Goal: Task Accomplishment & Management: Manage account settings

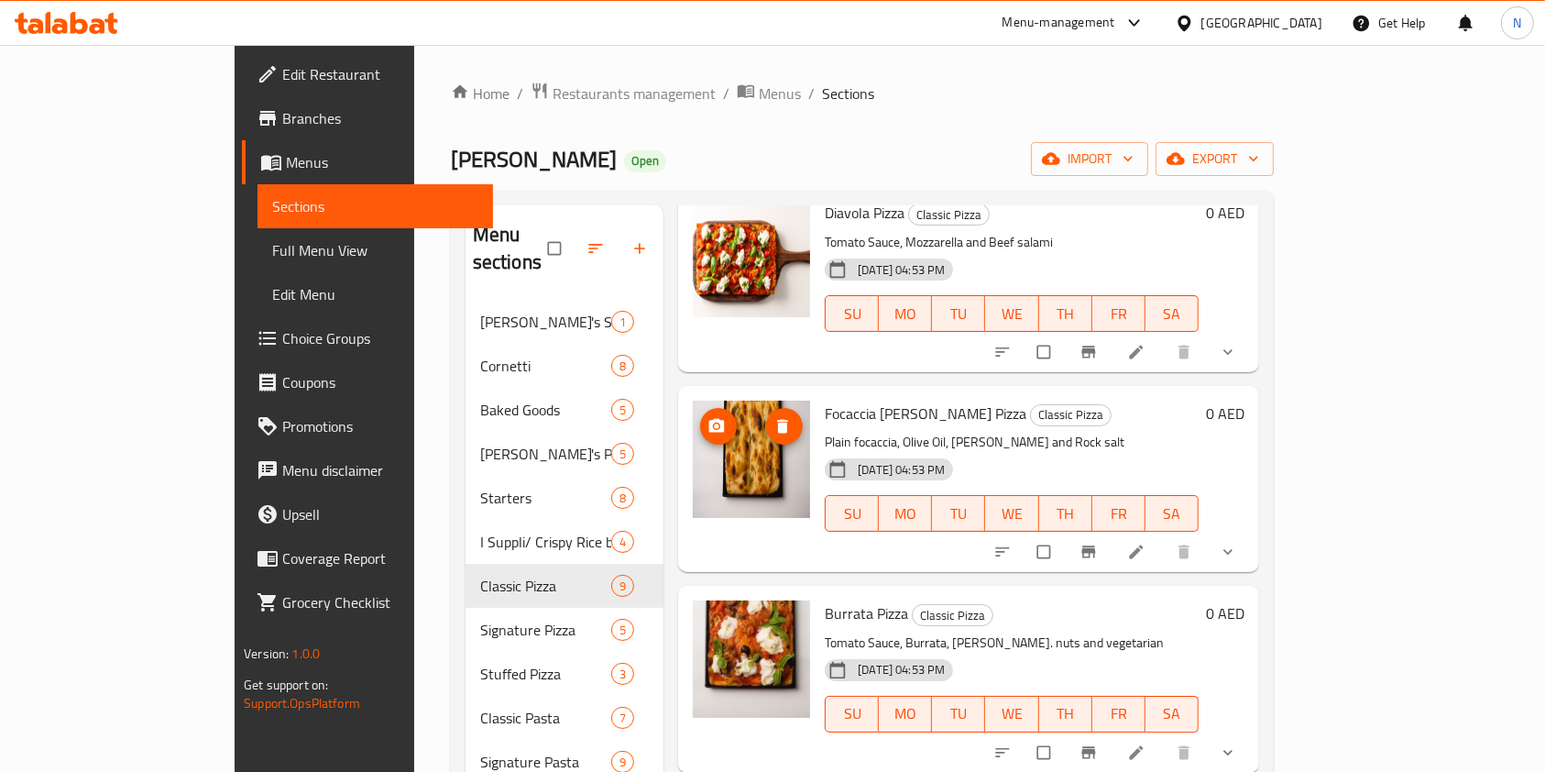
scroll to position [346, 0]
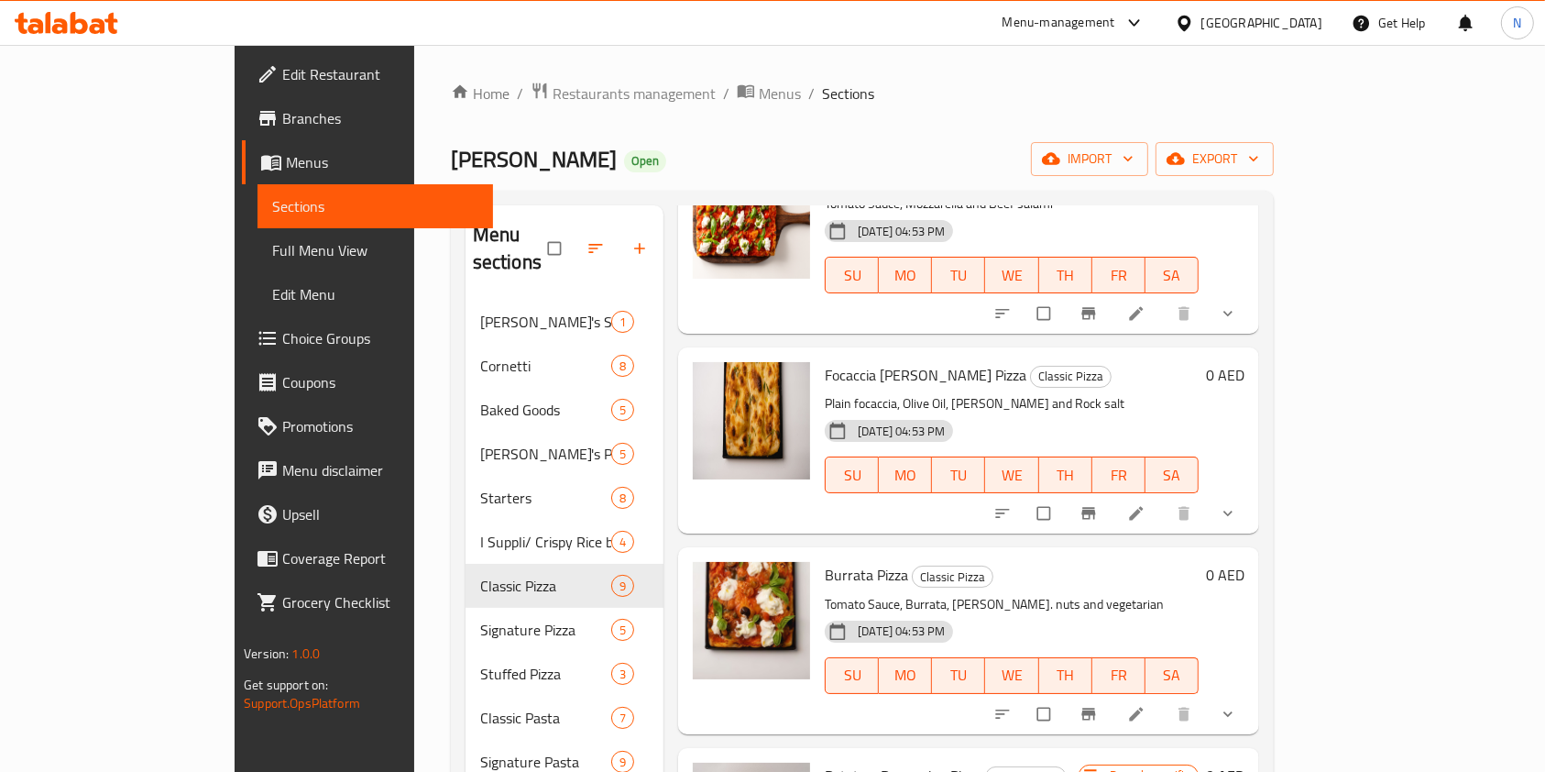
click at [1164, 499] on li at bounding box center [1138, 513] width 51 height 29
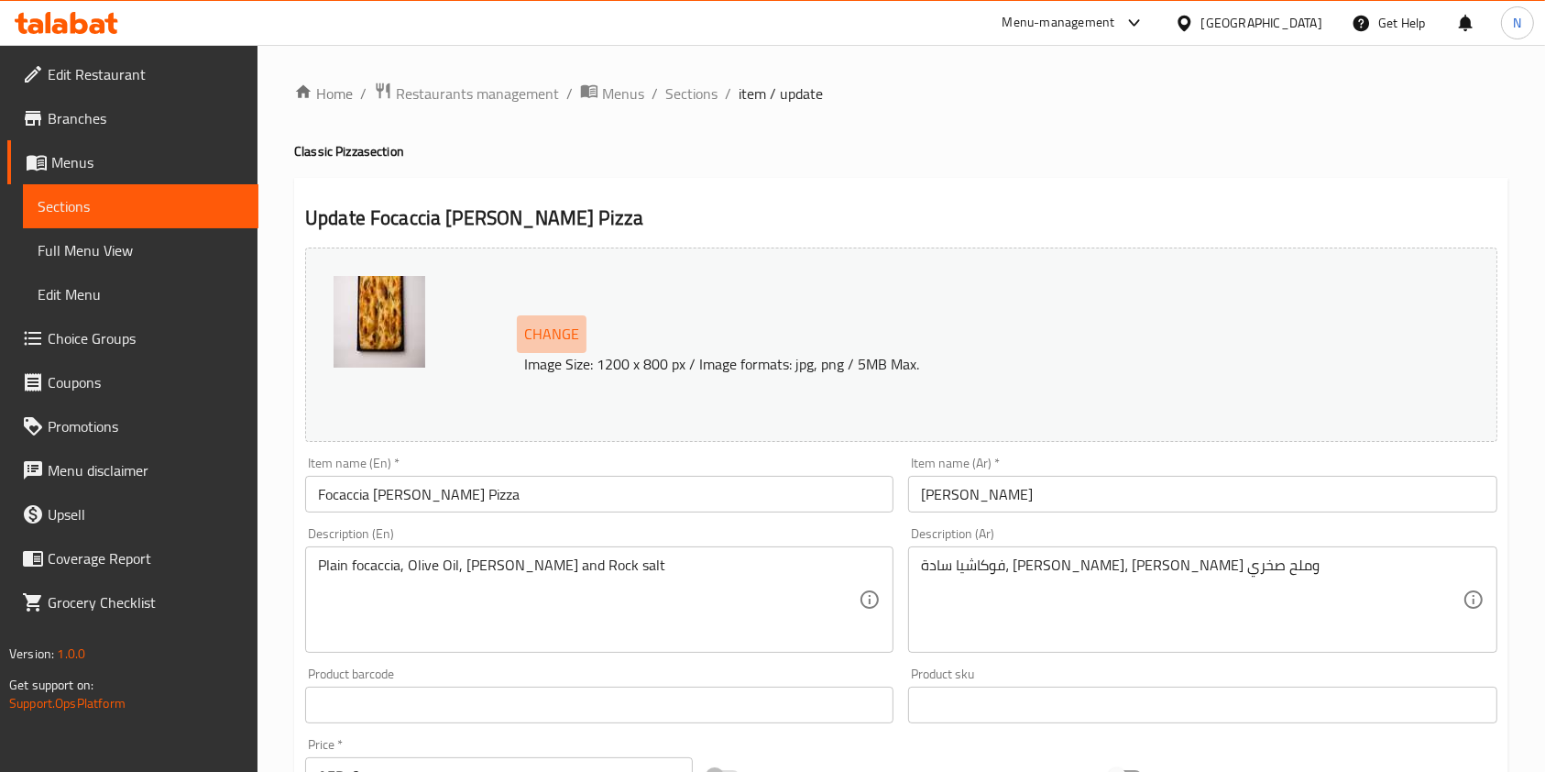
click at [550, 338] on span "Change" at bounding box center [551, 334] width 55 height 27
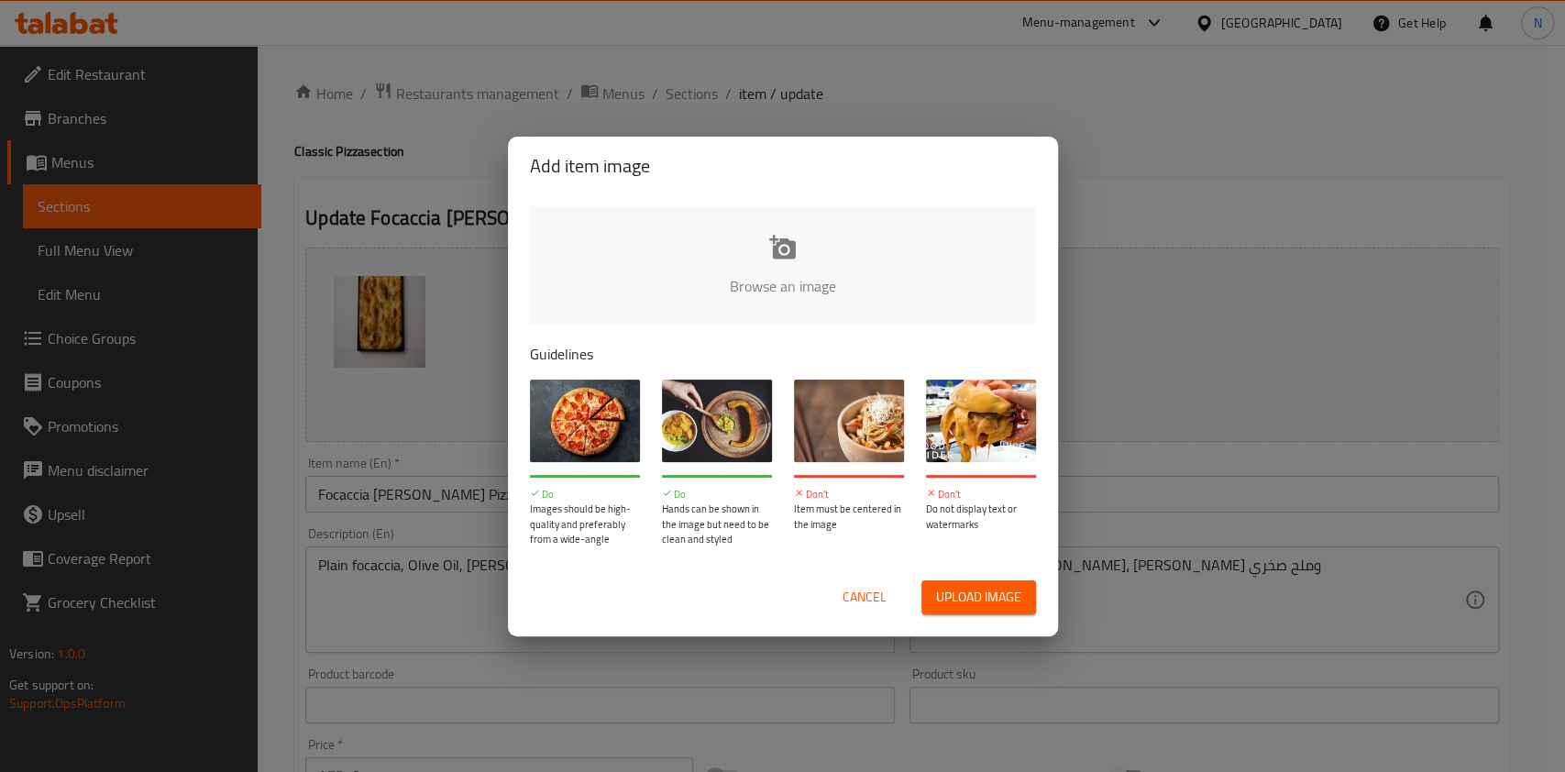
click at [806, 258] on input "file" at bounding box center [1402, 291] width 1745 height 171
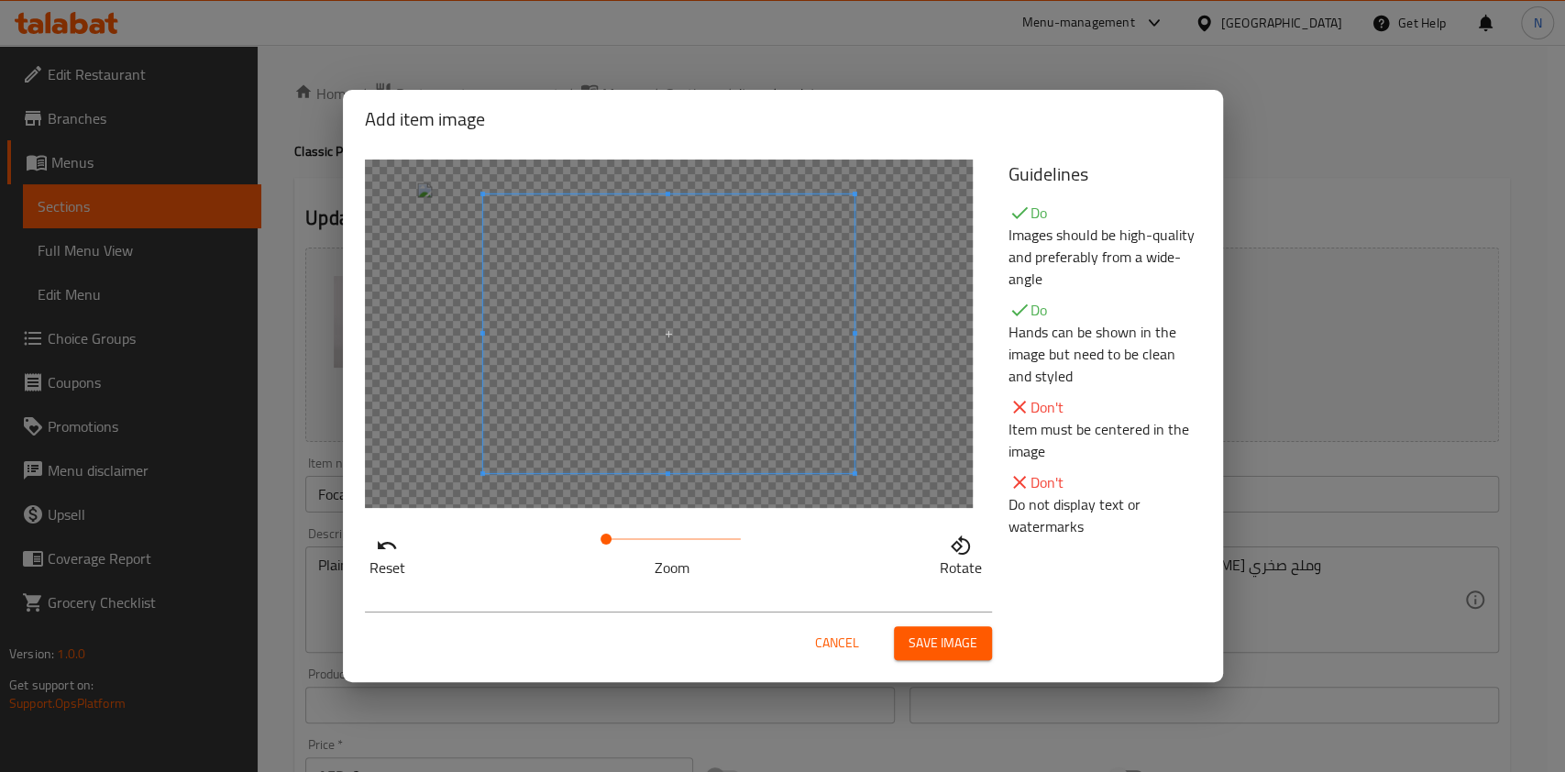
click at [607, 536] on span at bounding box center [605, 538] width 11 height 11
click at [632, 449] on span at bounding box center [656, 345] width 371 height 279
click at [946, 655] on button "Save image" at bounding box center [943, 643] width 98 height 34
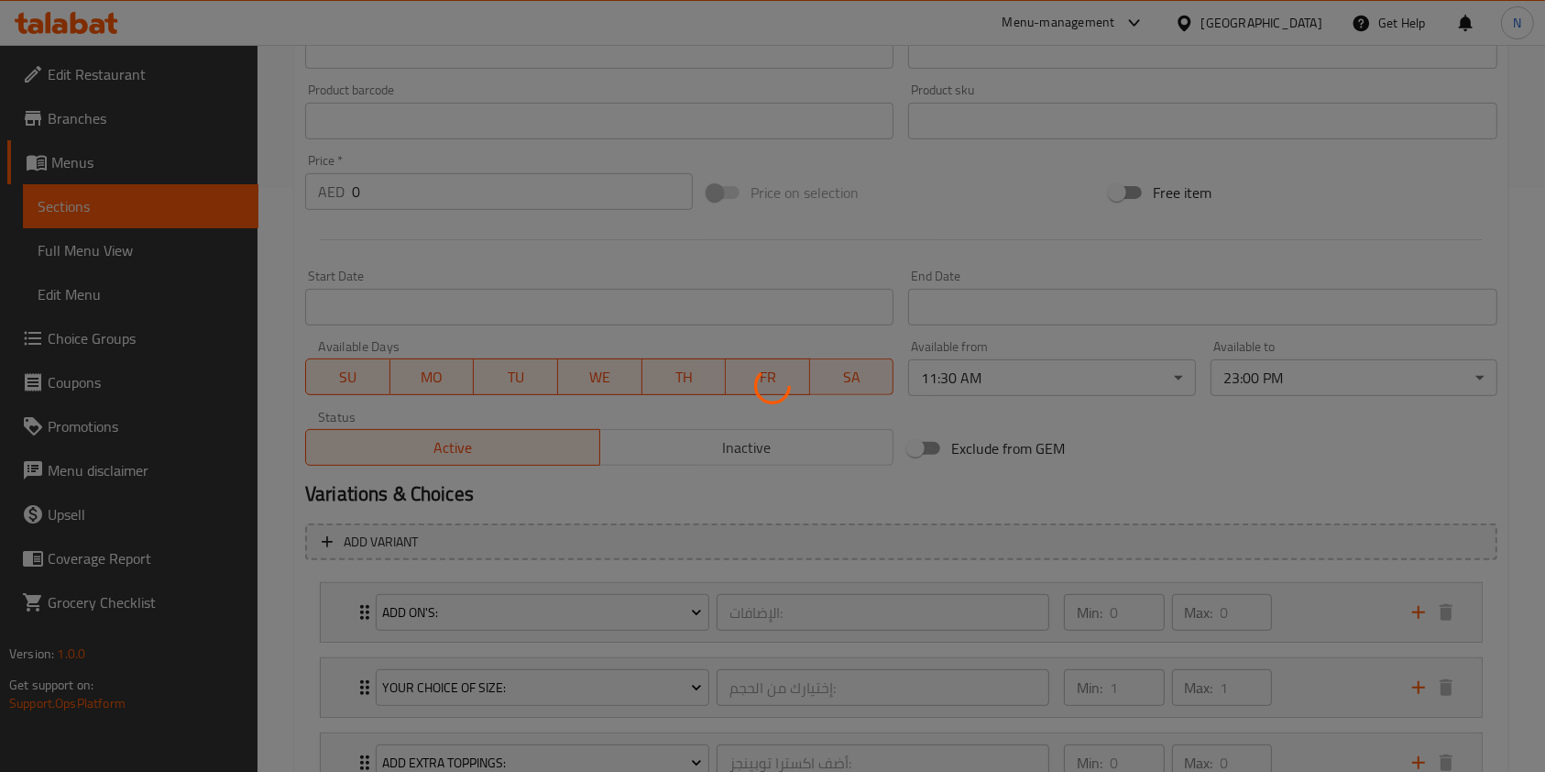
scroll to position [1029, 0]
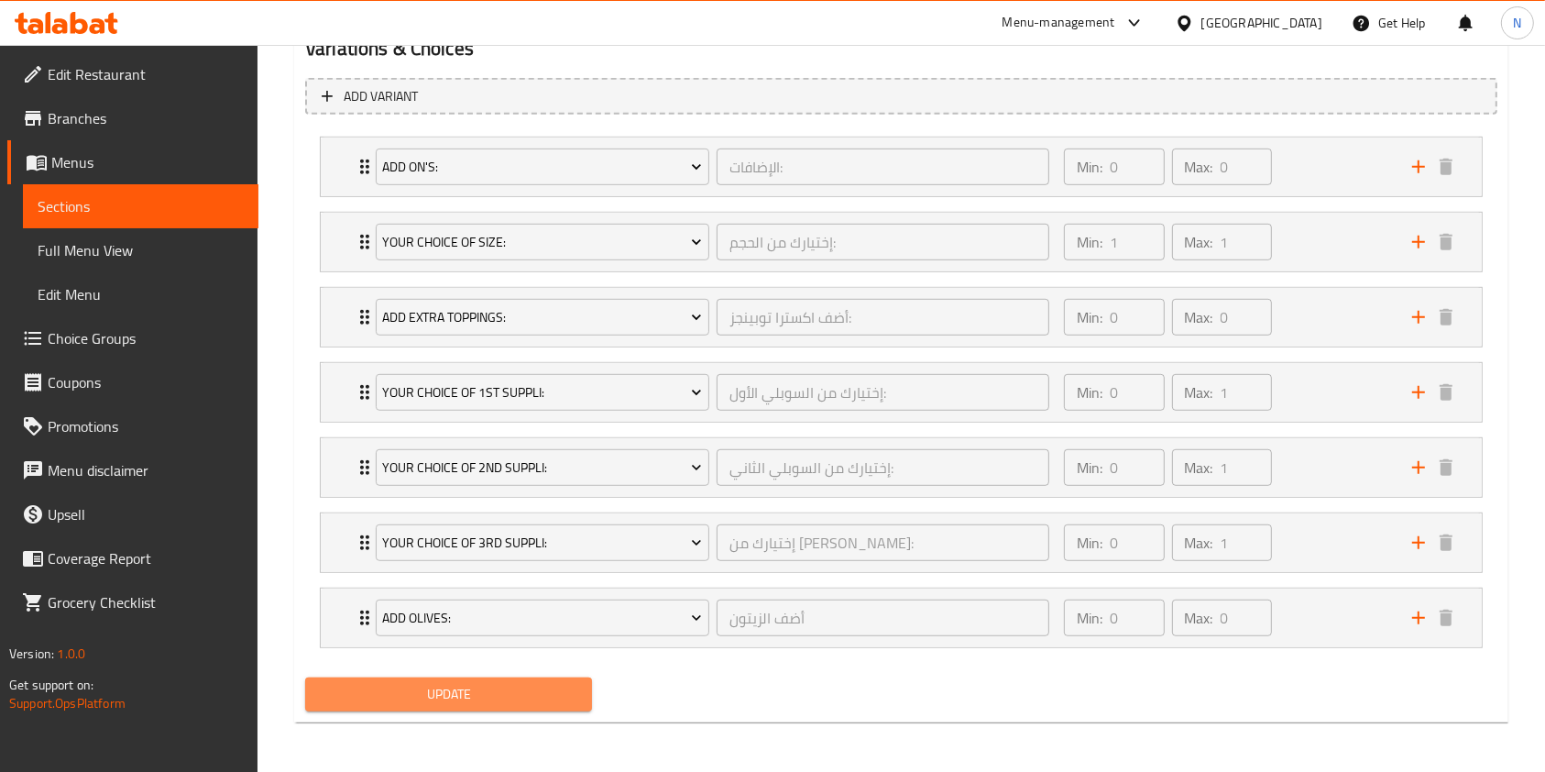
click at [469, 695] on span "Update" at bounding box center [449, 694] width 258 height 23
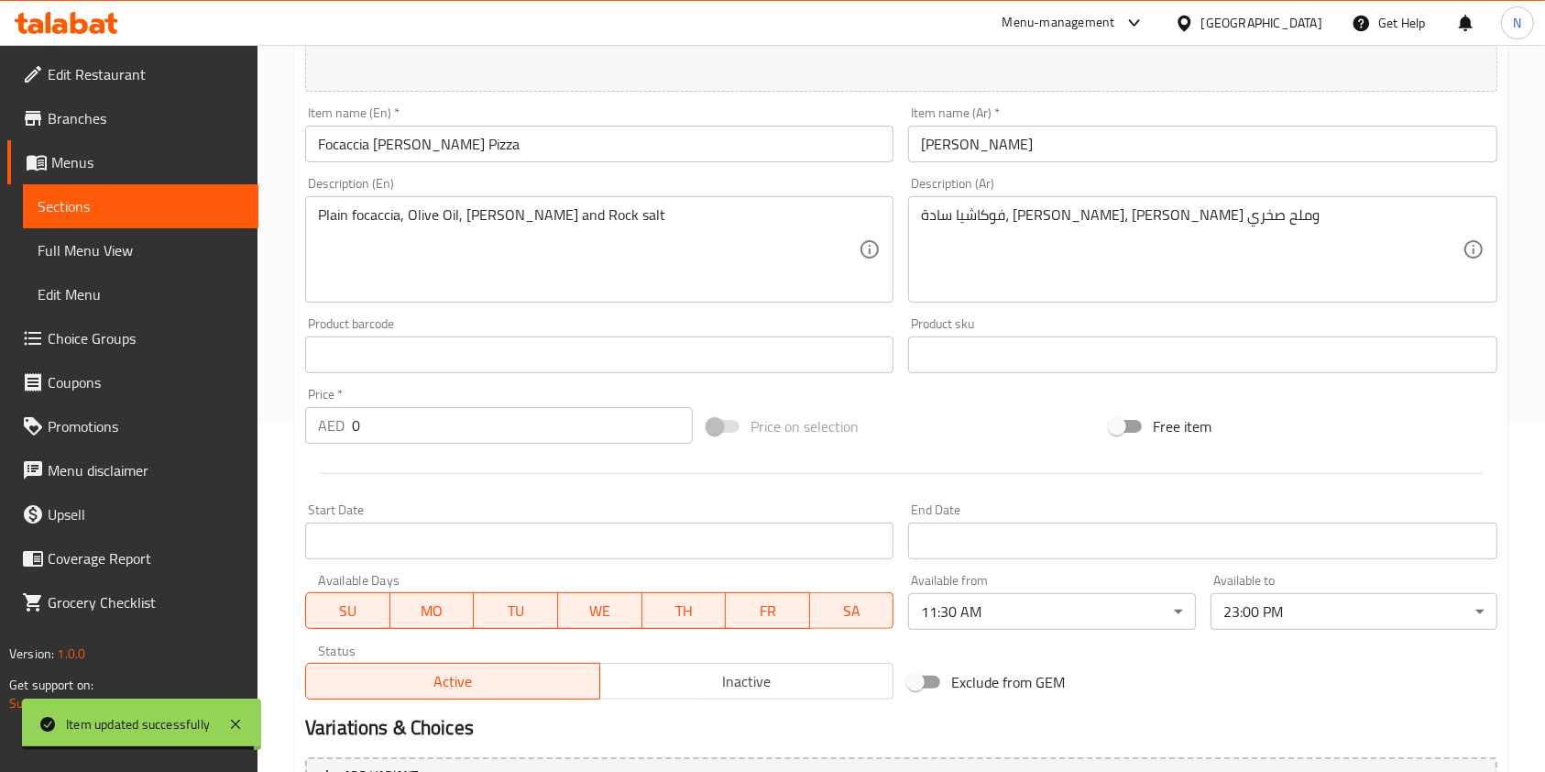
scroll to position [0, 0]
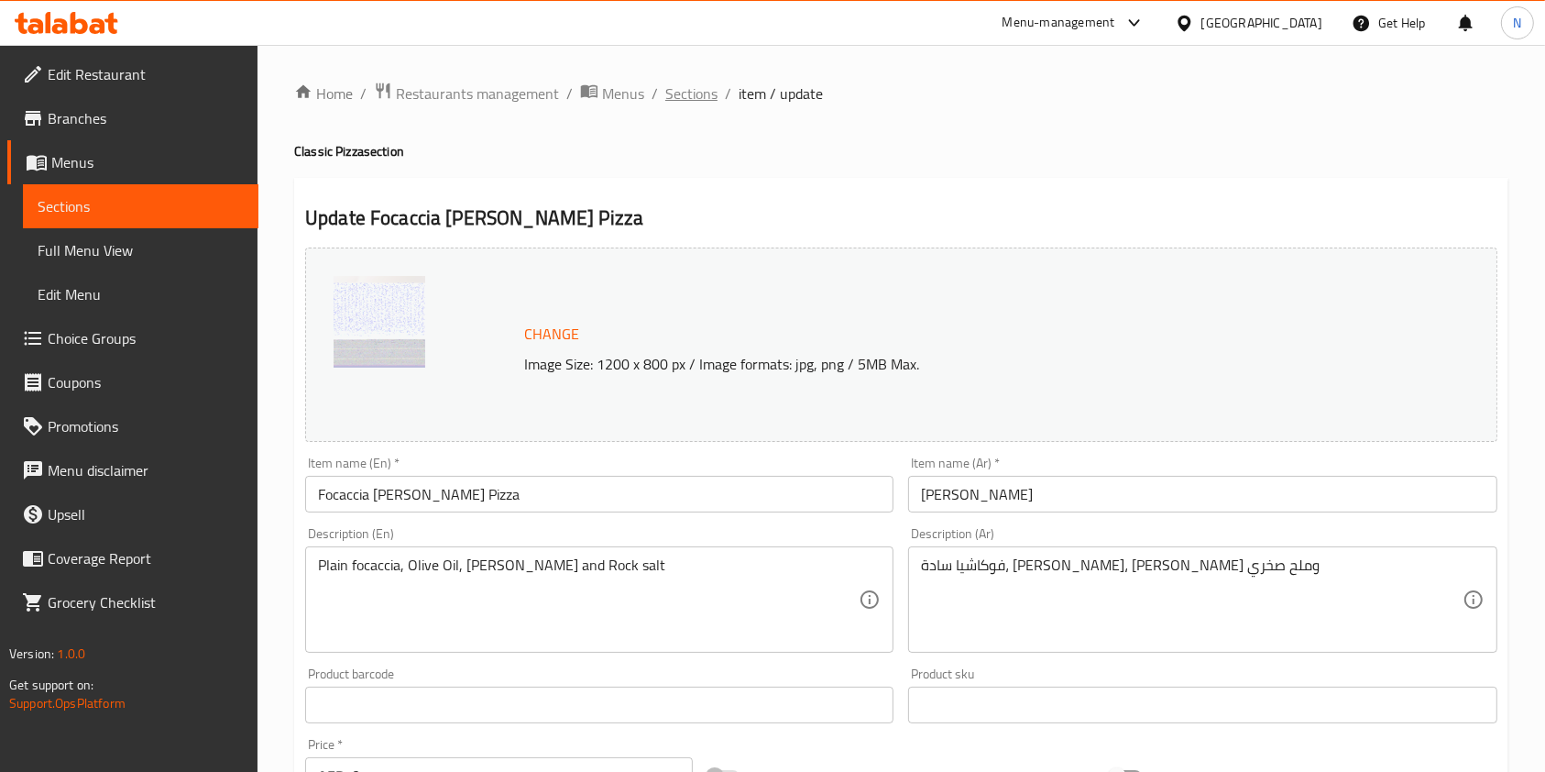
click at [700, 92] on span "Sections" at bounding box center [691, 93] width 52 height 22
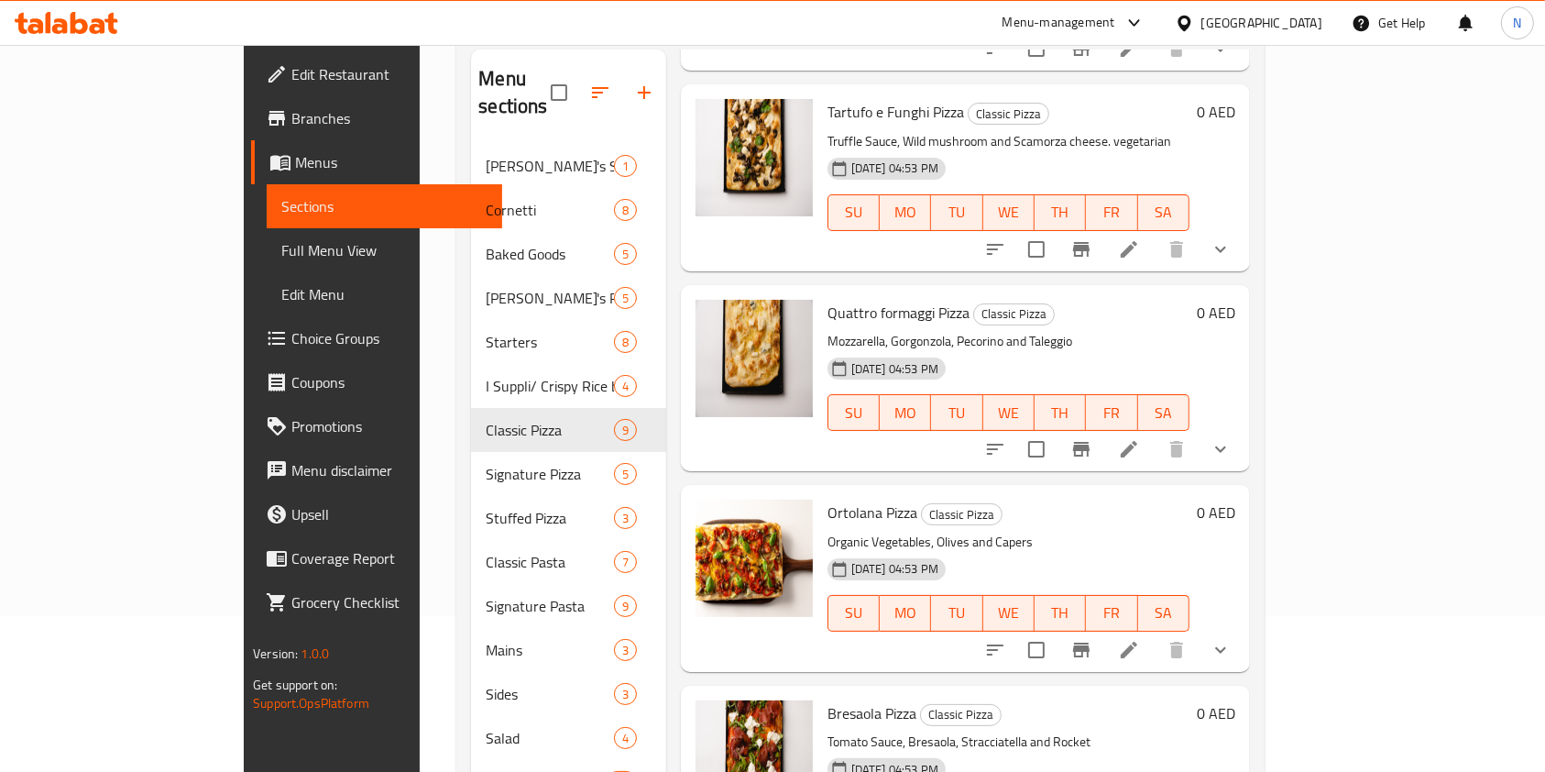
scroll to position [257, 0]
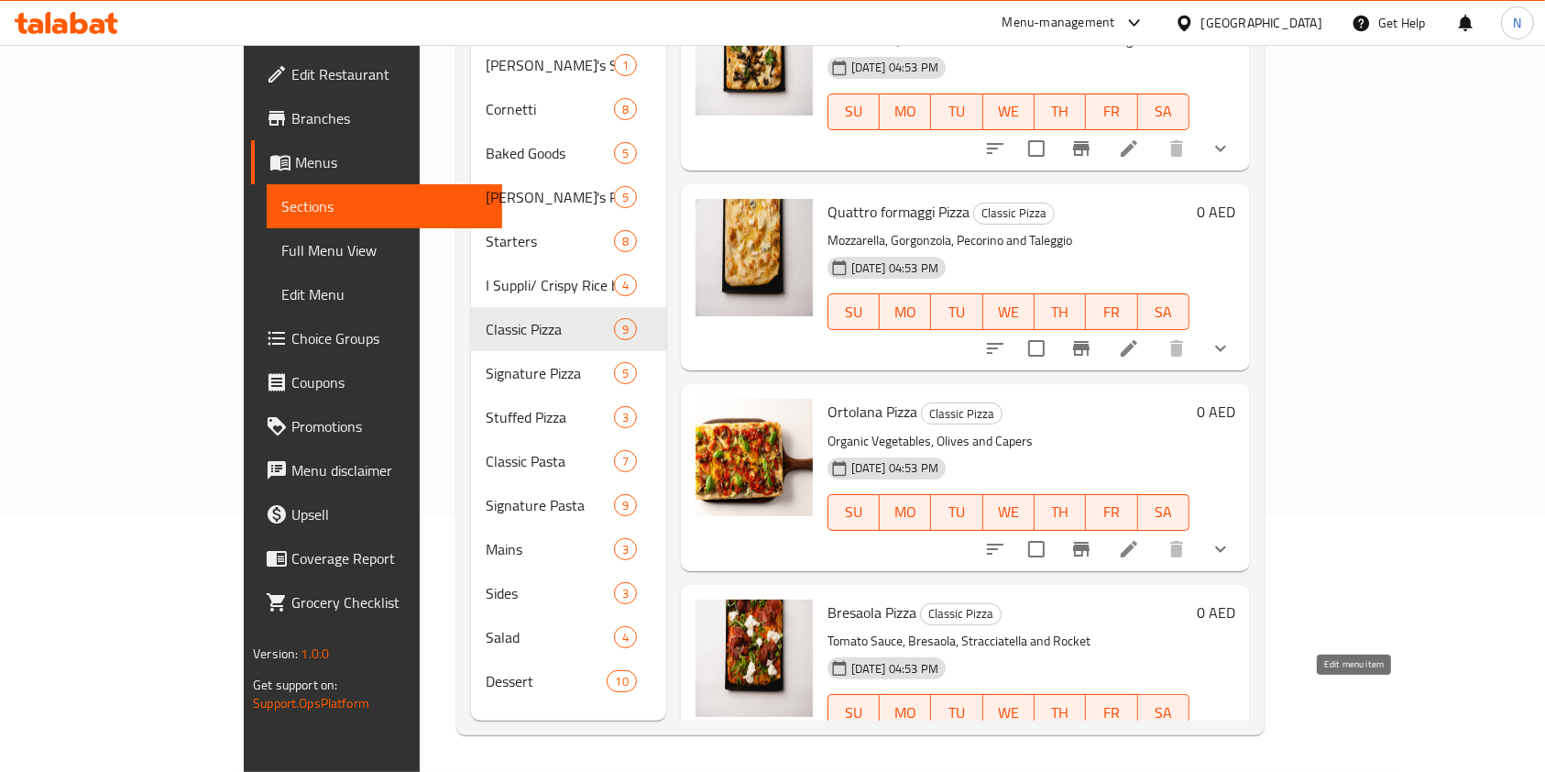
click at [1140, 738] on icon at bounding box center [1129, 749] width 22 height 22
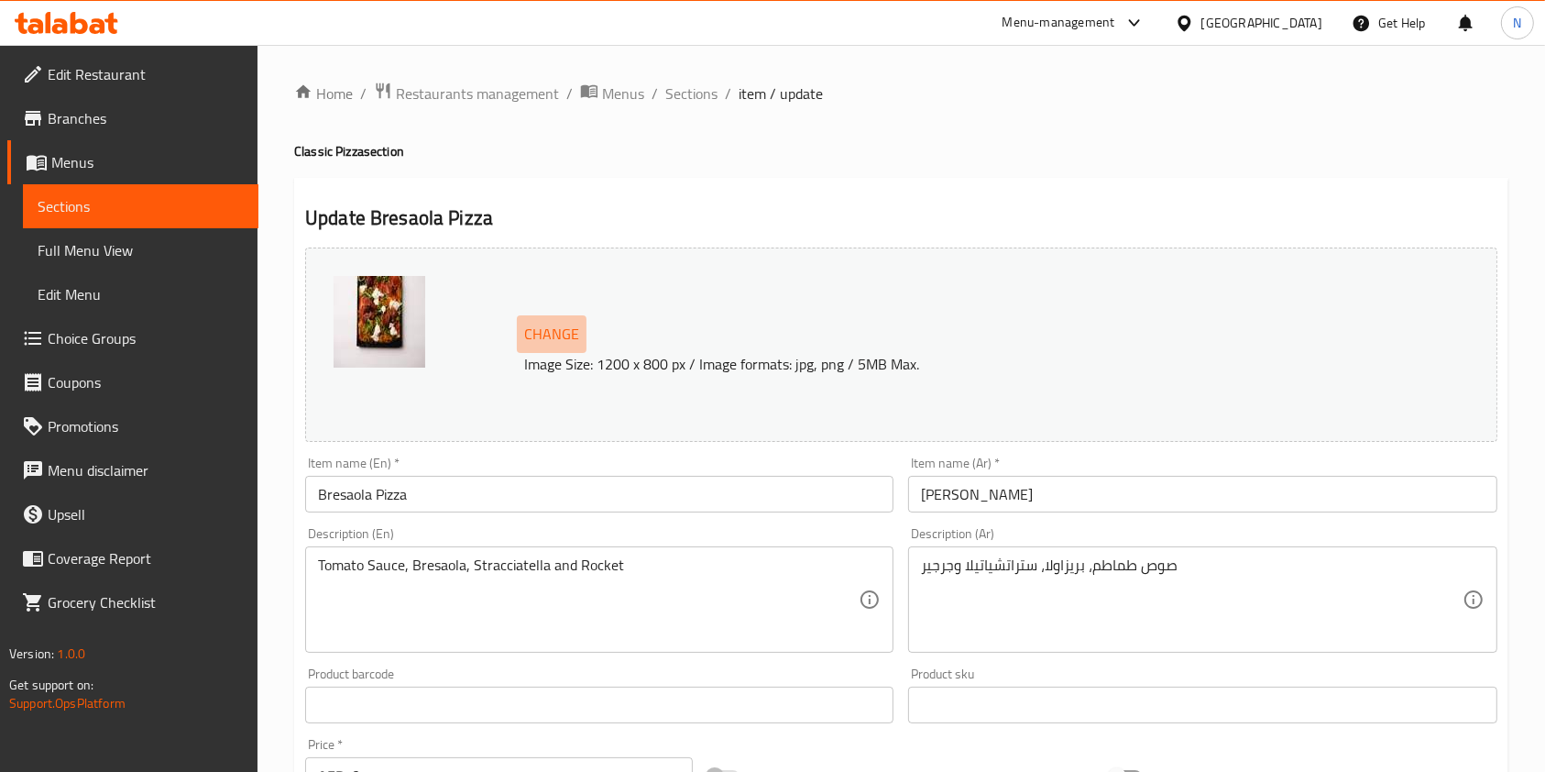
click at [563, 323] on span "Change" at bounding box center [551, 334] width 55 height 27
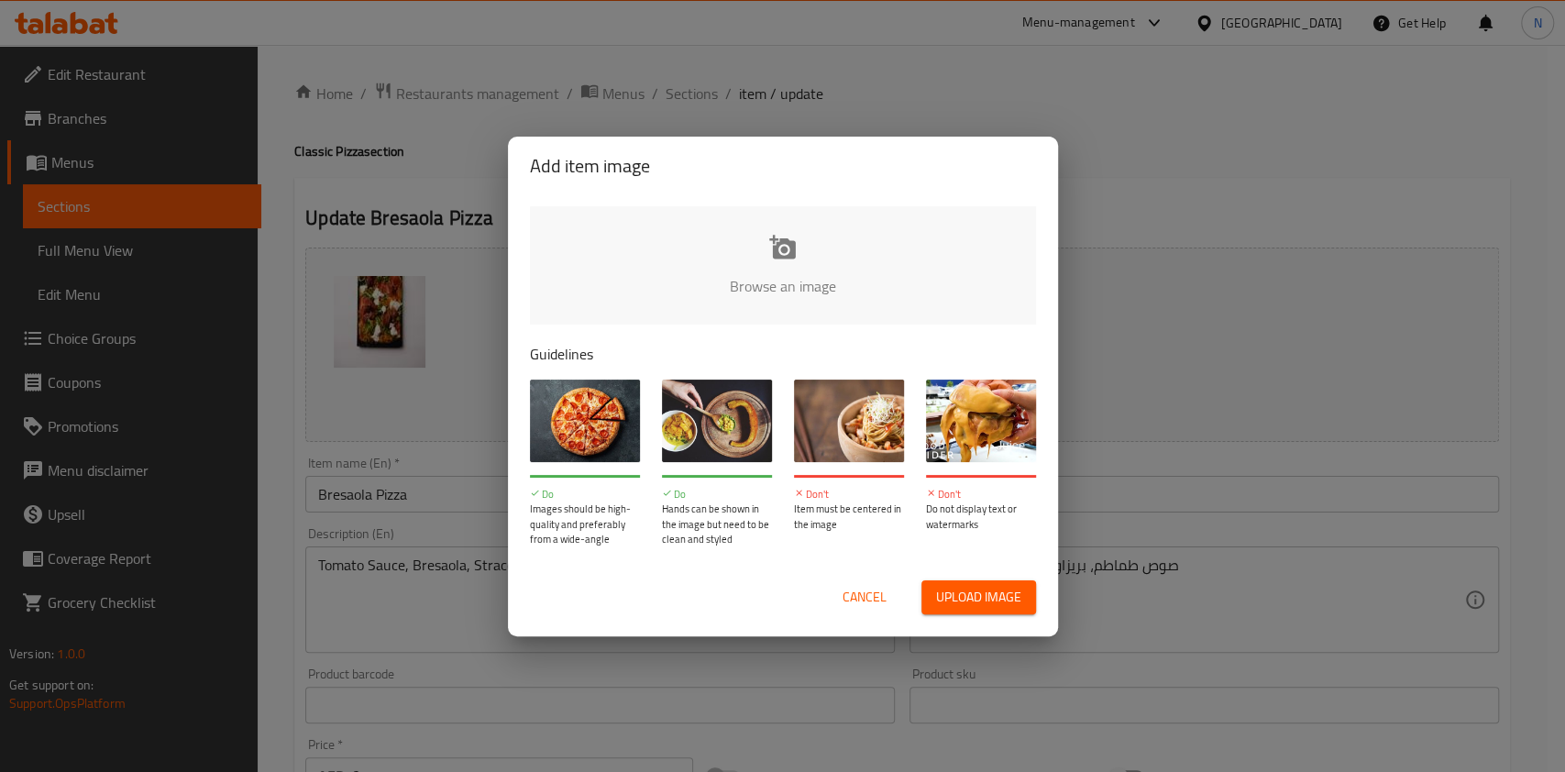
click at [707, 286] on input "file" at bounding box center [1402, 291] width 1745 height 171
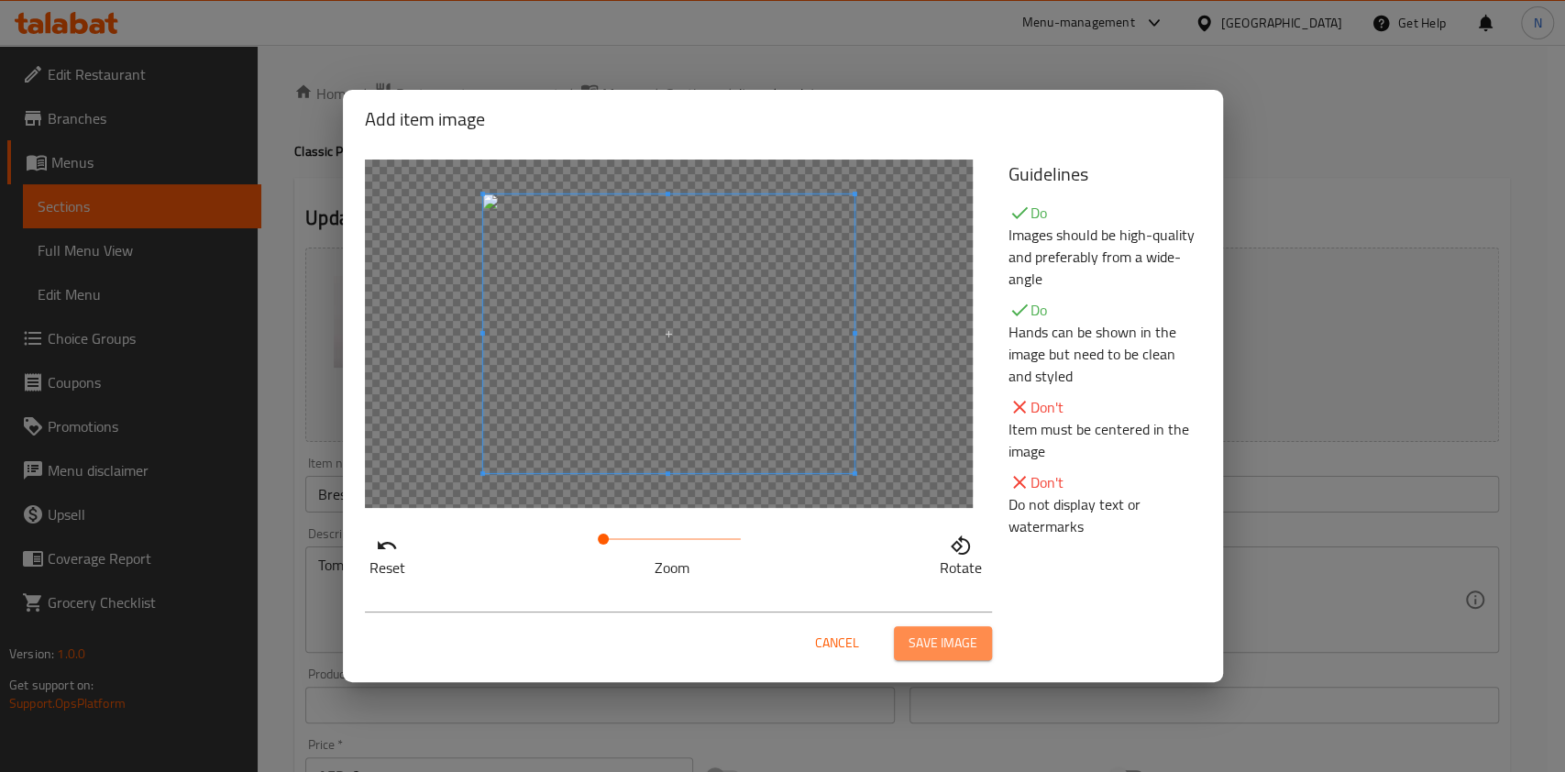
click at [932, 640] on span "Save image" at bounding box center [942, 643] width 69 height 23
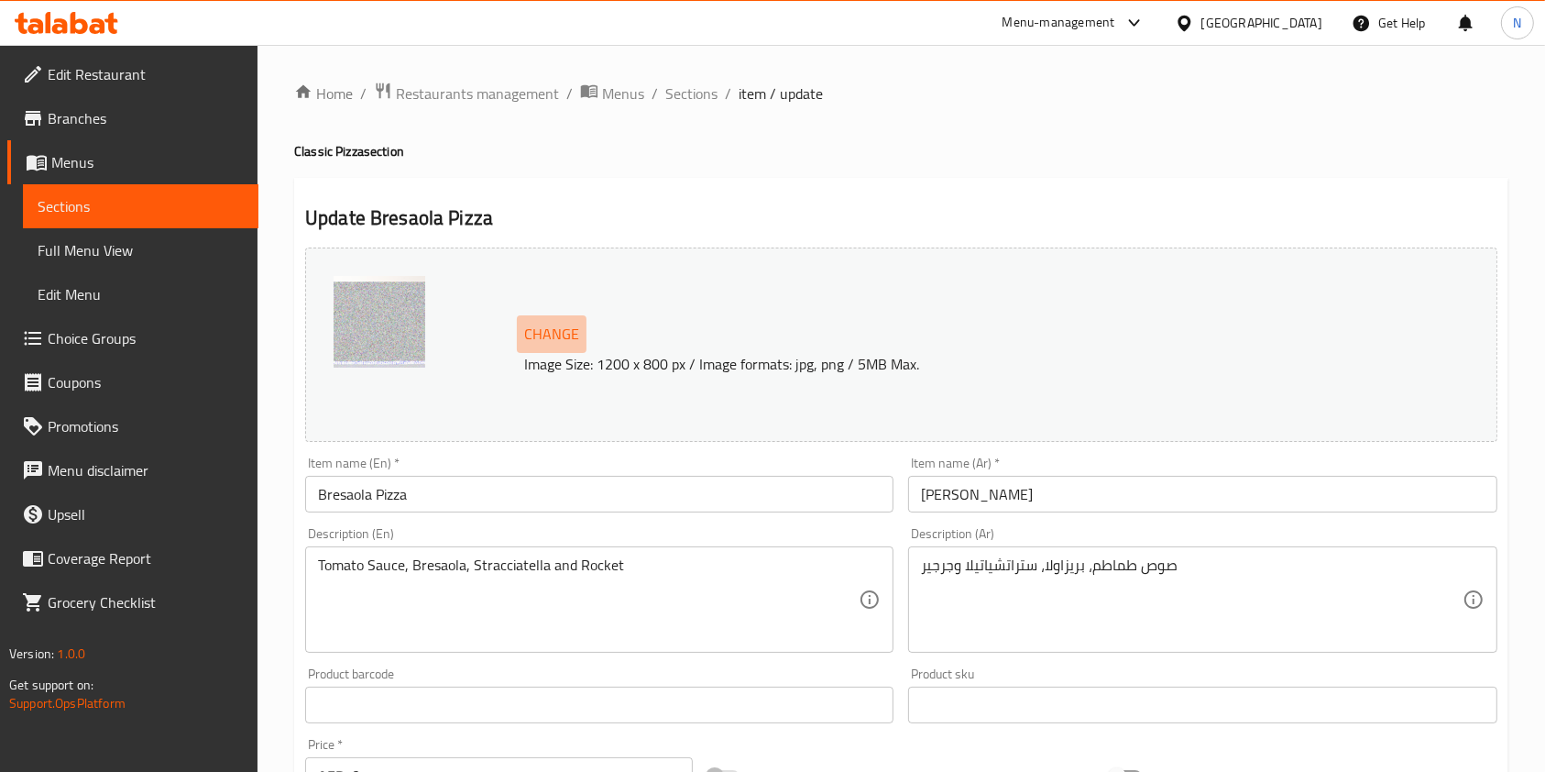
click at [560, 337] on span "Change" at bounding box center [551, 334] width 55 height 27
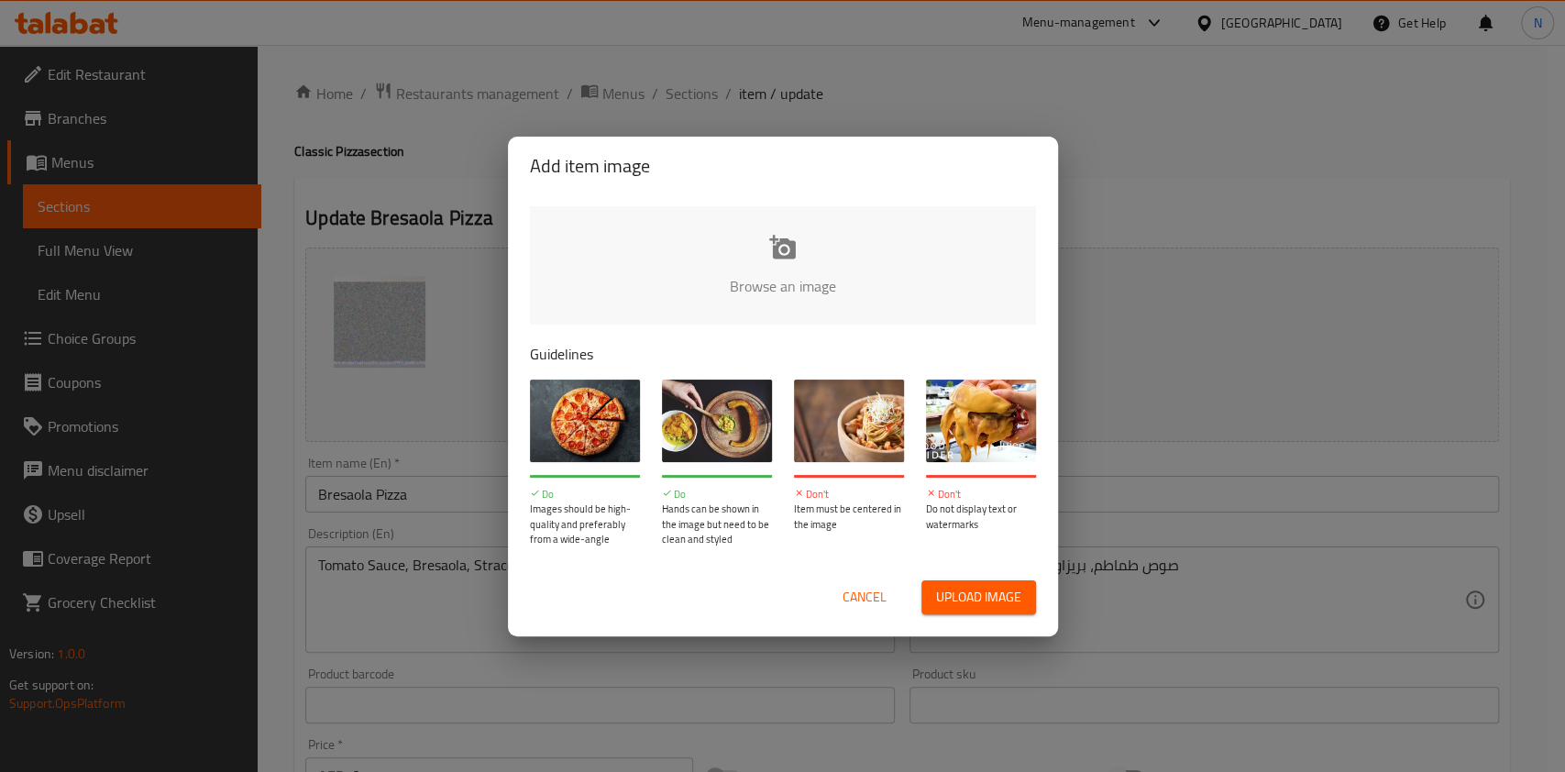
click at [786, 244] on input "file" at bounding box center [1402, 291] width 1745 height 171
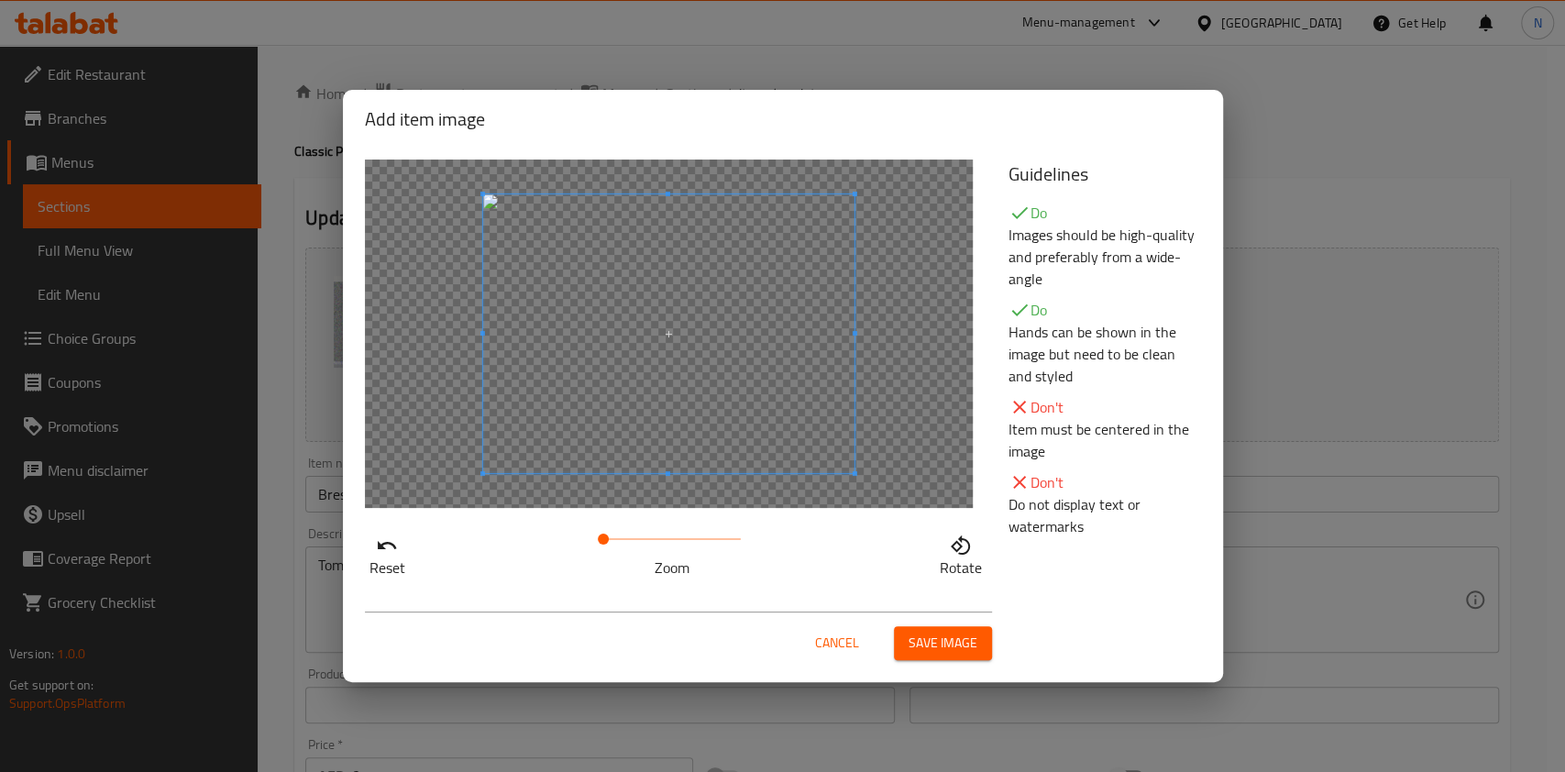
click at [954, 639] on span "Save image" at bounding box center [942, 643] width 69 height 23
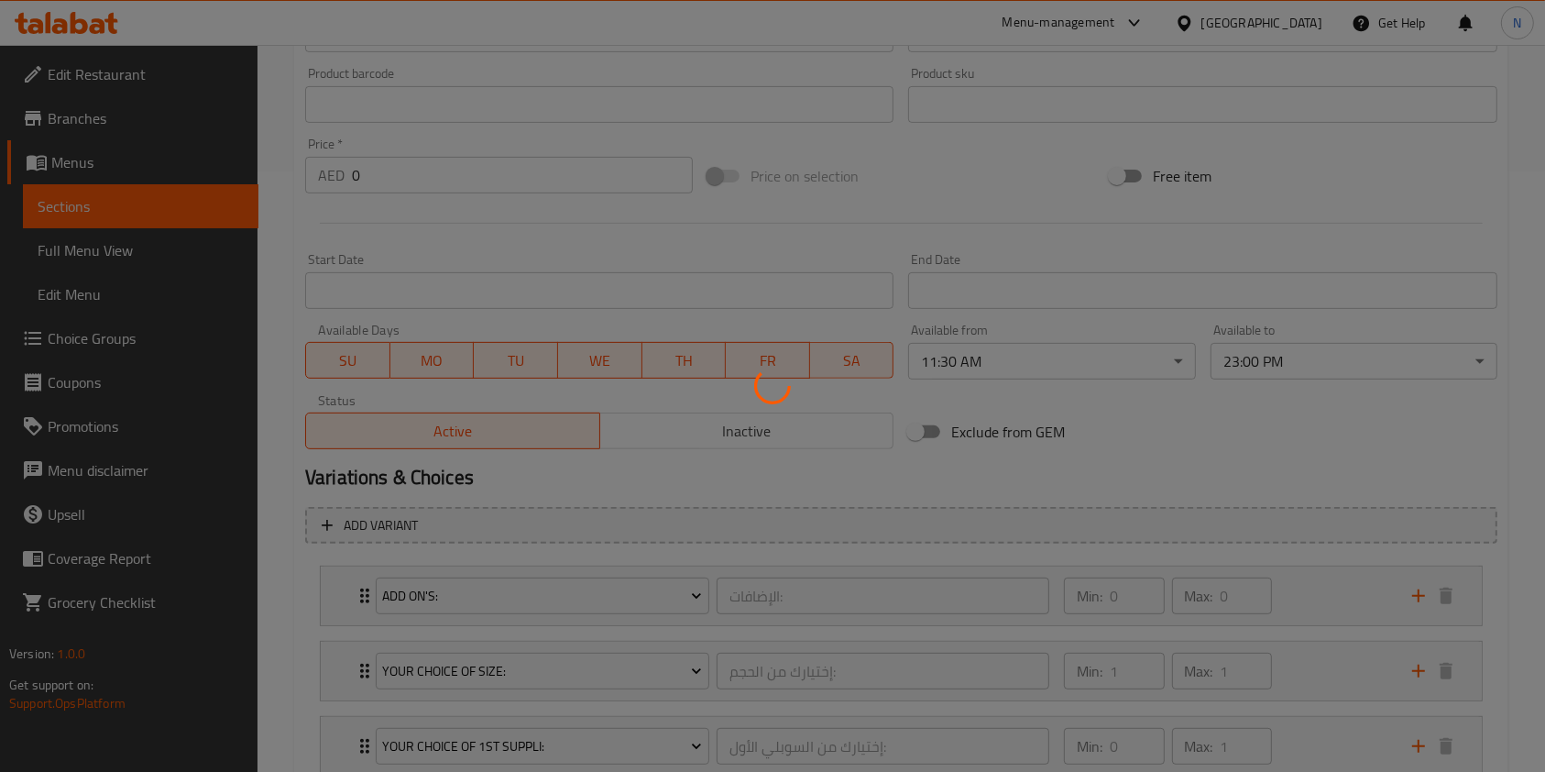
scroll to position [954, 0]
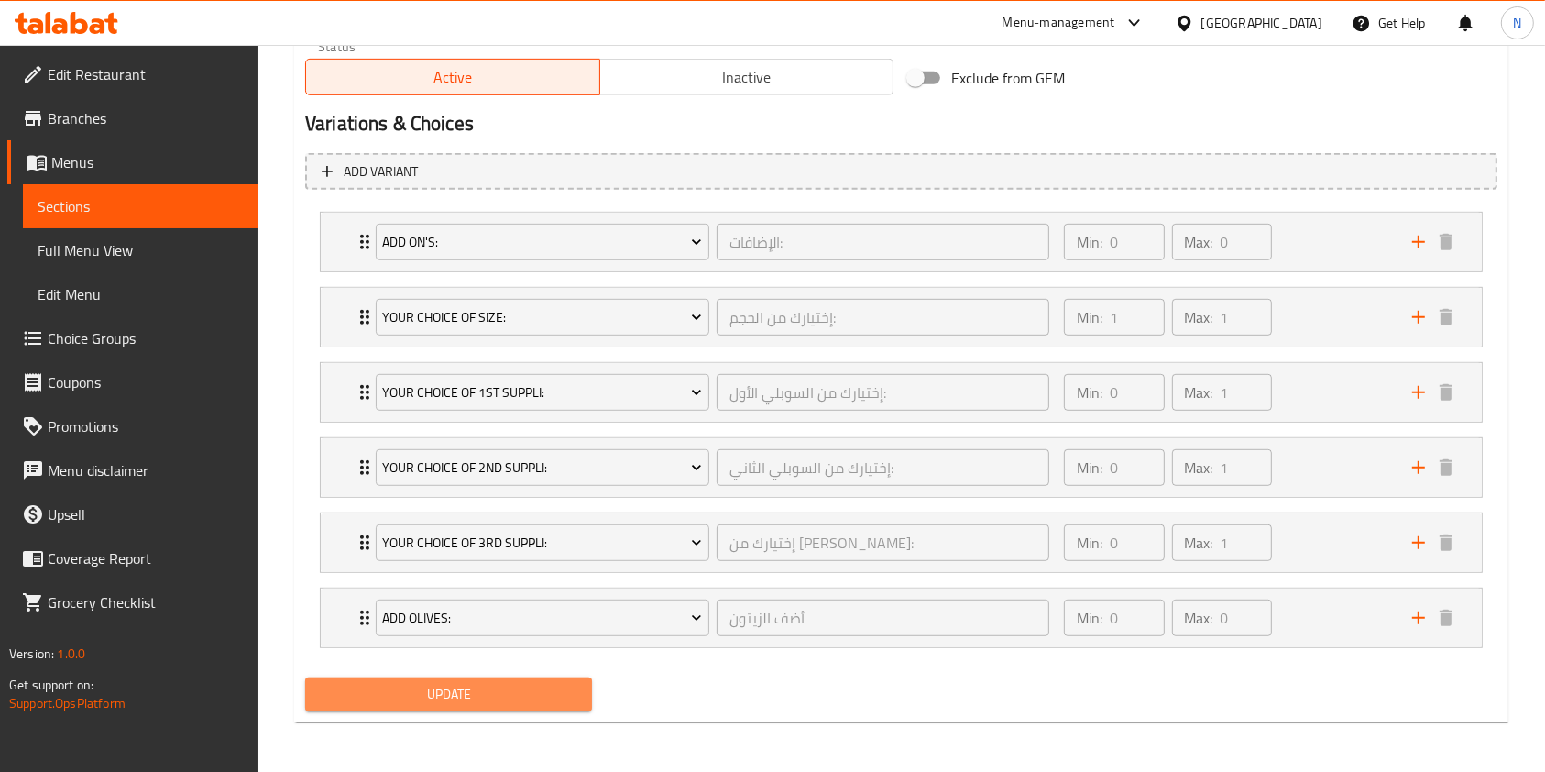
click at [533, 705] on button "Update" at bounding box center [448, 694] width 287 height 34
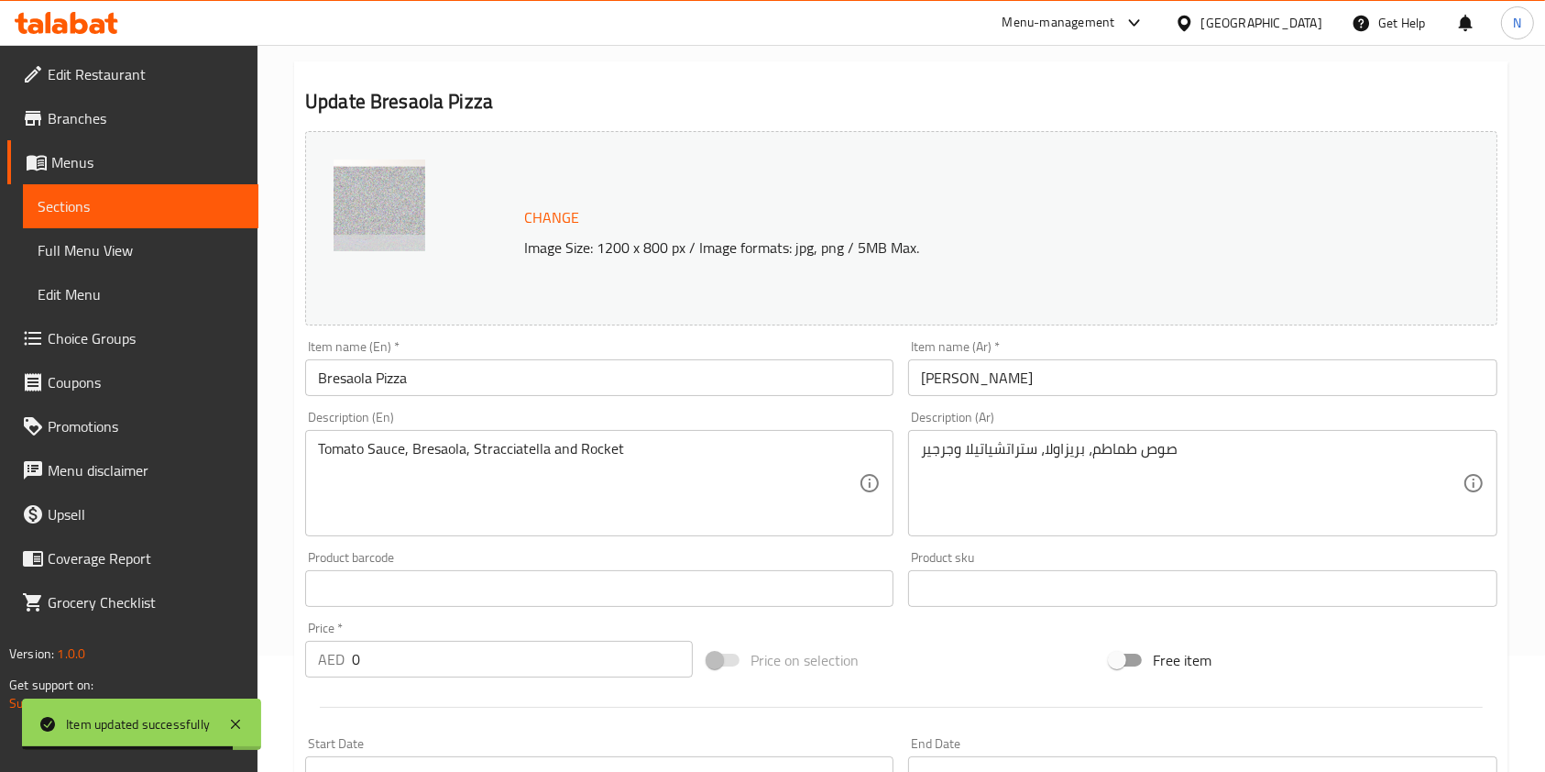
scroll to position [0, 0]
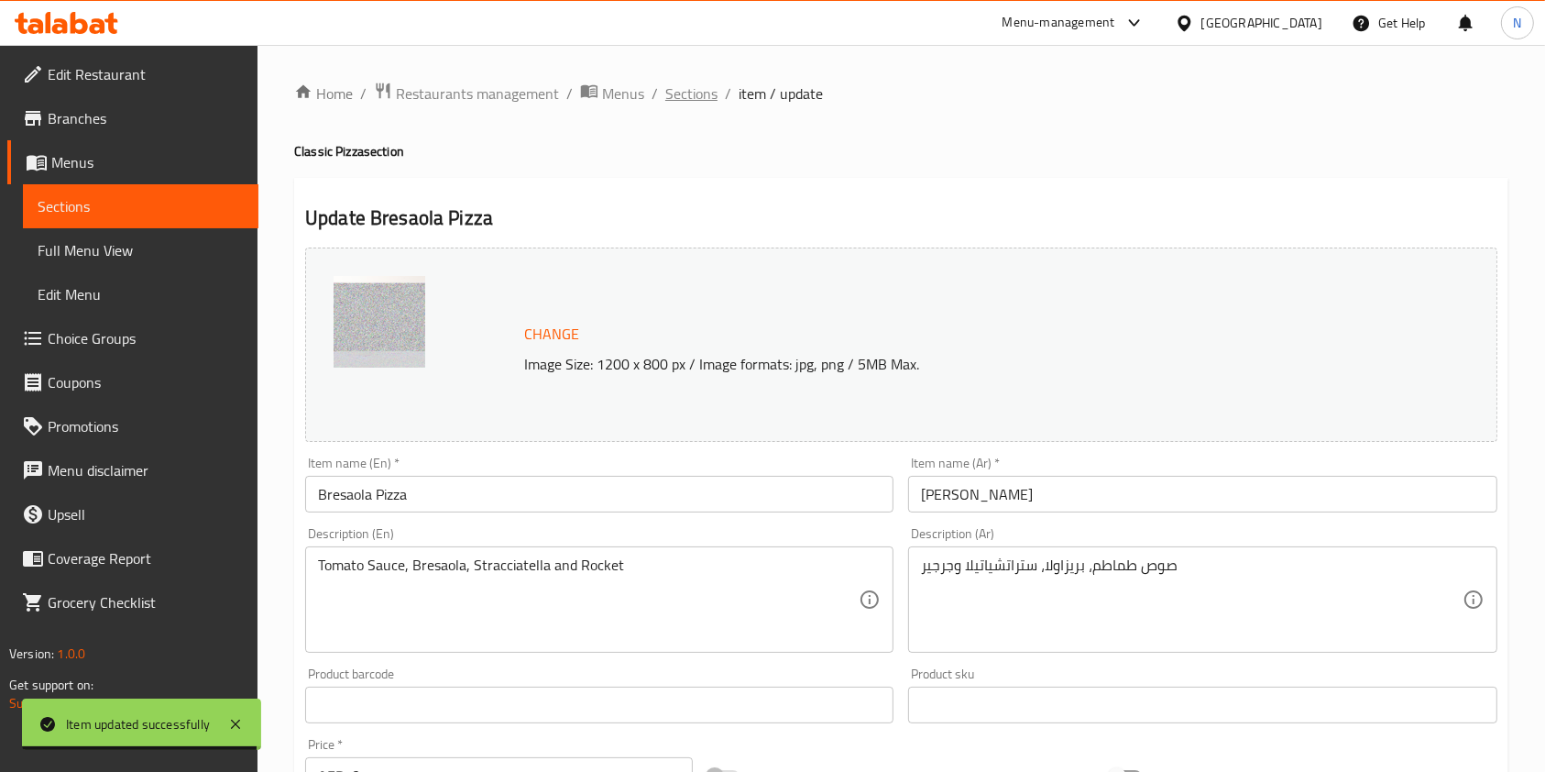
click at [692, 92] on span "Sections" at bounding box center [691, 93] width 52 height 22
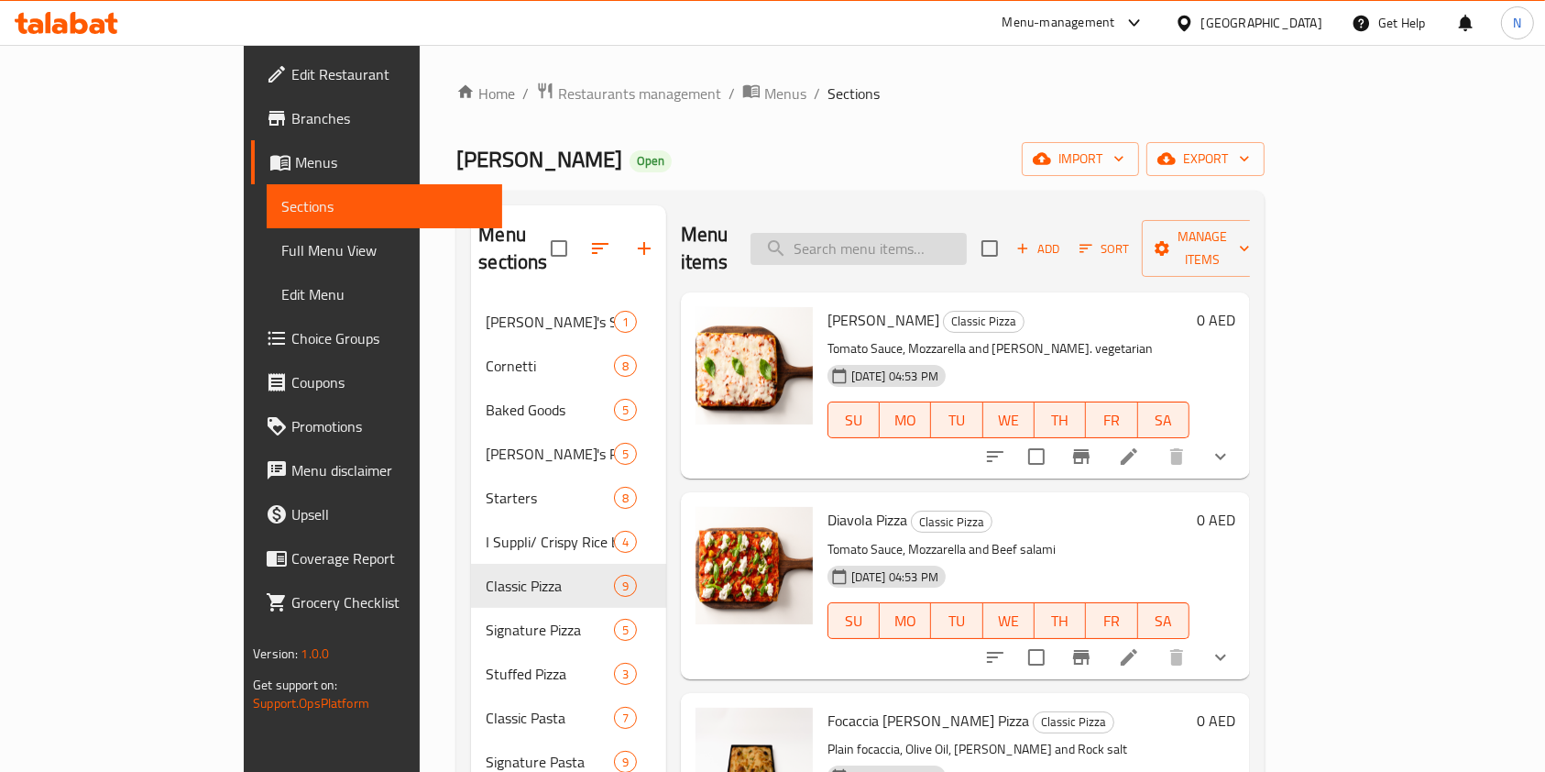
click at [913, 238] on input "search" at bounding box center [859, 249] width 216 height 32
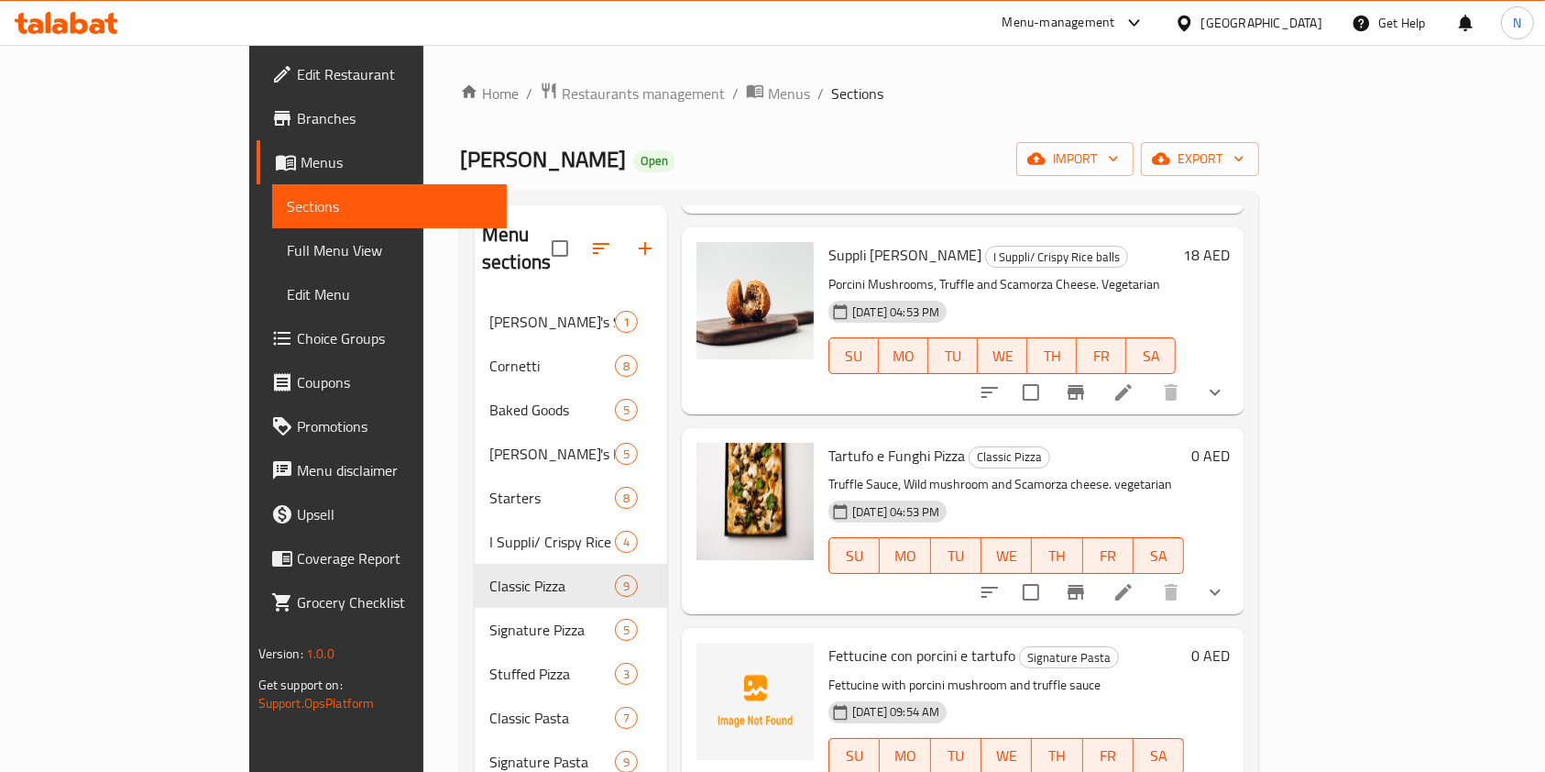
scroll to position [275, 0]
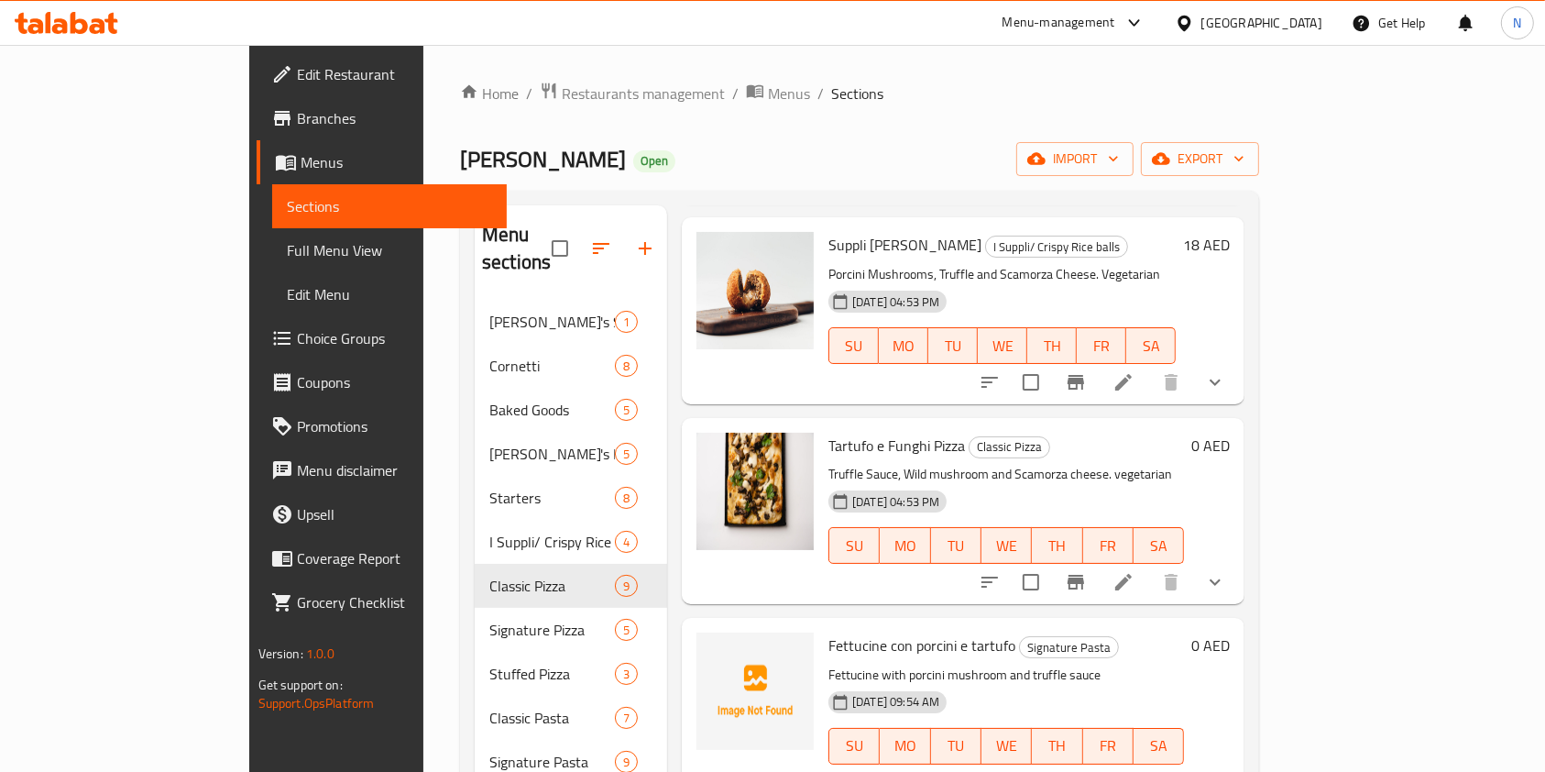
type input "truffle"
click at [1149, 566] on li at bounding box center [1123, 582] width 51 height 33
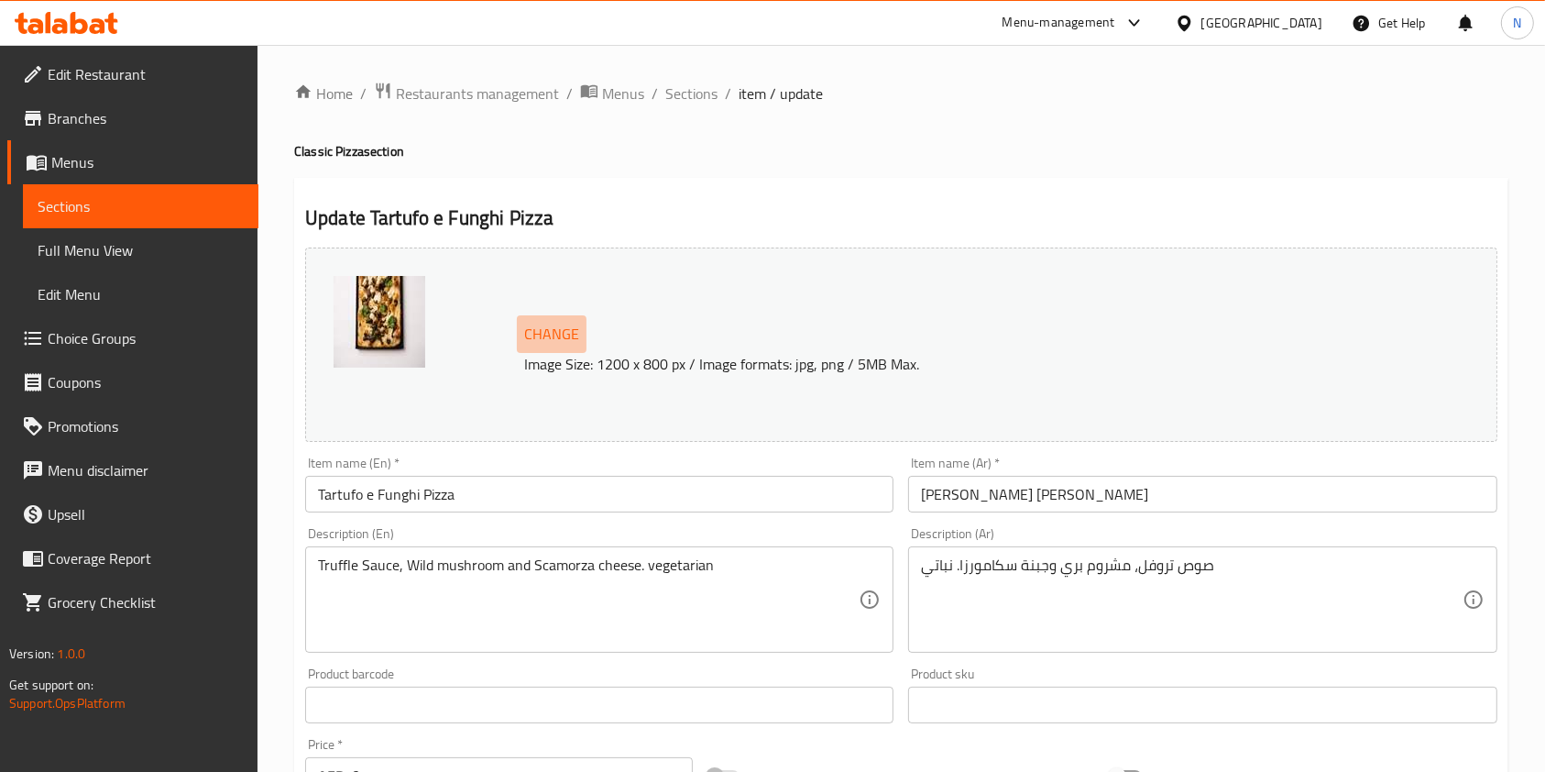
click at [565, 326] on span "Change" at bounding box center [551, 334] width 55 height 27
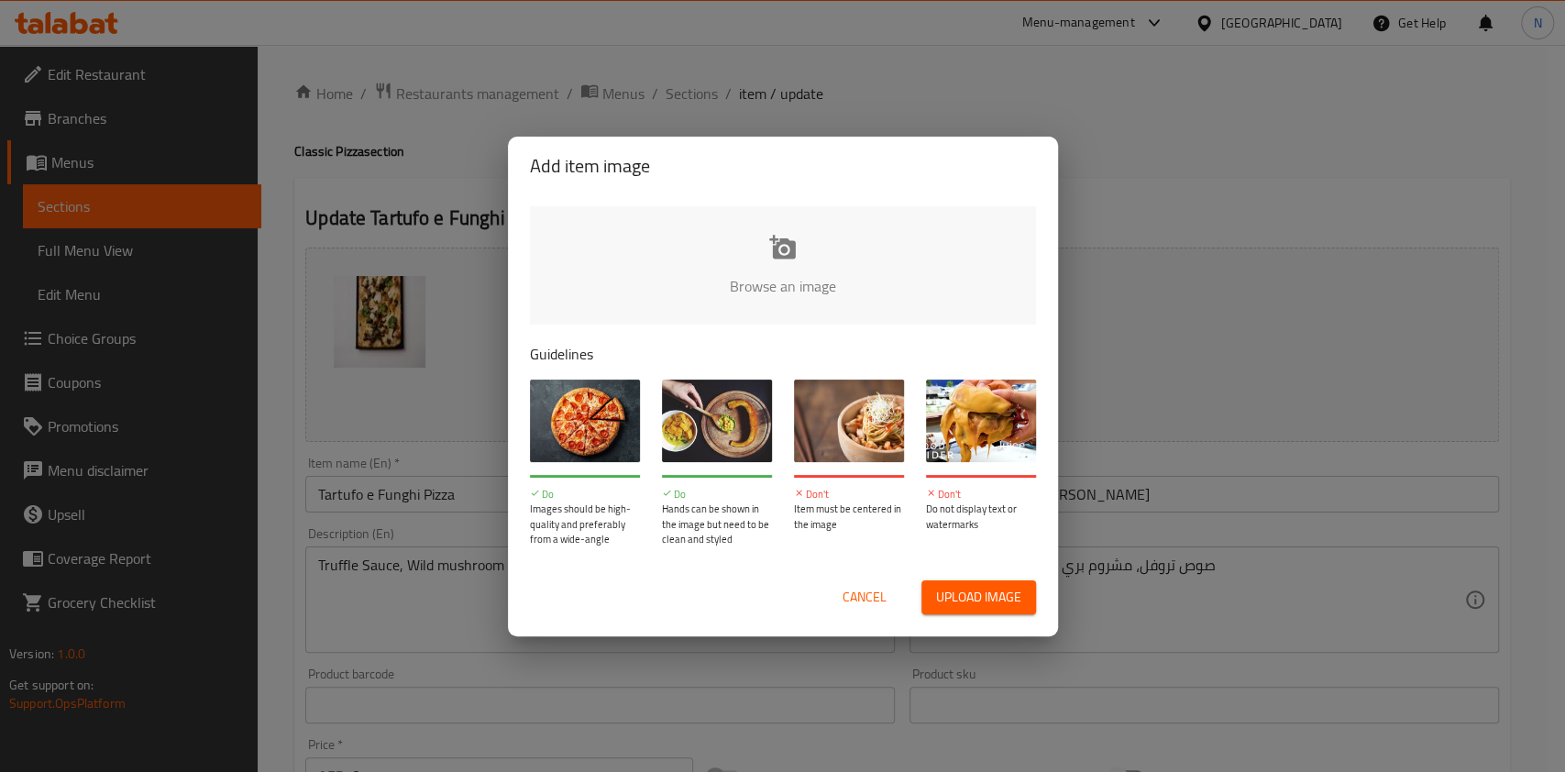
click at [741, 253] on input "file" at bounding box center [1402, 291] width 1745 height 171
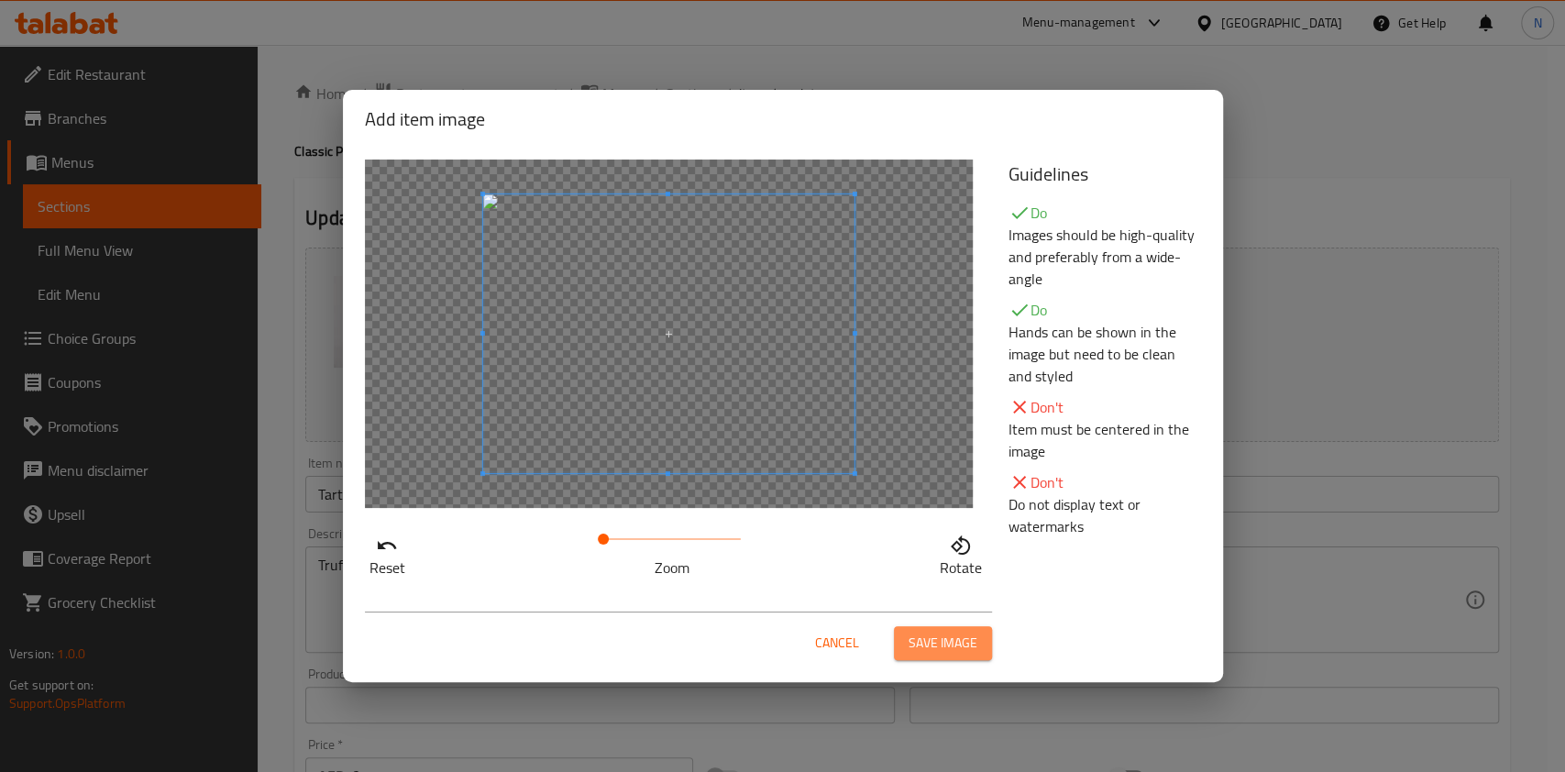
click at [946, 656] on button "Save image" at bounding box center [943, 643] width 98 height 34
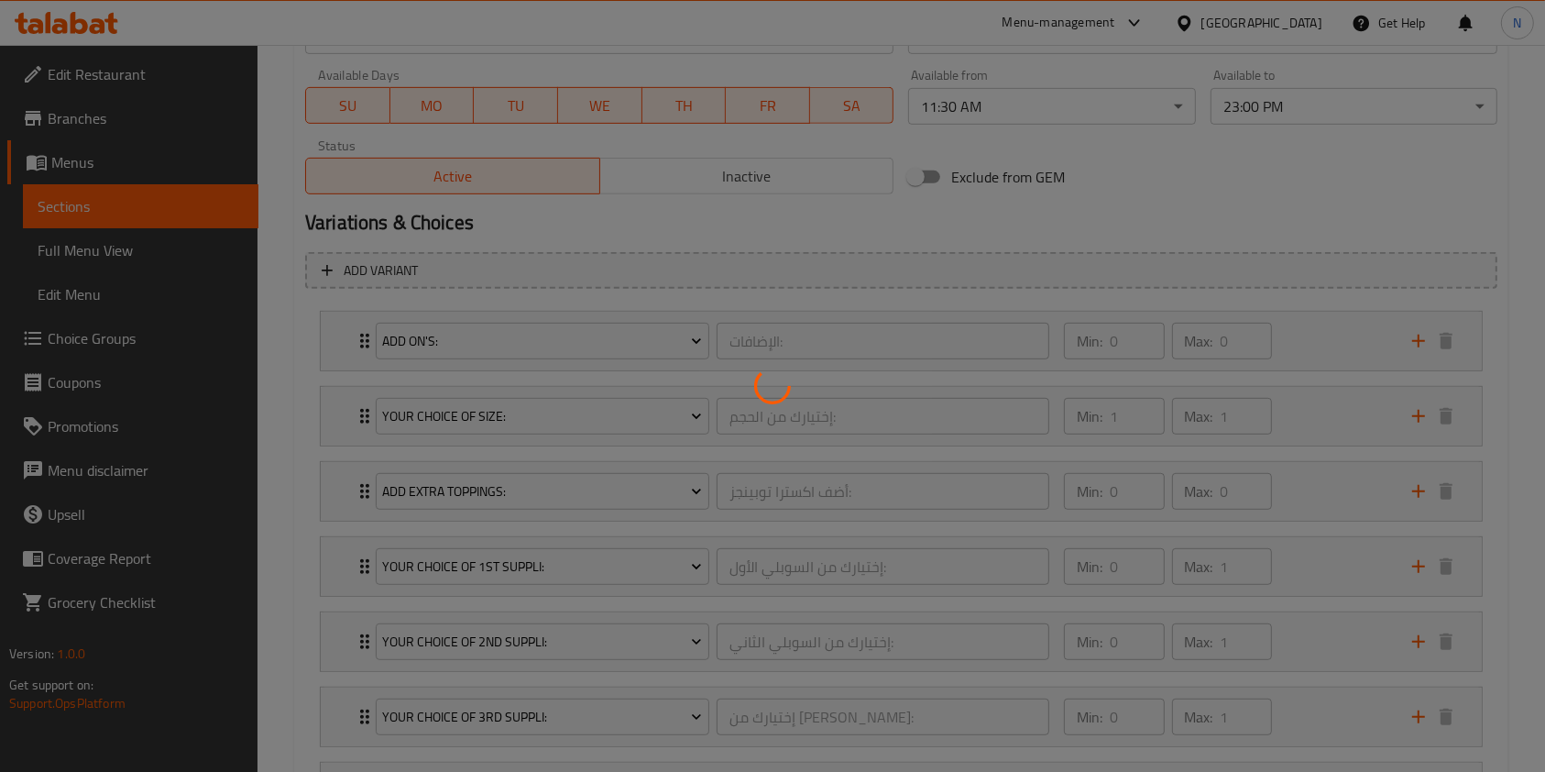
scroll to position [1029, 0]
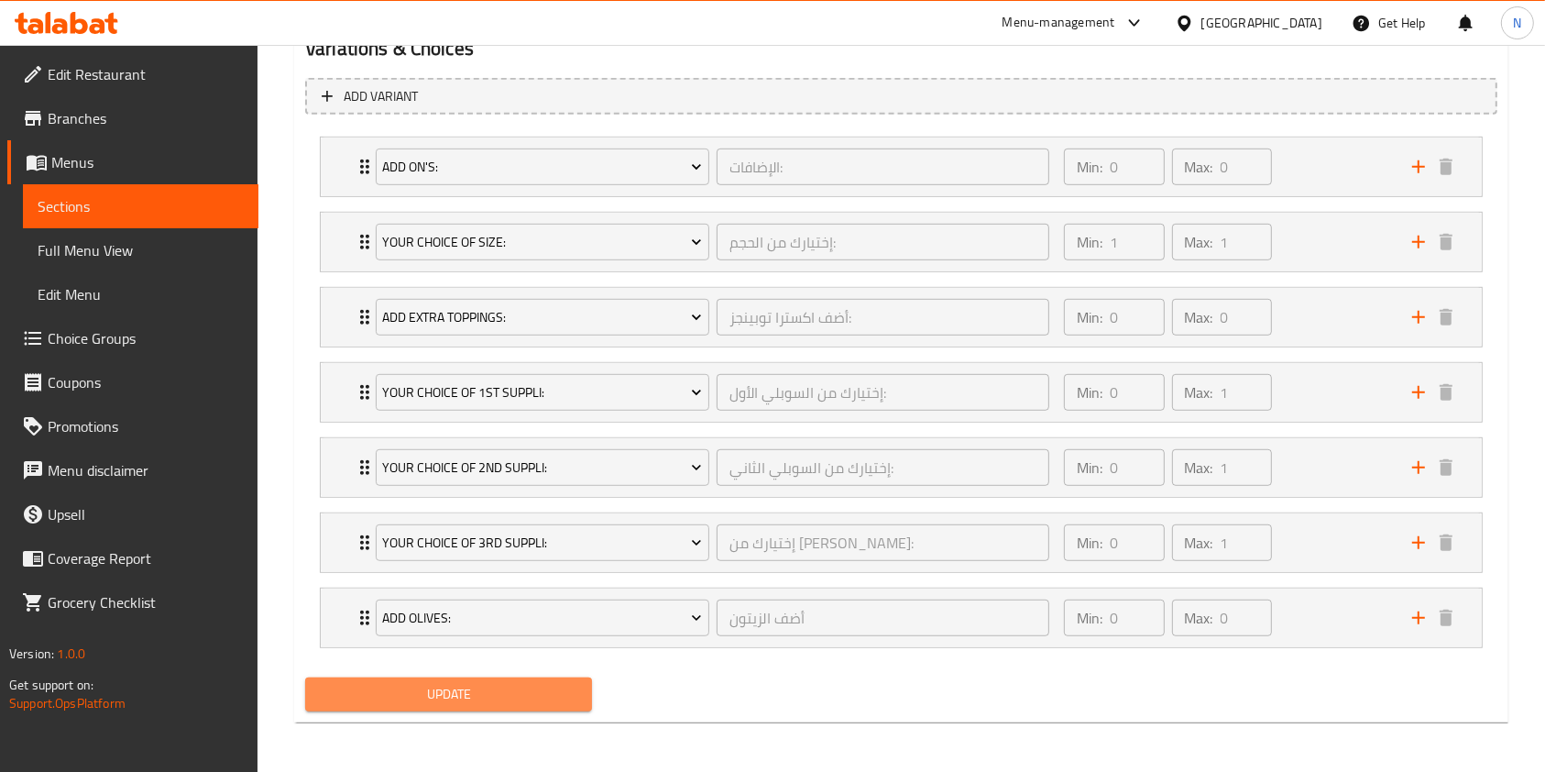
click at [500, 700] on span "Update" at bounding box center [449, 694] width 258 height 23
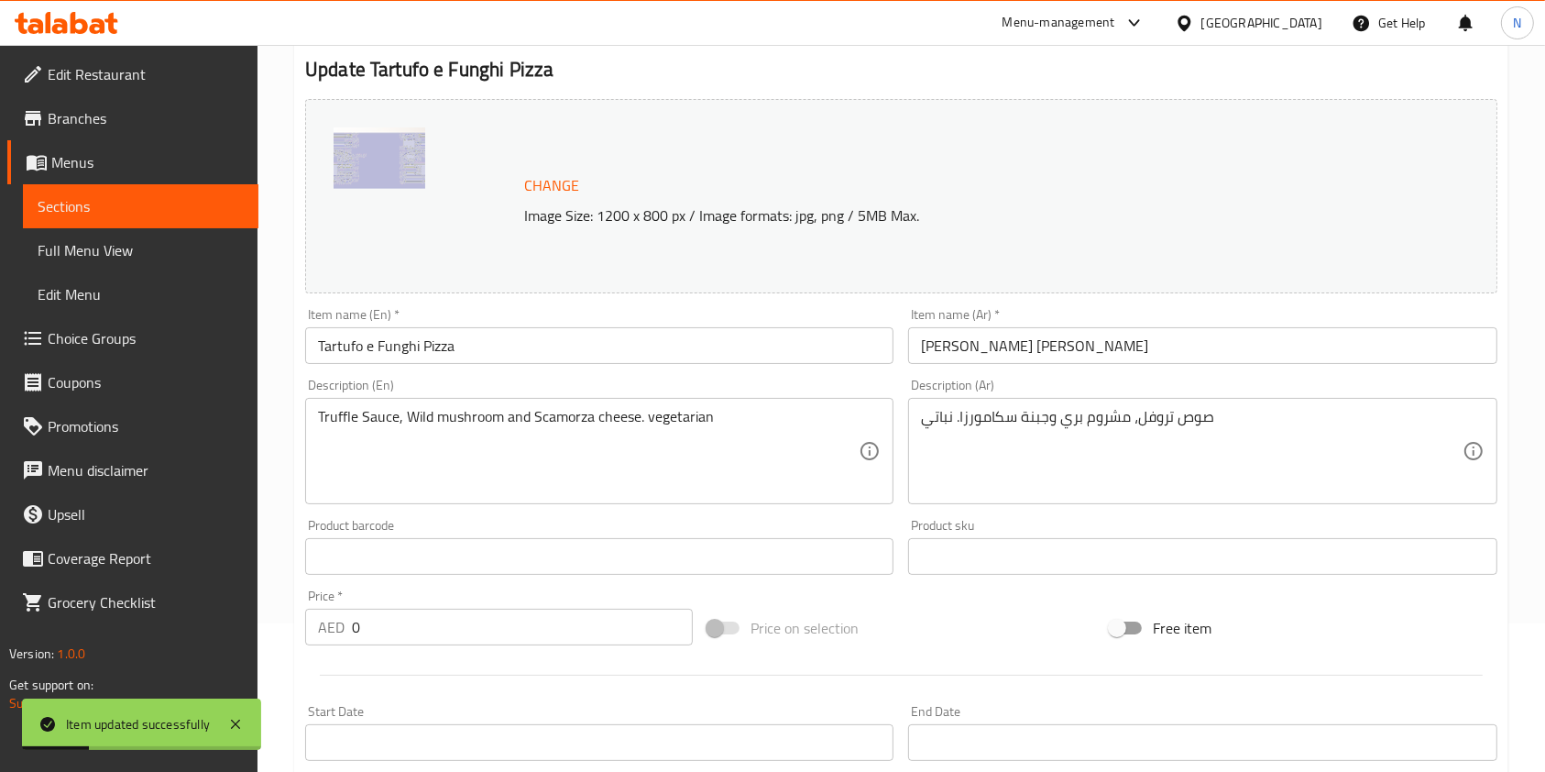
scroll to position [0, 0]
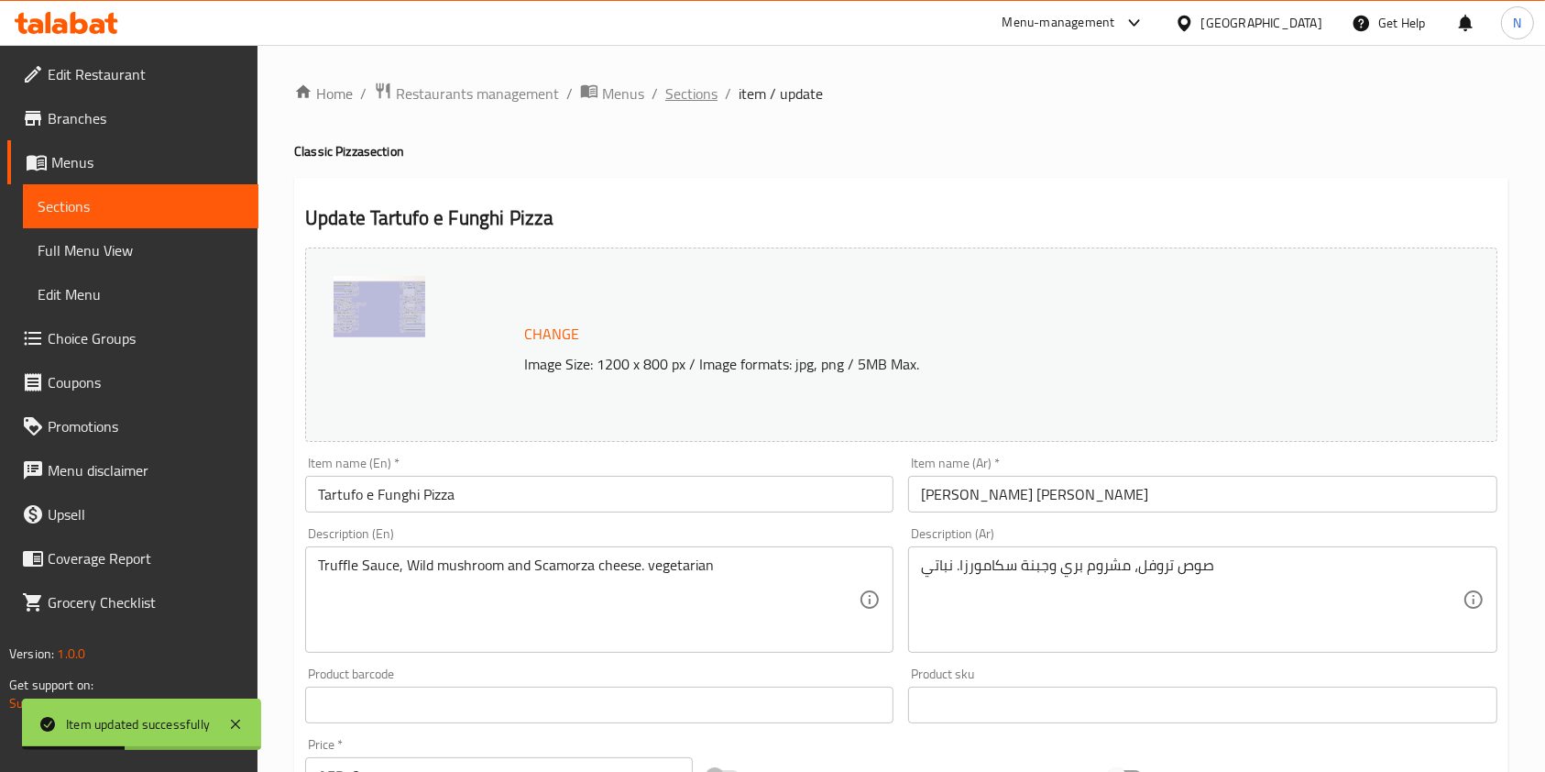
click at [699, 100] on span "Sections" at bounding box center [691, 93] width 52 height 22
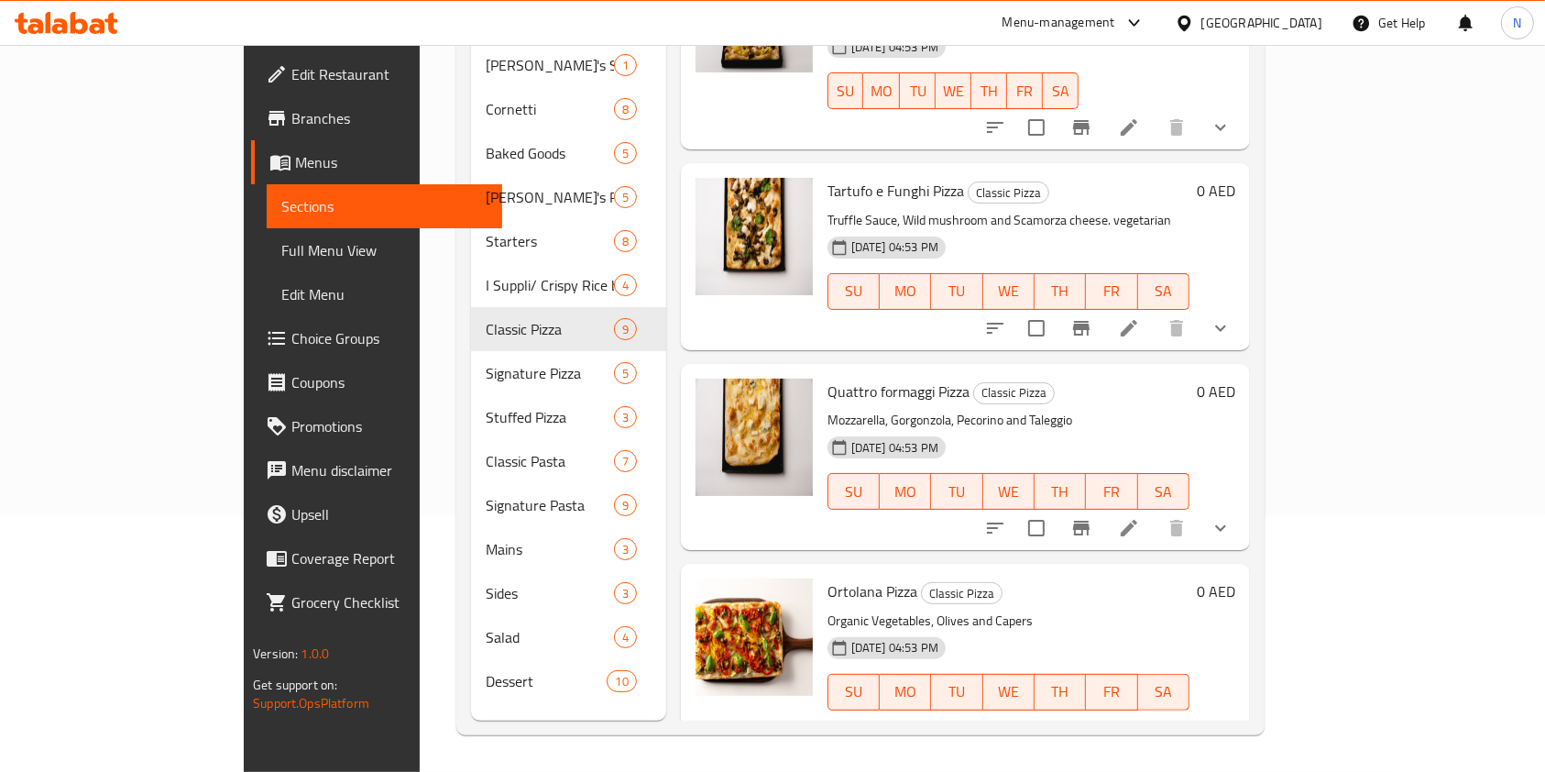
scroll to position [895, 0]
click at [1140, 519] on icon at bounding box center [1129, 530] width 22 height 22
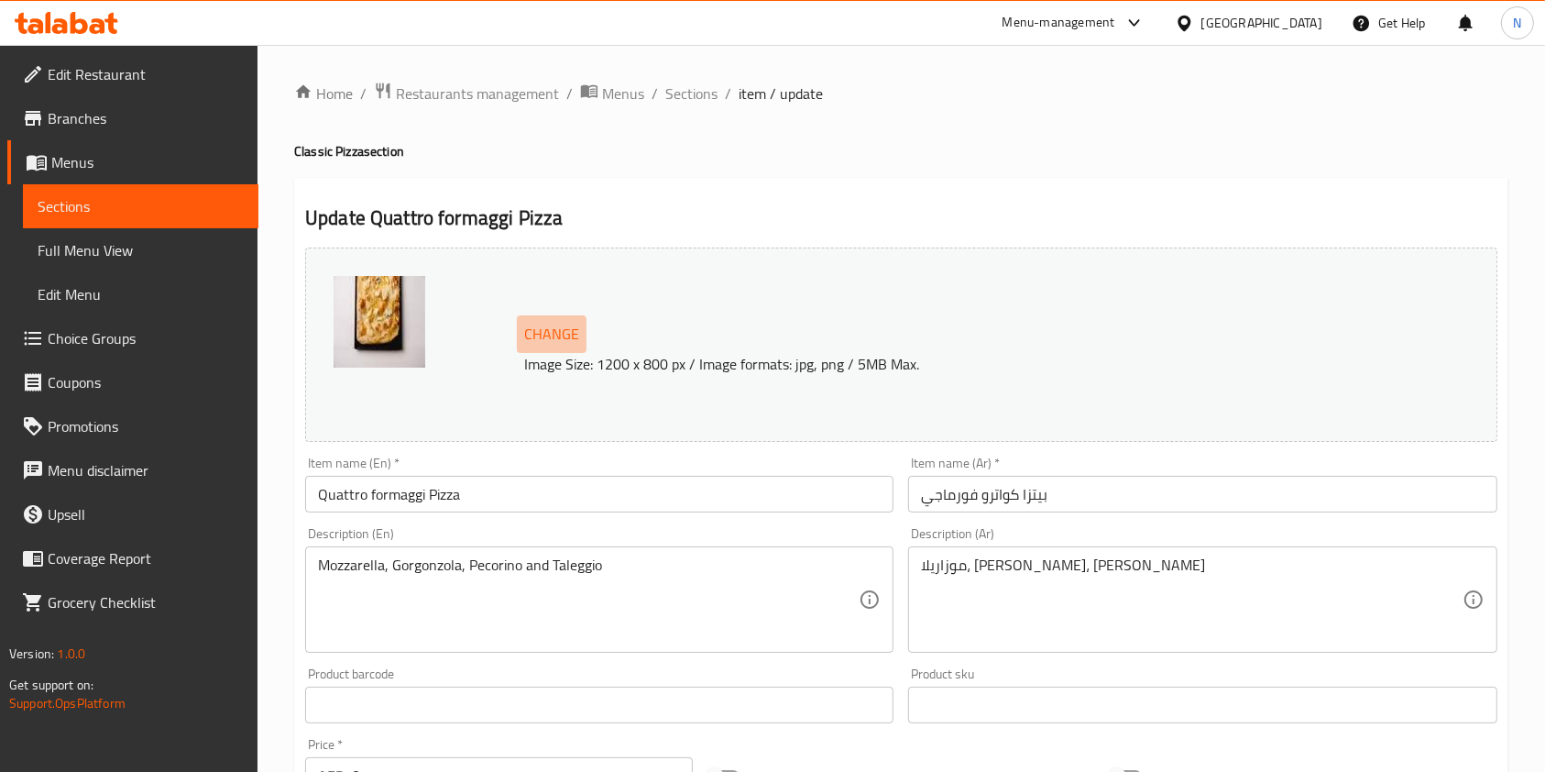
click at [553, 340] on span "Change" at bounding box center [551, 334] width 55 height 27
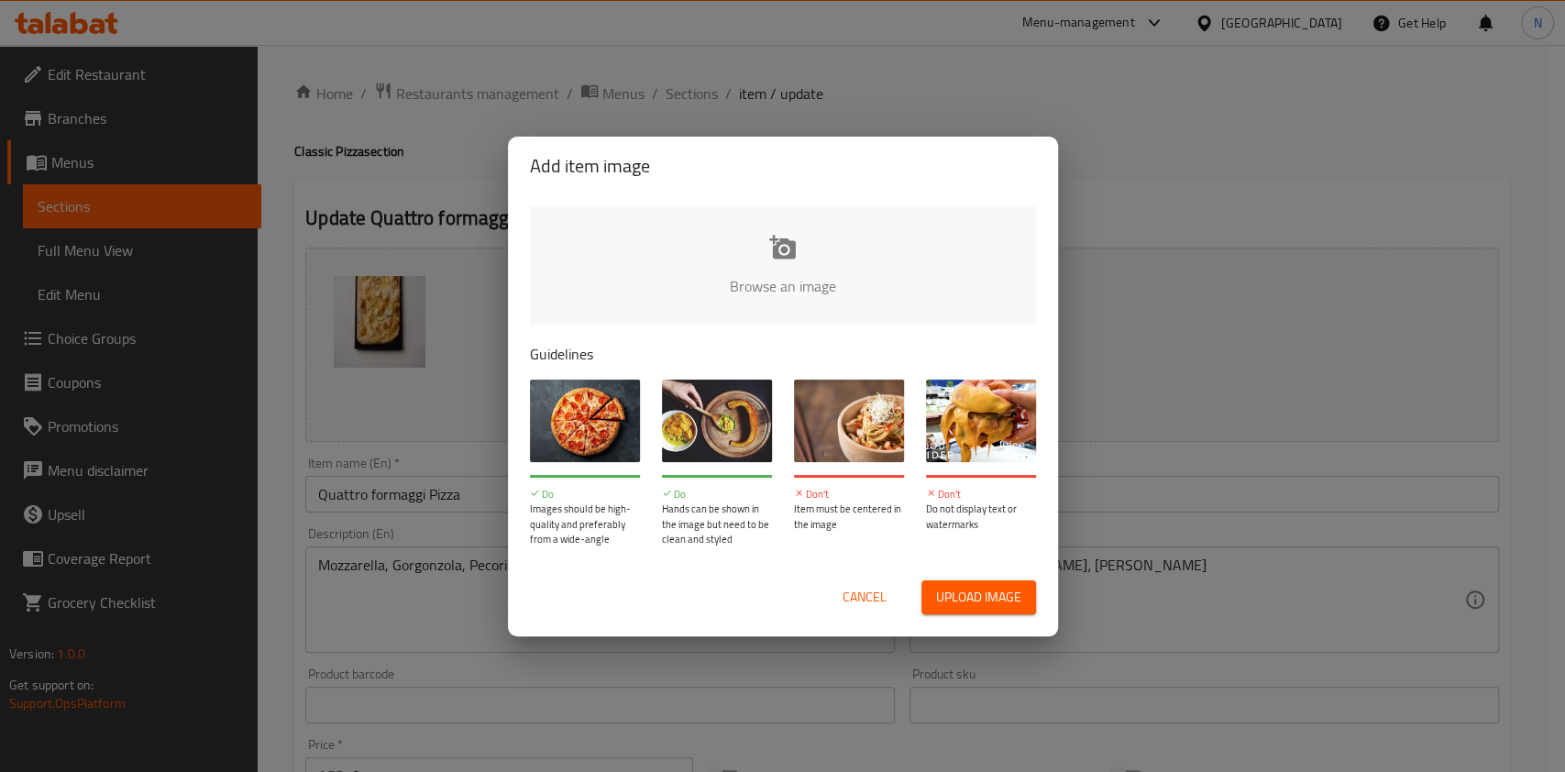
drag, startPoint x: 782, startPoint y: 221, endPoint x: 777, endPoint y: 256, distance: 35.1
click at [777, 256] on input "file" at bounding box center [1402, 291] width 1745 height 171
type input "C:\fakepath\FOUR CHEESE (2).jpg"
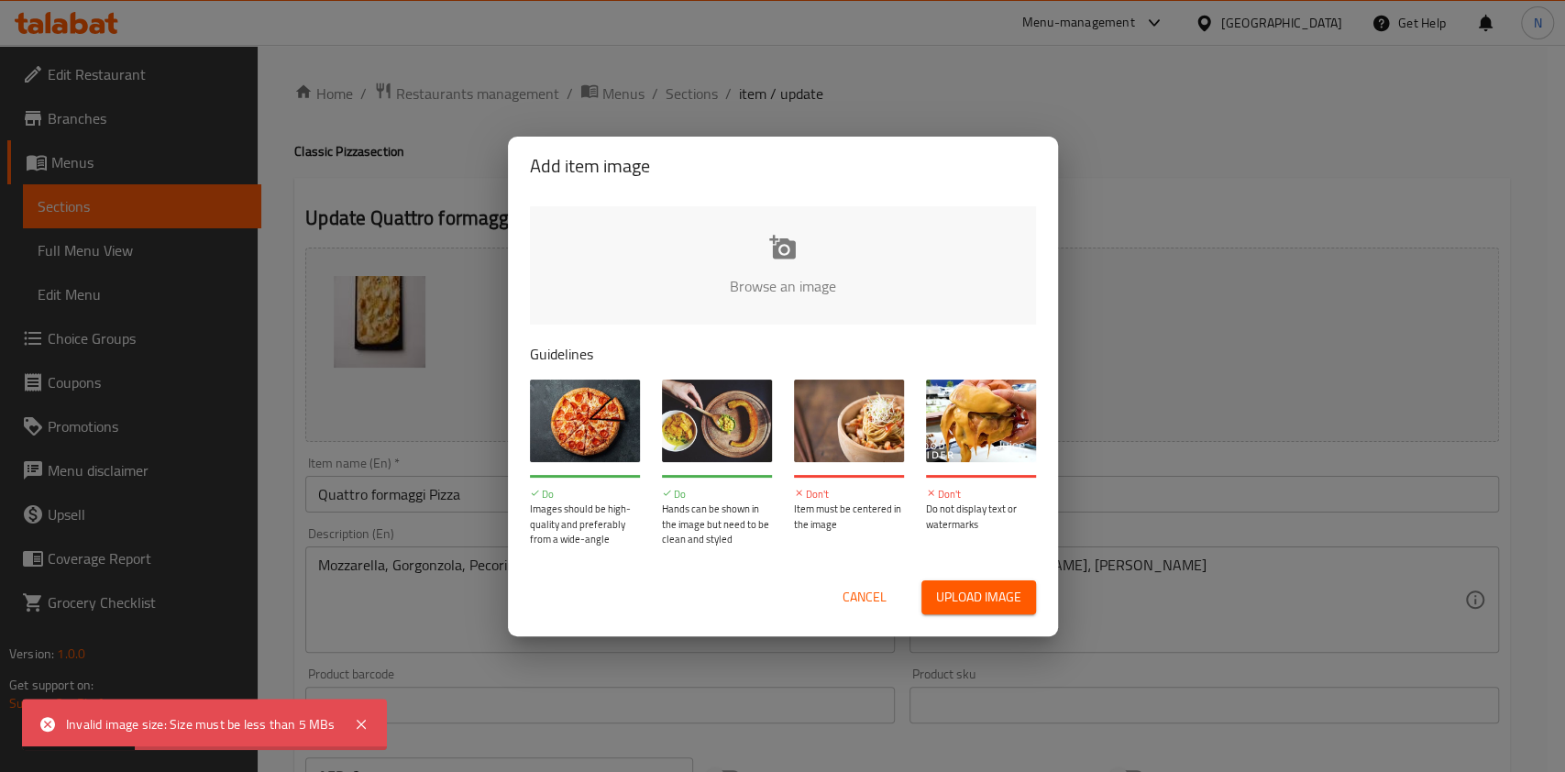
click at [779, 238] on input "file" at bounding box center [1402, 291] width 1745 height 171
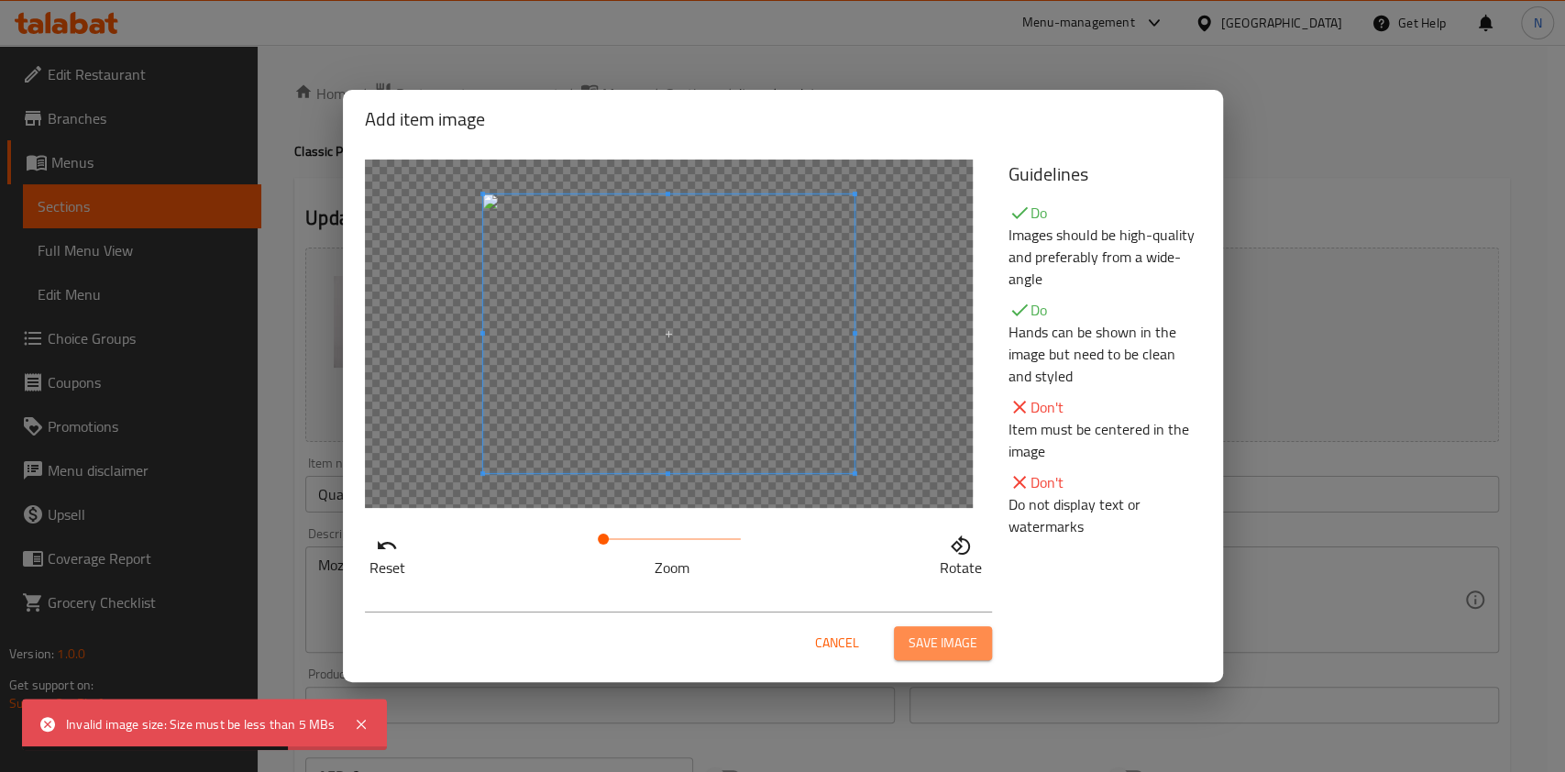
click at [935, 642] on span "Save image" at bounding box center [942, 643] width 69 height 23
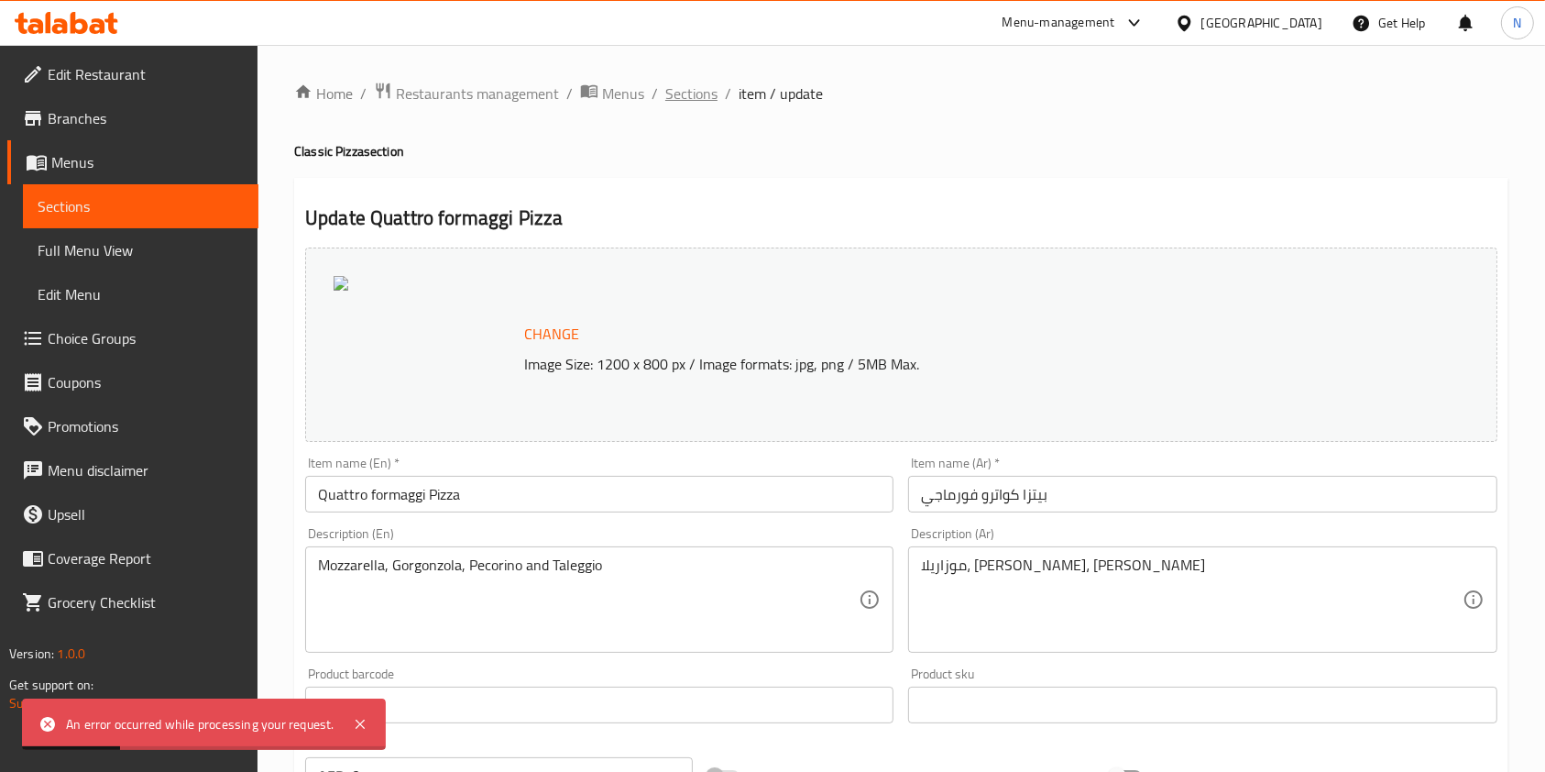
click at [702, 103] on span "Sections" at bounding box center [691, 93] width 52 height 22
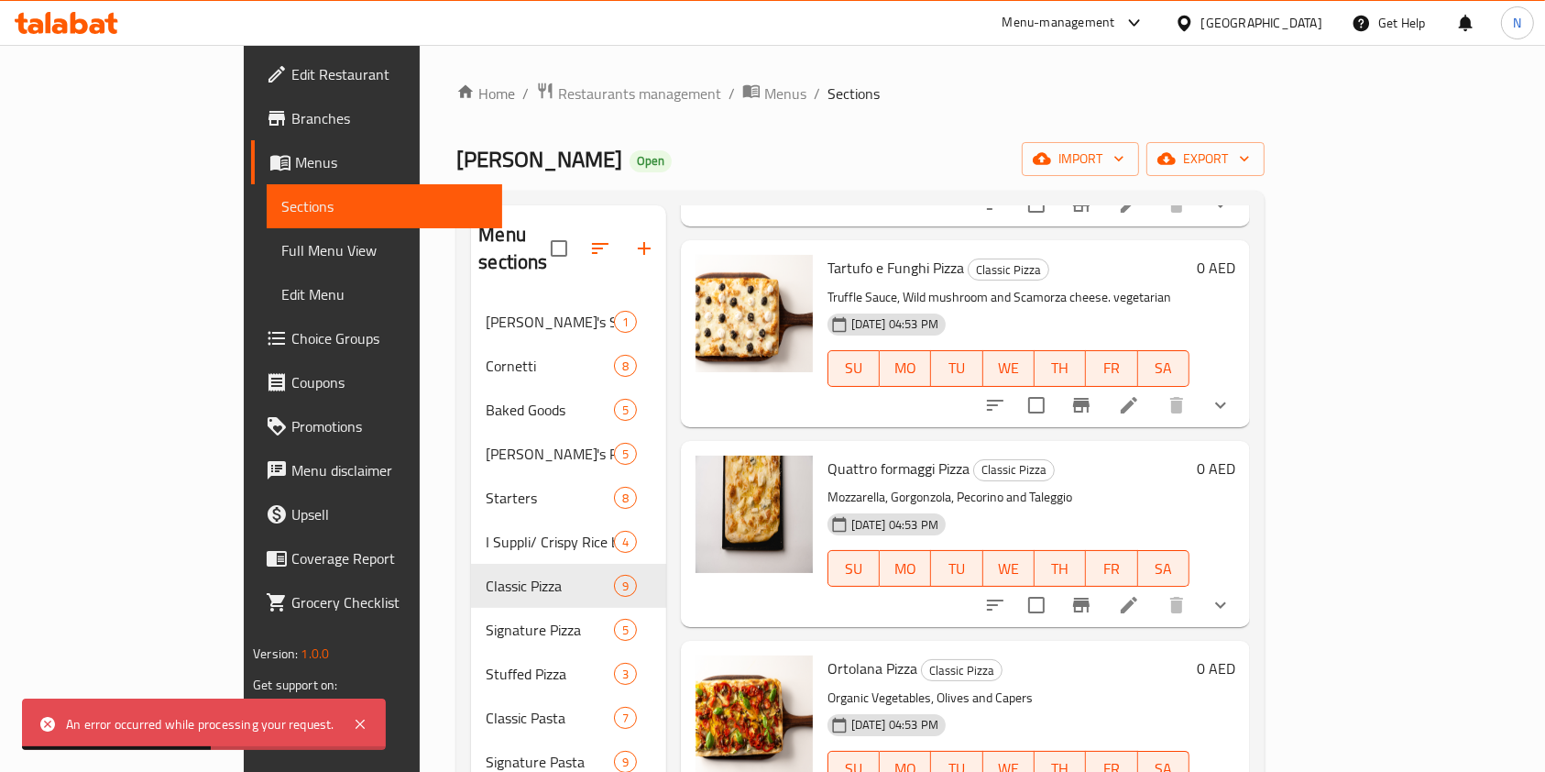
scroll to position [82, 0]
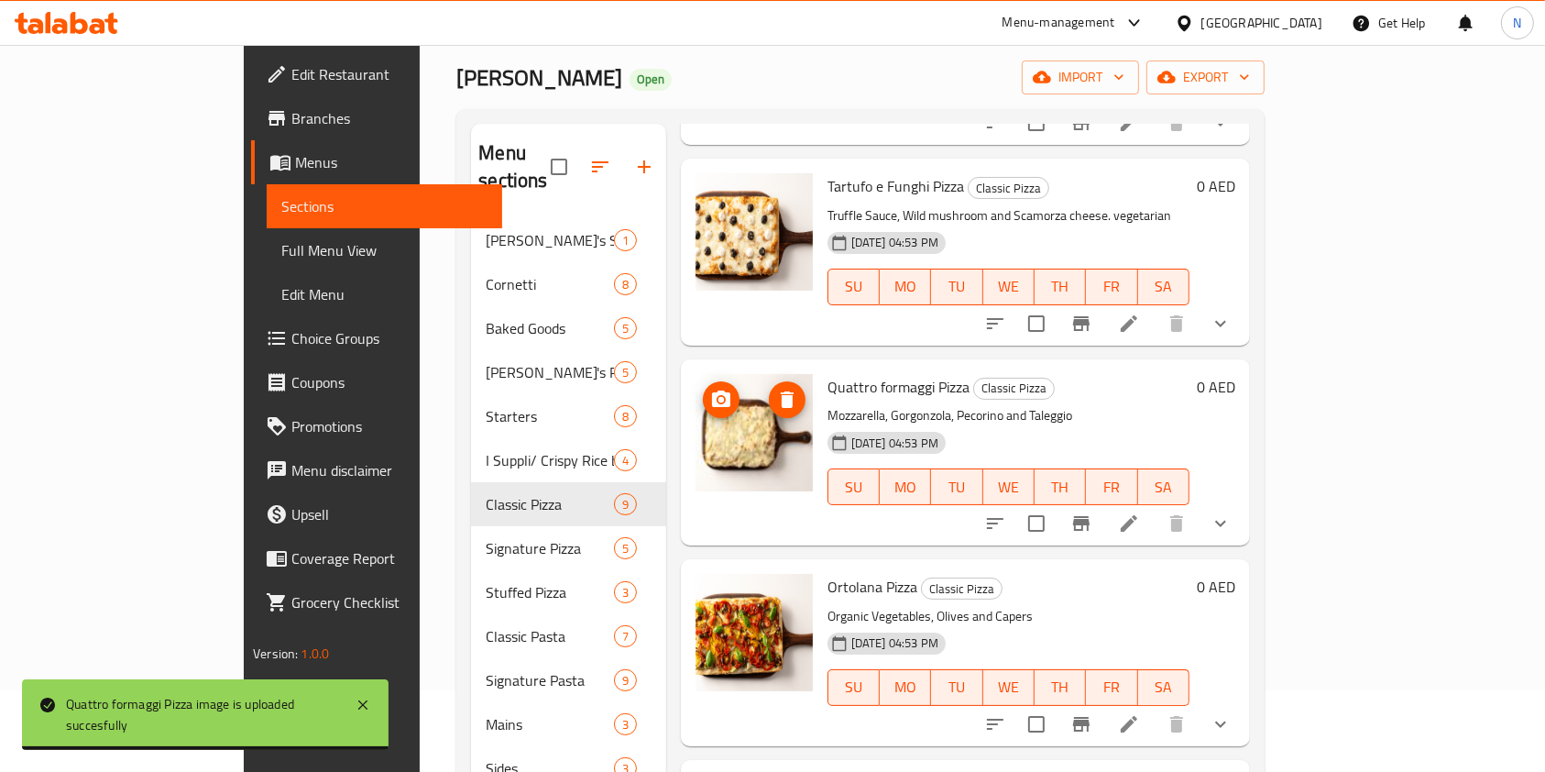
click at [709, 436] on img at bounding box center [754, 432] width 117 height 117
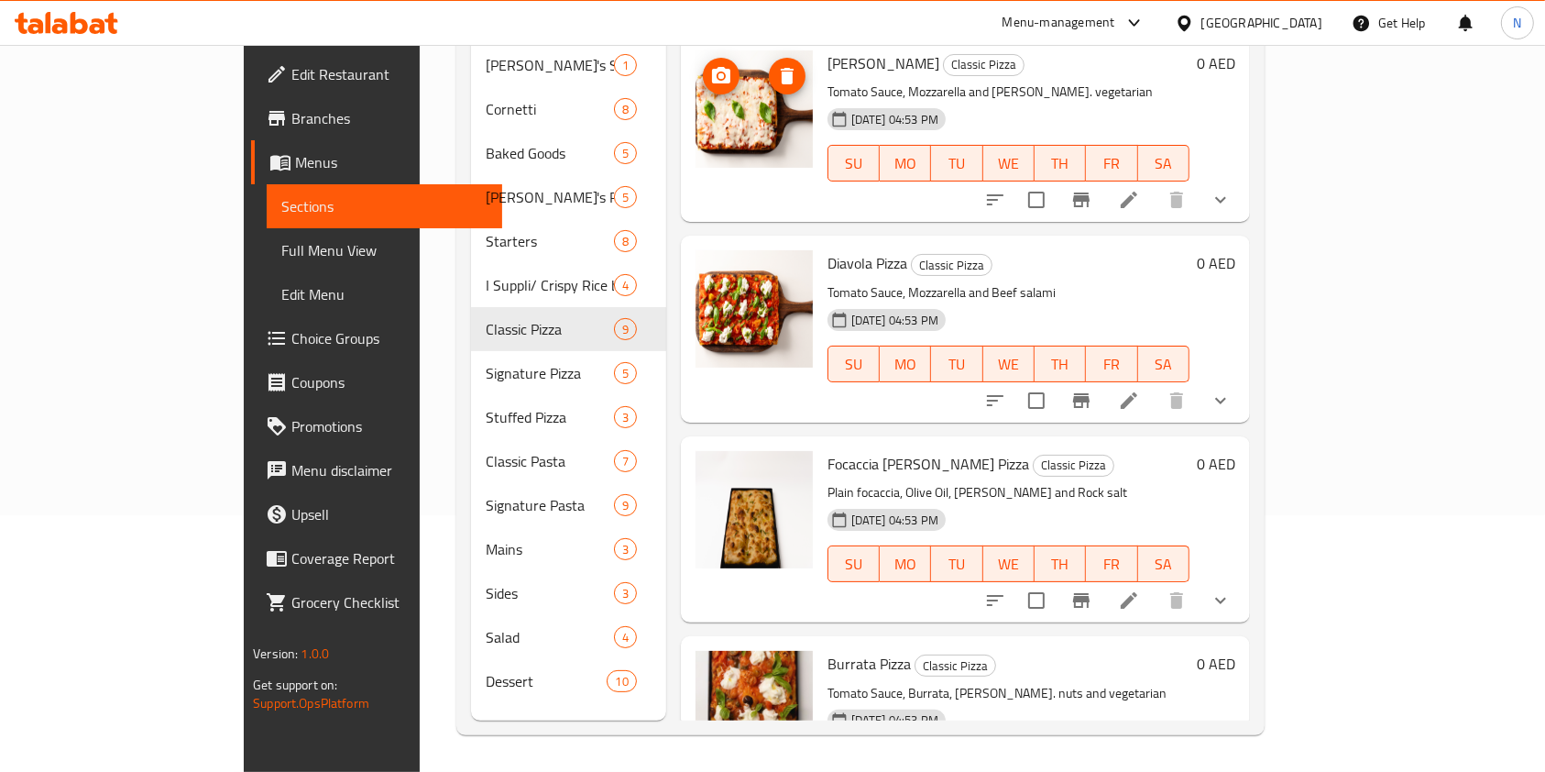
scroll to position [0, 0]
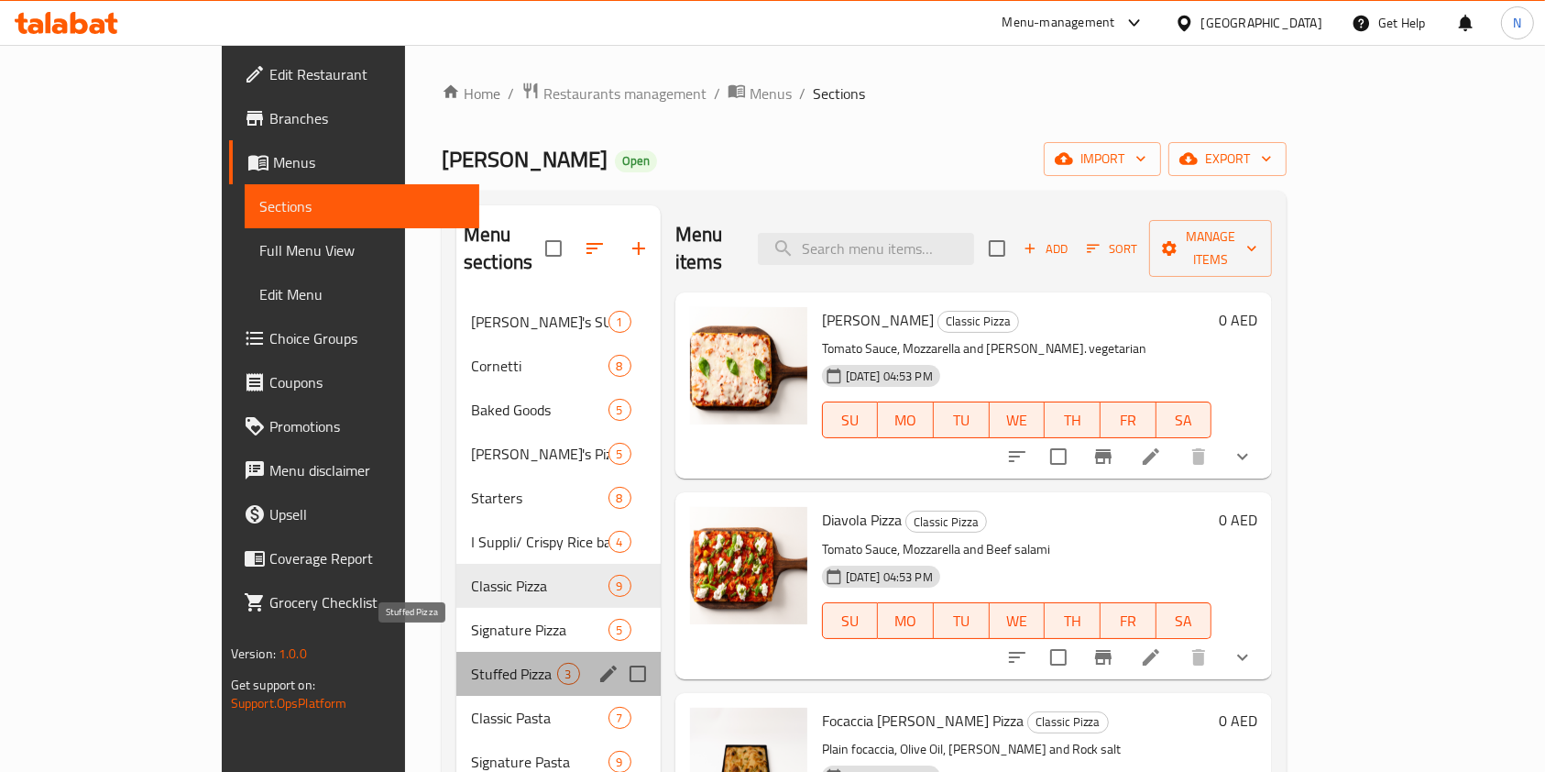
click at [471, 663] on span "Stuffed Pizza" at bounding box center [513, 674] width 85 height 22
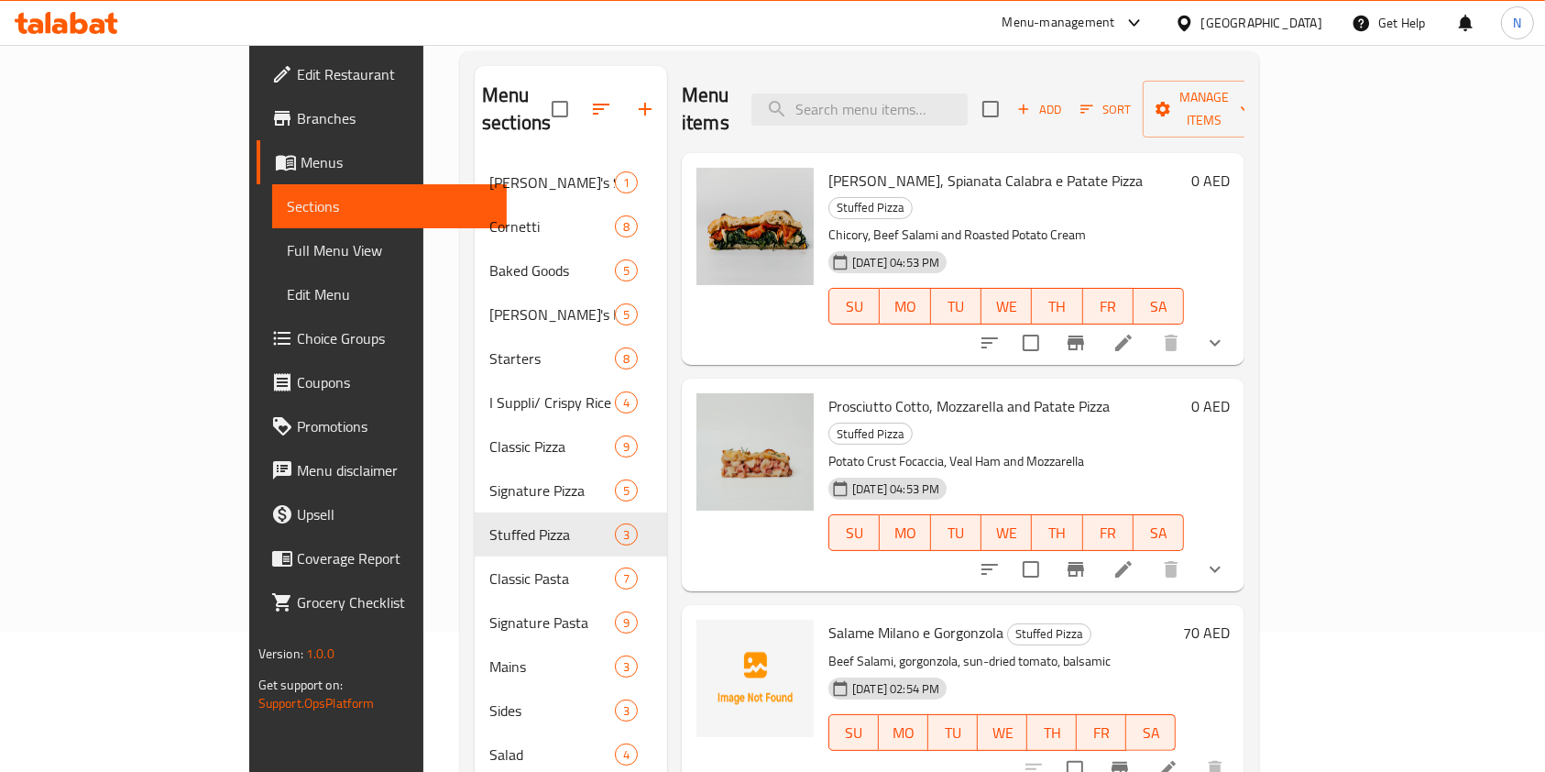
scroll to position [143, 0]
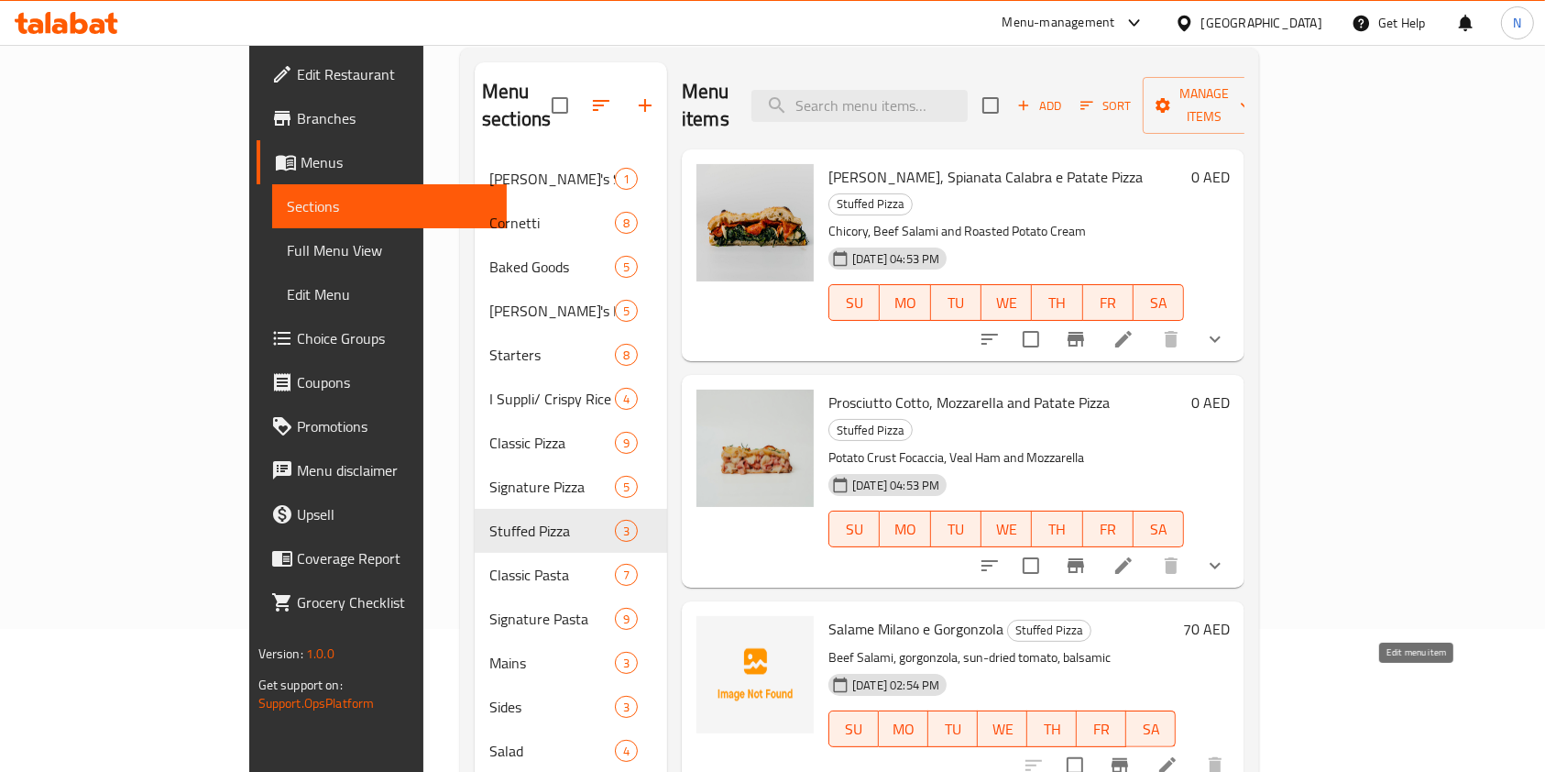
click at [1176, 757] on icon at bounding box center [1167, 765] width 16 height 16
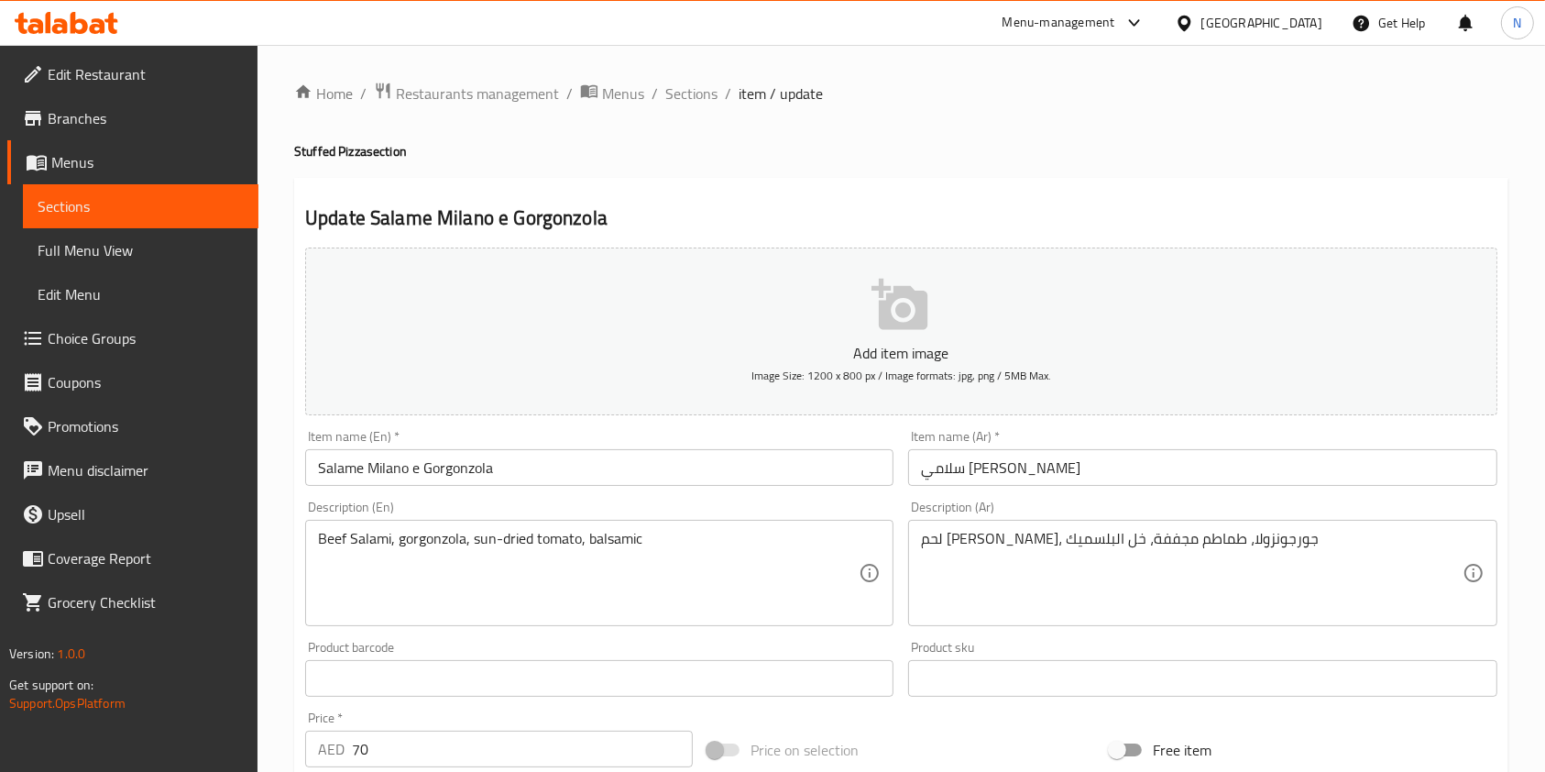
click at [862, 329] on button "Add item image Image Size: 1200 x 800 px / Image formats: jpg, png / 5MB Max." at bounding box center [901, 331] width 1192 height 168
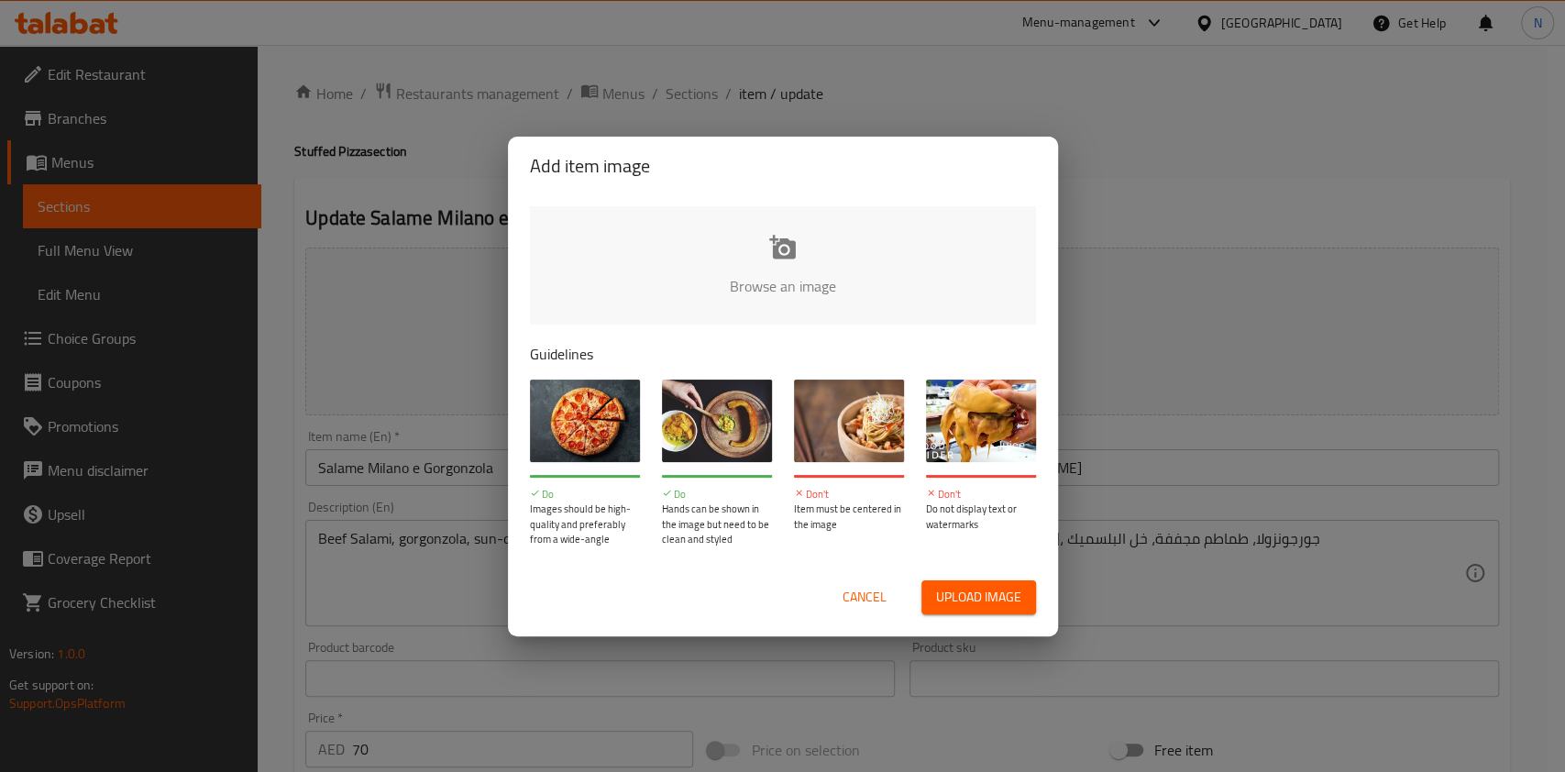
click at [711, 291] on input "file" at bounding box center [1402, 291] width 1745 height 171
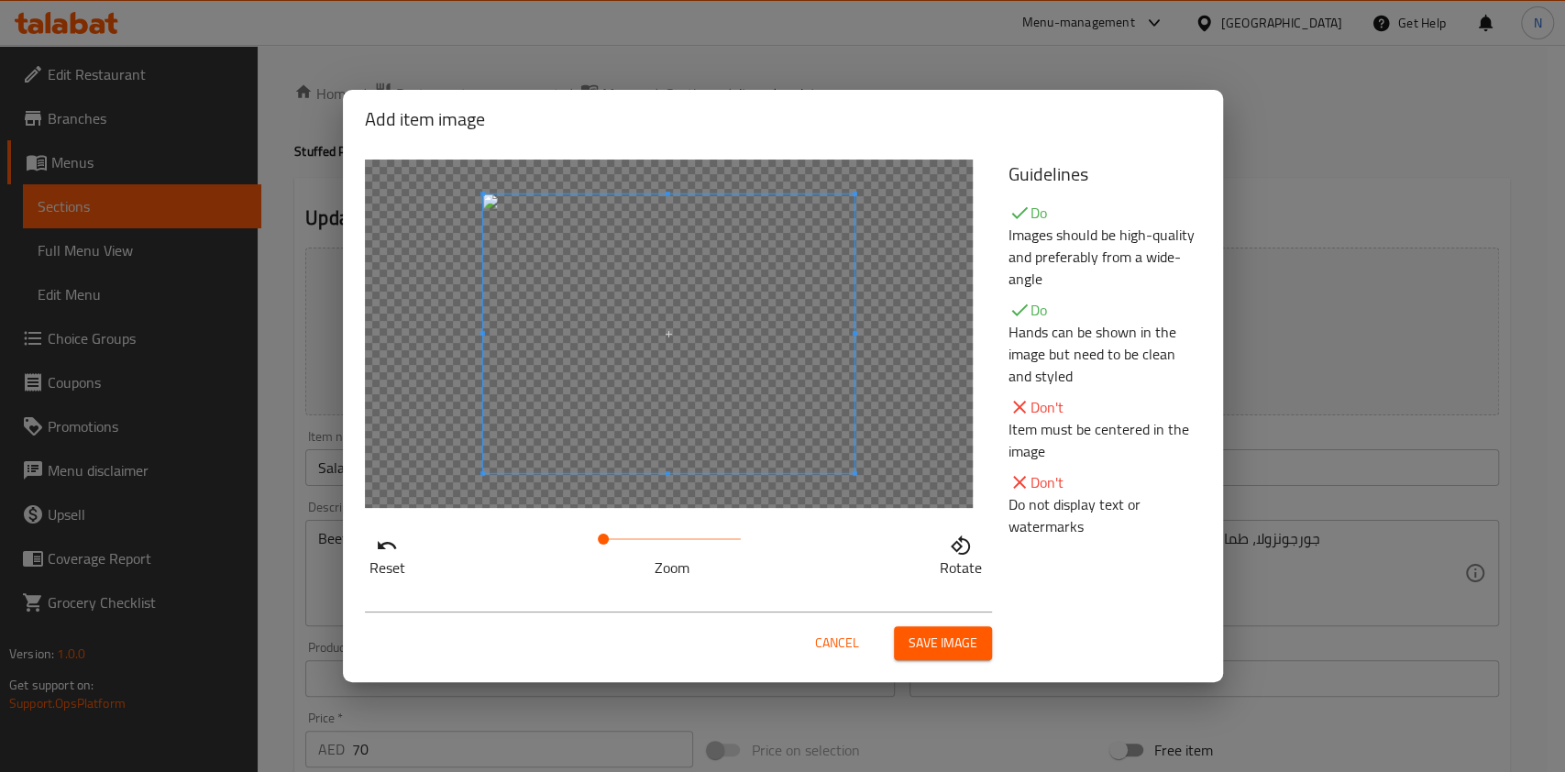
click at [933, 642] on span "Save image" at bounding box center [942, 643] width 69 height 23
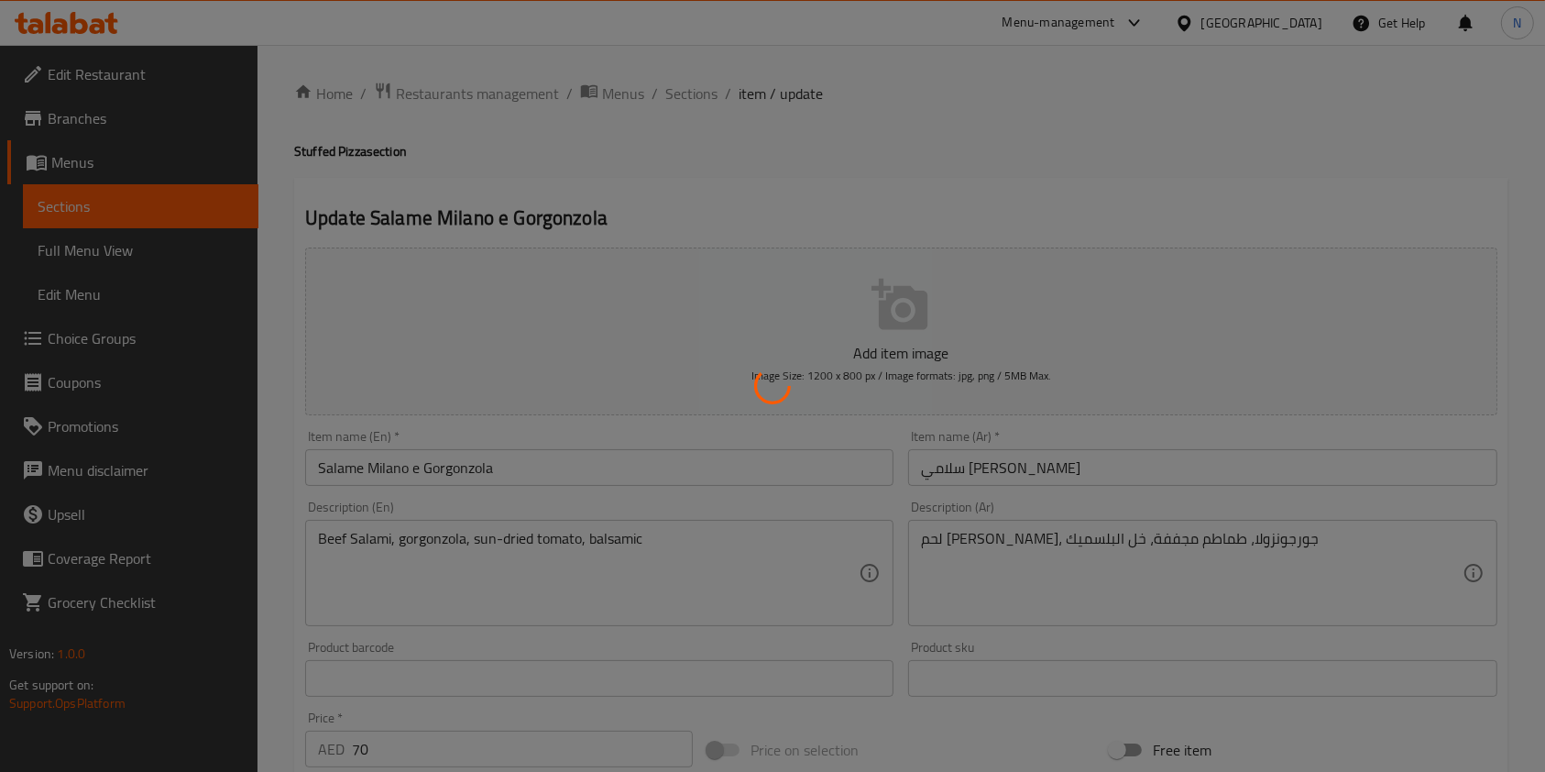
scroll to position [523, 0]
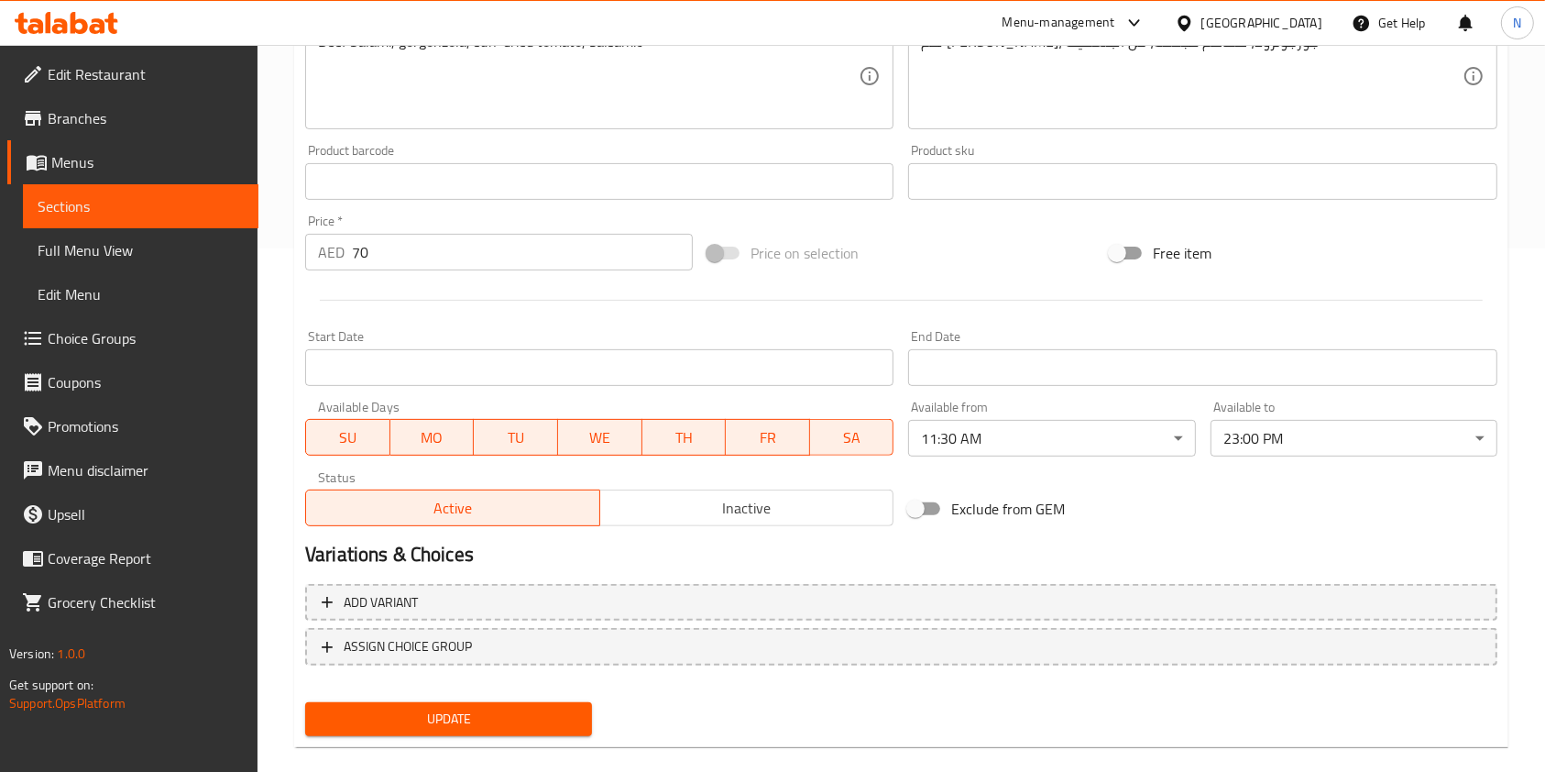
click at [491, 698] on div "Update" at bounding box center [449, 719] width 302 height 49
click at [496, 716] on span "Update" at bounding box center [449, 719] width 258 height 23
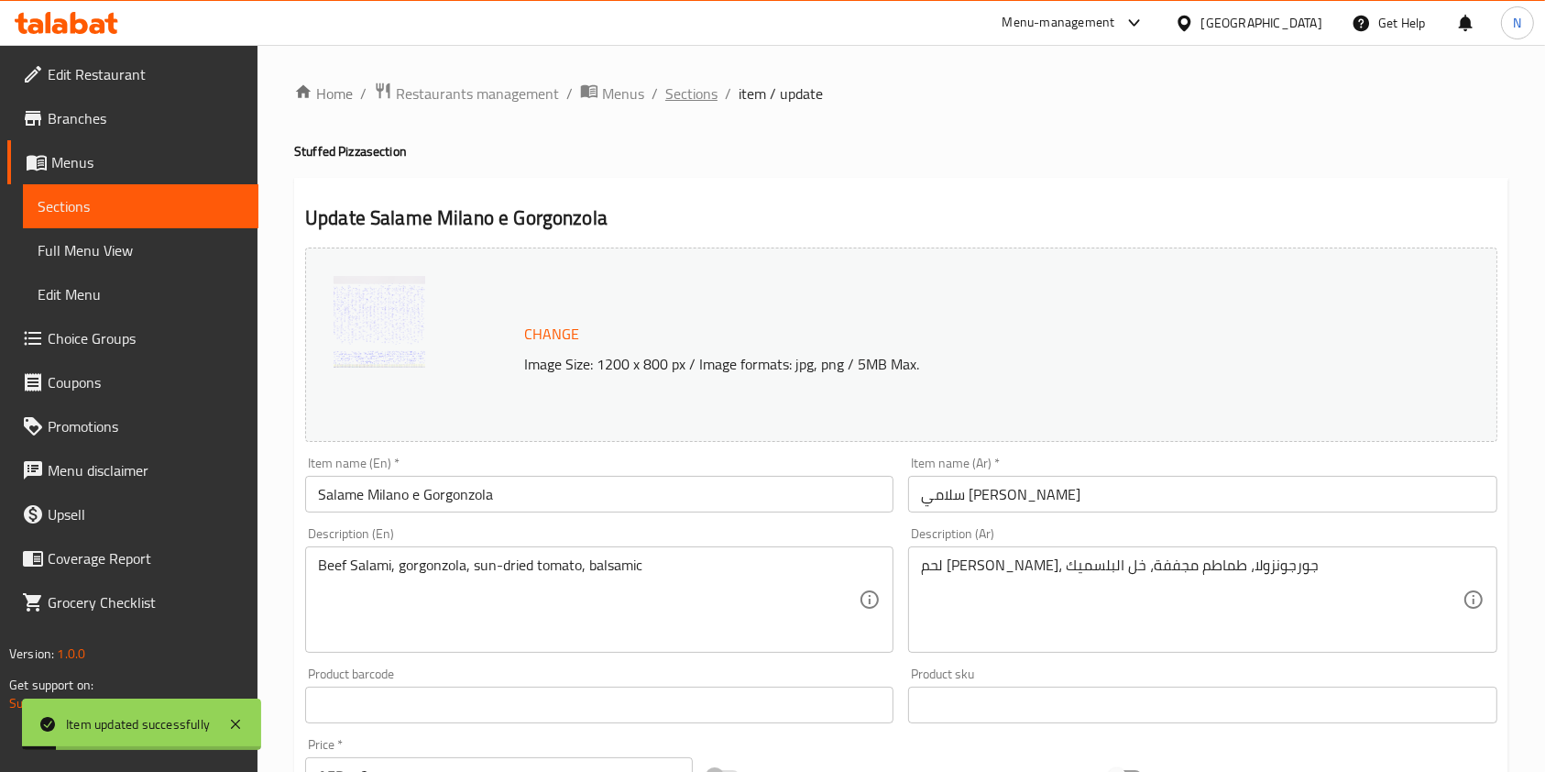
click at [687, 99] on span "Sections" at bounding box center [691, 93] width 52 height 22
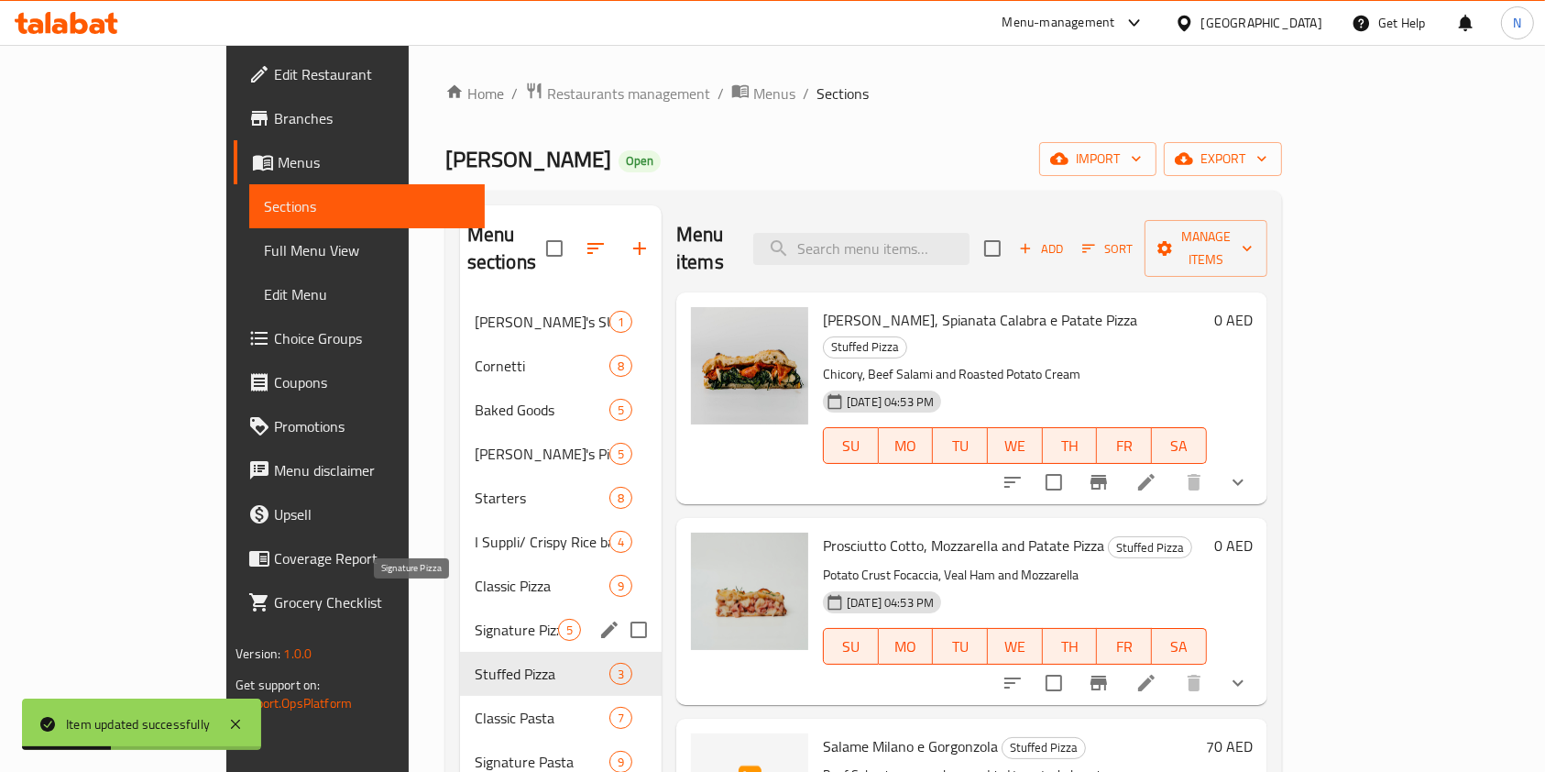
click at [475, 619] on span "Signature Pizza" at bounding box center [516, 630] width 83 height 22
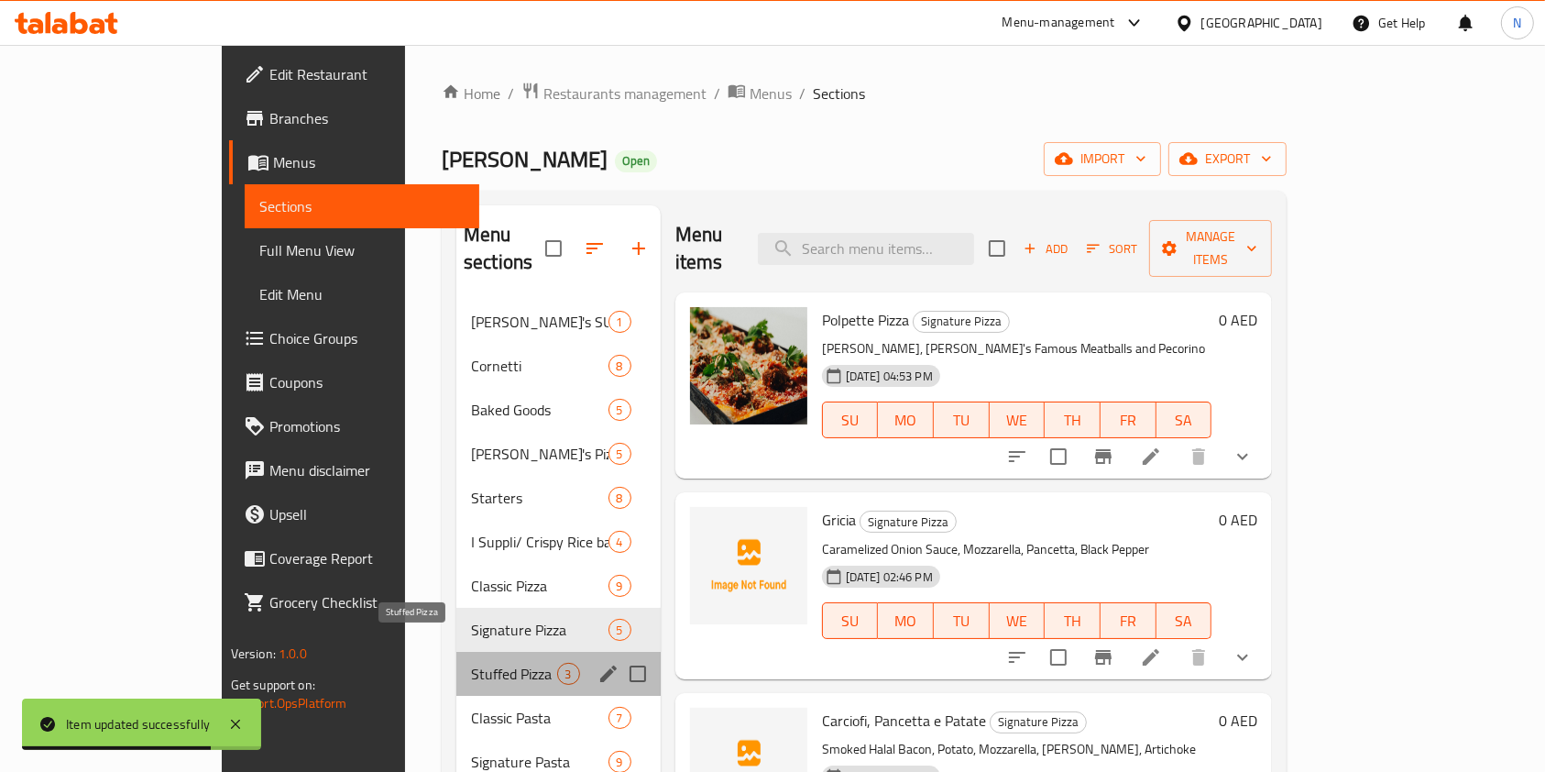
click at [471, 663] on span "Stuffed Pizza" at bounding box center [513, 674] width 85 height 22
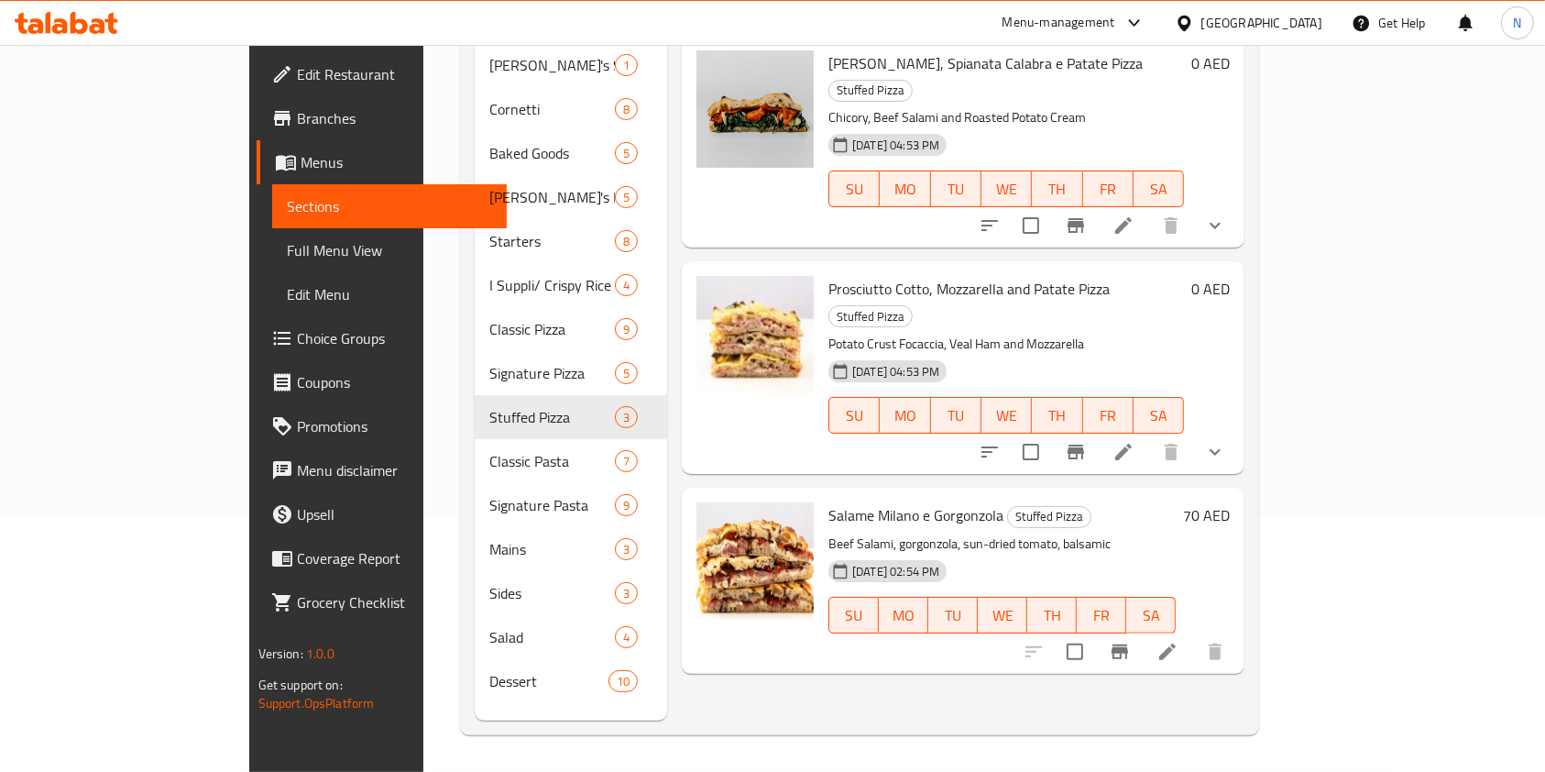
scroll to position [158, 0]
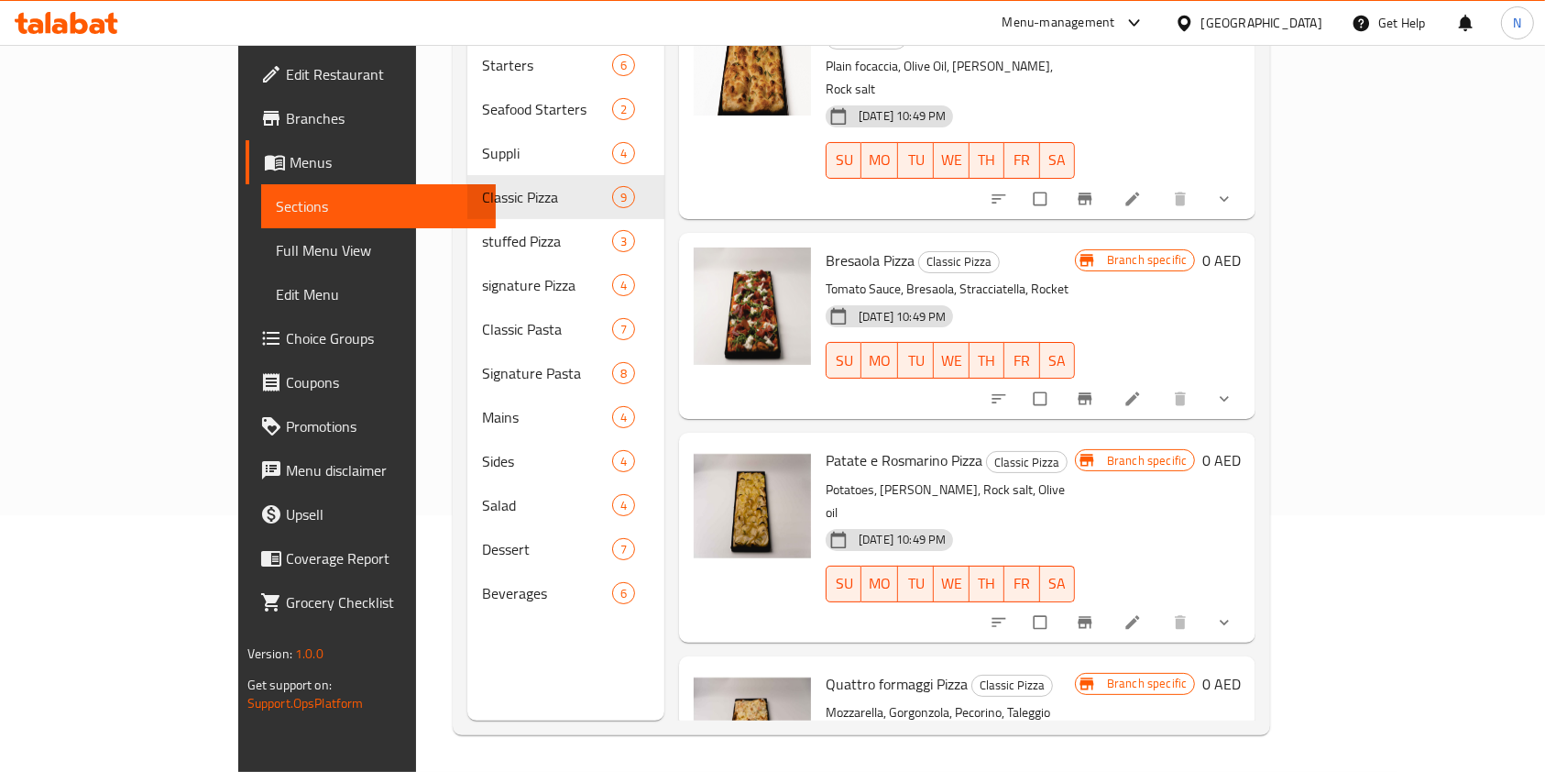
scroll to position [856, 0]
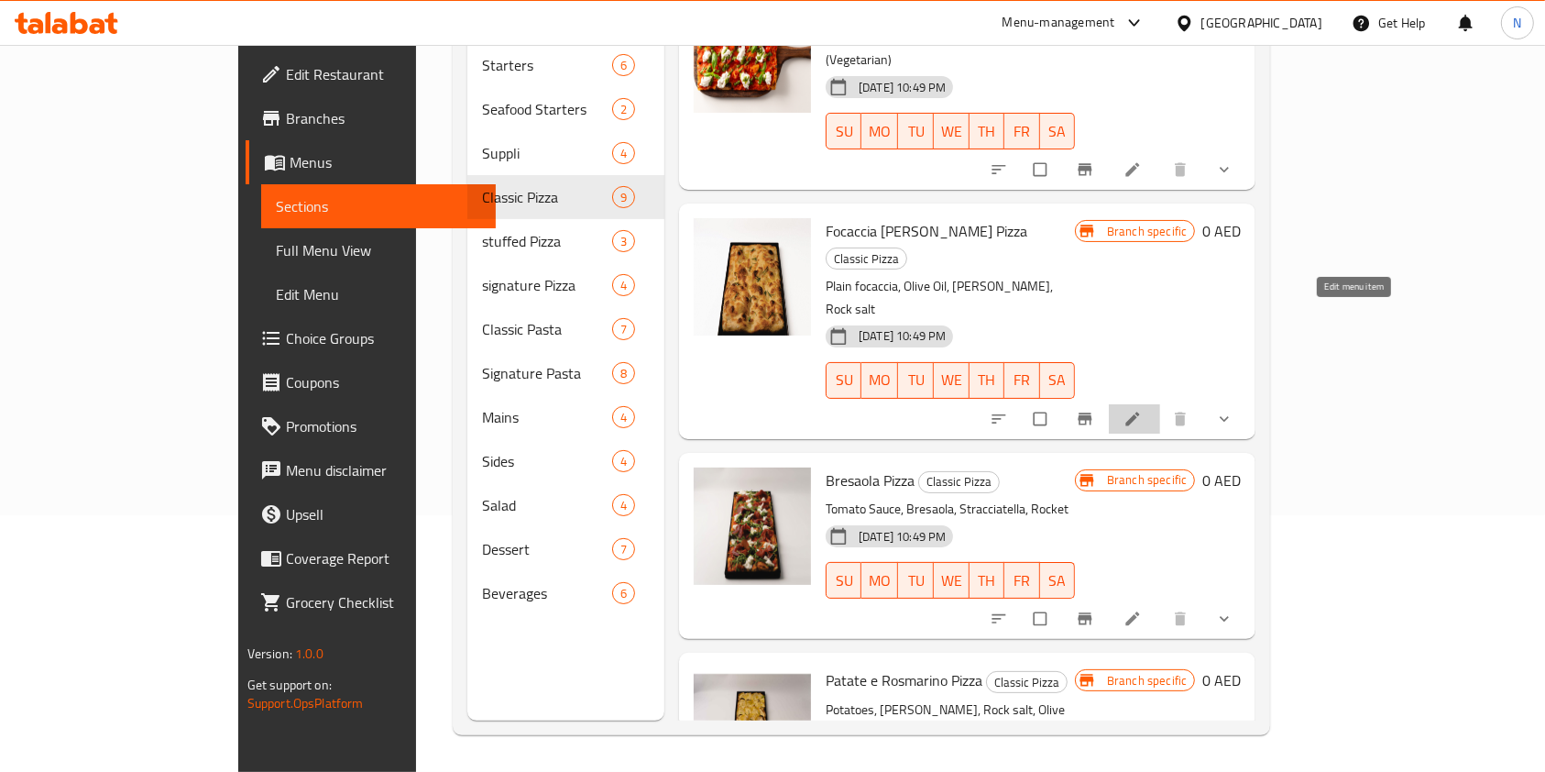
click at [1140, 412] on icon at bounding box center [1133, 419] width 14 height 14
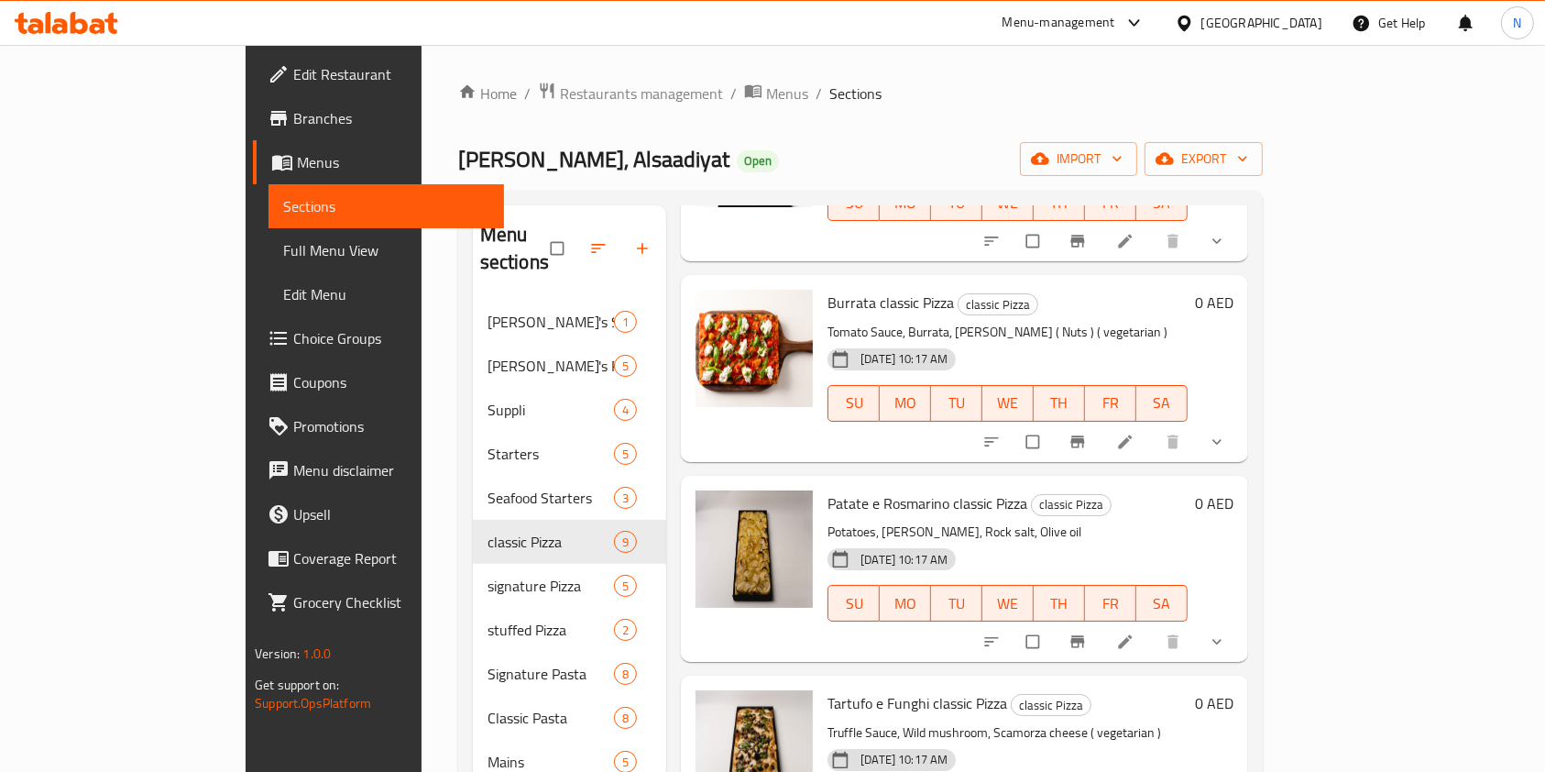
scroll to position [425, 0]
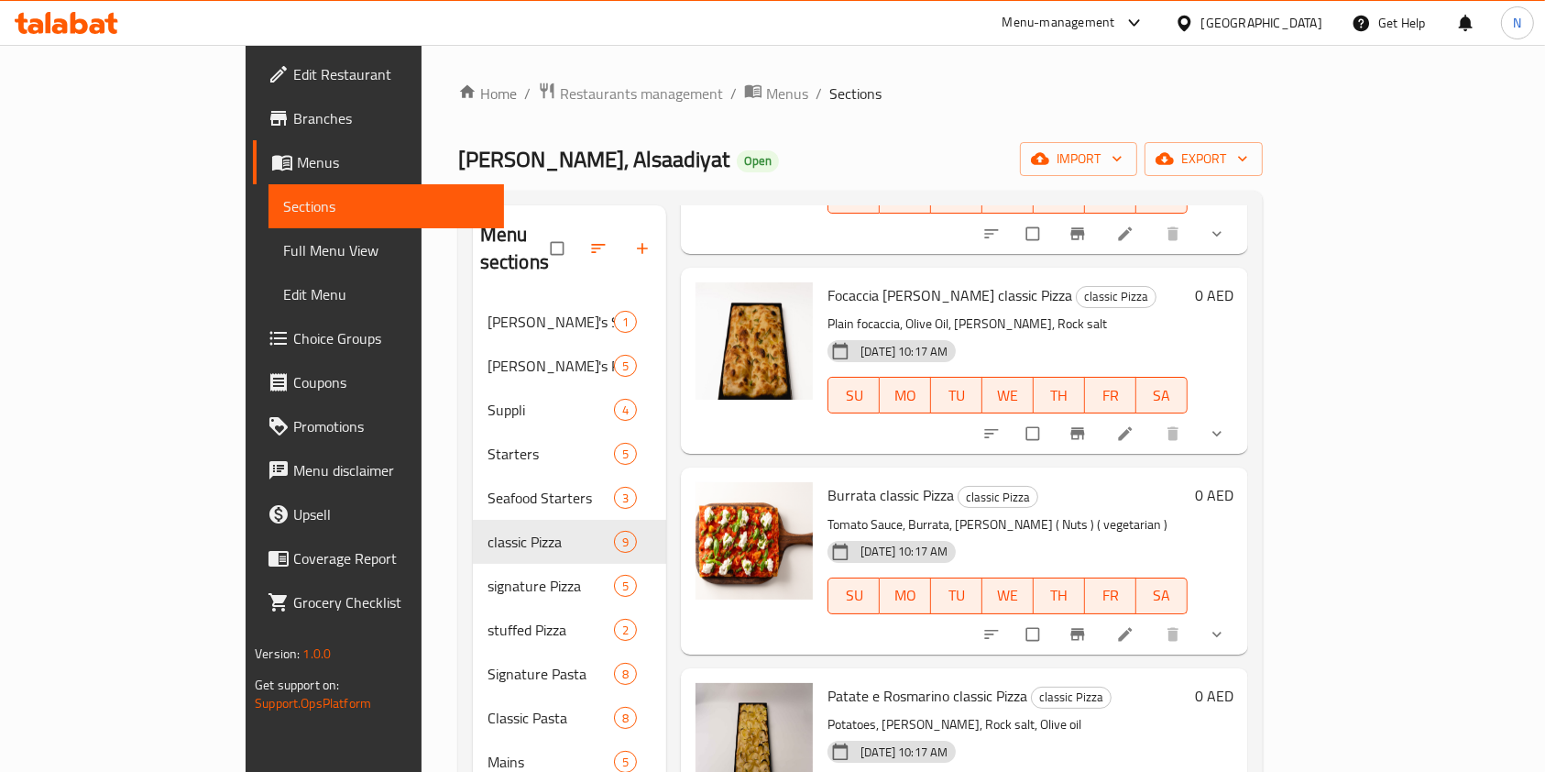
drag, startPoint x: 810, startPoint y: 518, endPoint x: 1356, endPoint y: 405, distance: 557.8
click at [1135, 424] on icon at bounding box center [1125, 433] width 18 height 18
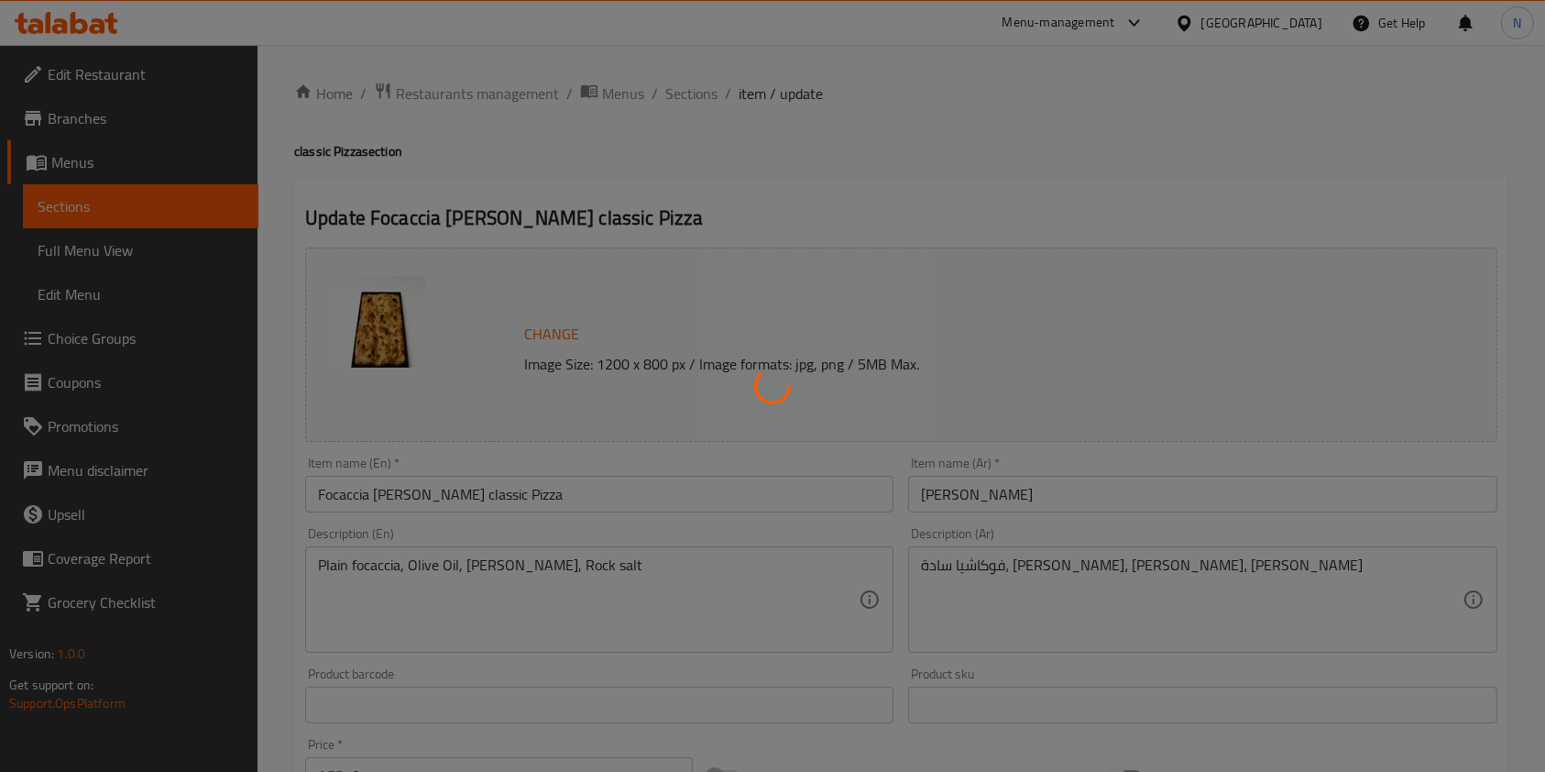
type input "الإضافات:"
type input "0"
type input "إختيارك من:"
type input "1"
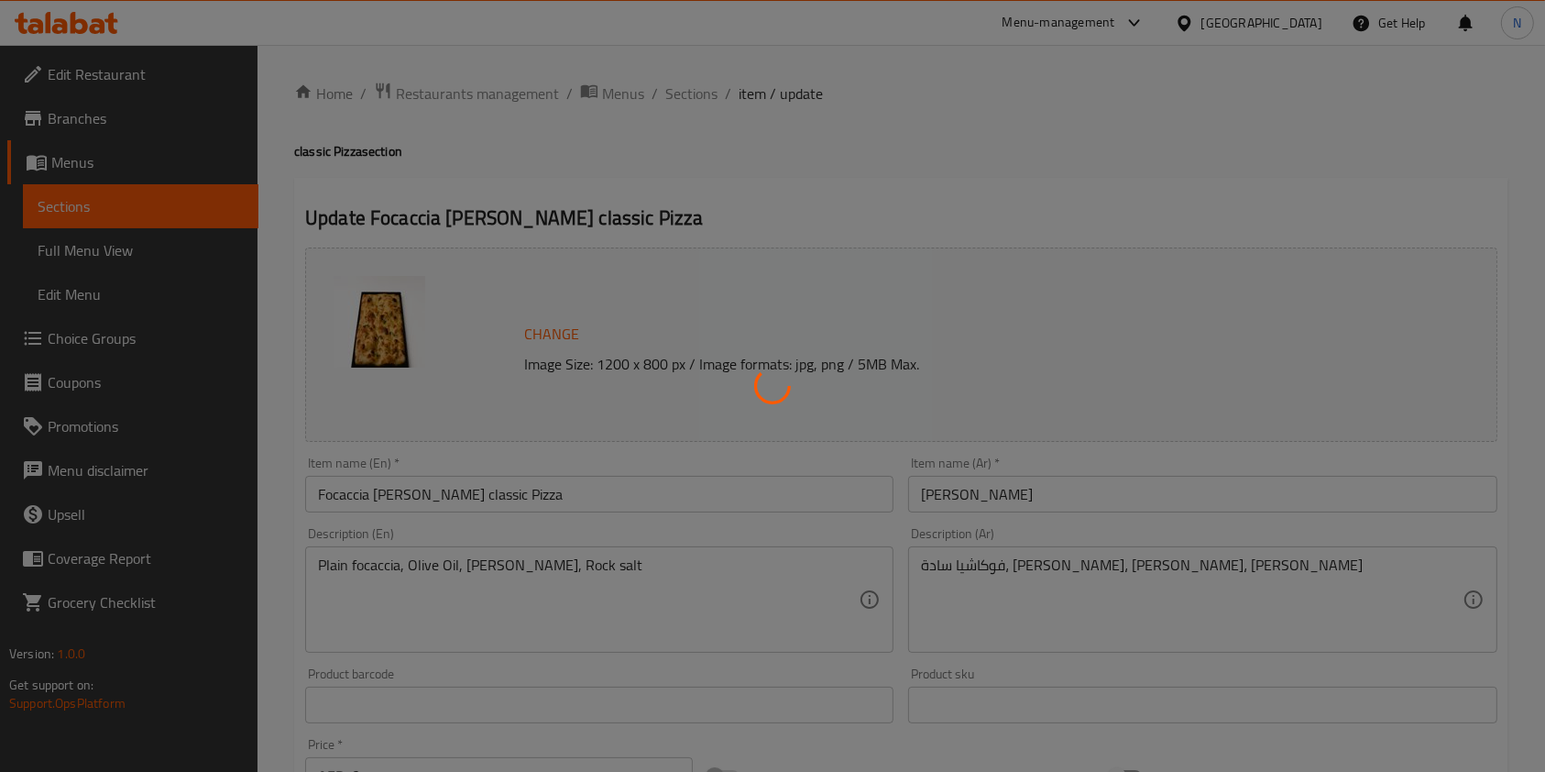
type input "1"
type input "زيتون"
type input "0"
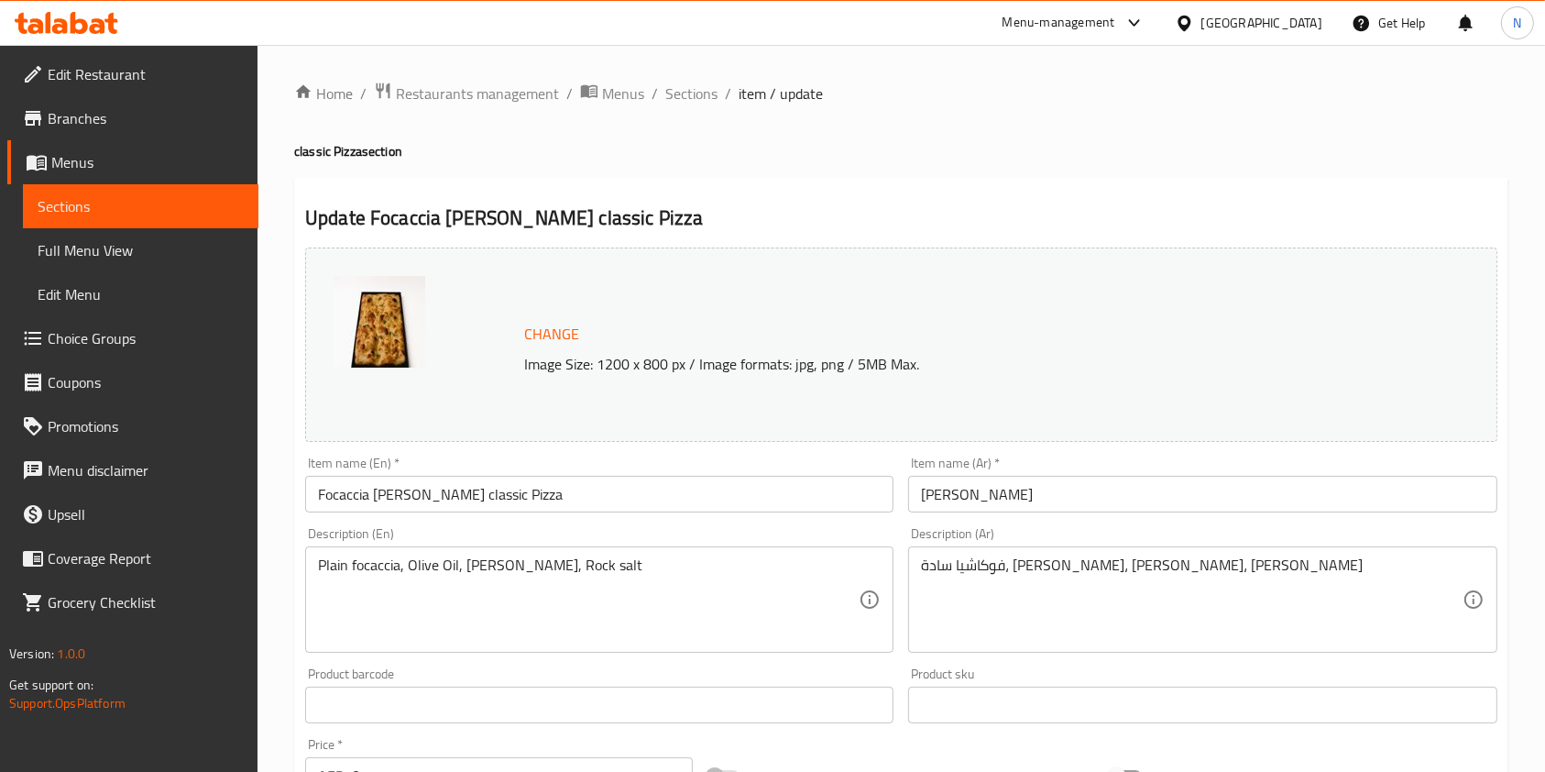
click at [555, 333] on span "Change" at bounding box center [551, 334] width 55 height 27
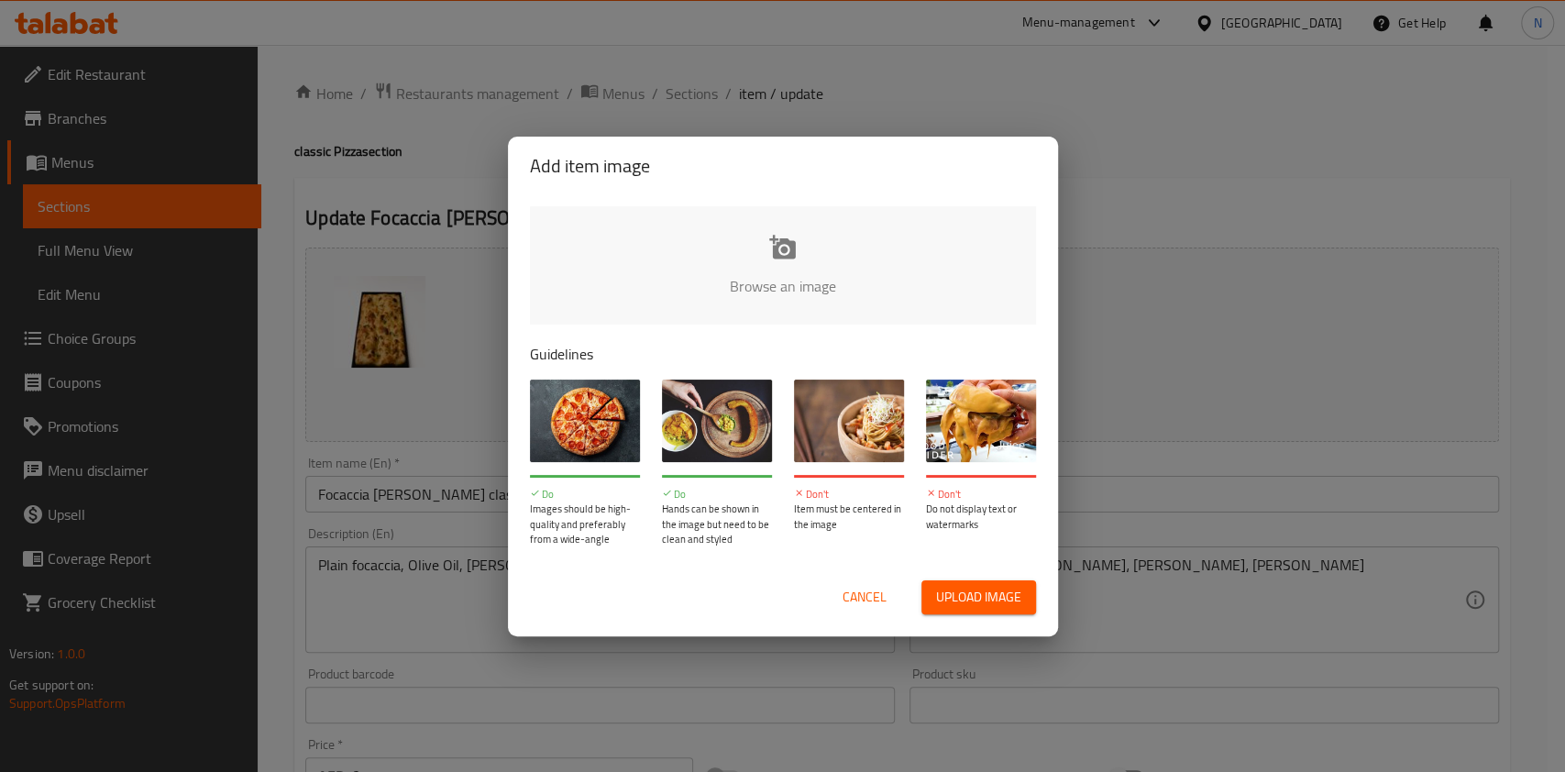
click at [780, 290] on input "file" at bounding box center [1402, 291] width 1745 height 171
type input "C:\fakepath\FOCACCIA ROSMARINO (2) (1).jpg"
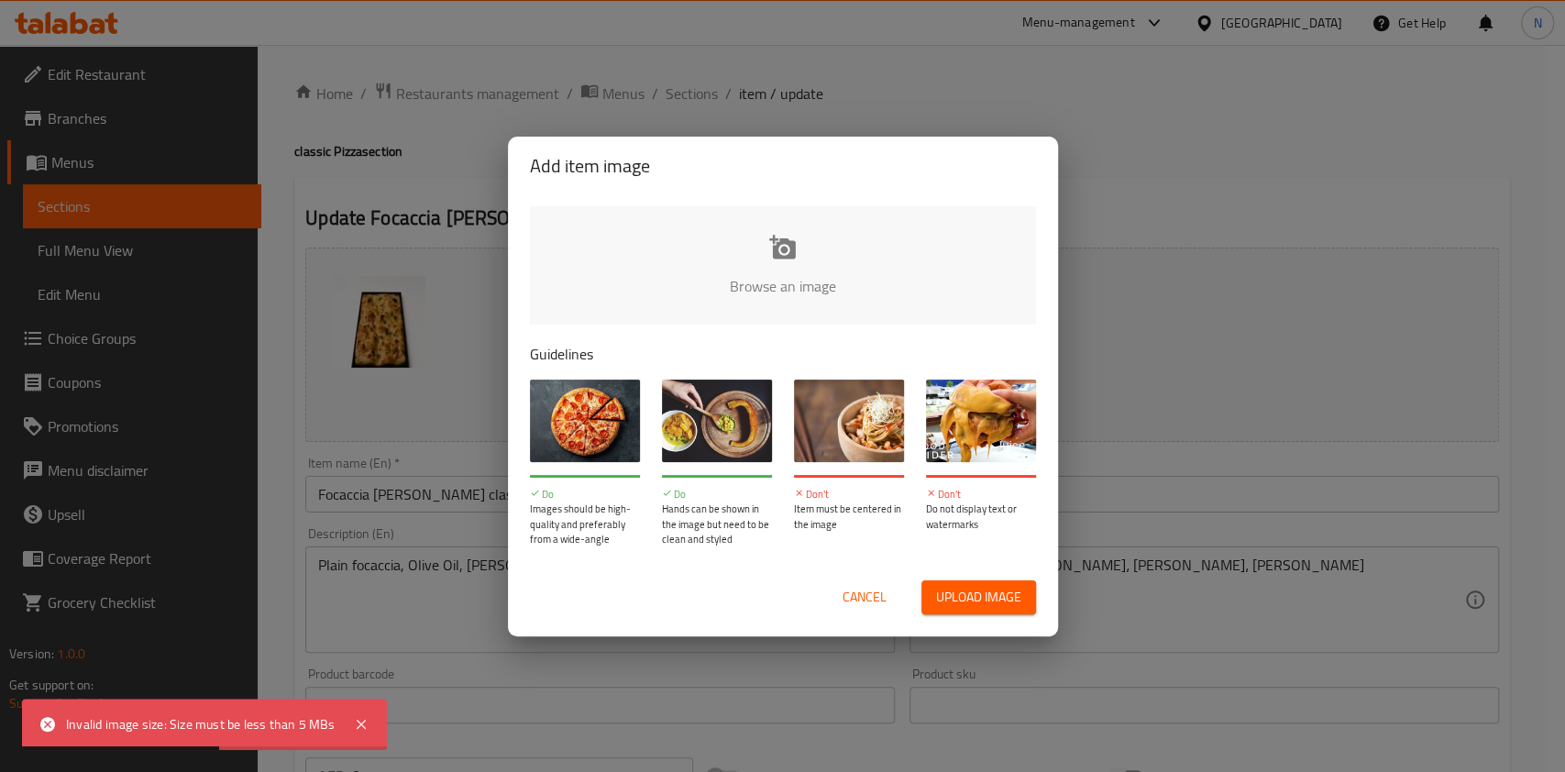
click at [806, 253] on input "file" at bounding box center [1402, 291] width 1745 height 171
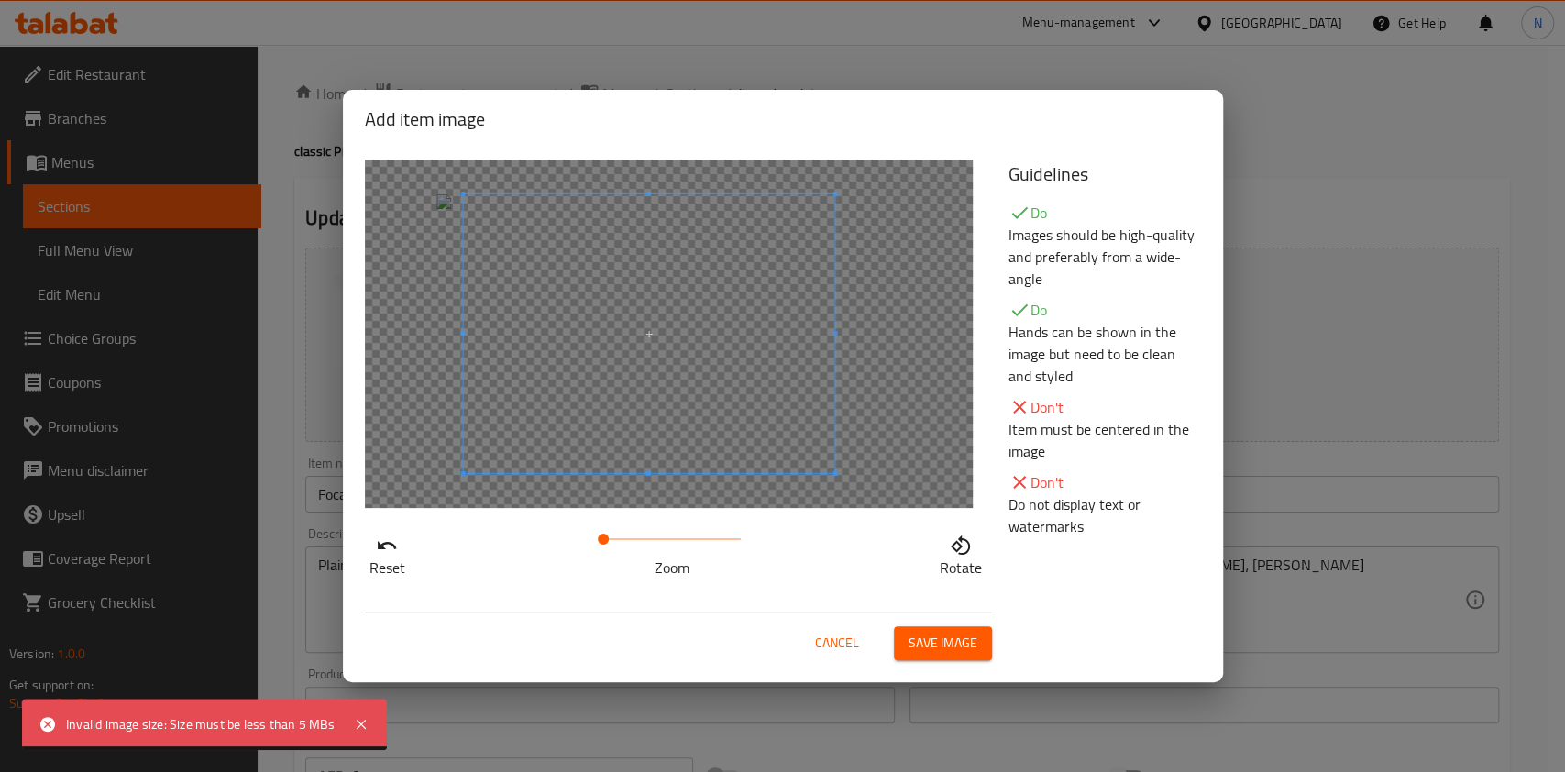
click at [621, 399] on span at bounding box center [648, 333] width 371 height 279
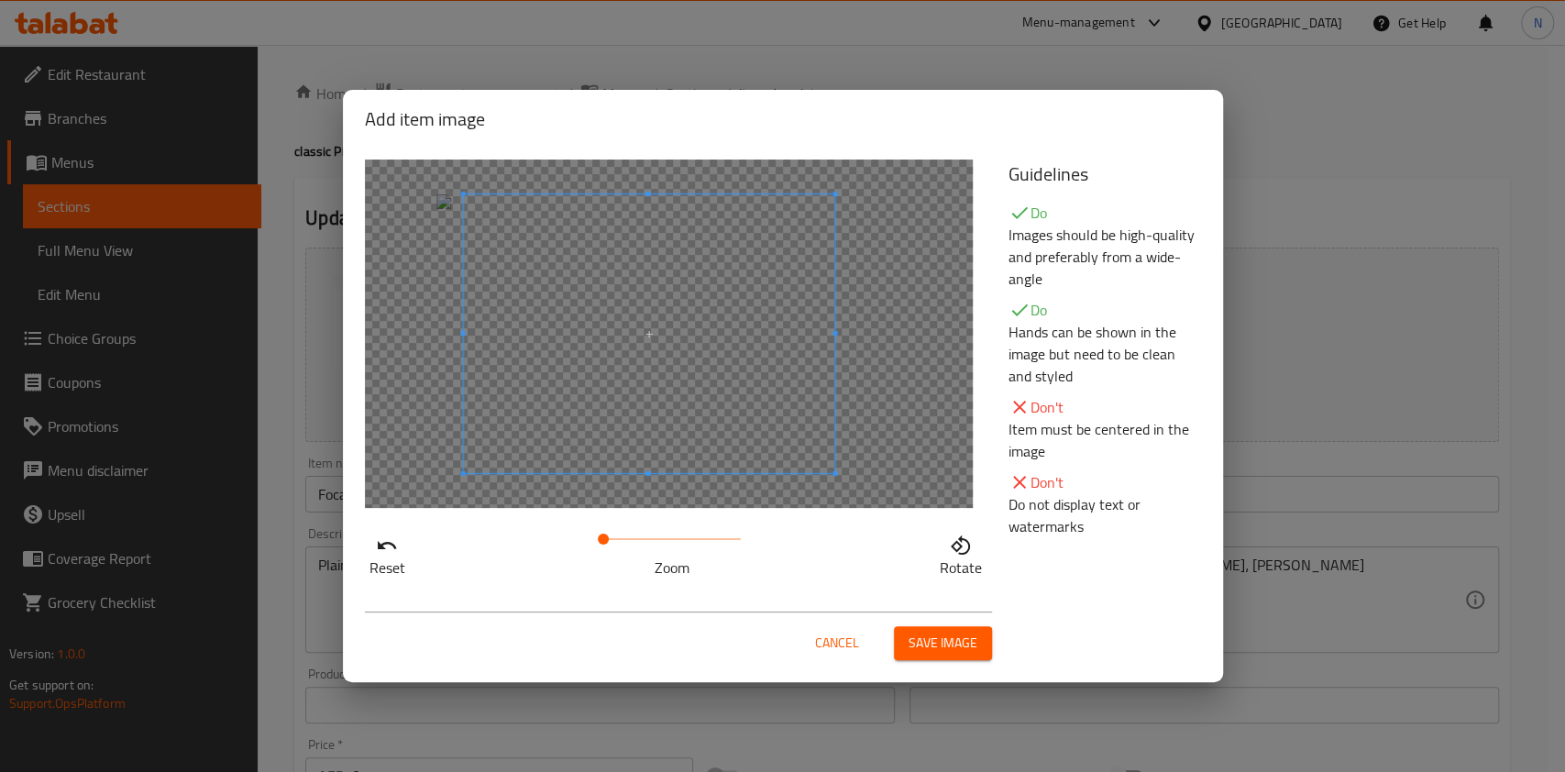
click at [609, 544] on span at bounding box center [603, 538] width 11 height 11
click at [610, 540] on span at bounding box center [615, 538] width 11 height 11
click at [785, 473] on span at bounding box center [642, 355] width 371 height 279
click at [953, 656] on button "Save image" at bounding box center [943, 643] width 98 height 34
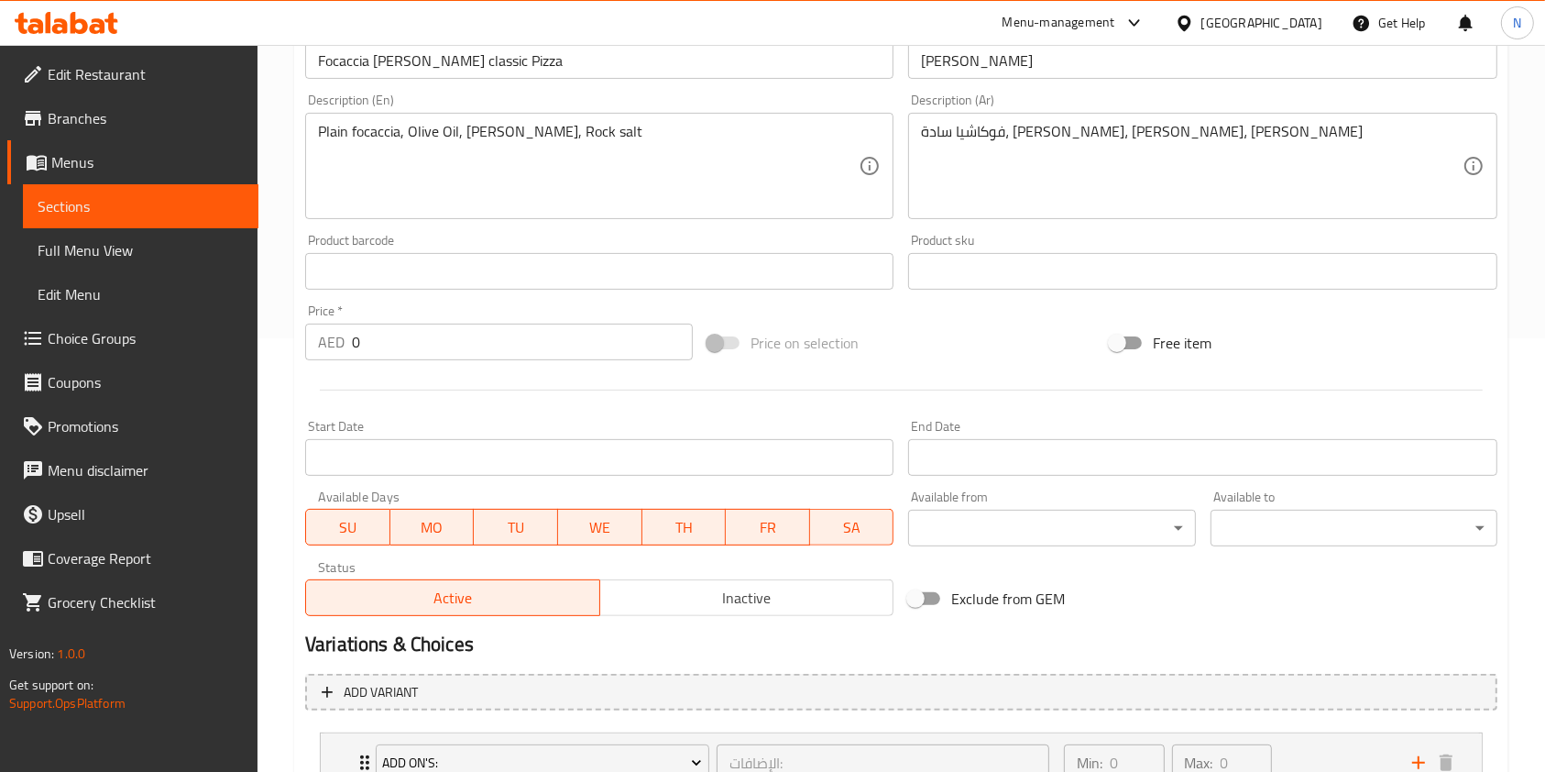
scroll to position [730, 0]
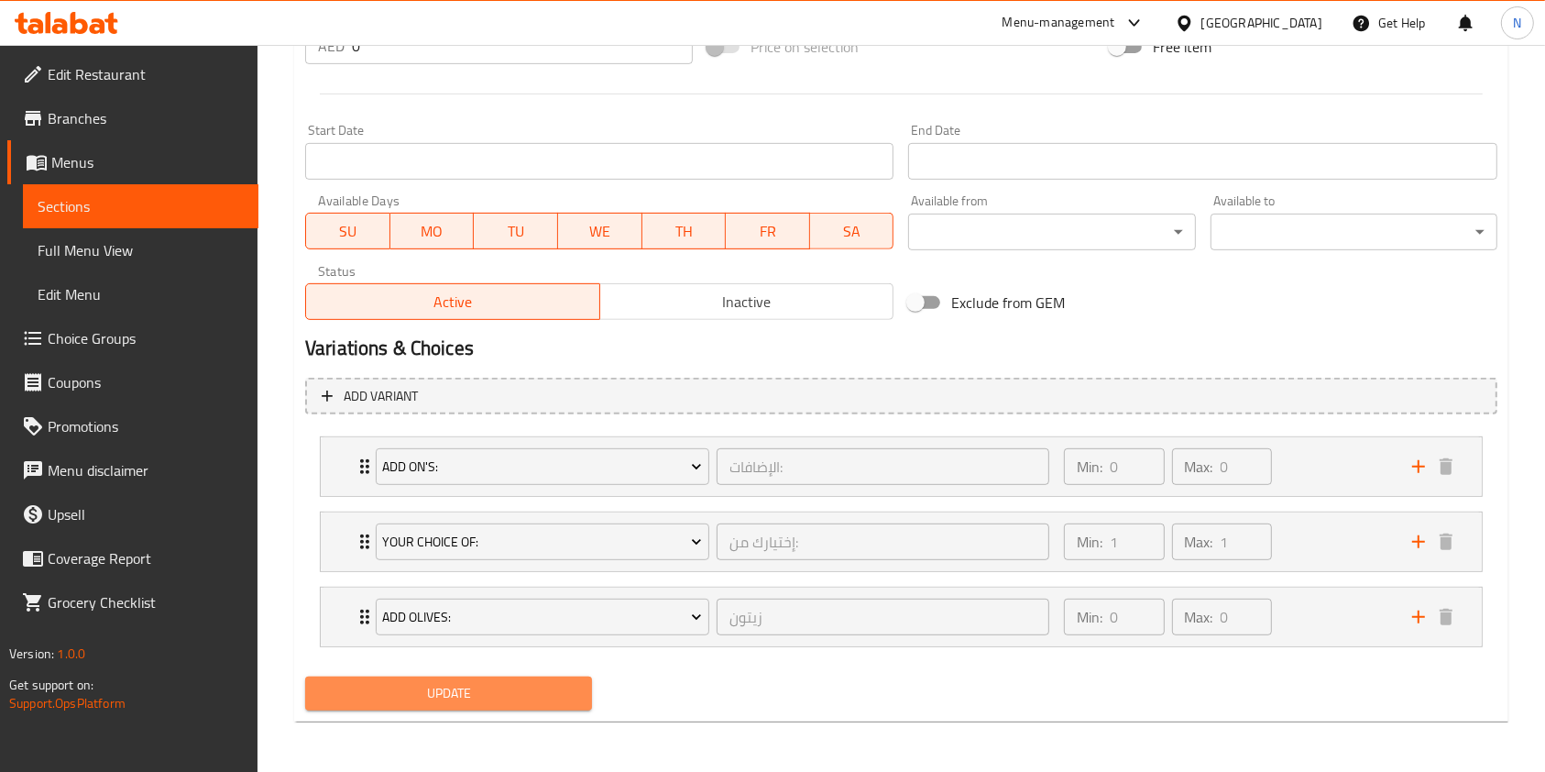
click at [499, 707] on button "Update" at bounding box center [448, 693] width 287 height 34
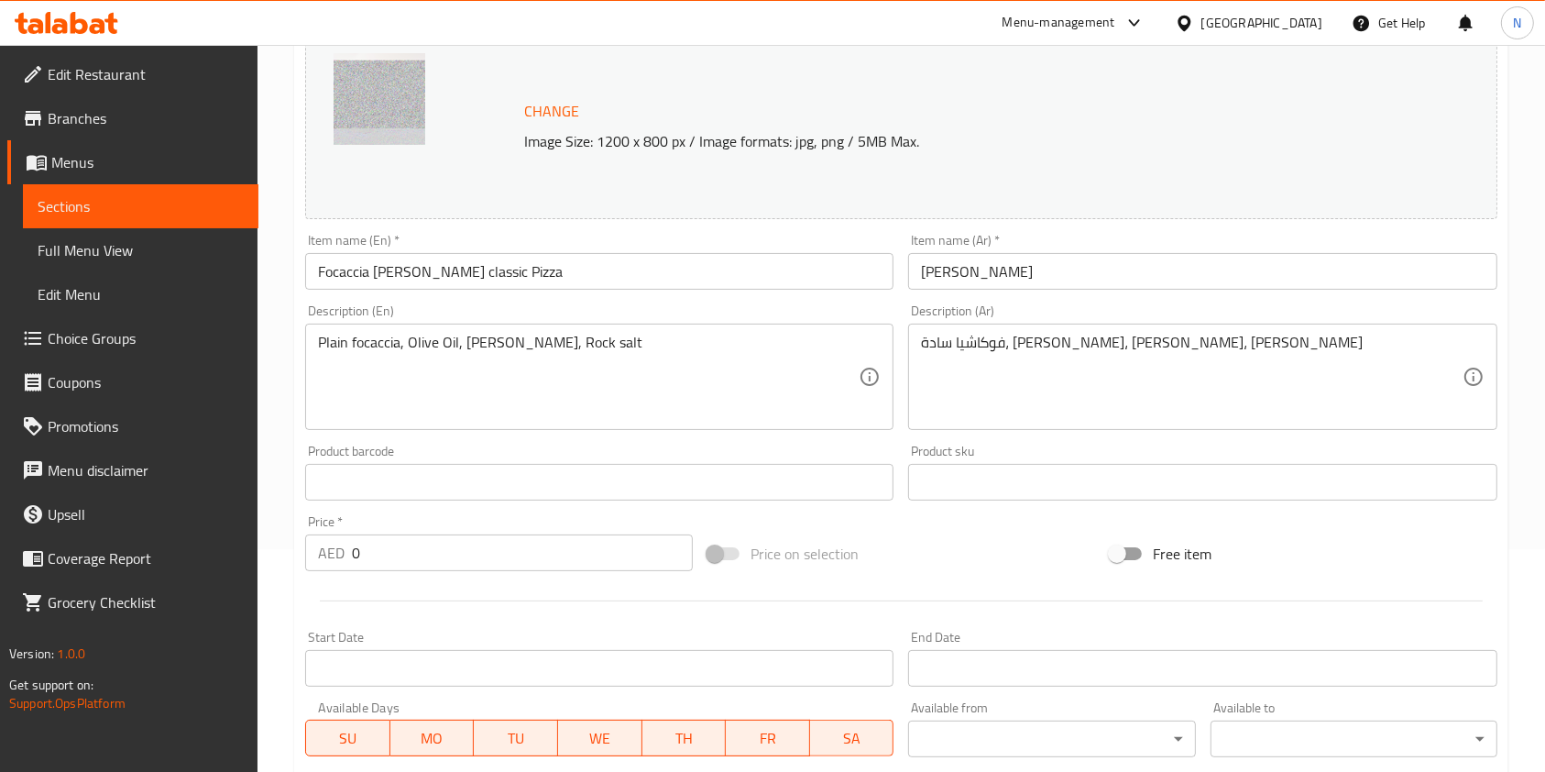
scroll to position [0, 0]
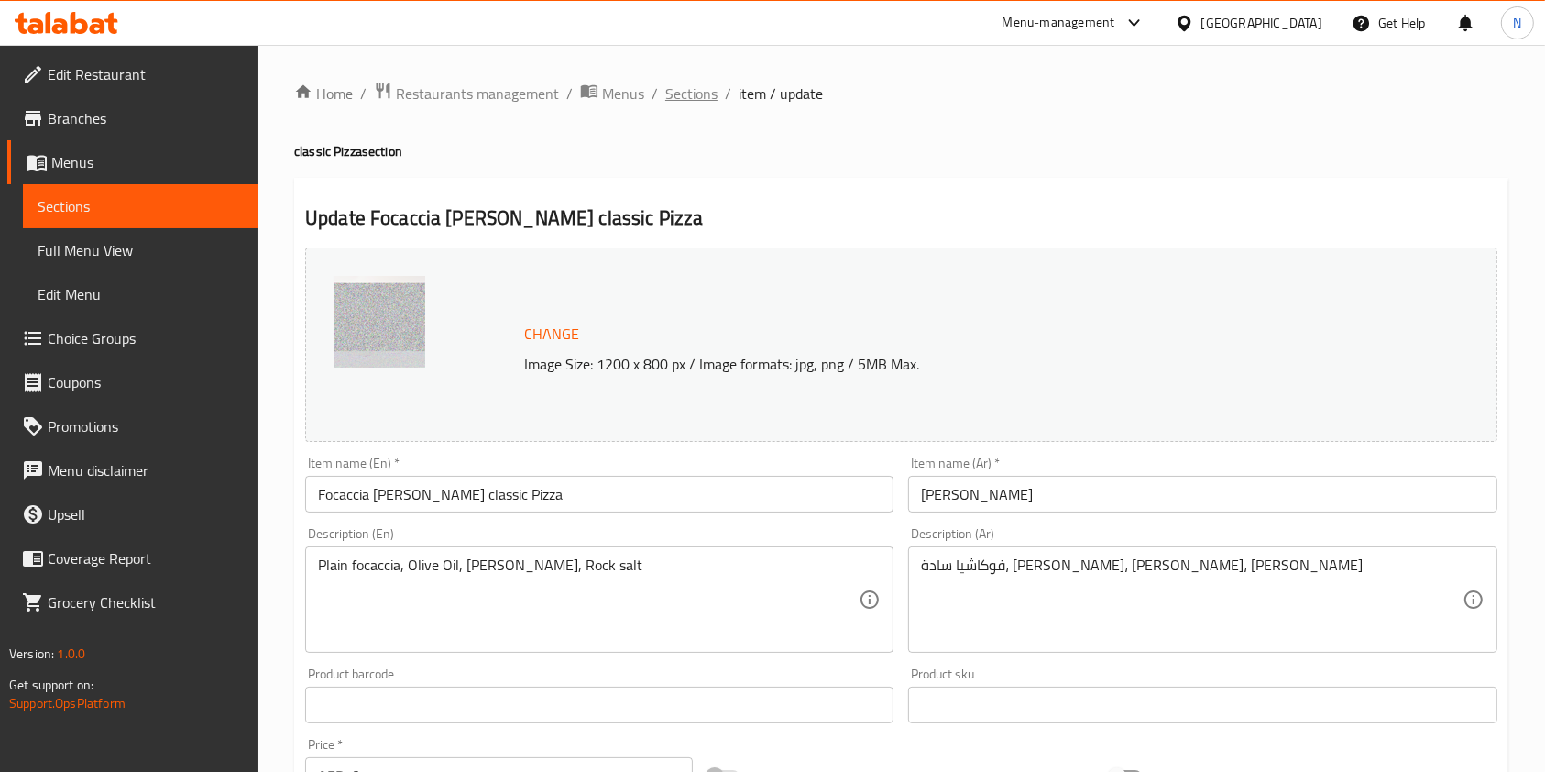
click at [703, 89] on span "Sections" at bounding box center [691, 93] width 52 height 22
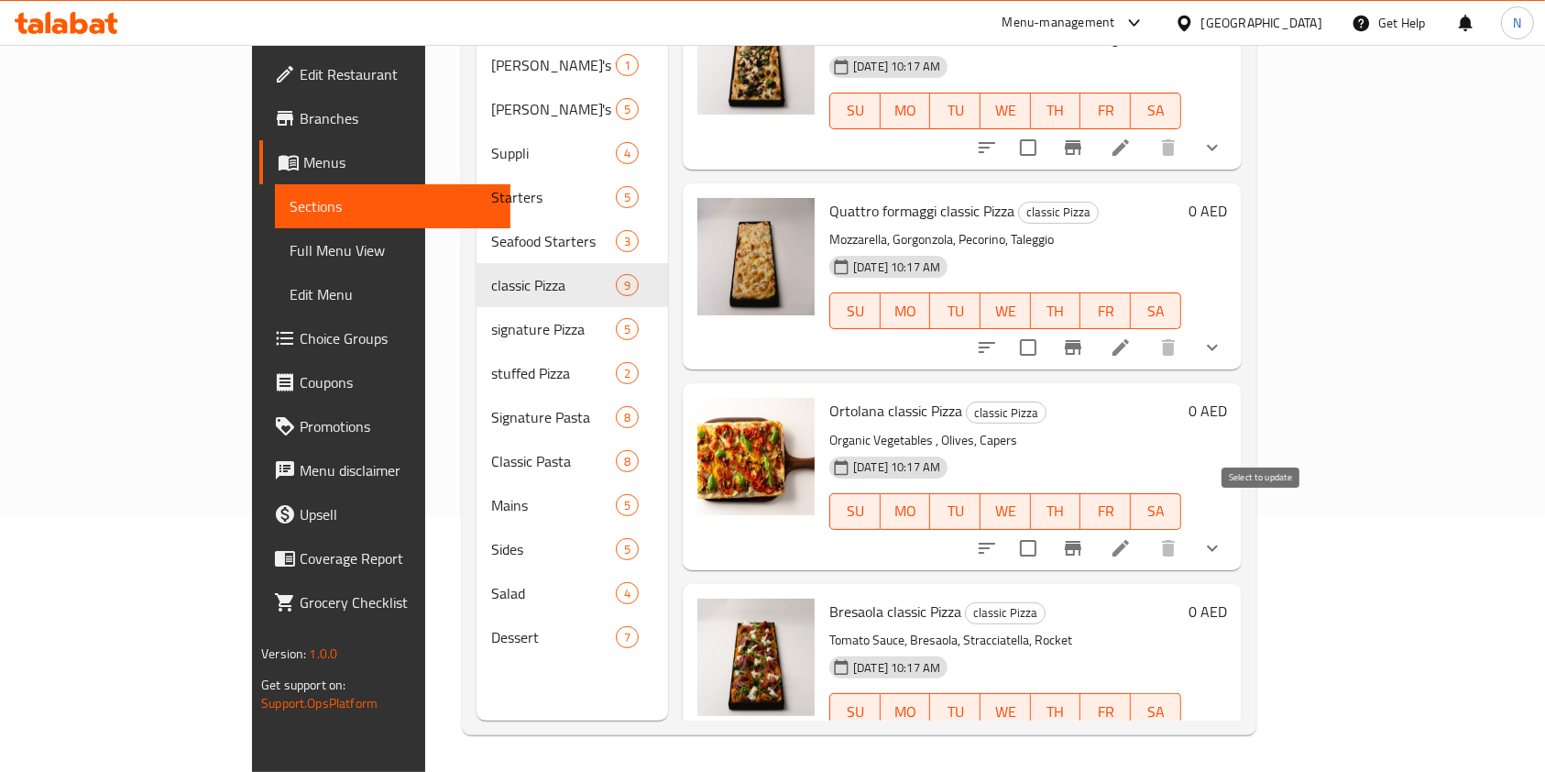
scroll to position [1076, 0]
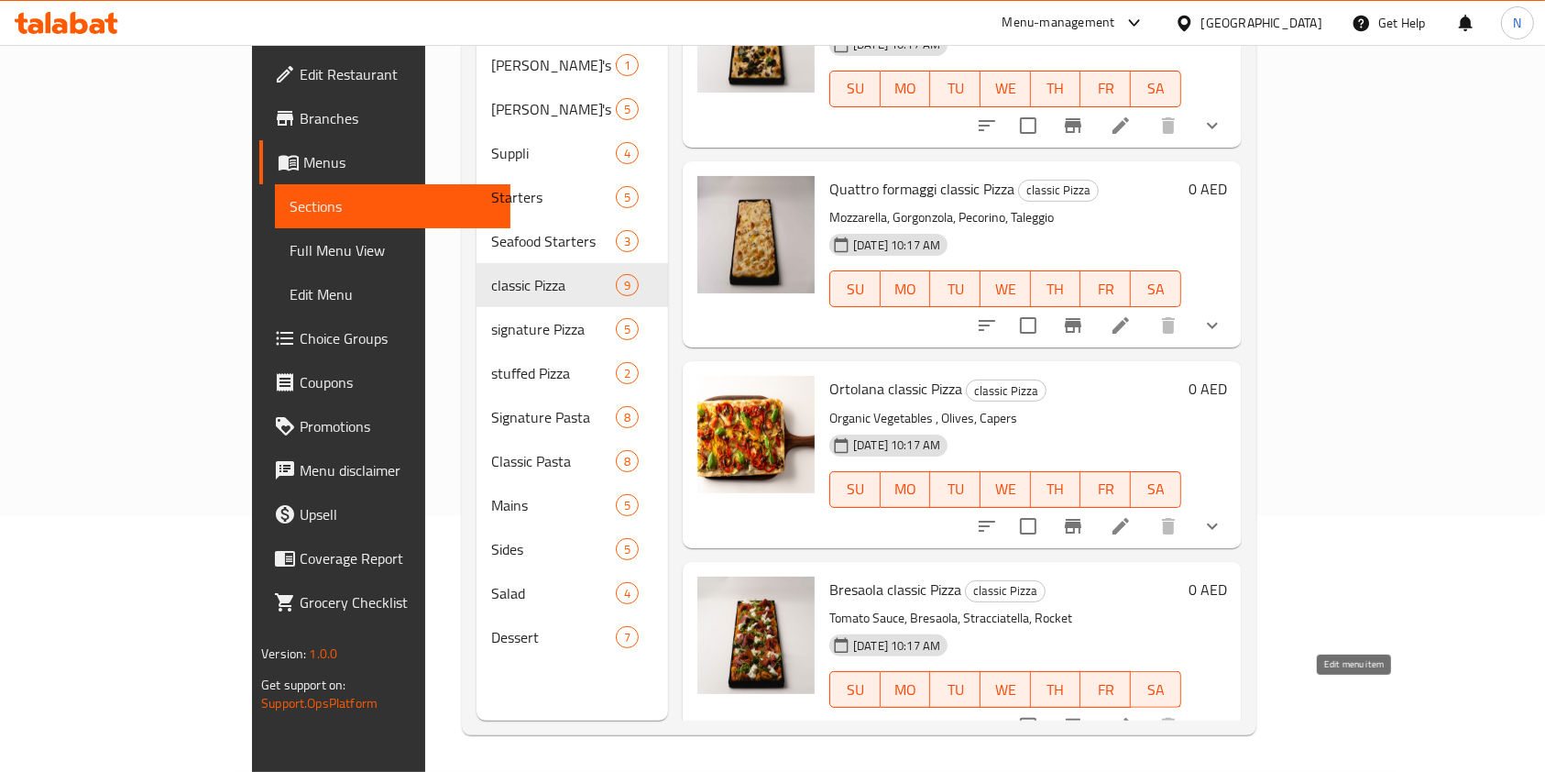
click at [1132, 715] on icon at bounding box center [1121, 726] width 22 height 22
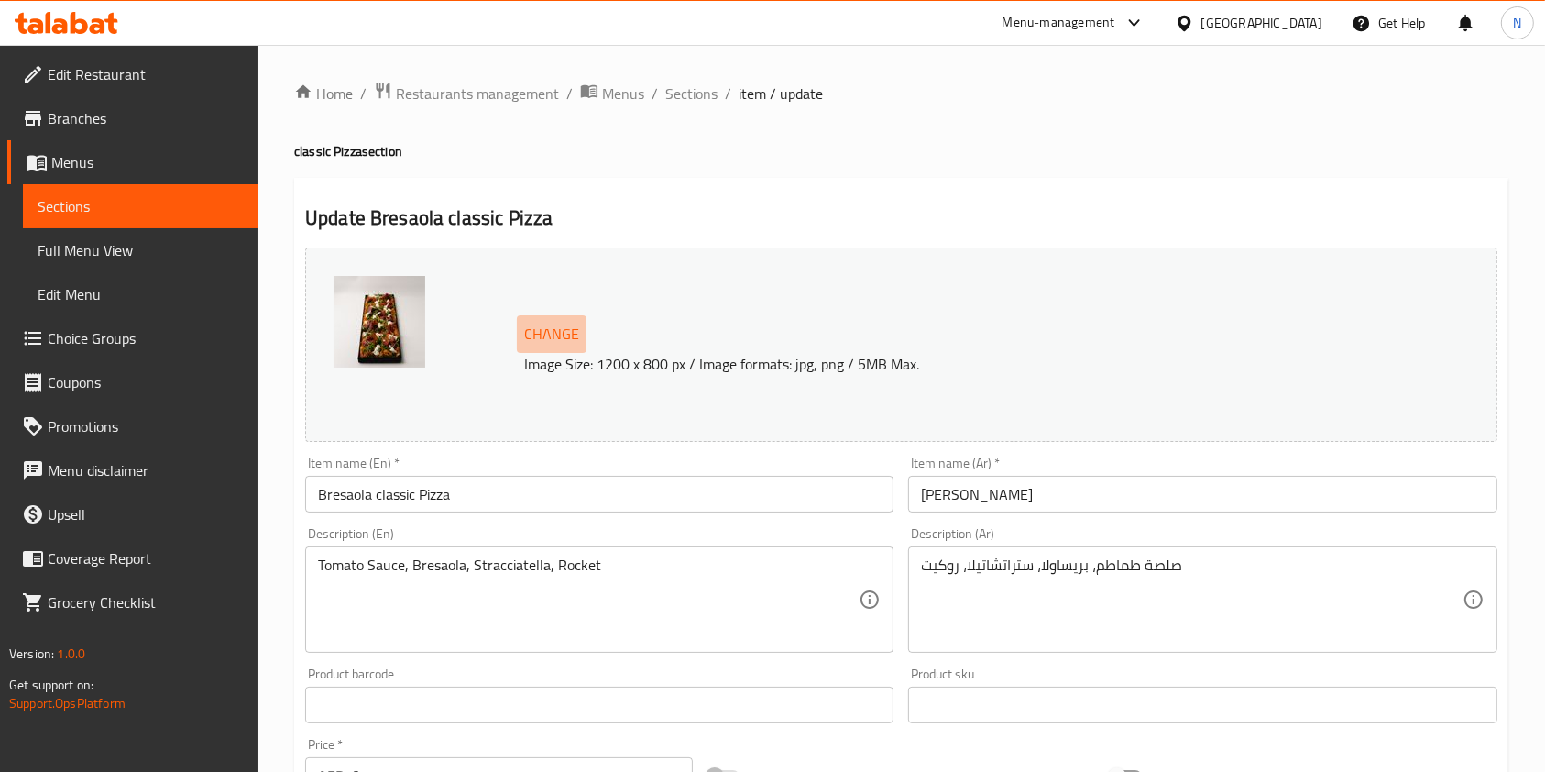
click at [555, 321] on span "Change" at bounding box center [551, 334] width 55 height 27
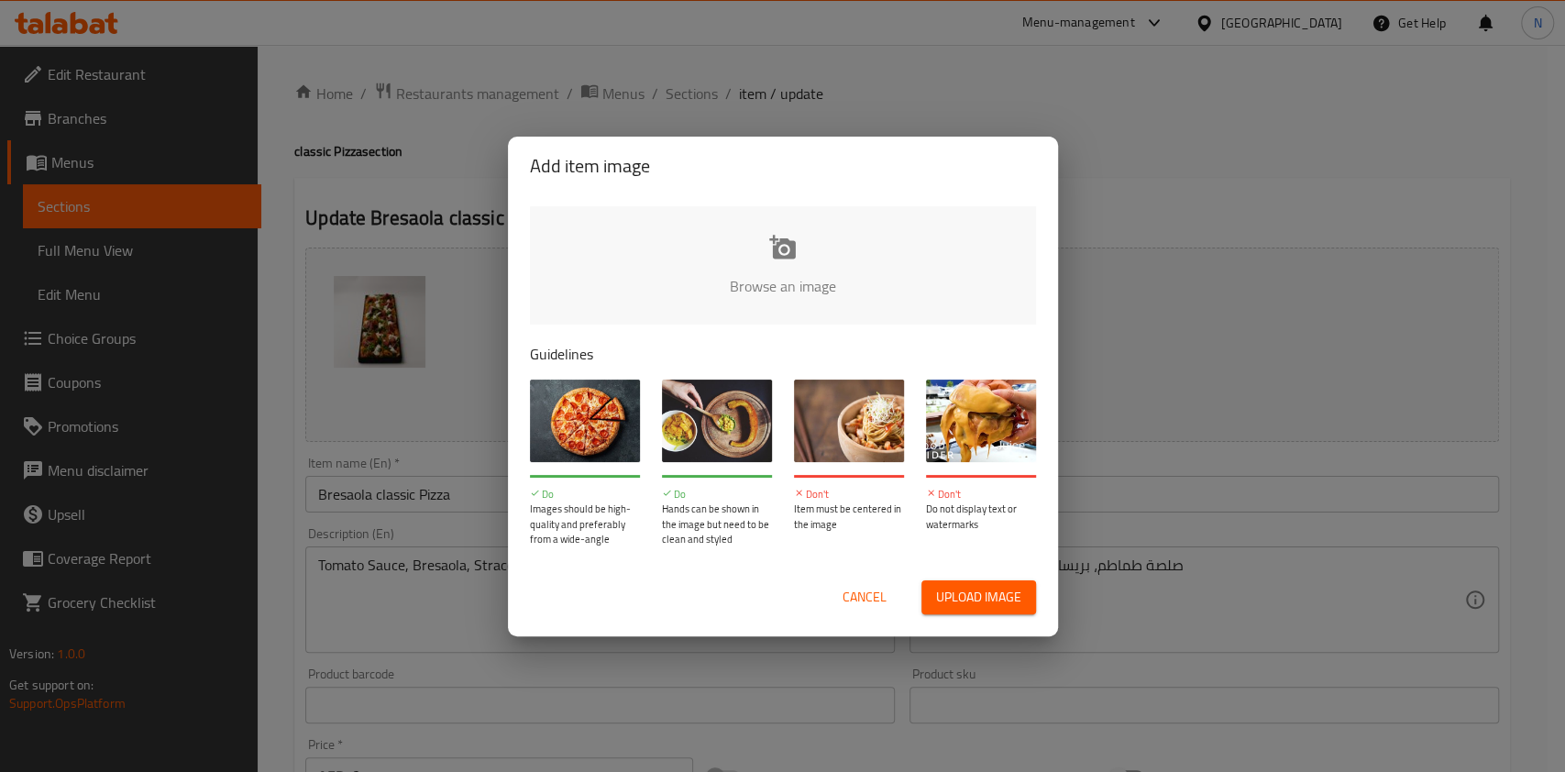
click at [741, 264] on input "file" at bounding box center [1402, 291] width 1745 height 171
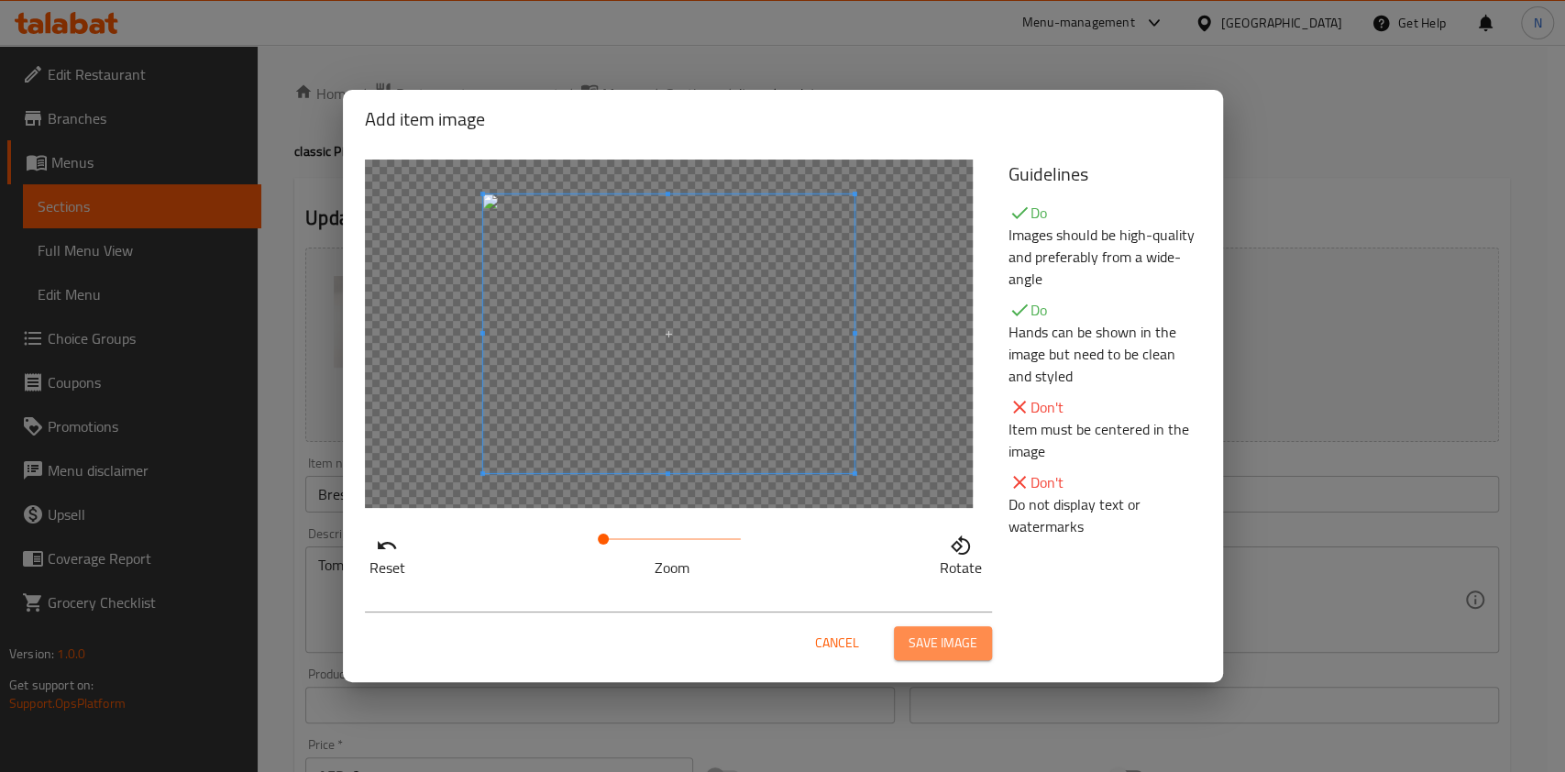
click at [976, 638] on button "Save image" at bounding box center [943, 643] width 98 height 34
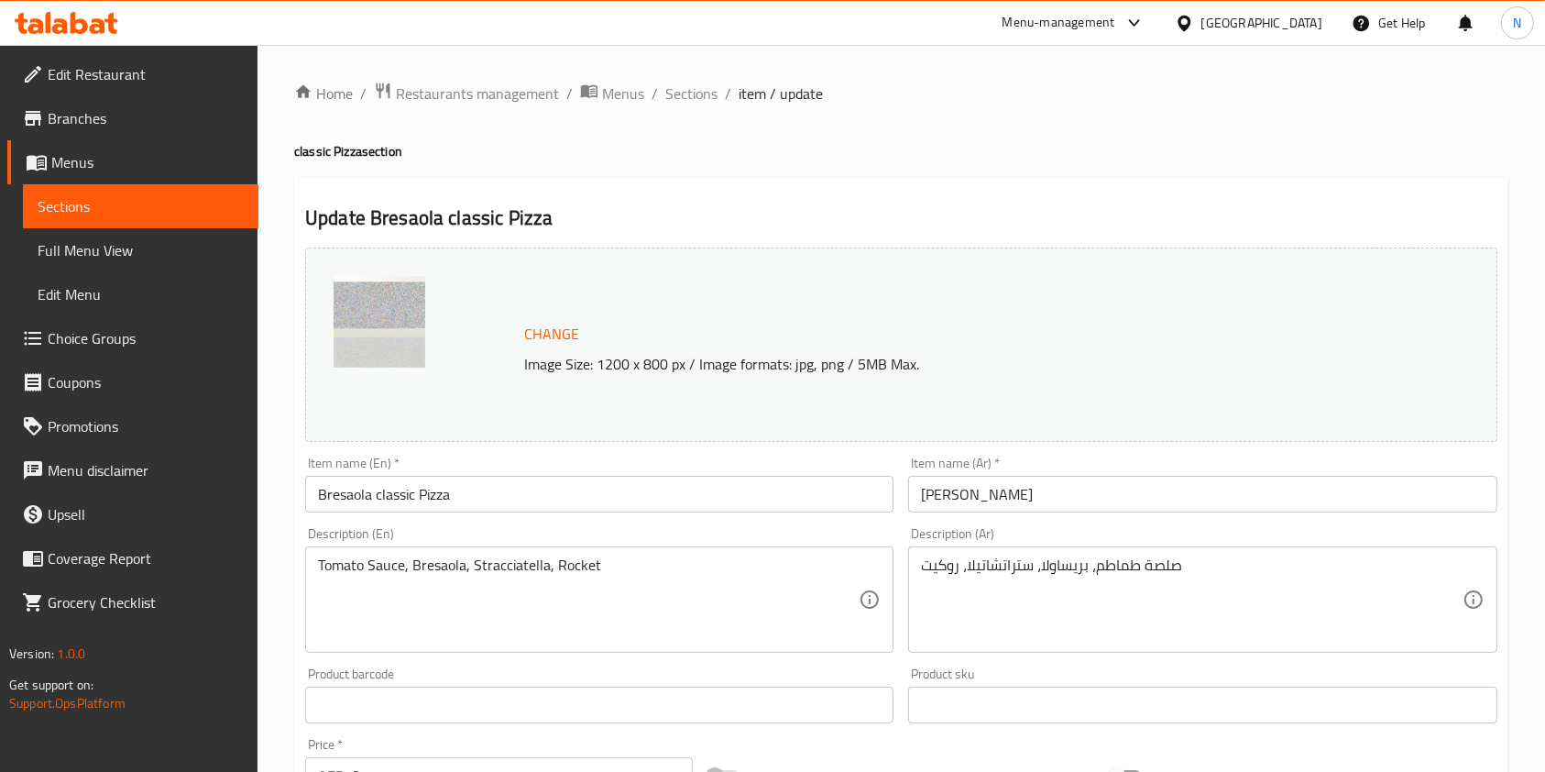
scroll to position [730, 0]
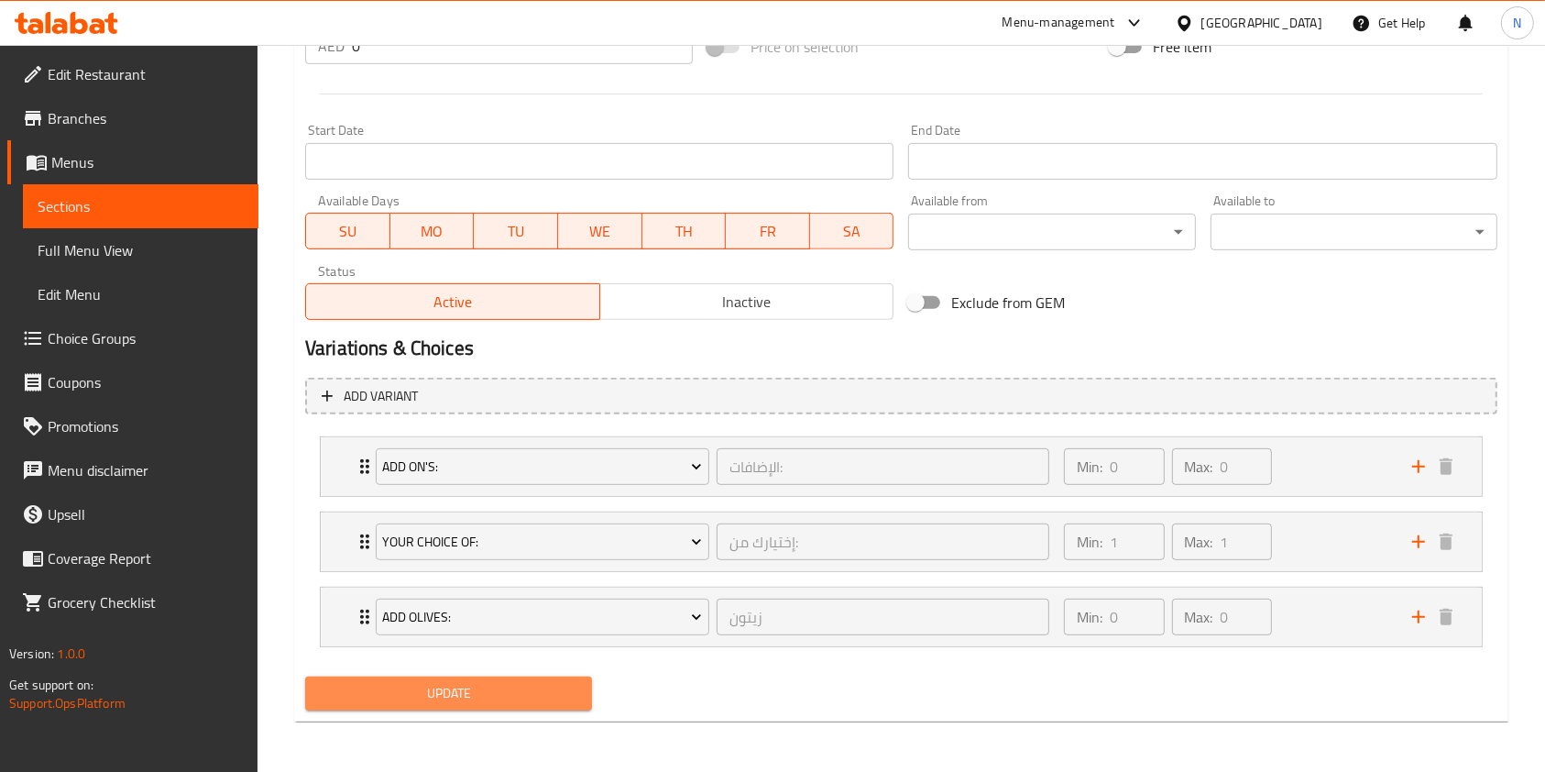
click at [429, 693] on span "Update" at bounding box center [449, 693] width 258 height 23
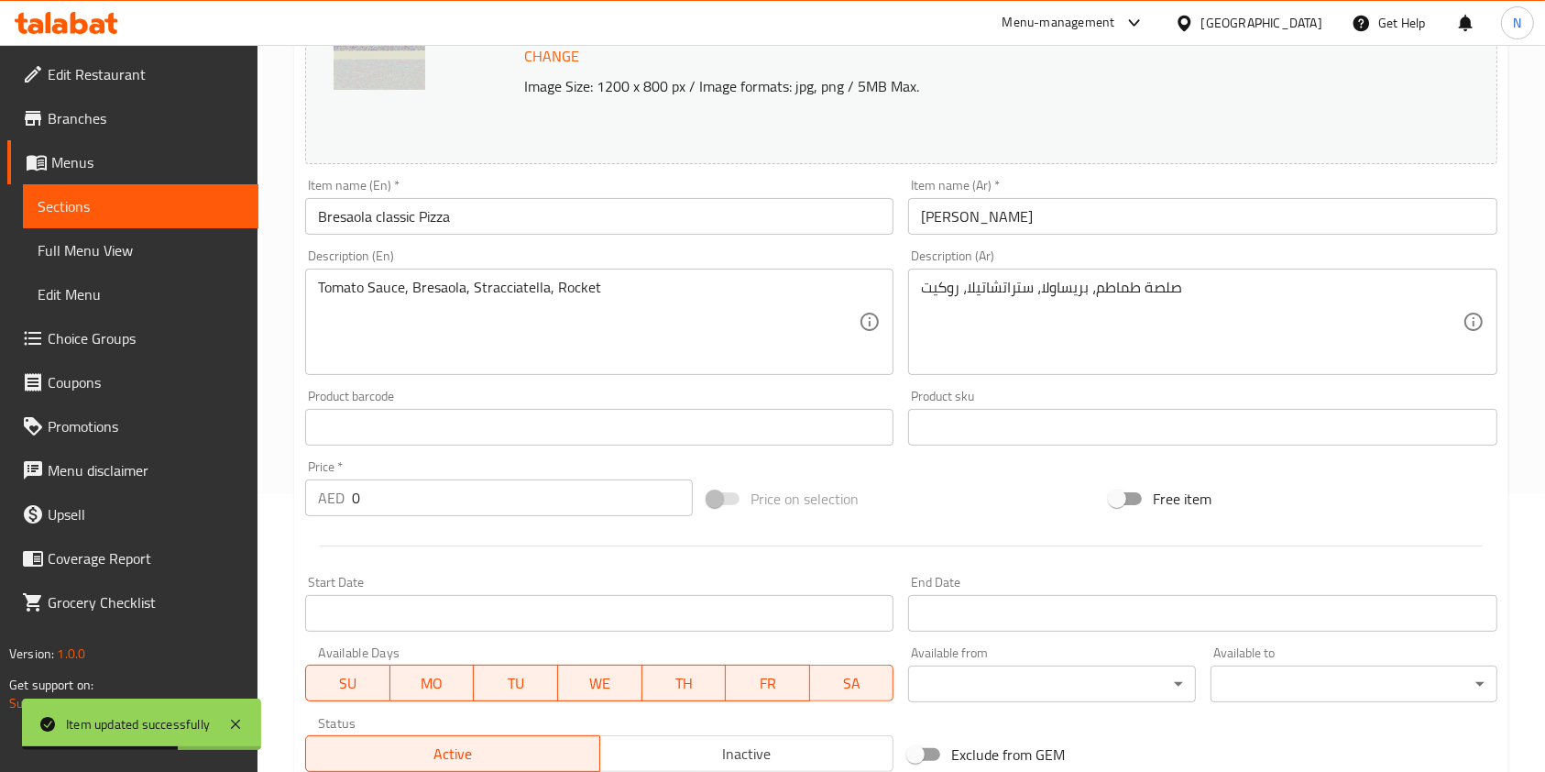
scroll to position [0, 0]
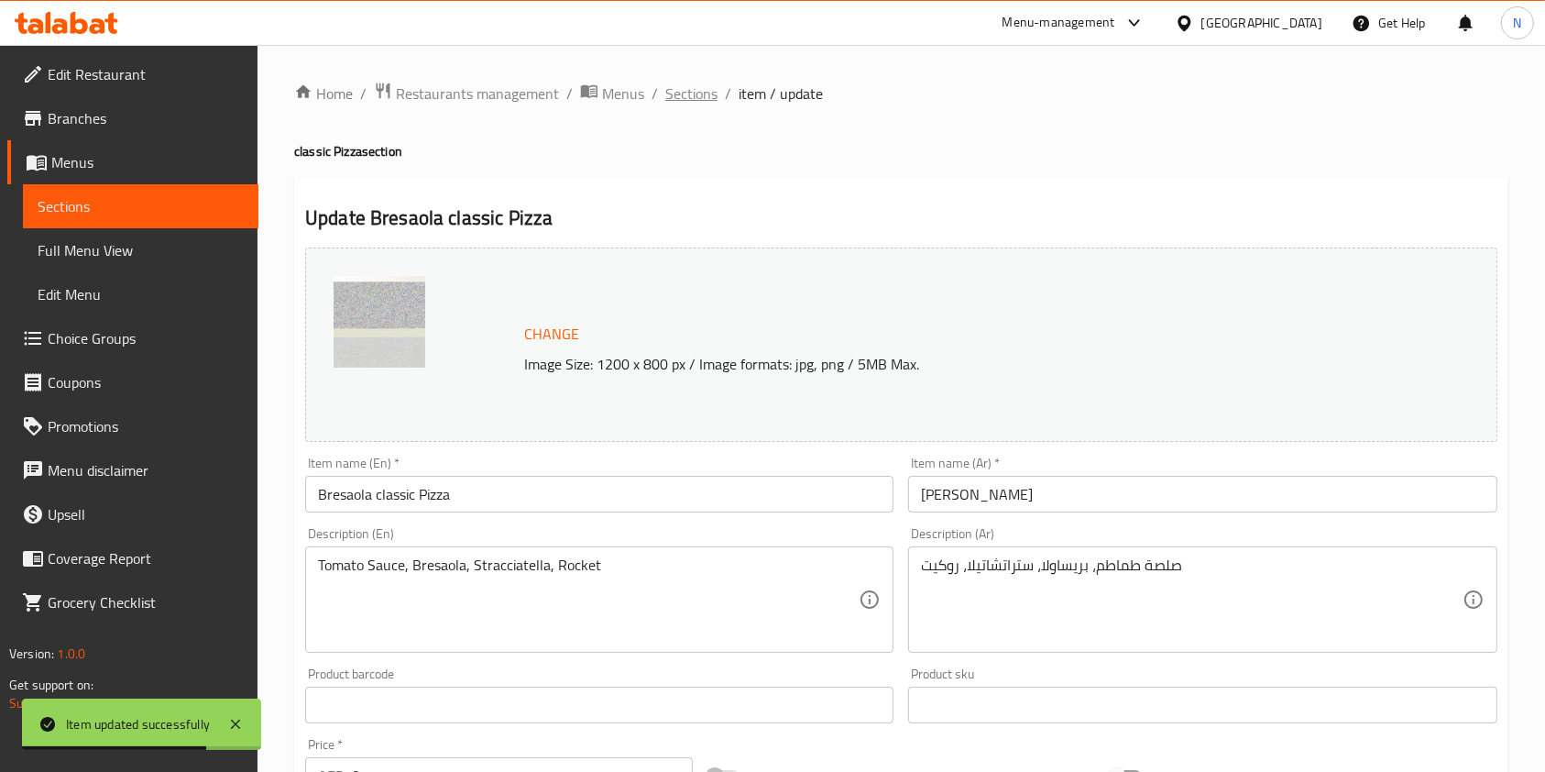
click at [703, 88] on span "Sections" at bounding box center [691, 93] width 52 height 22
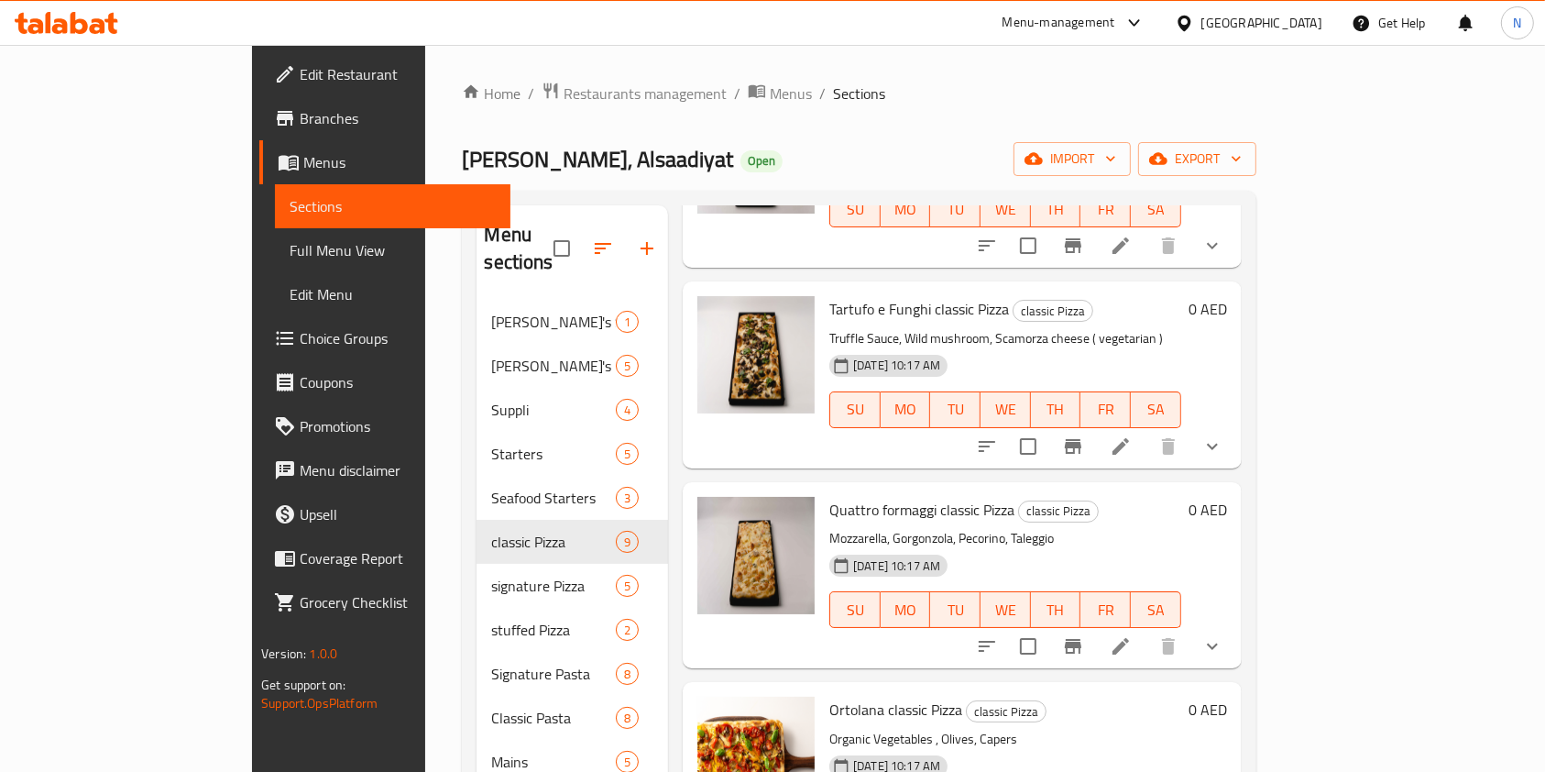
scroll to position [1019, 0]
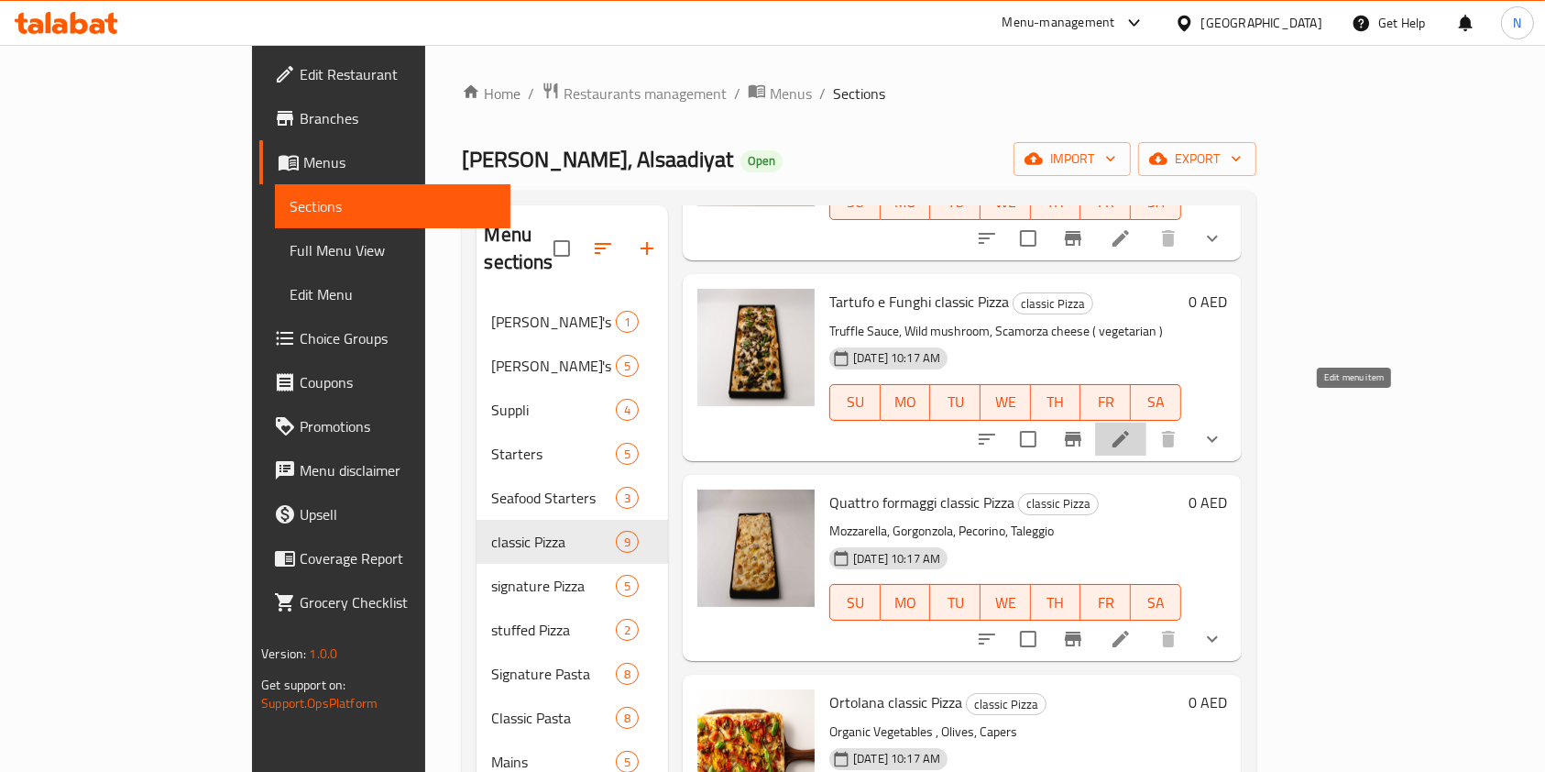
click at [1129, 431] on icon at bounding box center [1121, 439] width 16 height 16
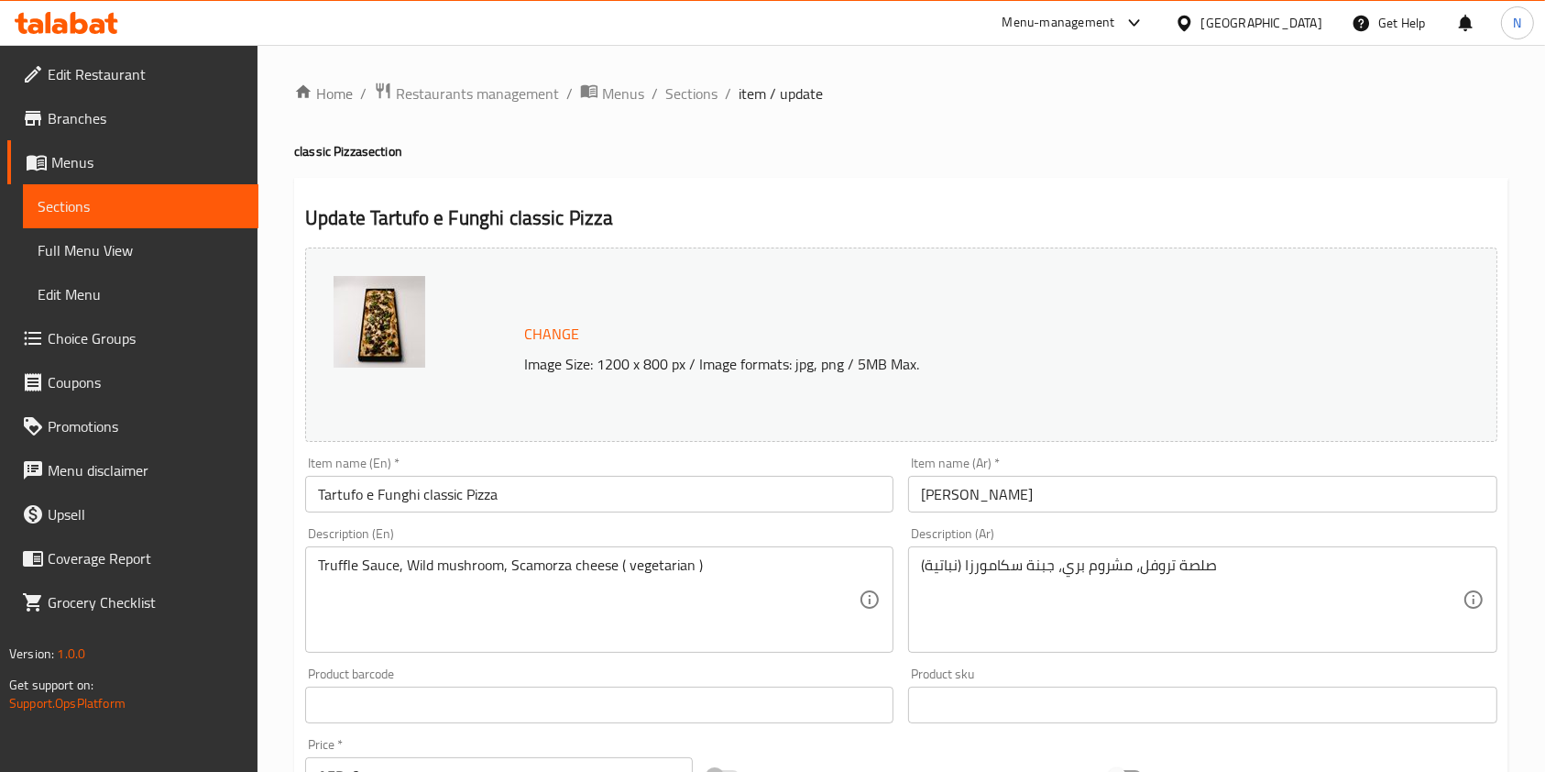
click at [563, 336] on span "Change" at bounding box center [551, 334] width 55 height 27
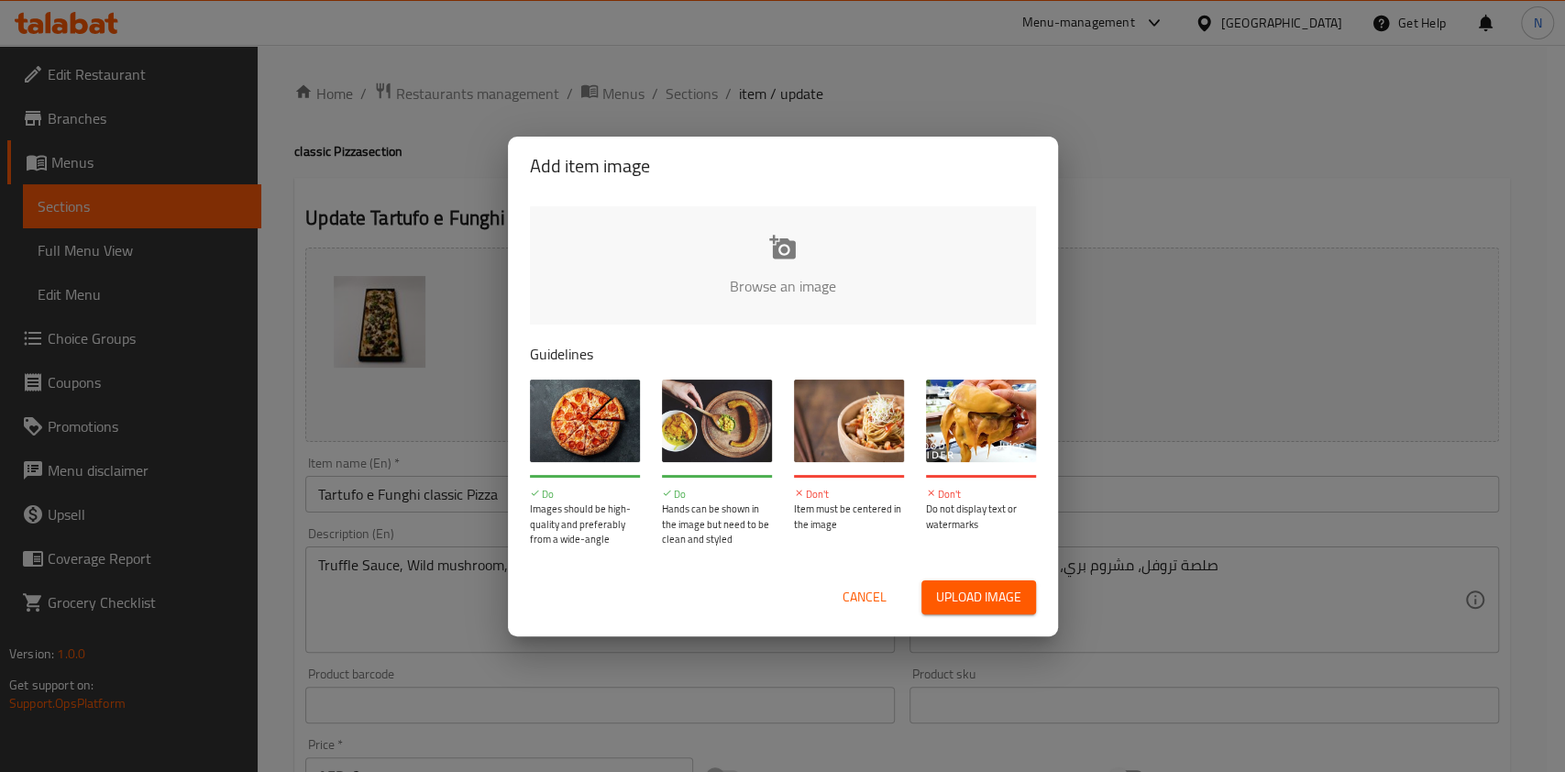
click at [748, 275] on input "file" at bounding box center [1402, 291] width 1745 height 171
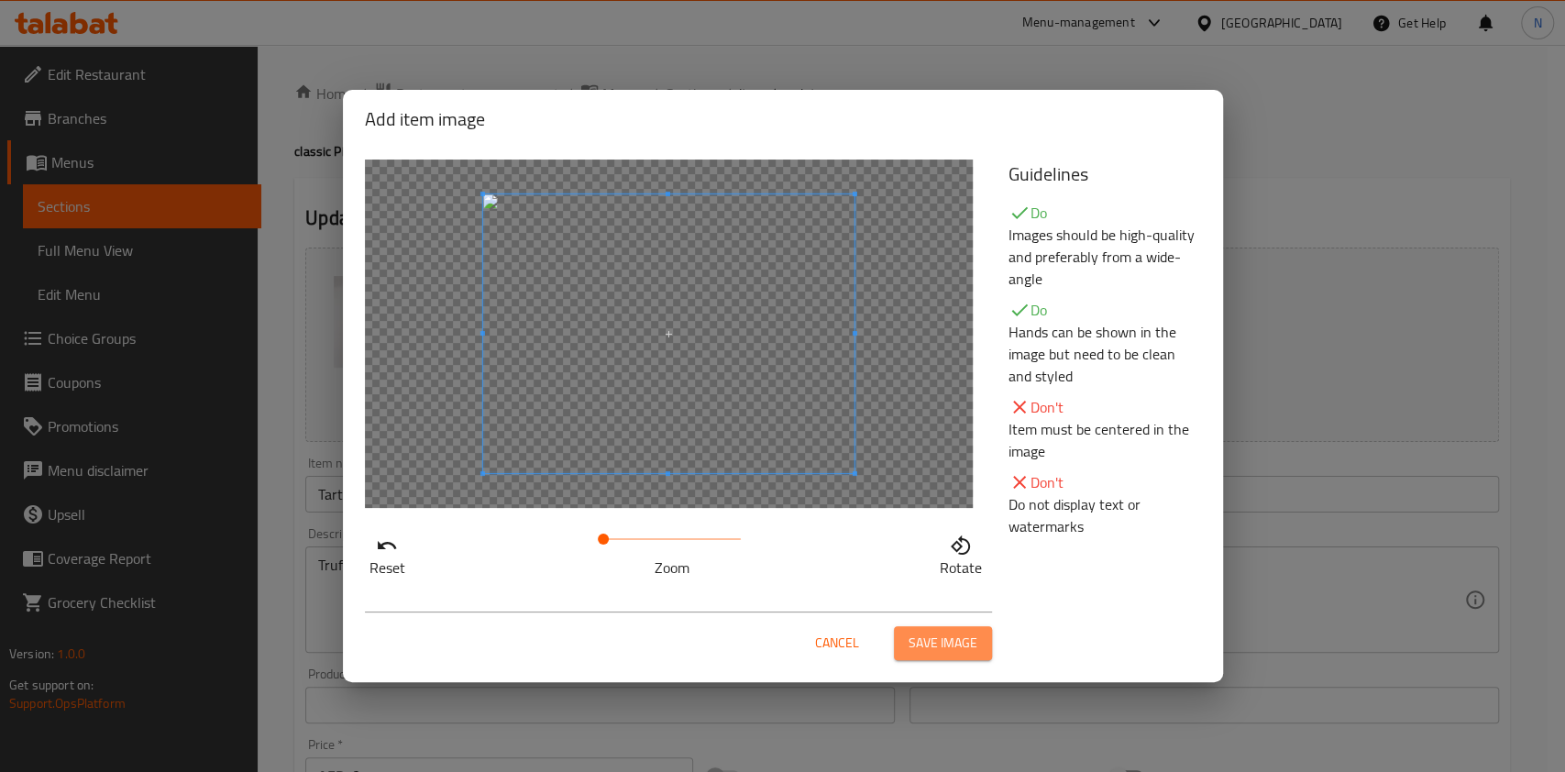
click at [968, 632] on span "Save image" at bounding box center [942, 643] width 69 height 23
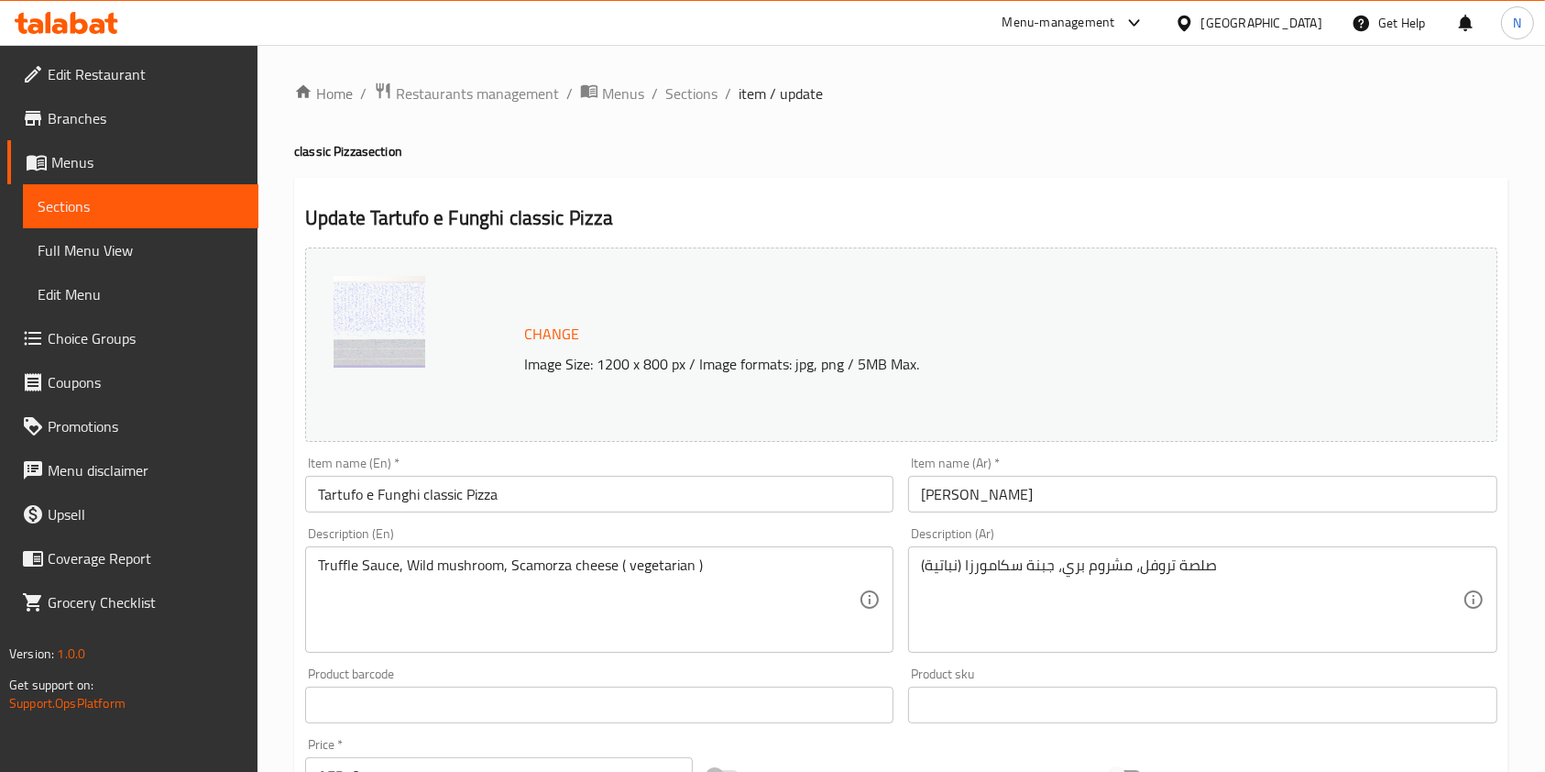
scroll to position [654, 0]
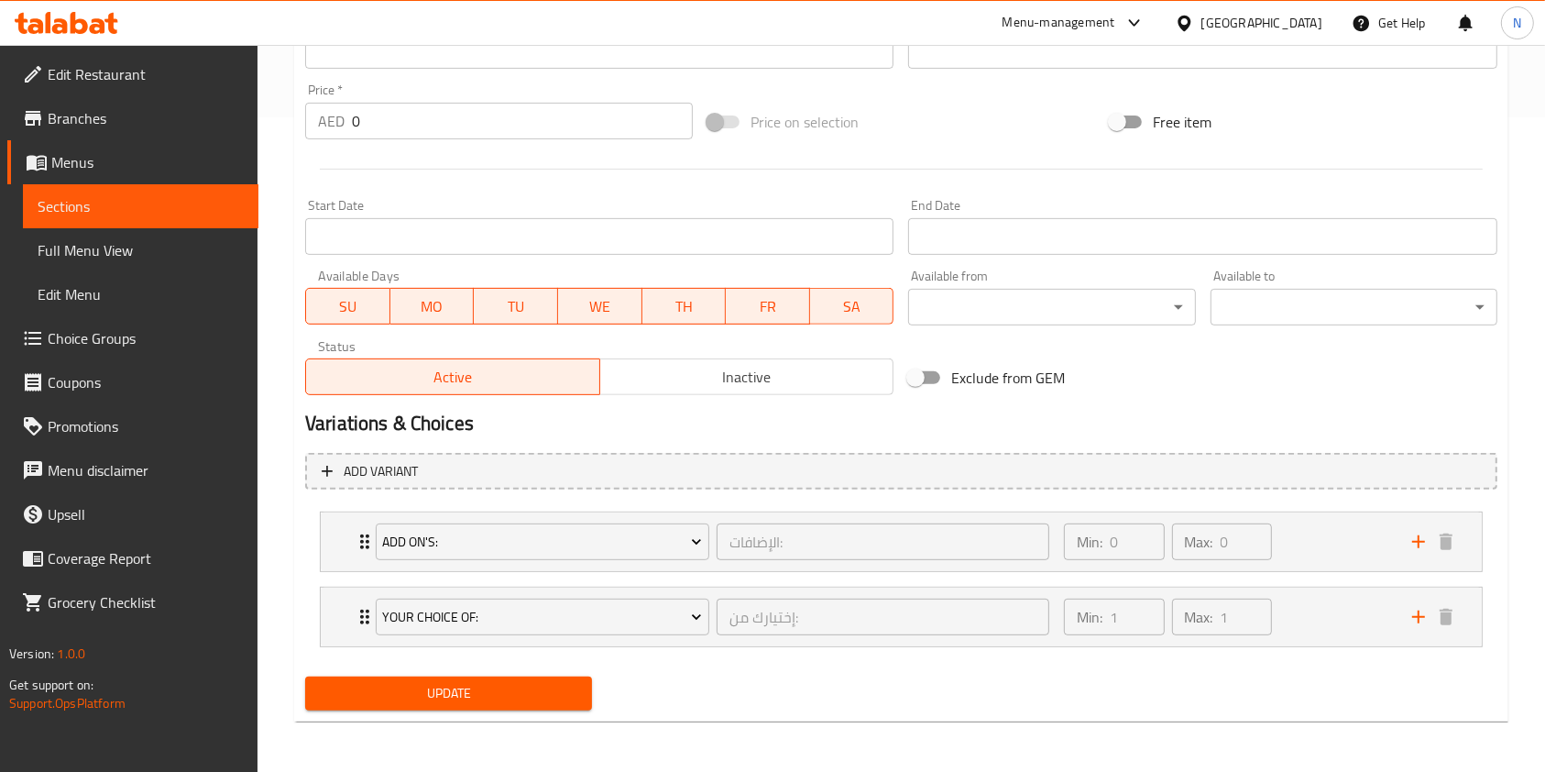
click at [534, 686] on span "Update" at bounding box center [449, 693] width 258 height 23
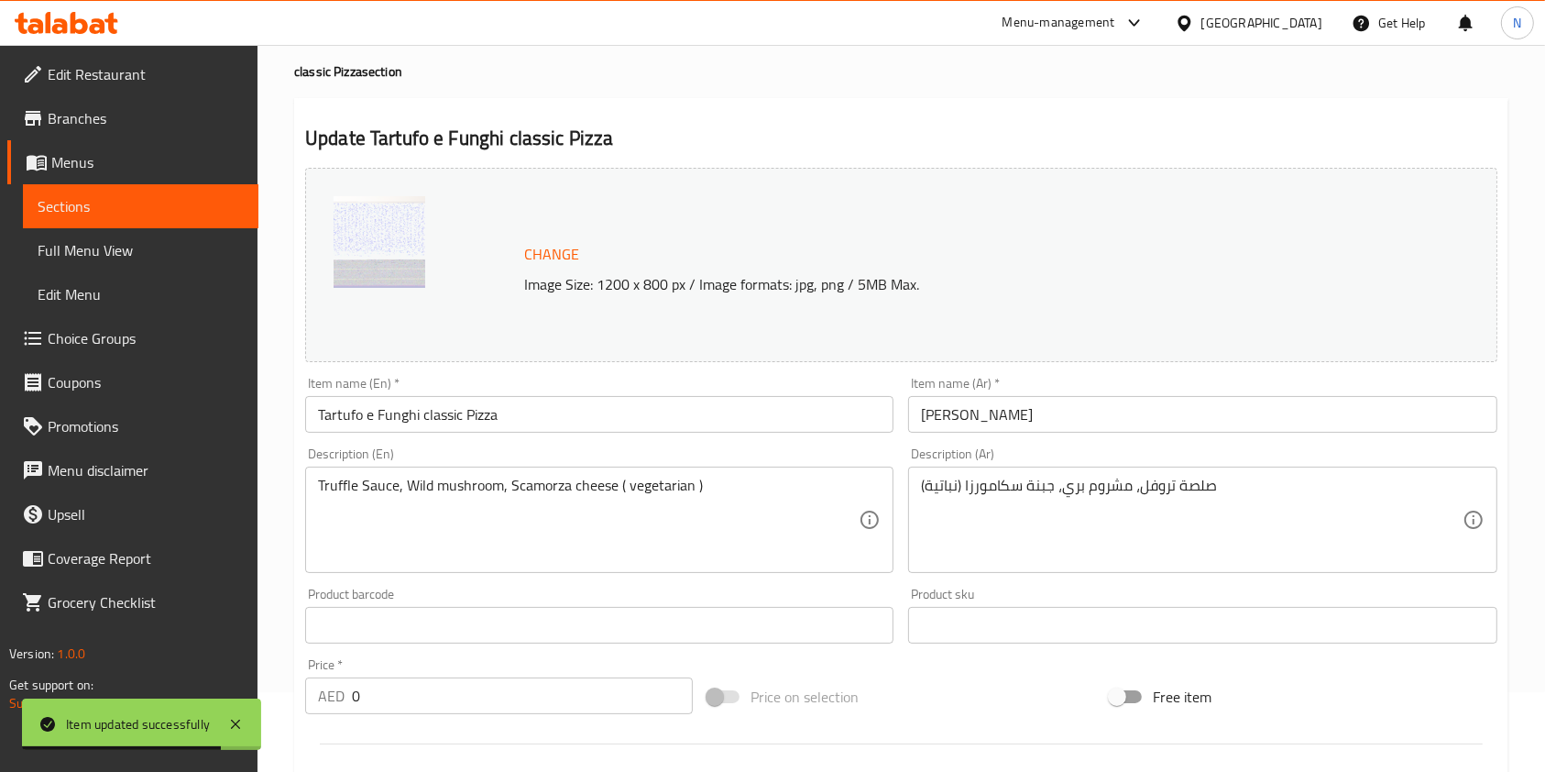
scroll to position [0, 0]
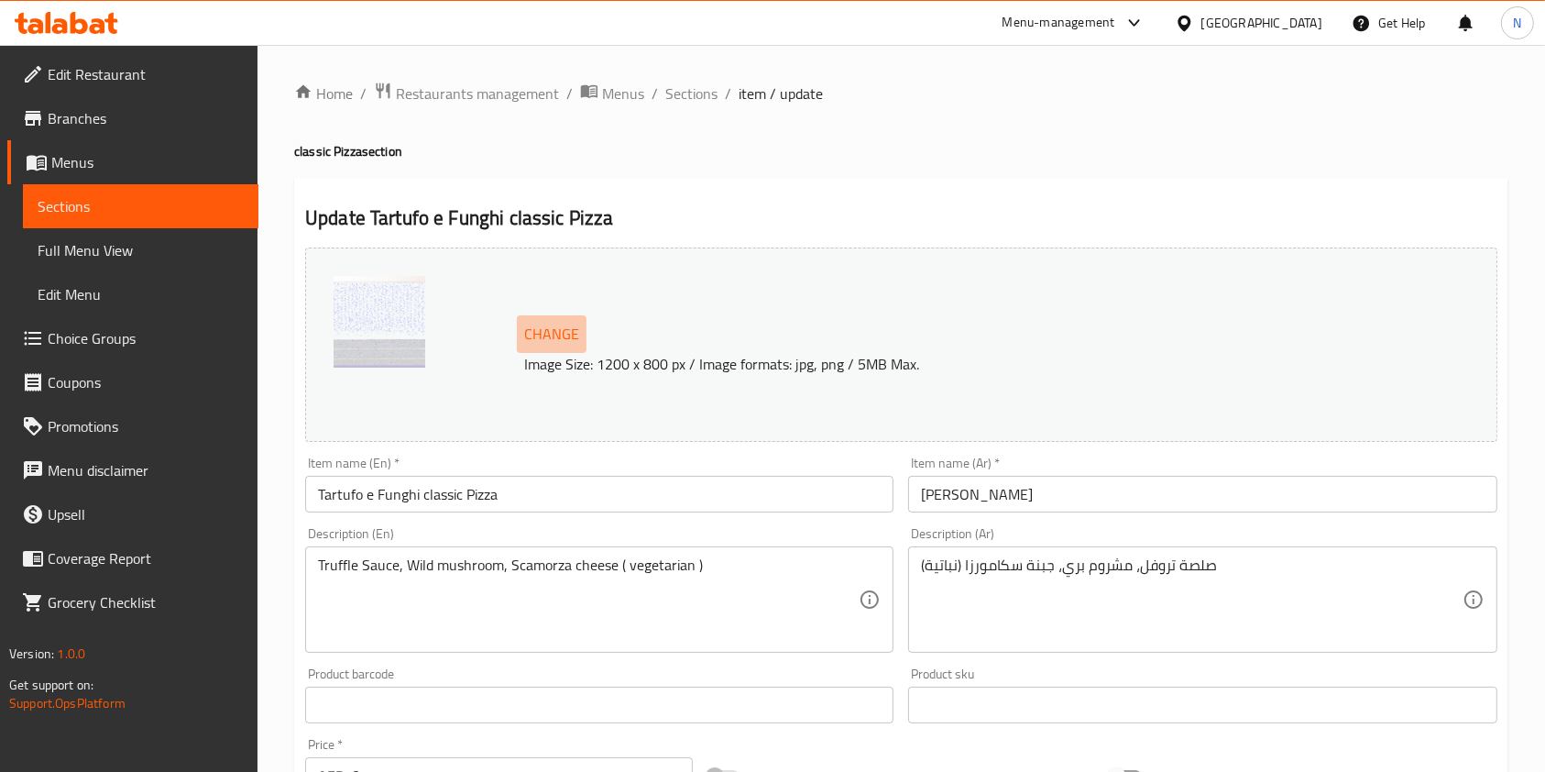
click at [562, 345] on span "Change" at bounding box center [551, 334] width 55 height 27
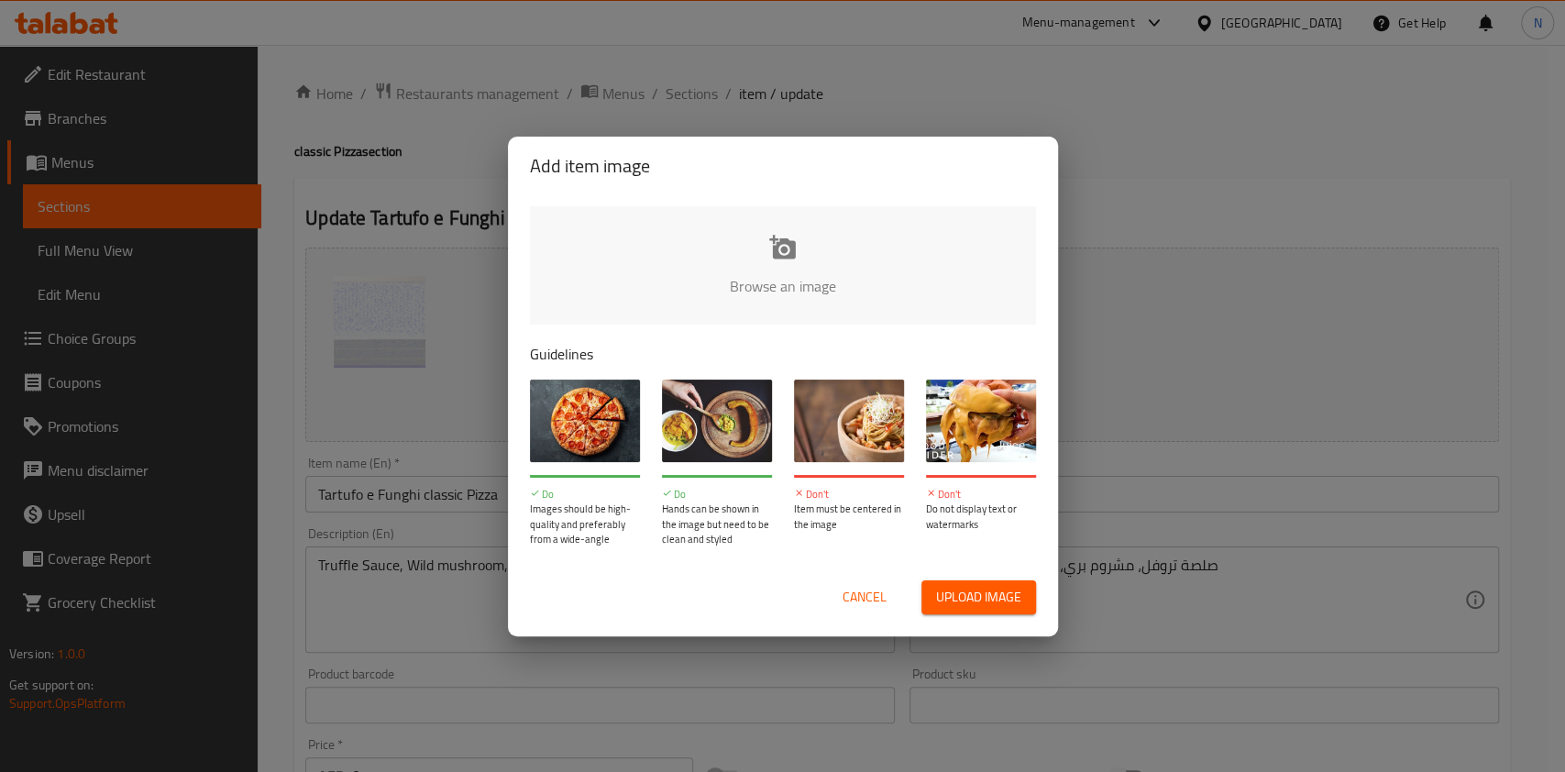
click at [787, 271] on input "file" at bounding box center [1402, 291] width 1745 height 171
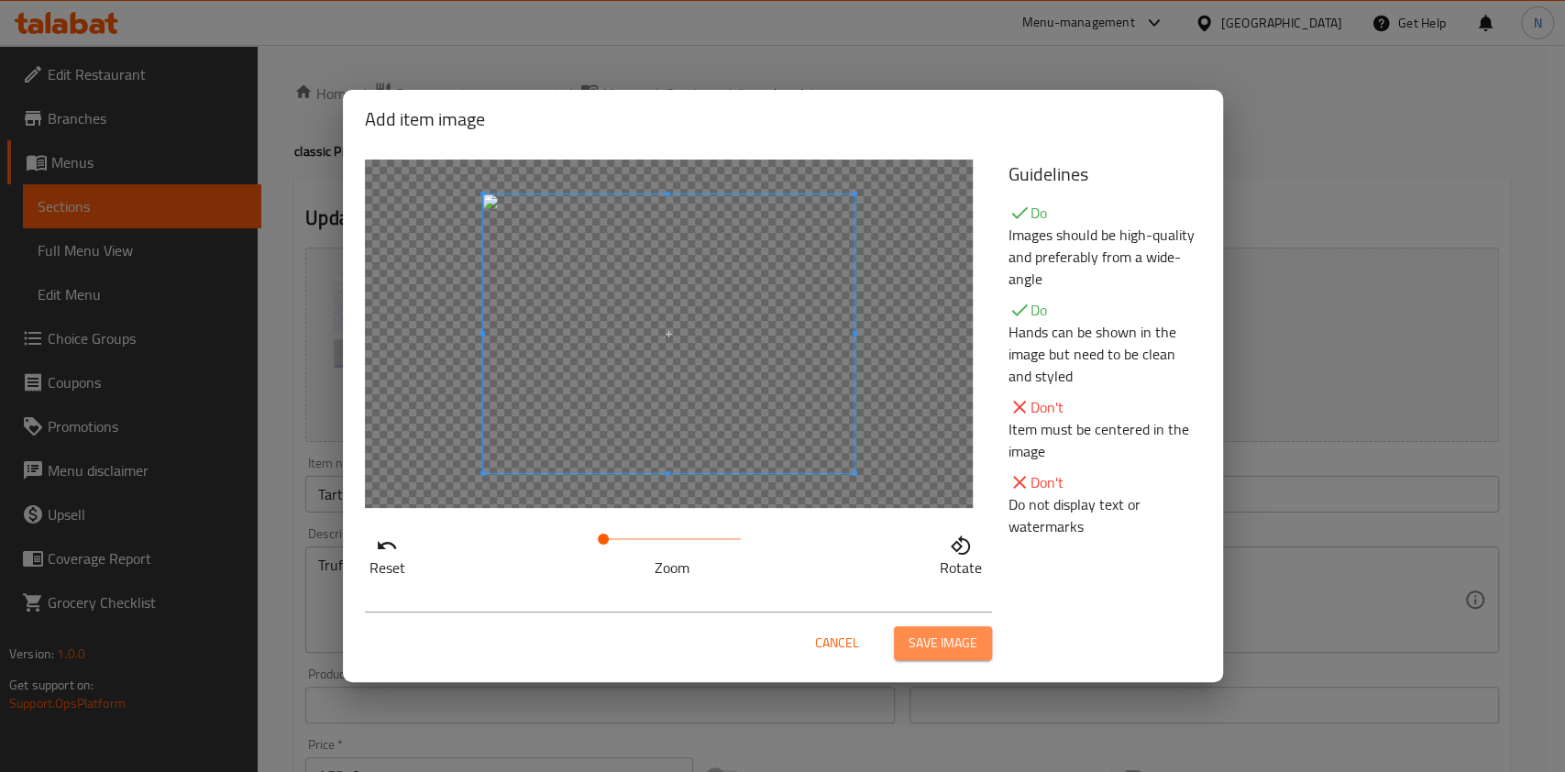
click at [936, 632] on span "Save image" at bounding box center [942, 643] width 69 height 23
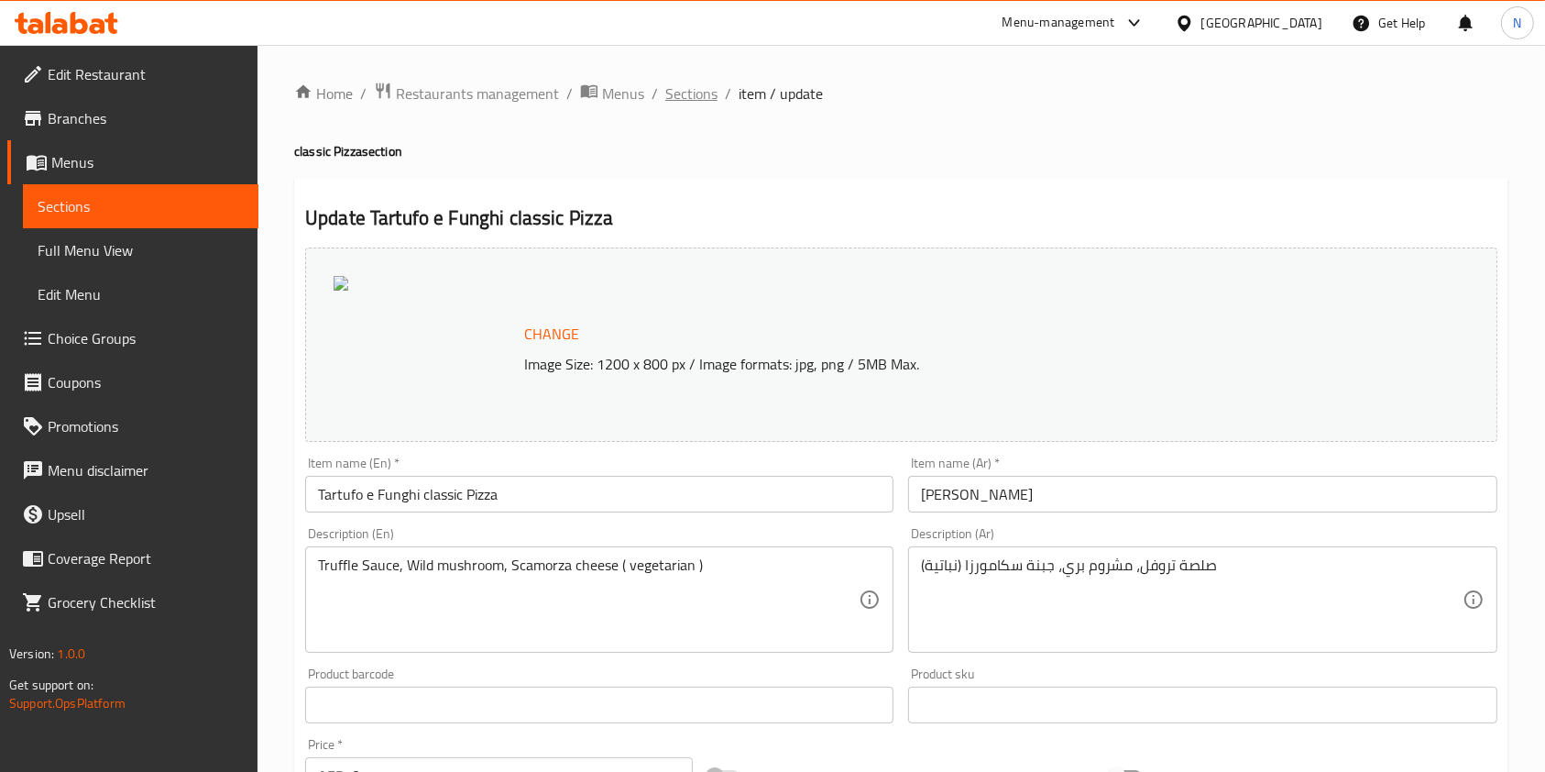
click at [684, 93] on span "Sections" at bounding box center [691, 93] width 52 height 22
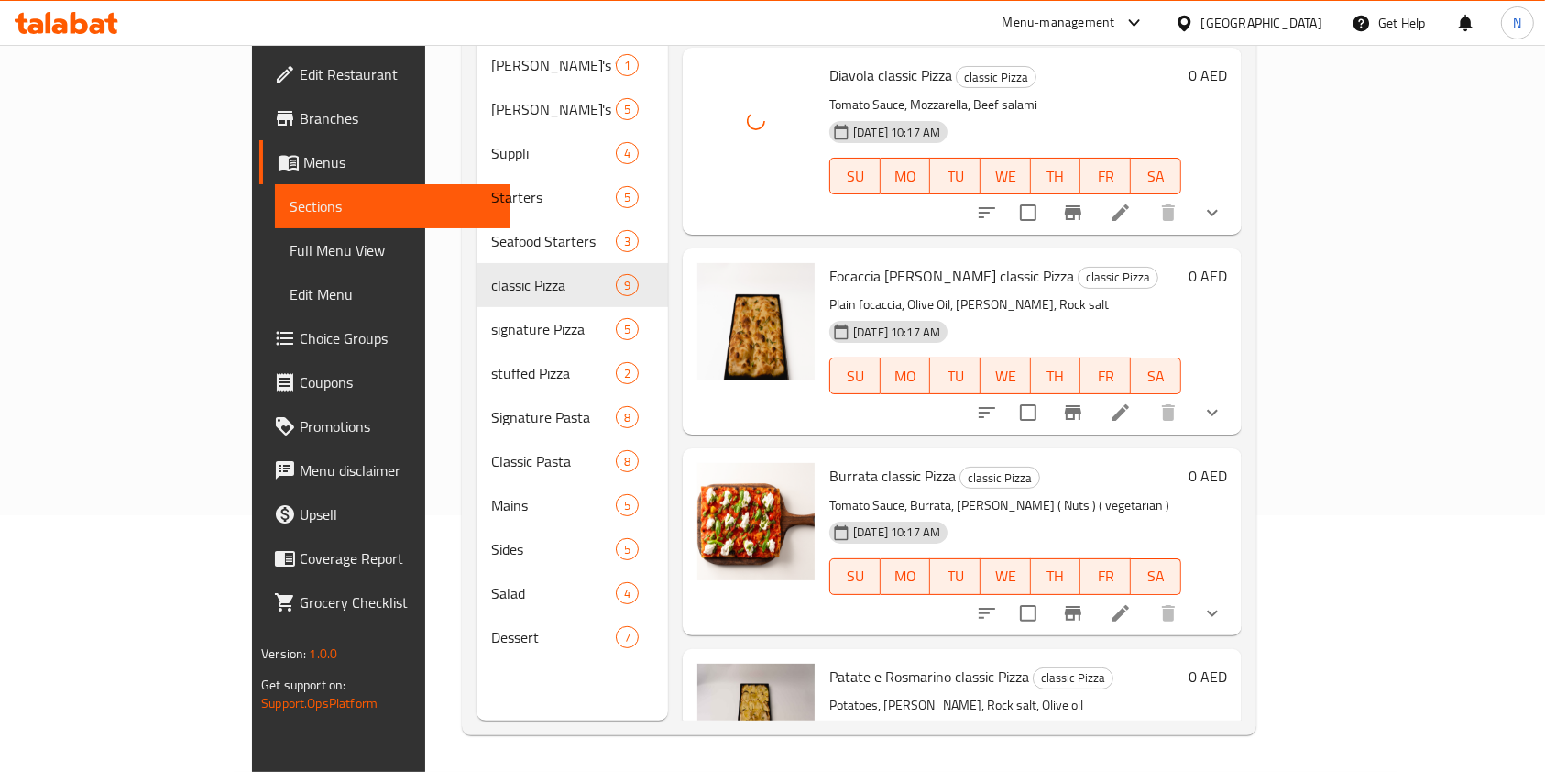
scroll to position [190, 0]
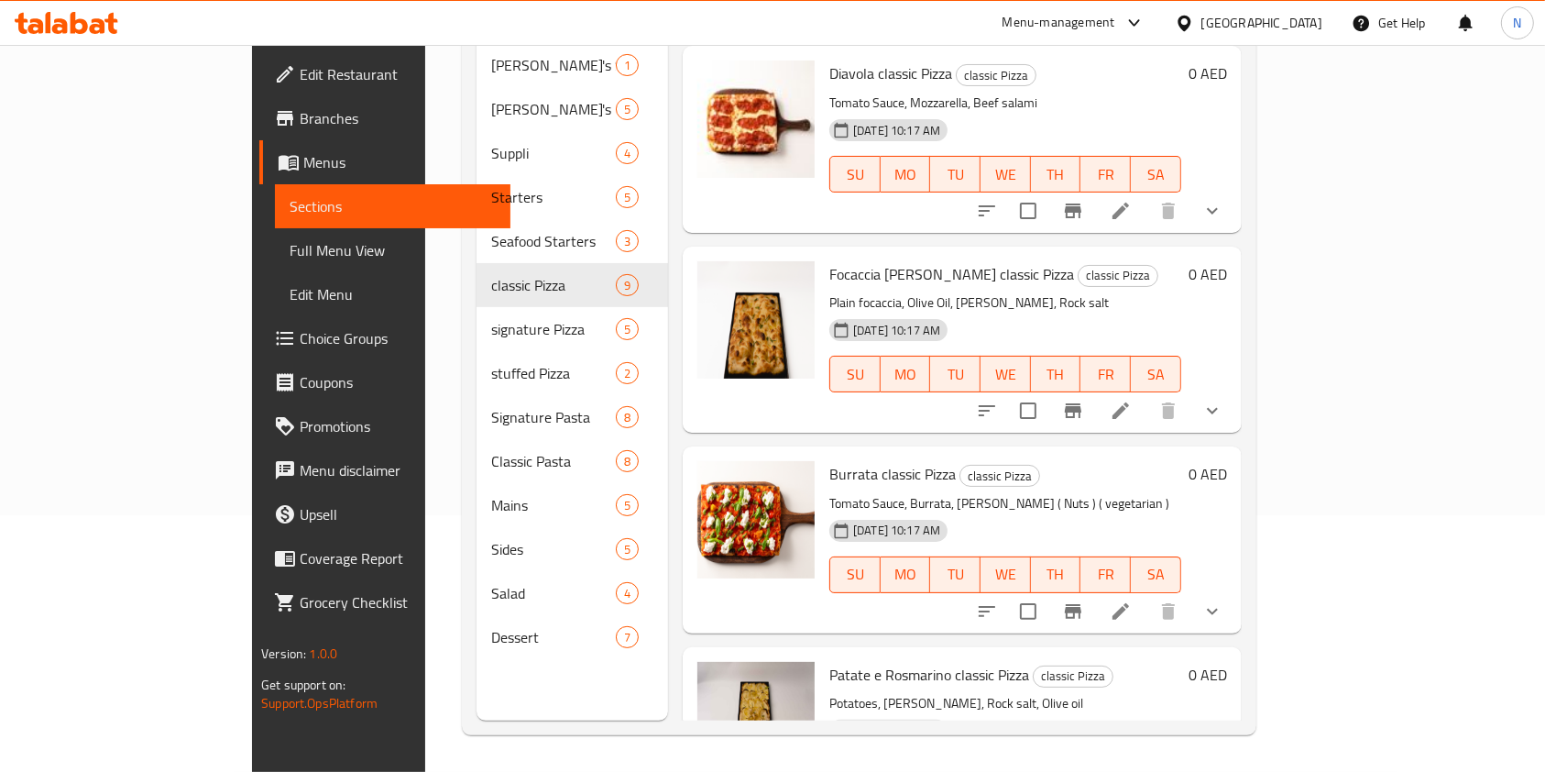
drag, startPoint x: 796, startPoint y: 329, endPoint x: 889, endPoint y: 43, distance: 300.6
click at [889, 43] on div "​ Menu-management United Arab Emirates Get Help N Edit Restaurant Branches Menu…" at bounding box center [772, 151] width 1545 height 727
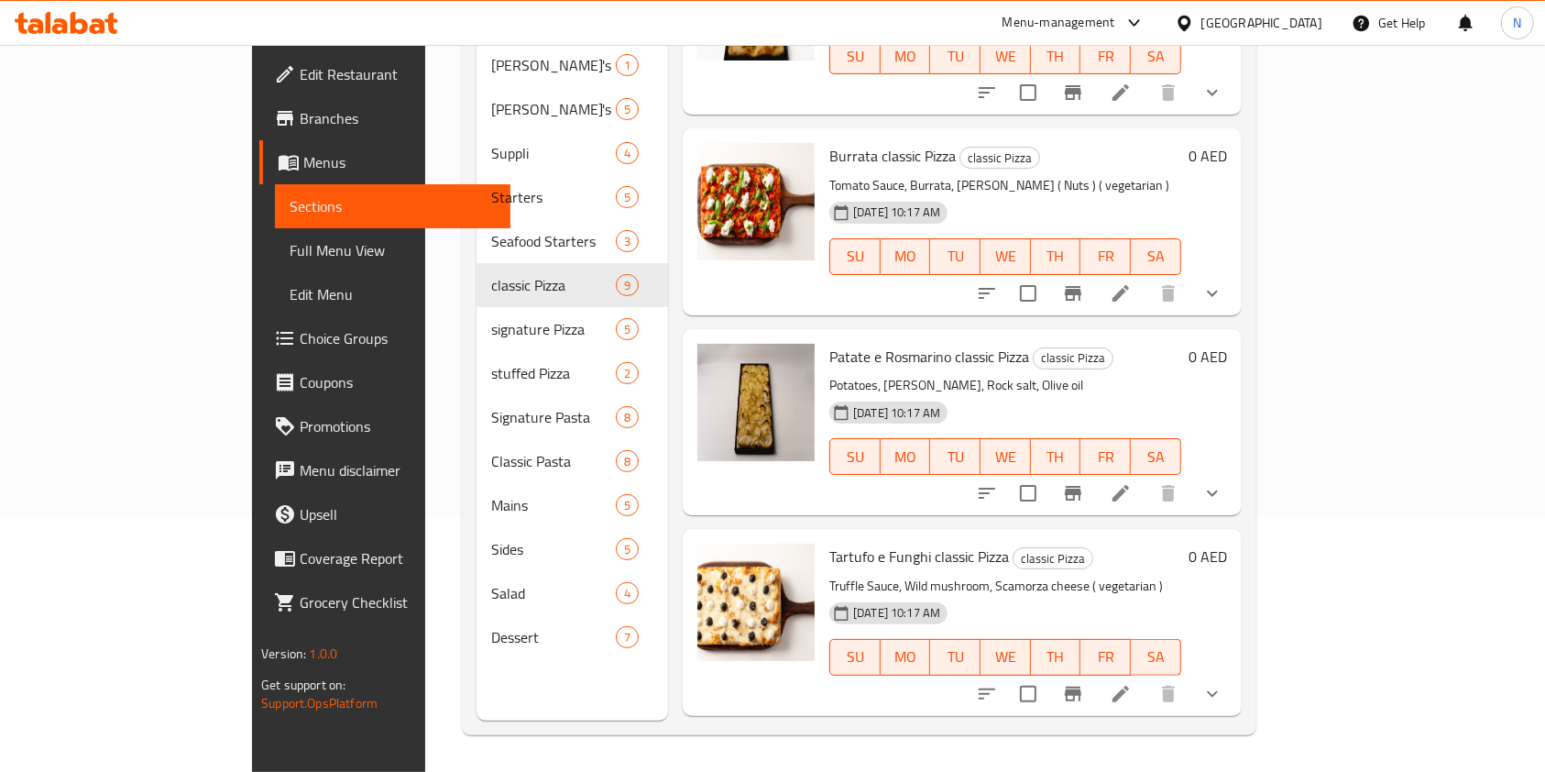
scroll to position [506, 0]
drag, startPoint x: 887, startPoint y: 335, endPoint x: 821, endPoint y: 334, distance: 66.0
click at [829, 345] on span "Patate e Rosmarino classic Pizza" at bounding box center [929, 358] width 200 height 27
copy span "Rosmarino"
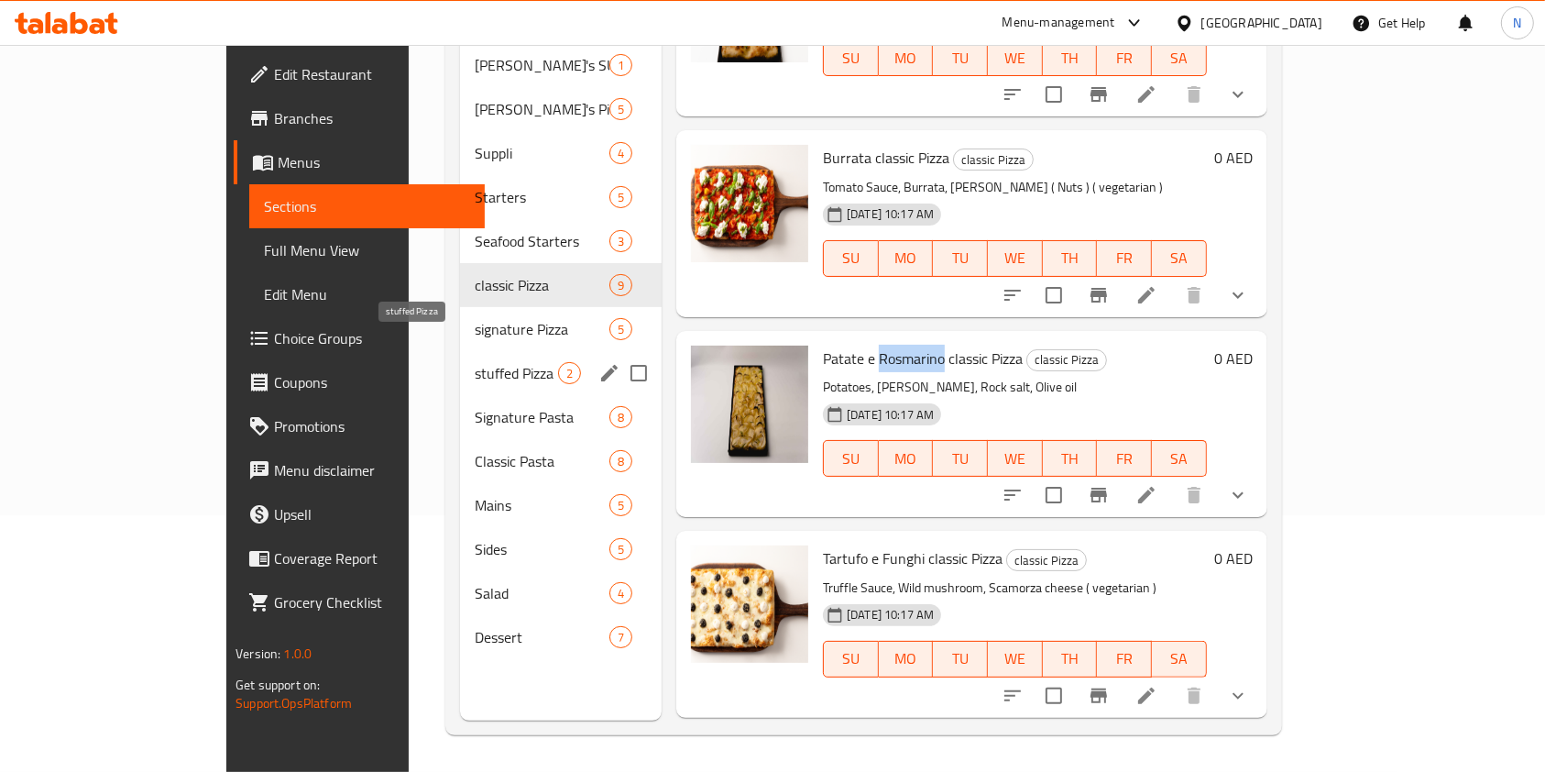
click at [475, 362] on span "stuffed Pizza" at bounding box center [516, 373] width 83 height 22
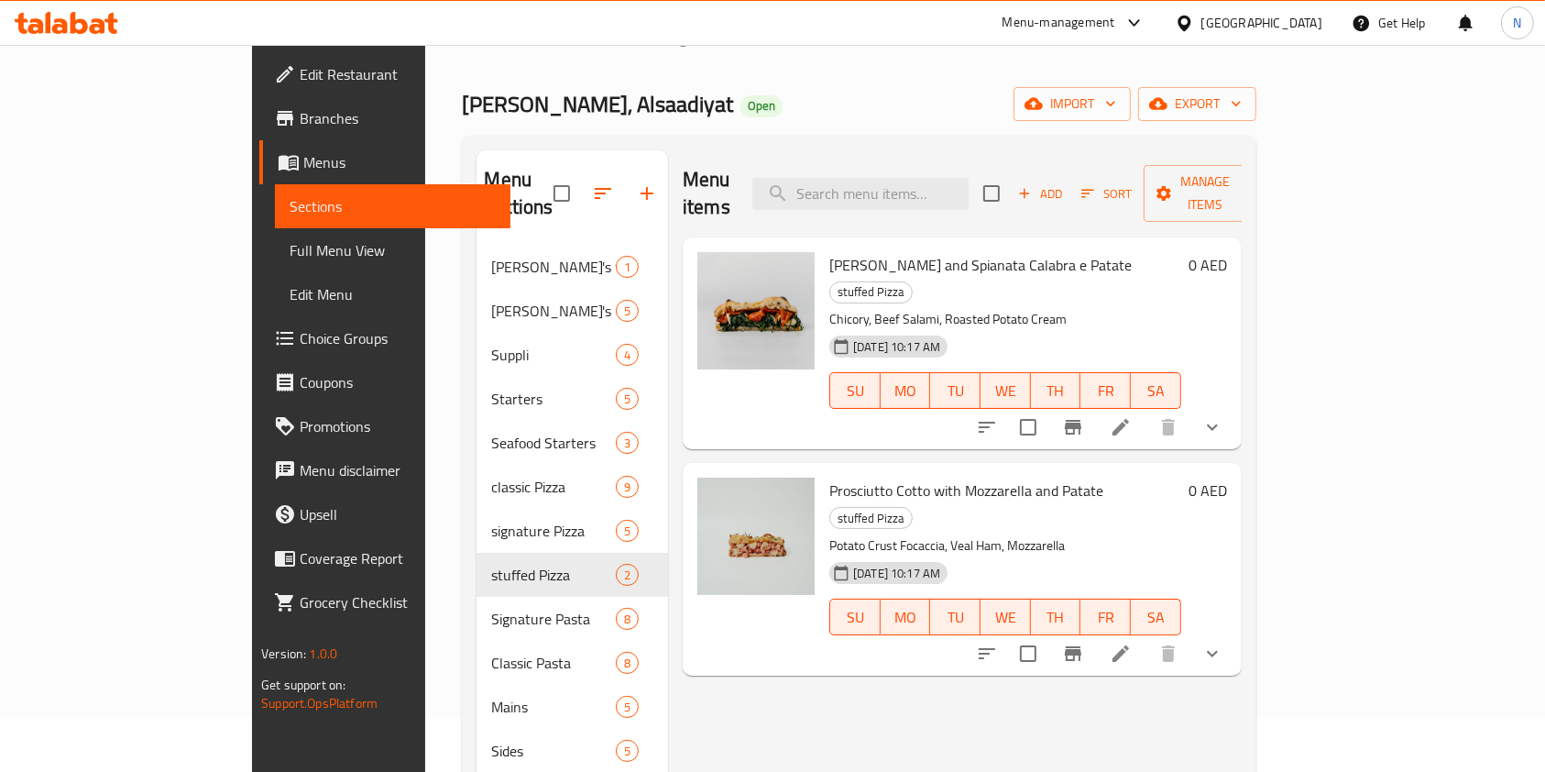
scroll to position [53, 0]
click at [1147, 639] on li at bounding box center [1120, 655] width 51 height 33
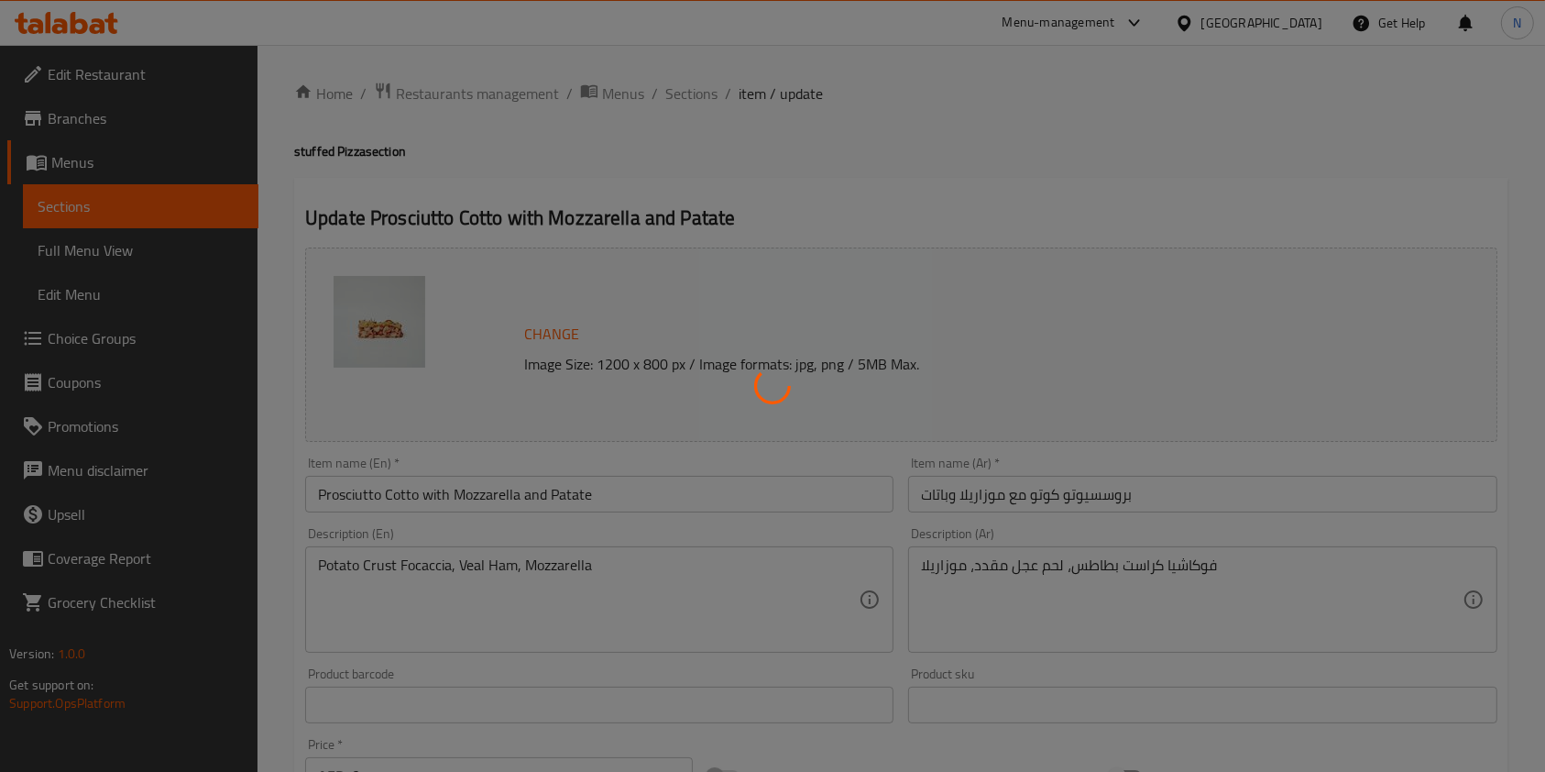
type input "الإضافات:"
type input "0"
type input "إختيارك من:"
type input "1"
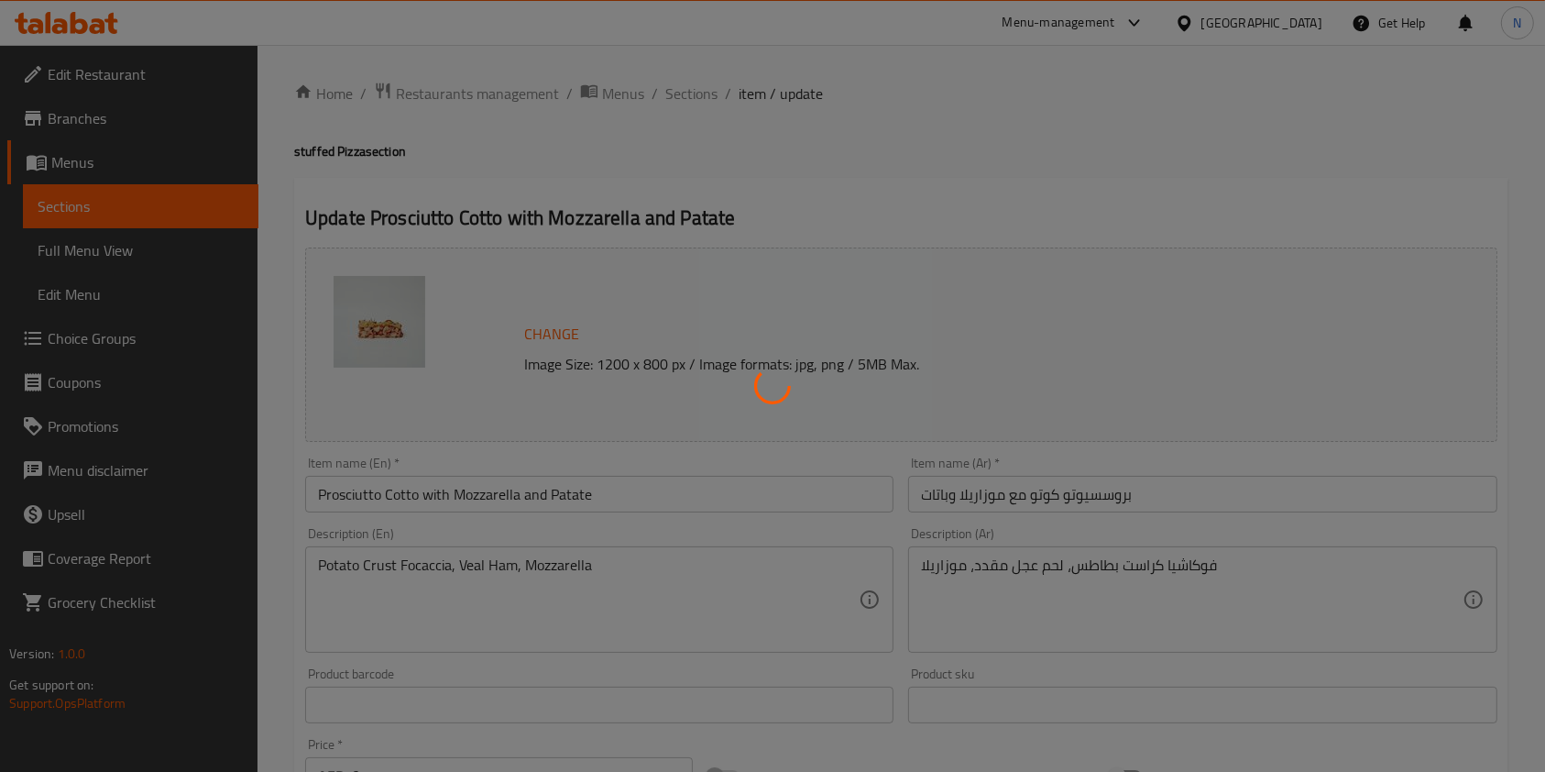
type input "1"
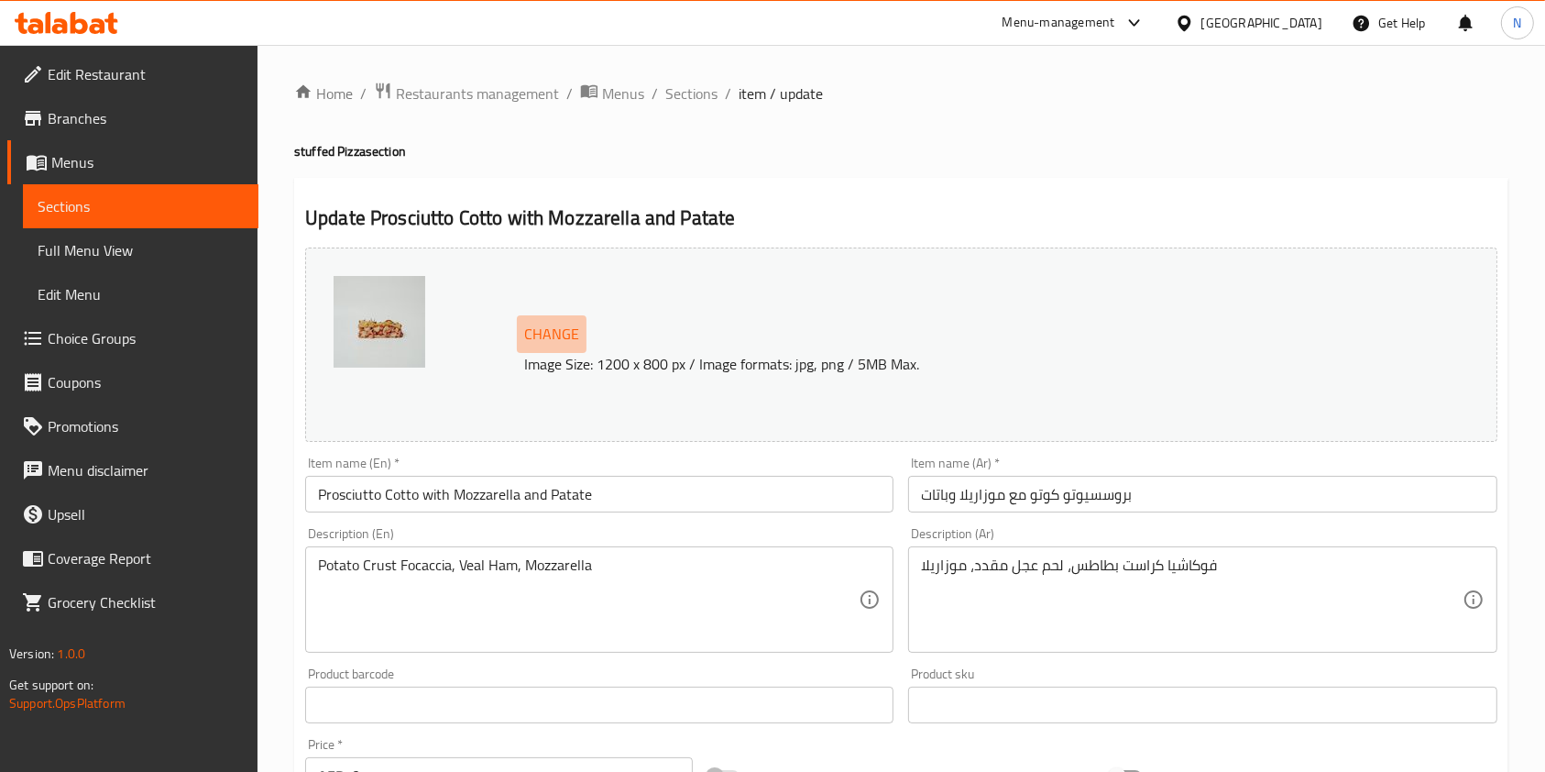
click at [566, 325] on span "Change" at bounding box center [551, 334] width 55 height 27
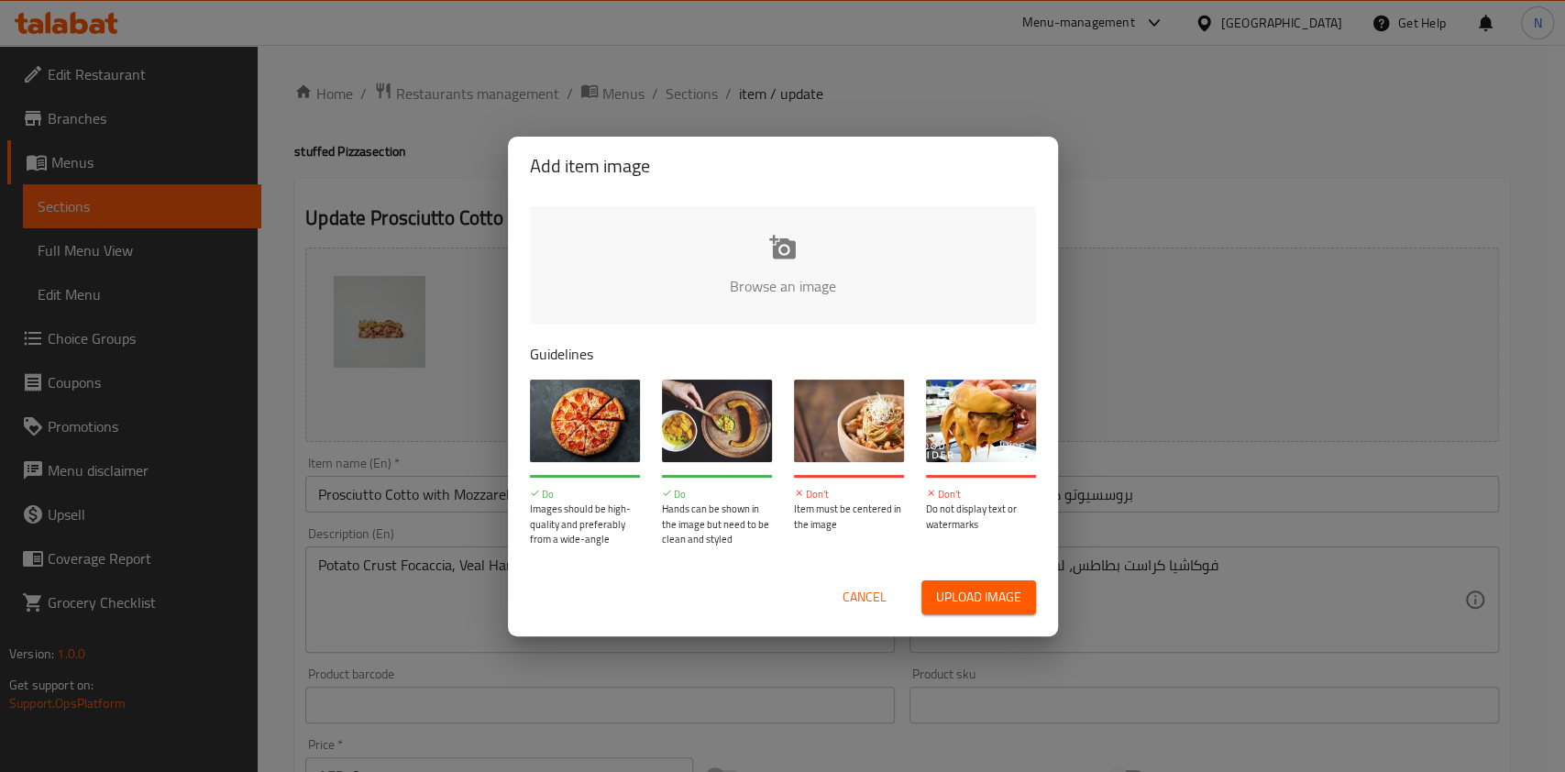
click at [780, 285] on input "file" at bounding box center [1402, 291] width 1745 height 171
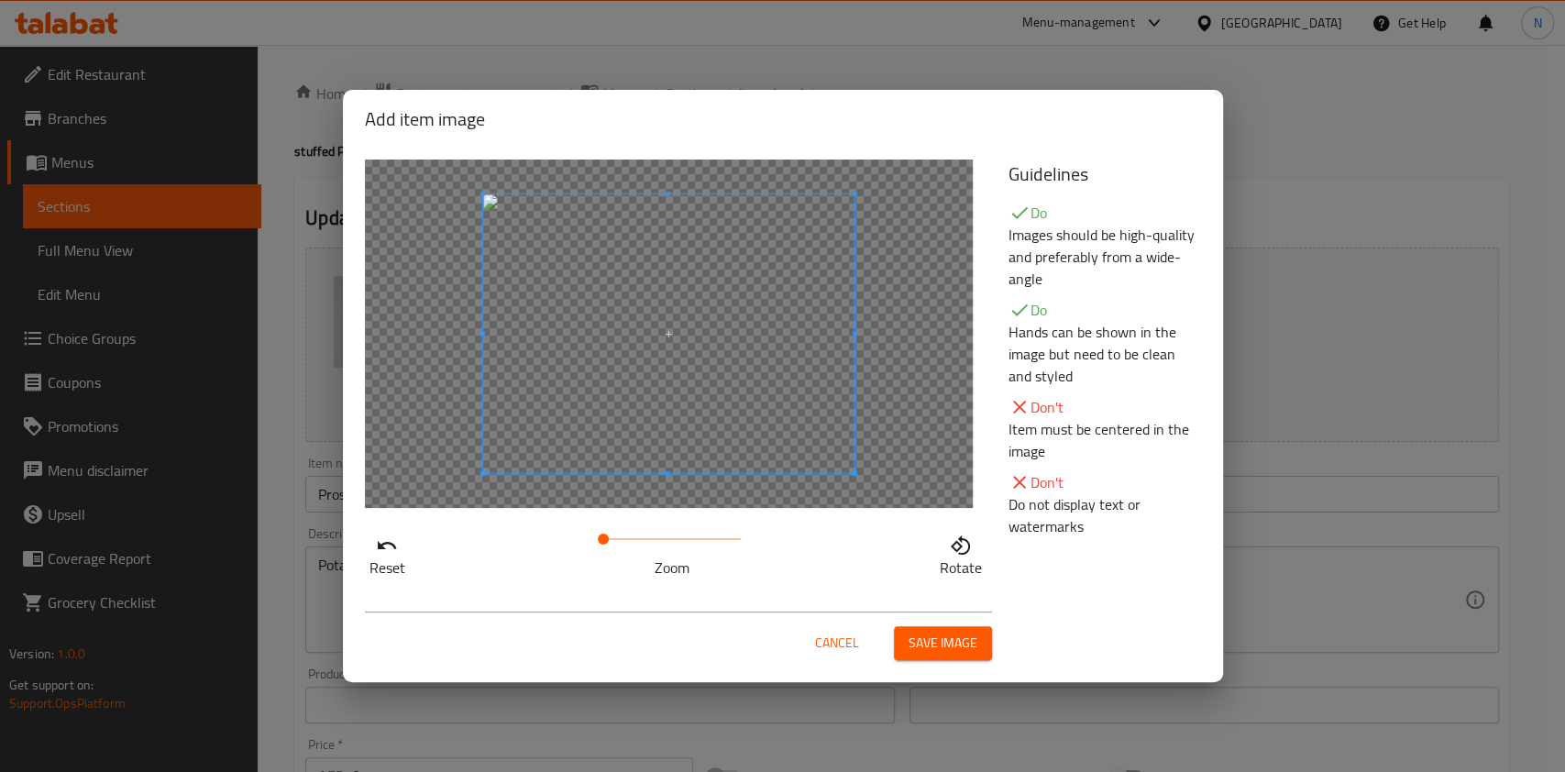
click at [937, 637] on span "Save image" at bounding box center [942, 643] width 69 height 23
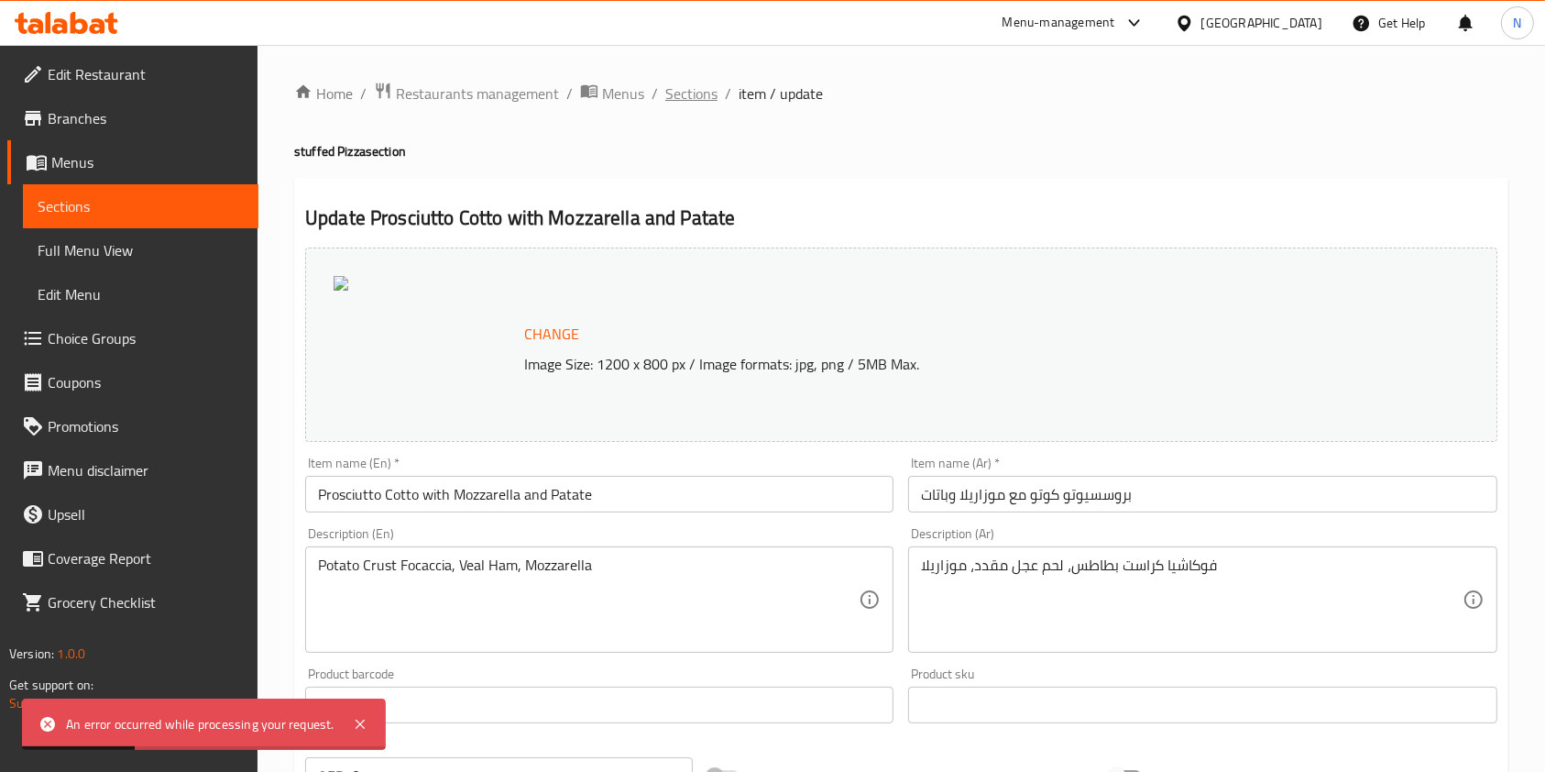
click at [708, 84] on span "Sections" at bounding box center [691, 93] width 52 height 22
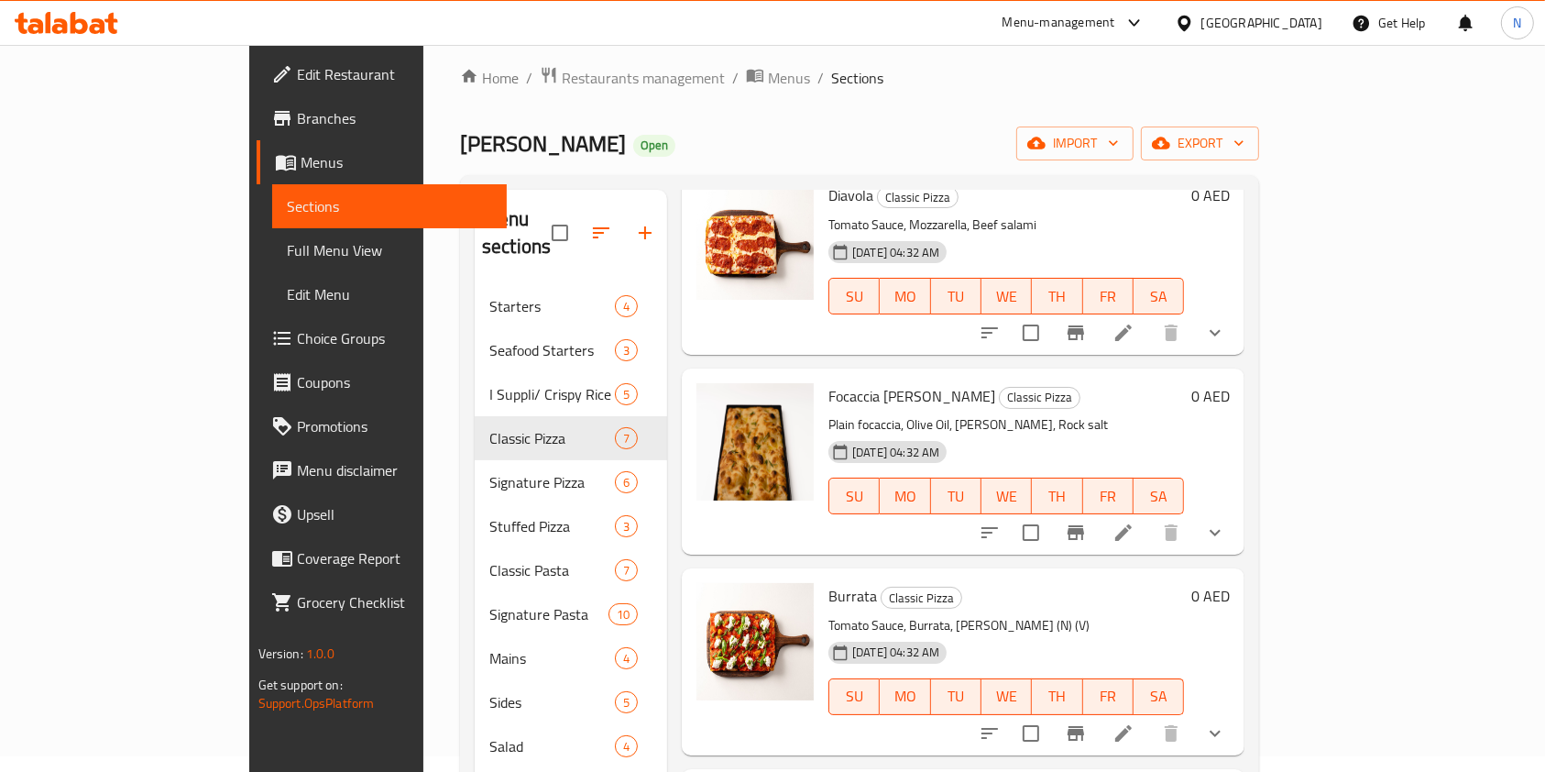
scroll to position [314, 0]
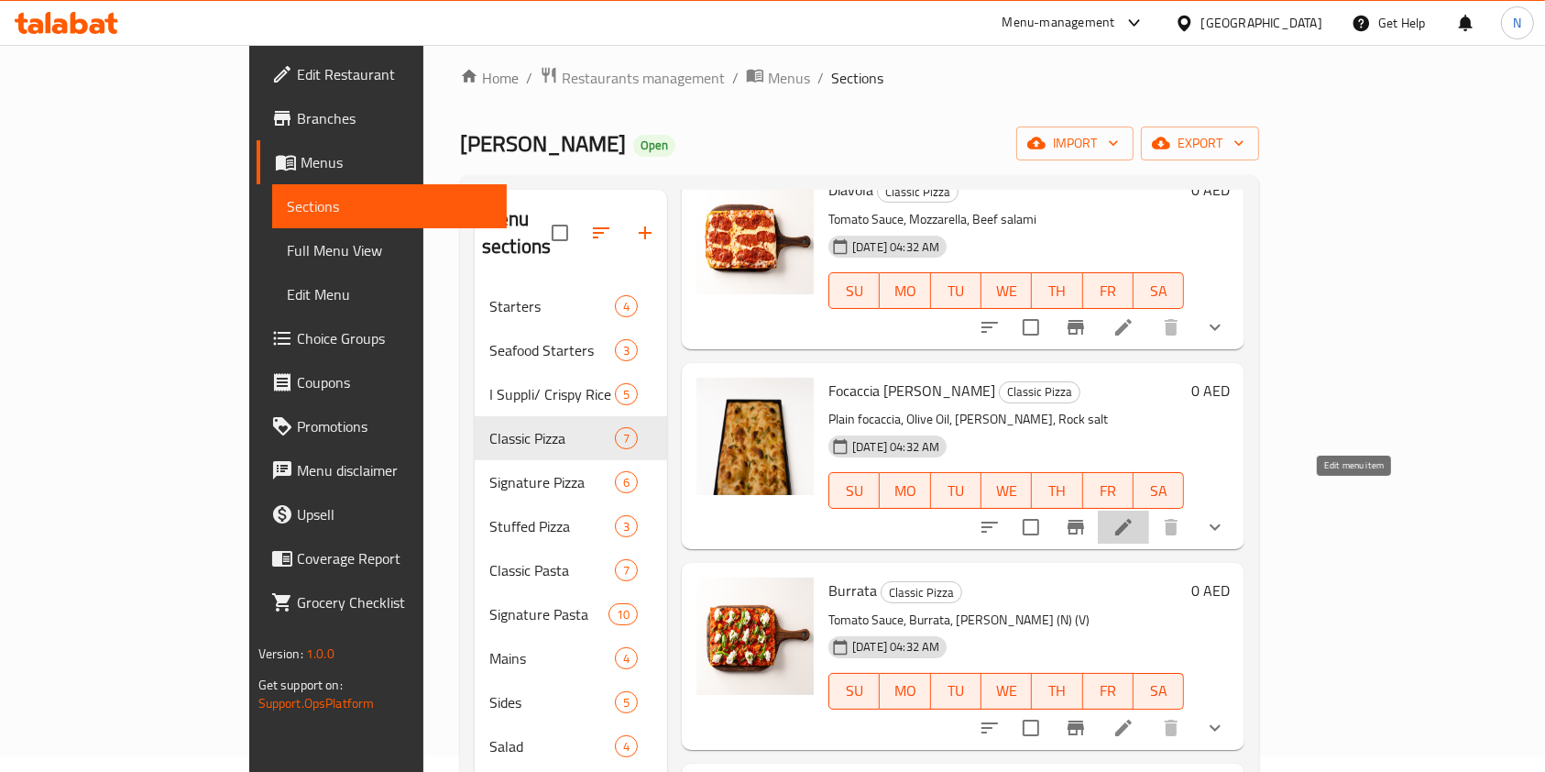
click at [1135, 516] on icon at bounding box center [1124, 527] width 22 height 22
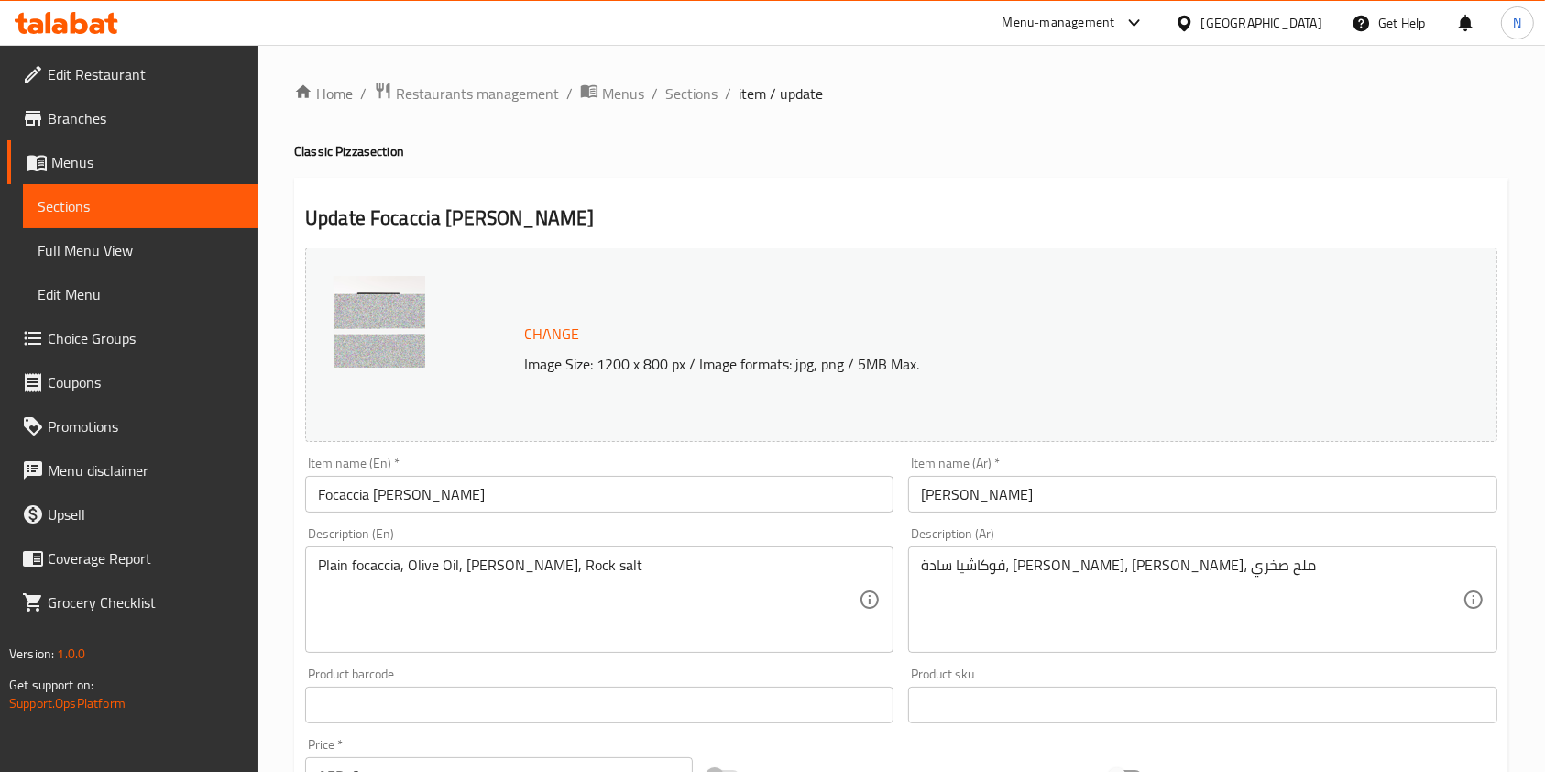
click at [533, 326] on span "Change" at bounding box center [551, 334] width 55 height 27
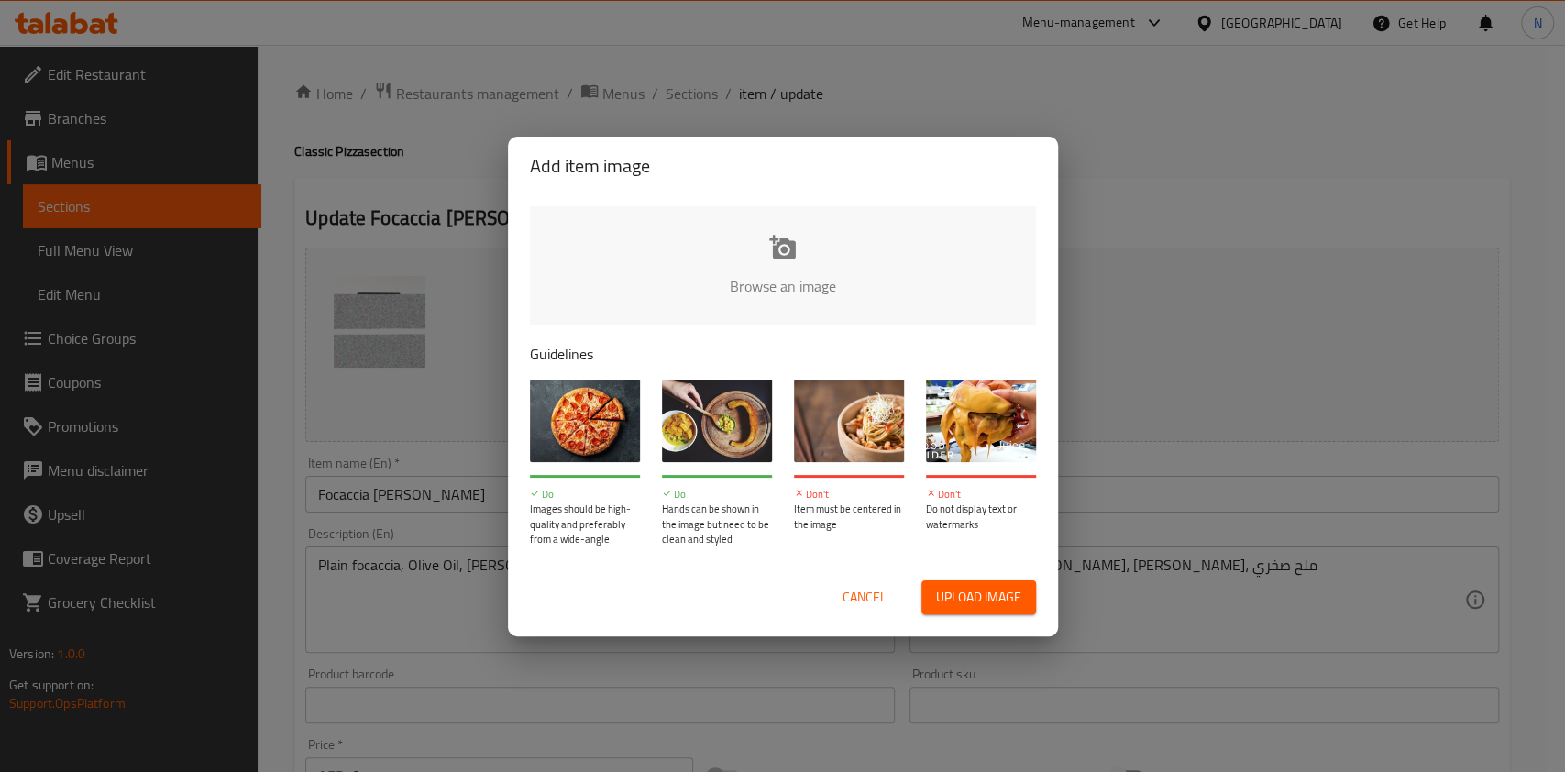
click at [783, 252] on input "file" at bounding box center [1402, 291] width 1745 height 171
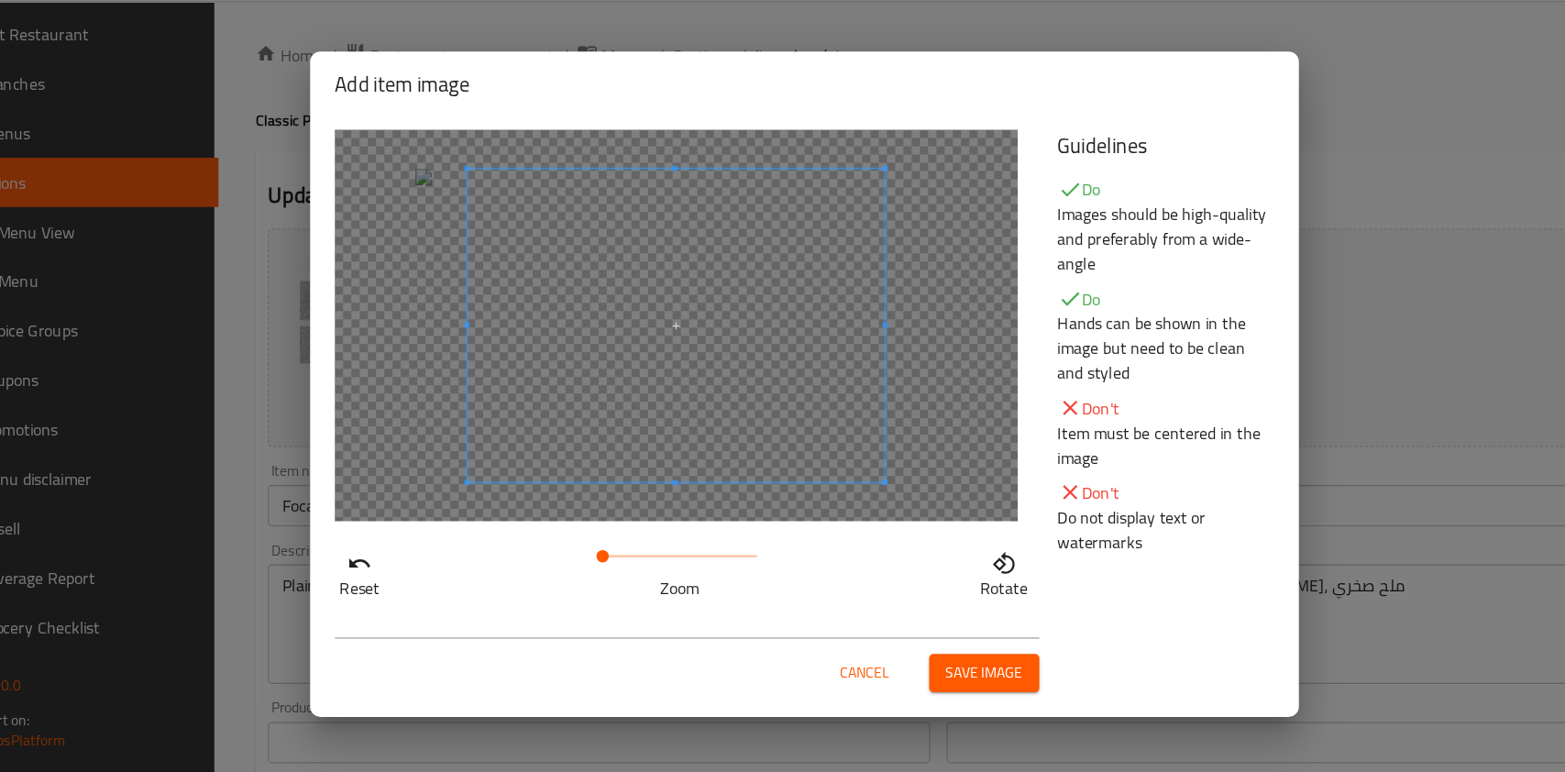
click at [609, 535] on span at bounding box center [603, 538] width 11 height 11
click at [598, 440] on span at bounding box center [645, 355] width 371 height 279
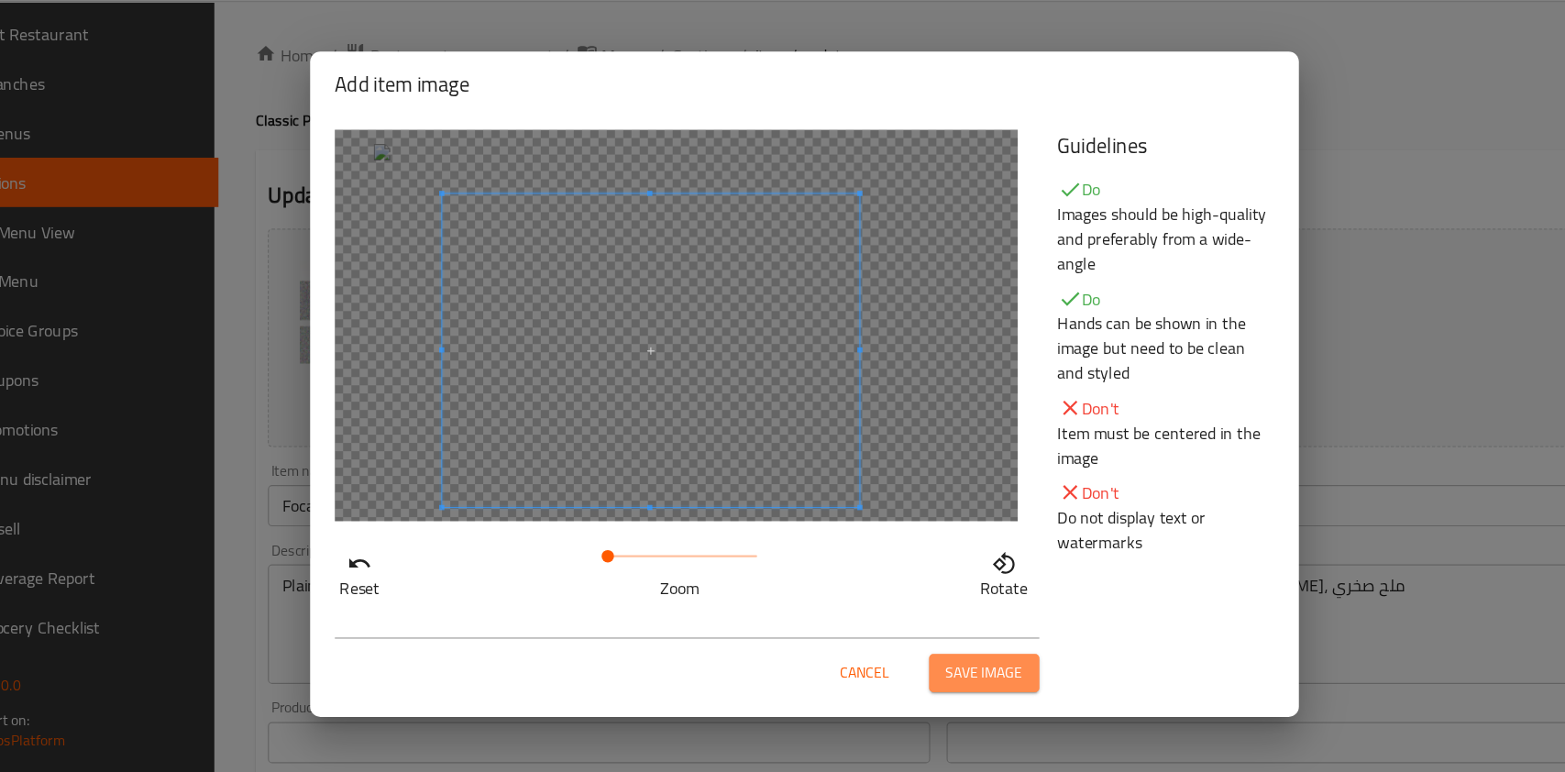
click at [917, 644] on span "Save image" at bounding box center [942, 643] width 69 height 23
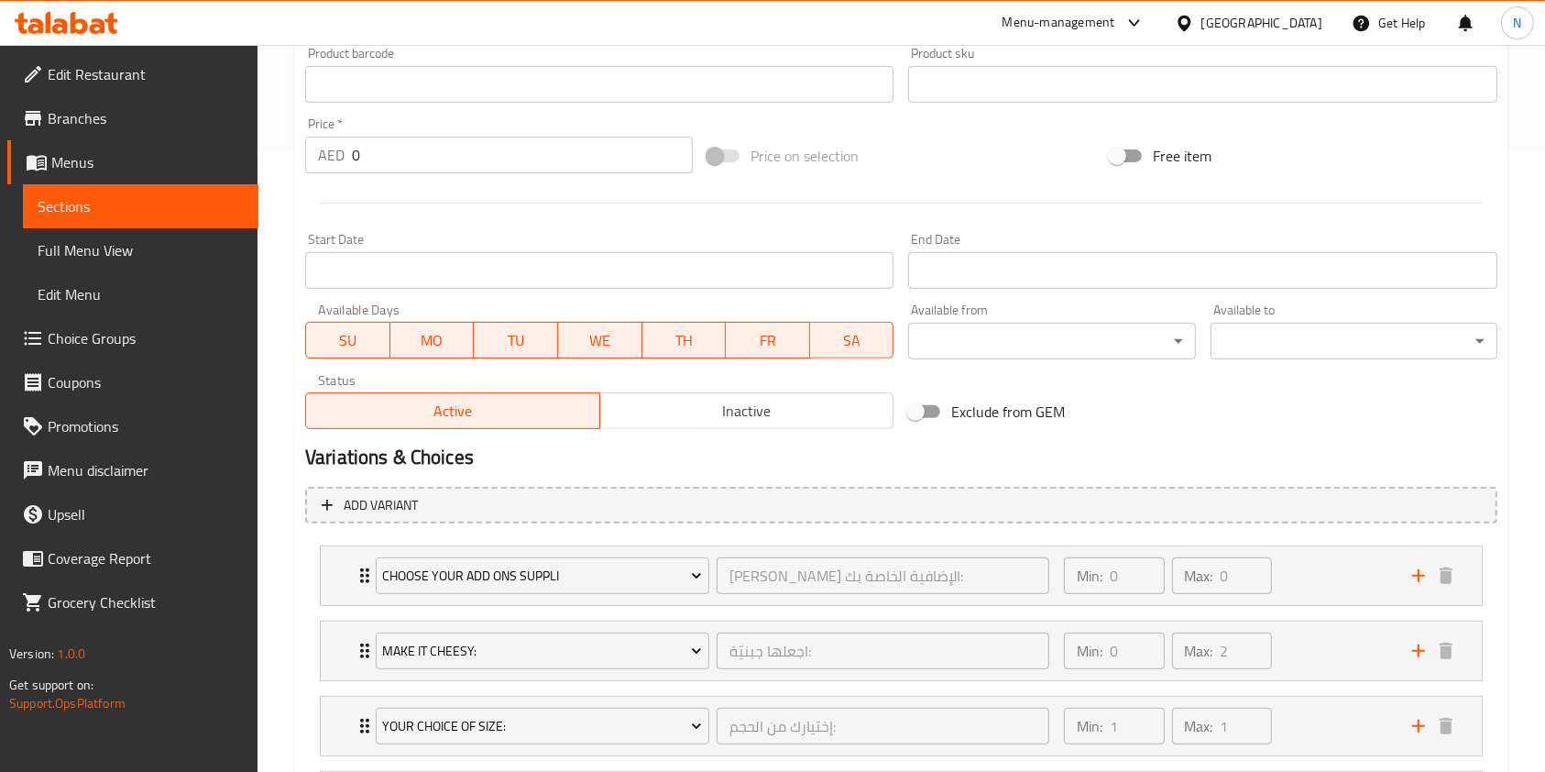
scroll to position [954, 0]
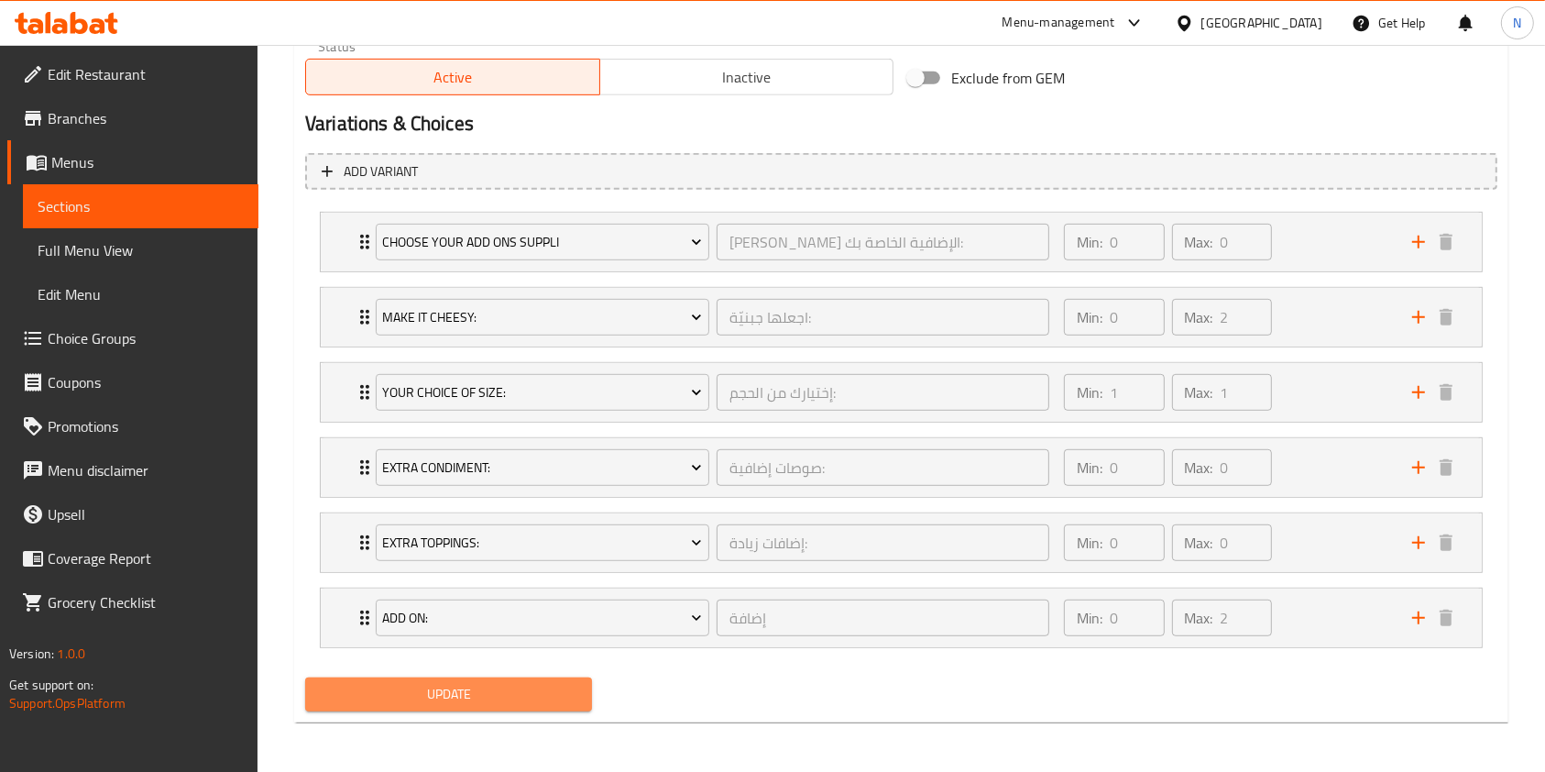
click at [467, 708] on button "Update" at bounding box center [448, 694] width 287 height 34
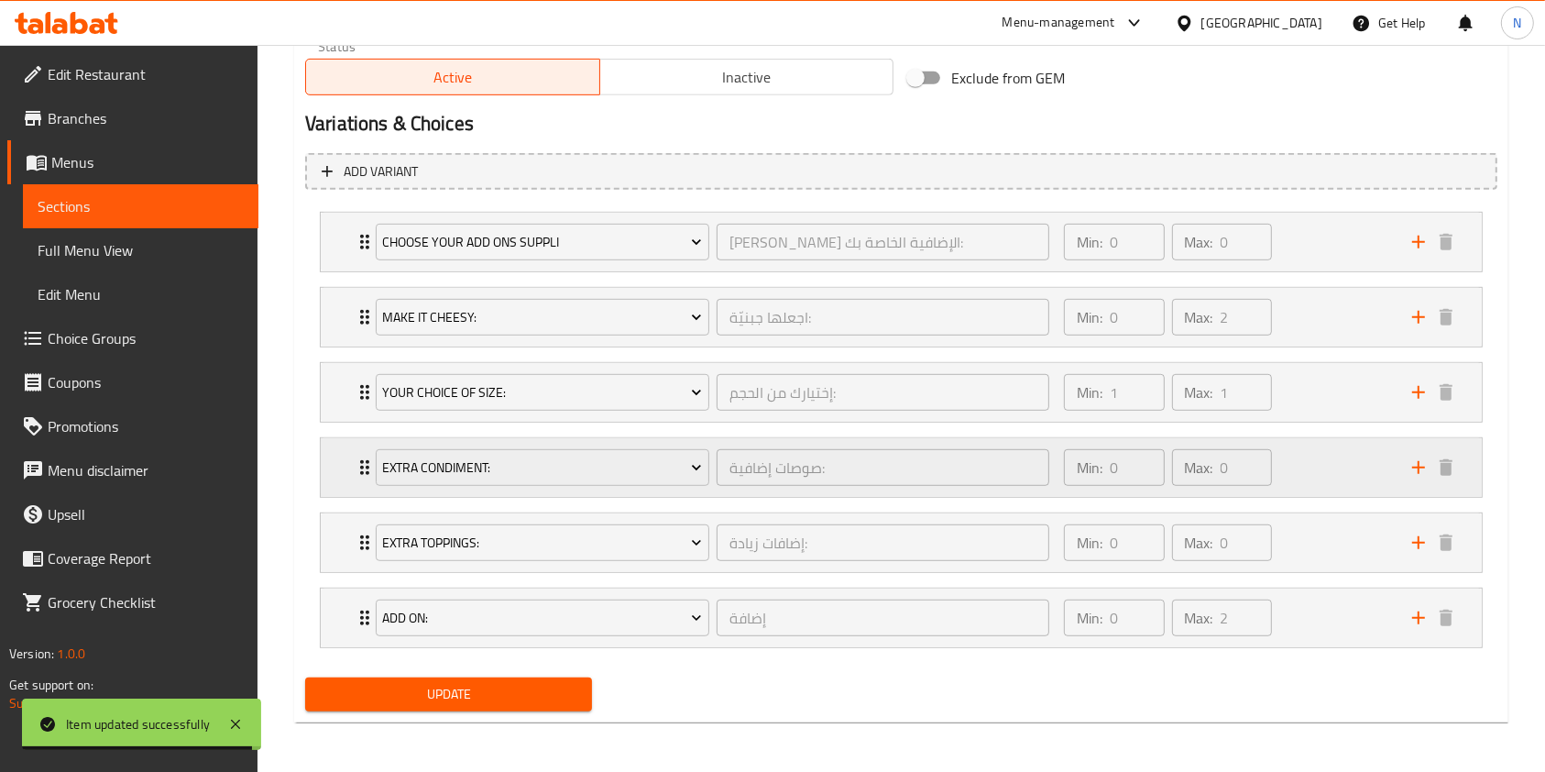
scroll to position [0, 0]
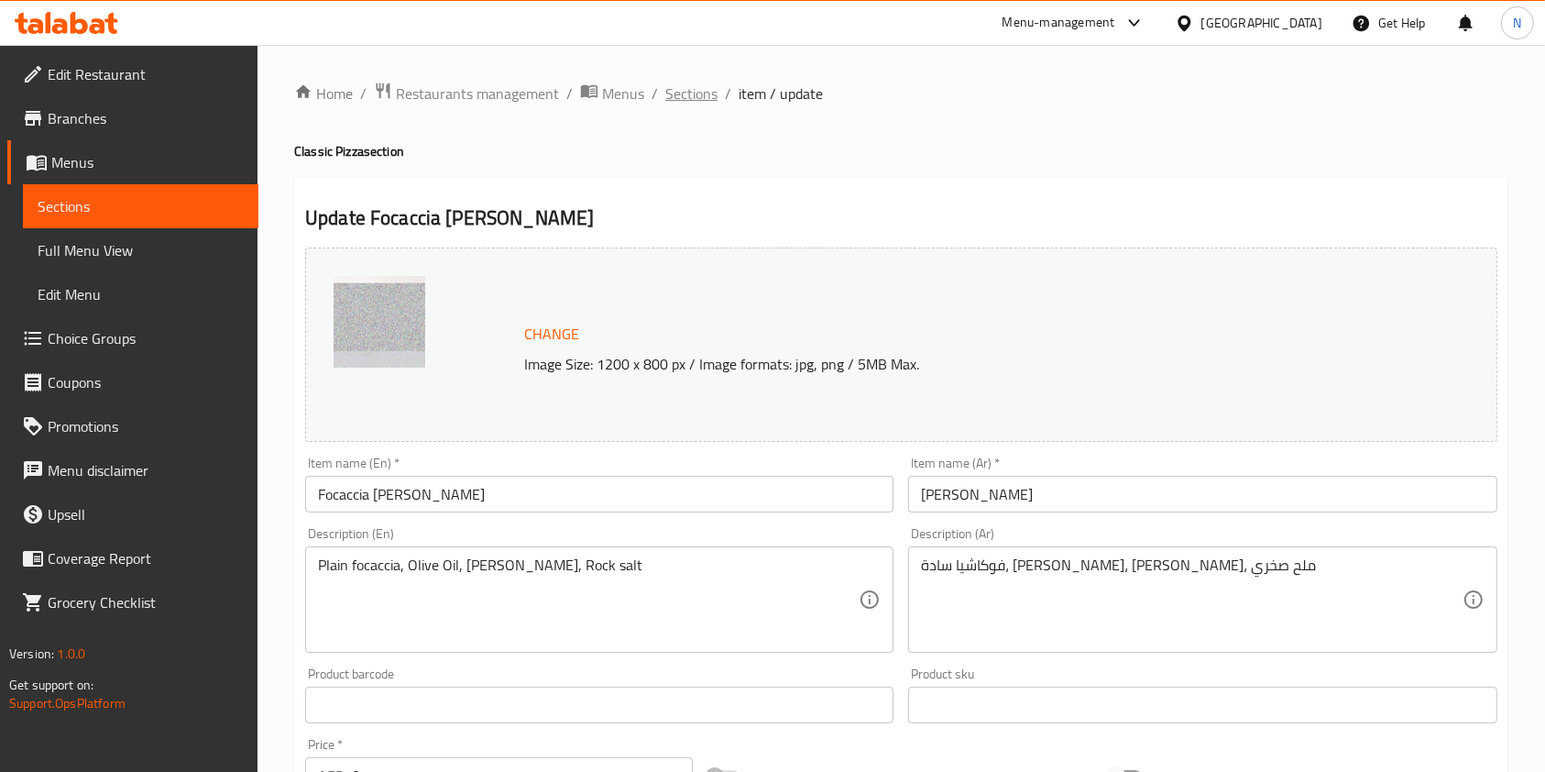
click at [692, 94] on span "Sections" at bounding box center [691, 93] width 52 height 22
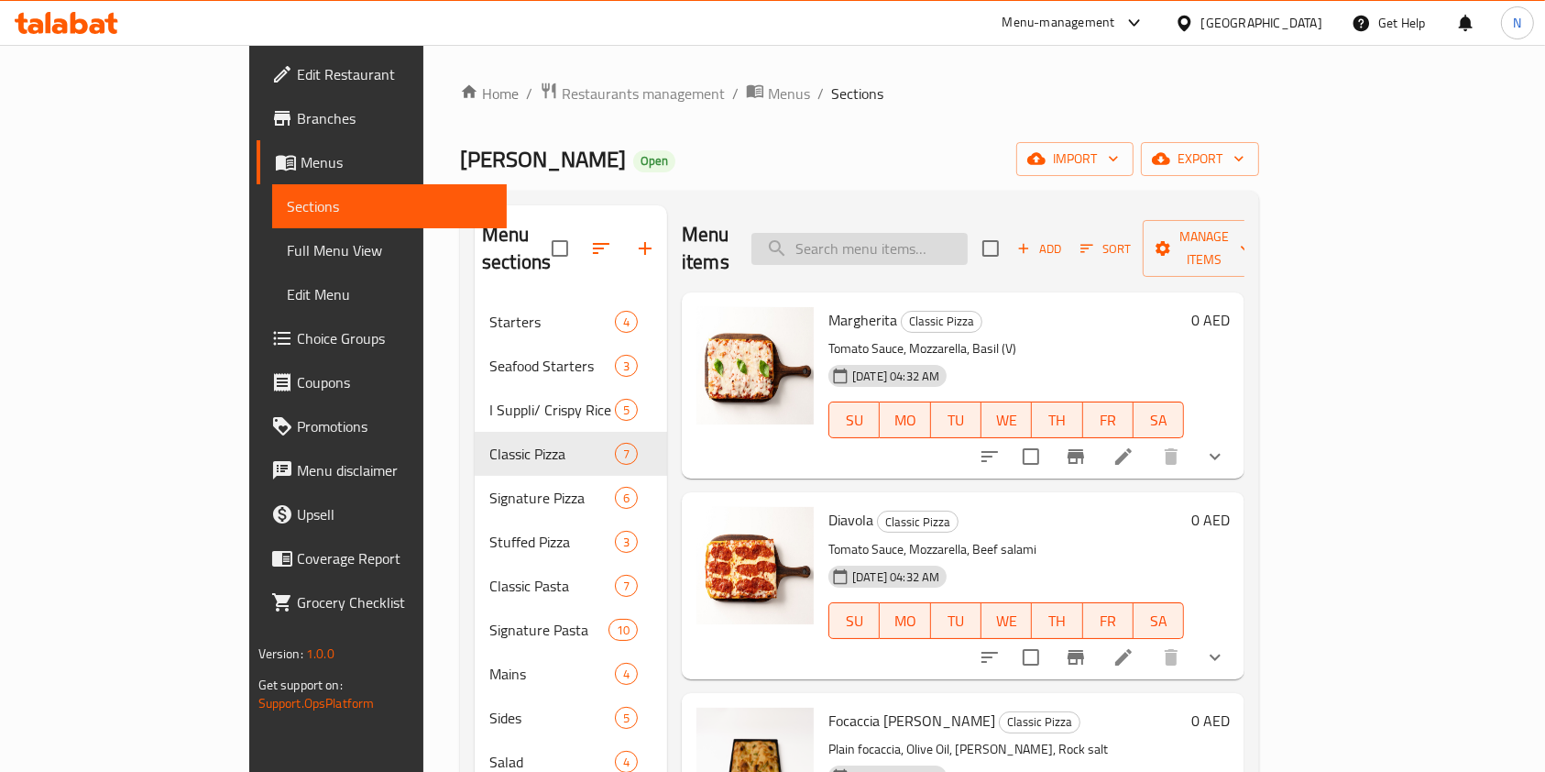
click at [946, 238] on input "search" at bounding box center [860, 249] width 216 height 32
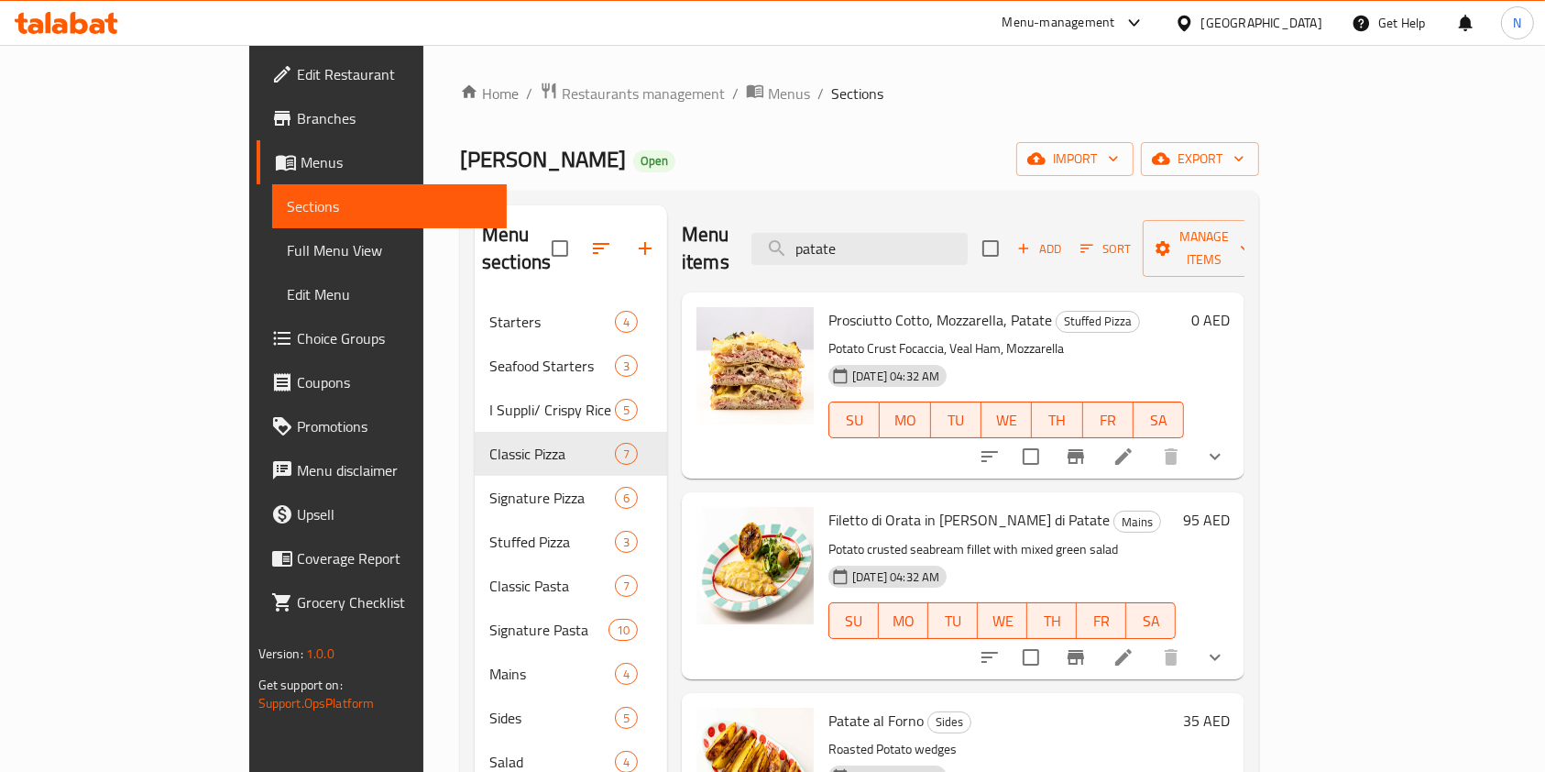
type input "patate"
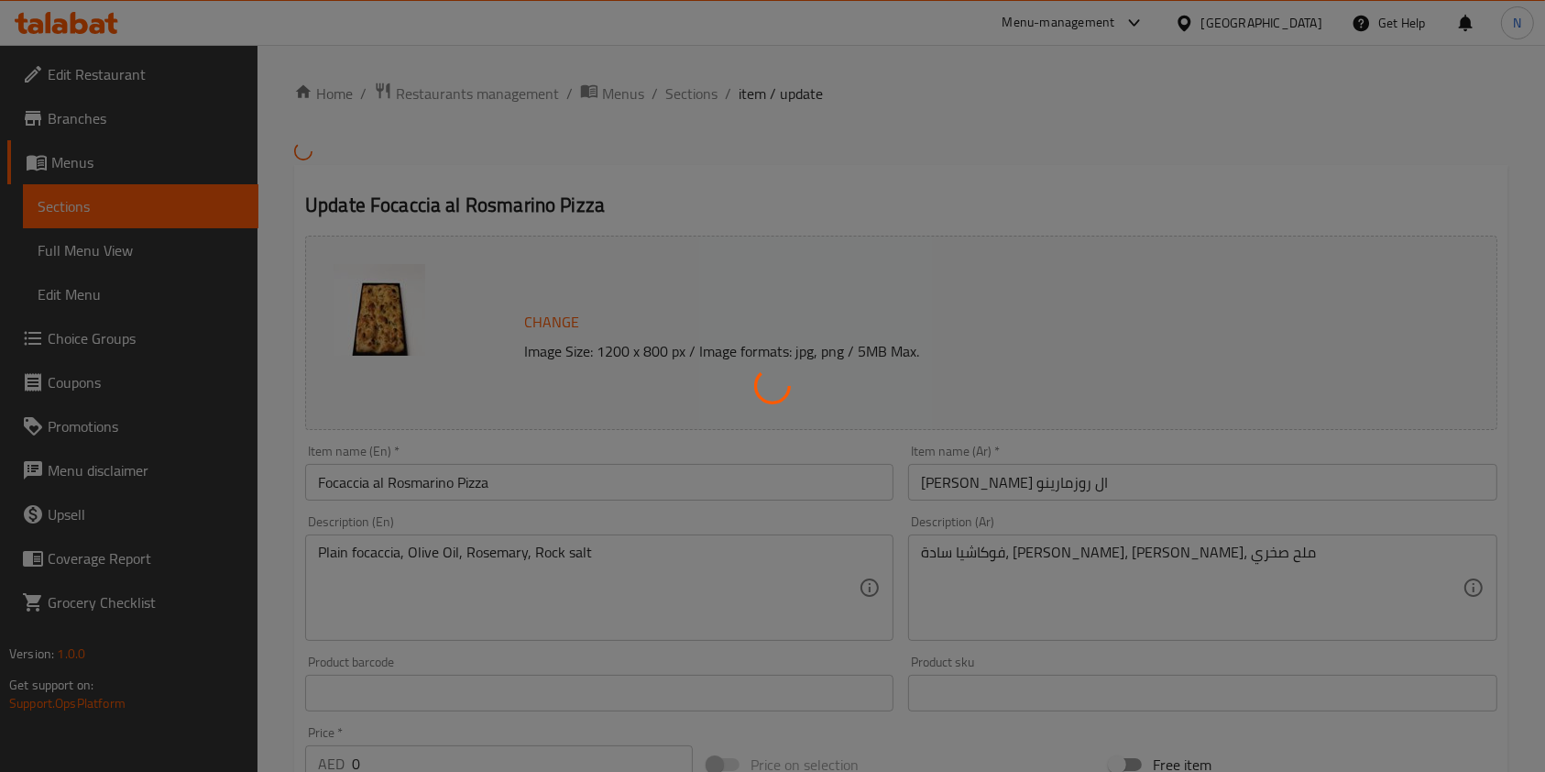
type input "إختيارك من الحجم:"
type input "1"
type input "أضف إكسترا توبينجز:"
type input "0"
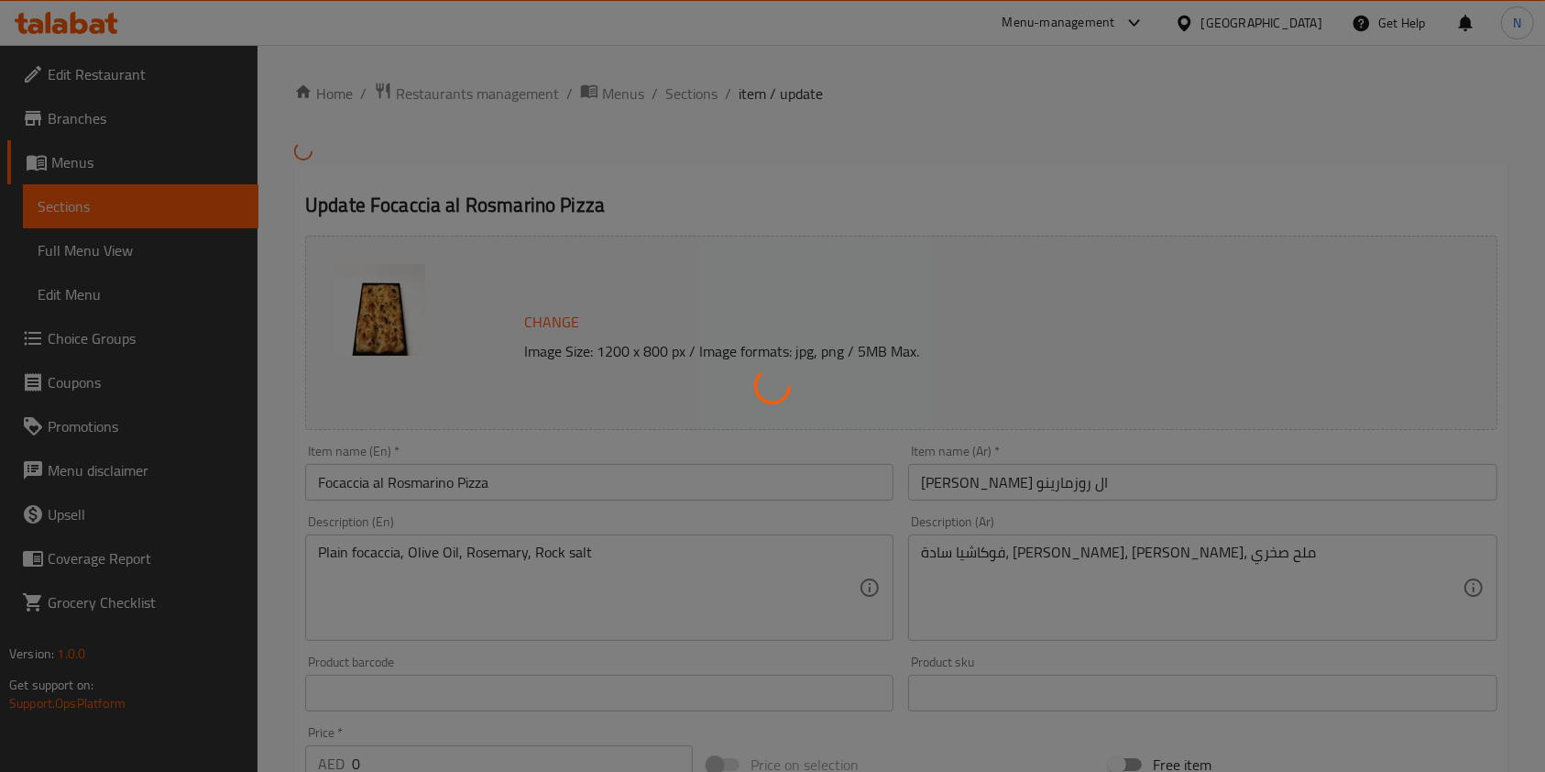
type input "0"
type input "إختيارك من:-"
type input "0"
type input "1"
type input "إختيارك من البهار الإضافي:"
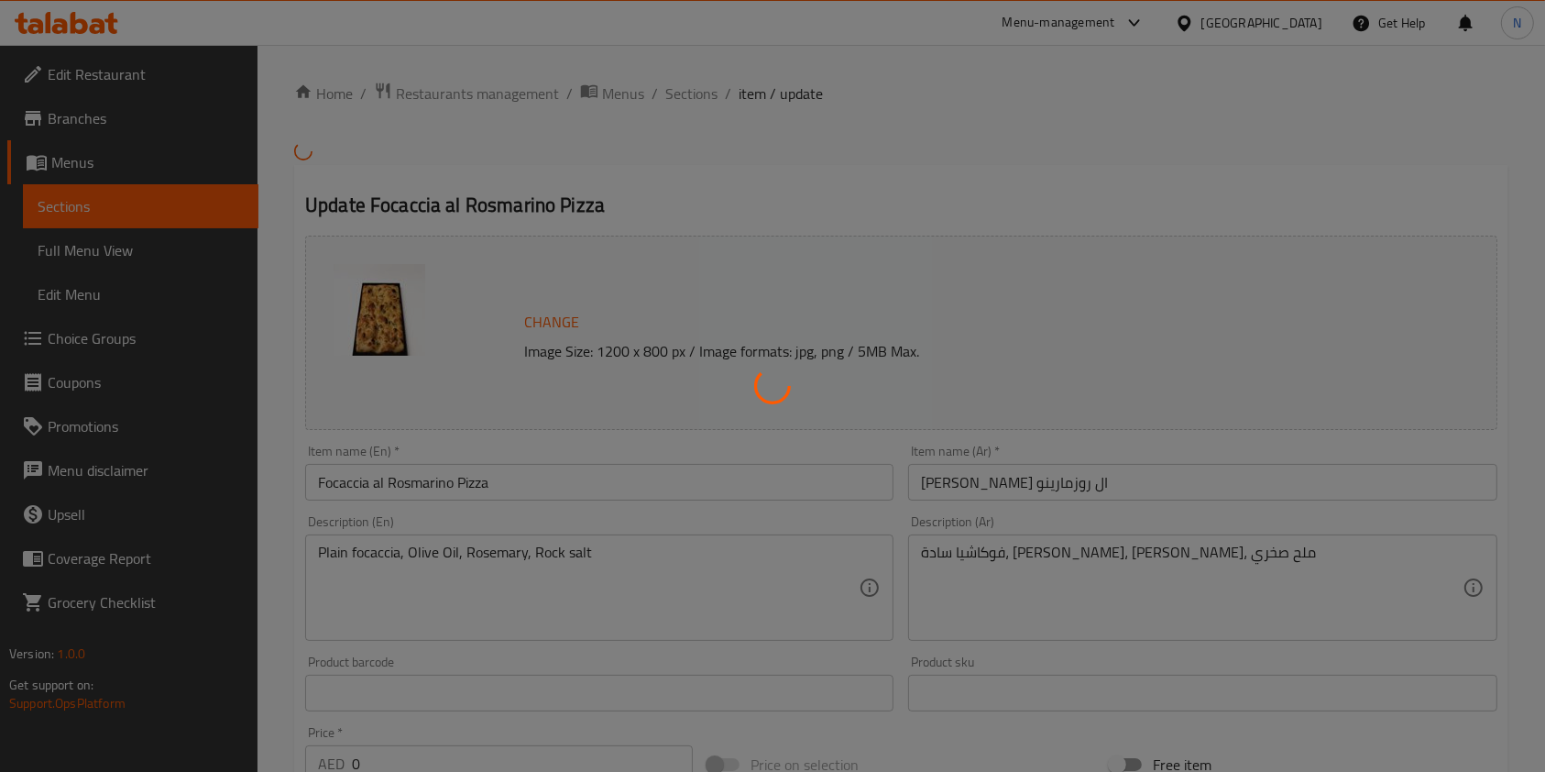
type input "0"
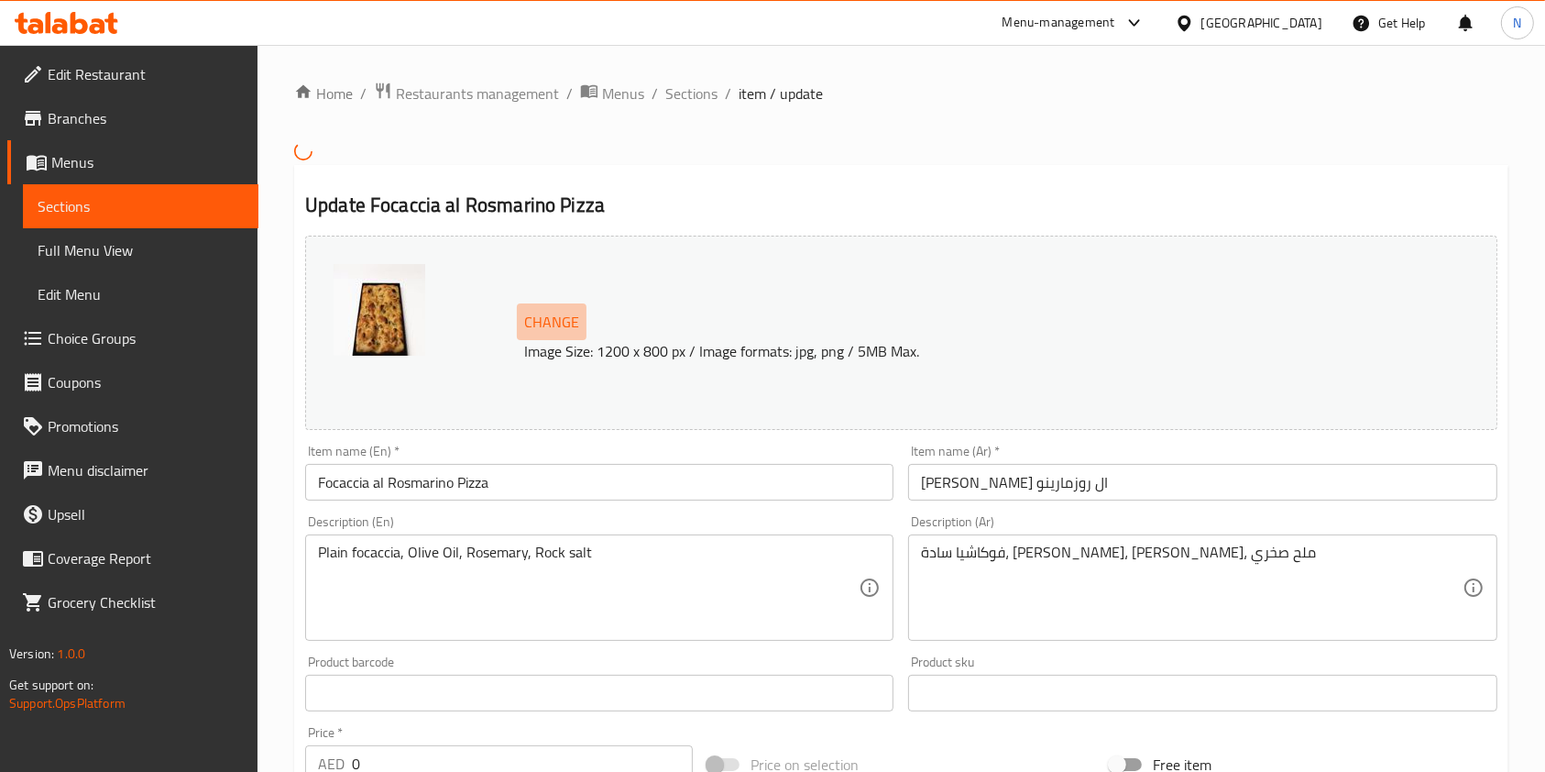
click at [566, 319] on span "Change" at bounding box center [551, 322] width 55 height 27
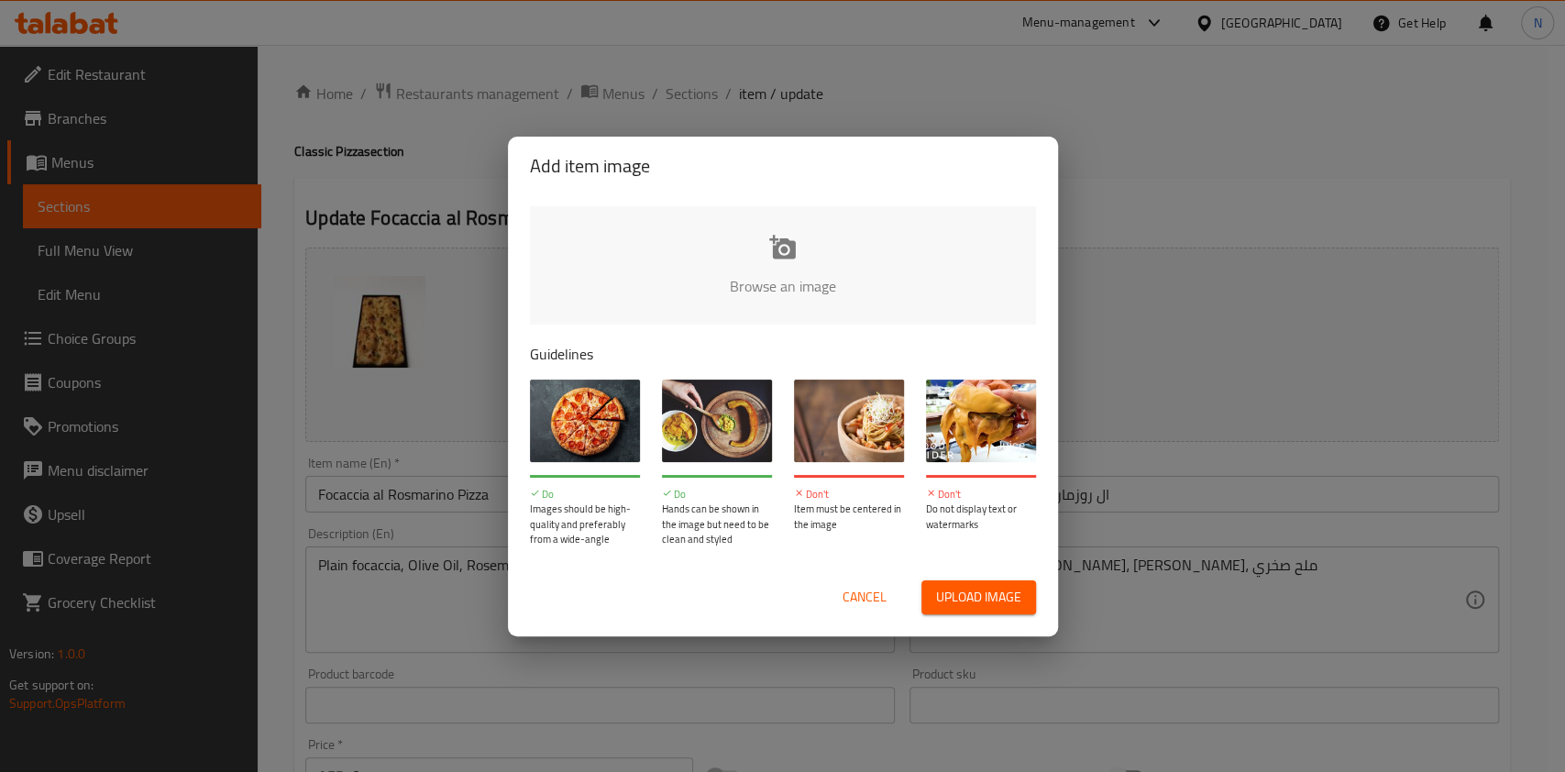
click at [772, 259] on input "file" at bounding box center [1402, 291] width 1745 height 171
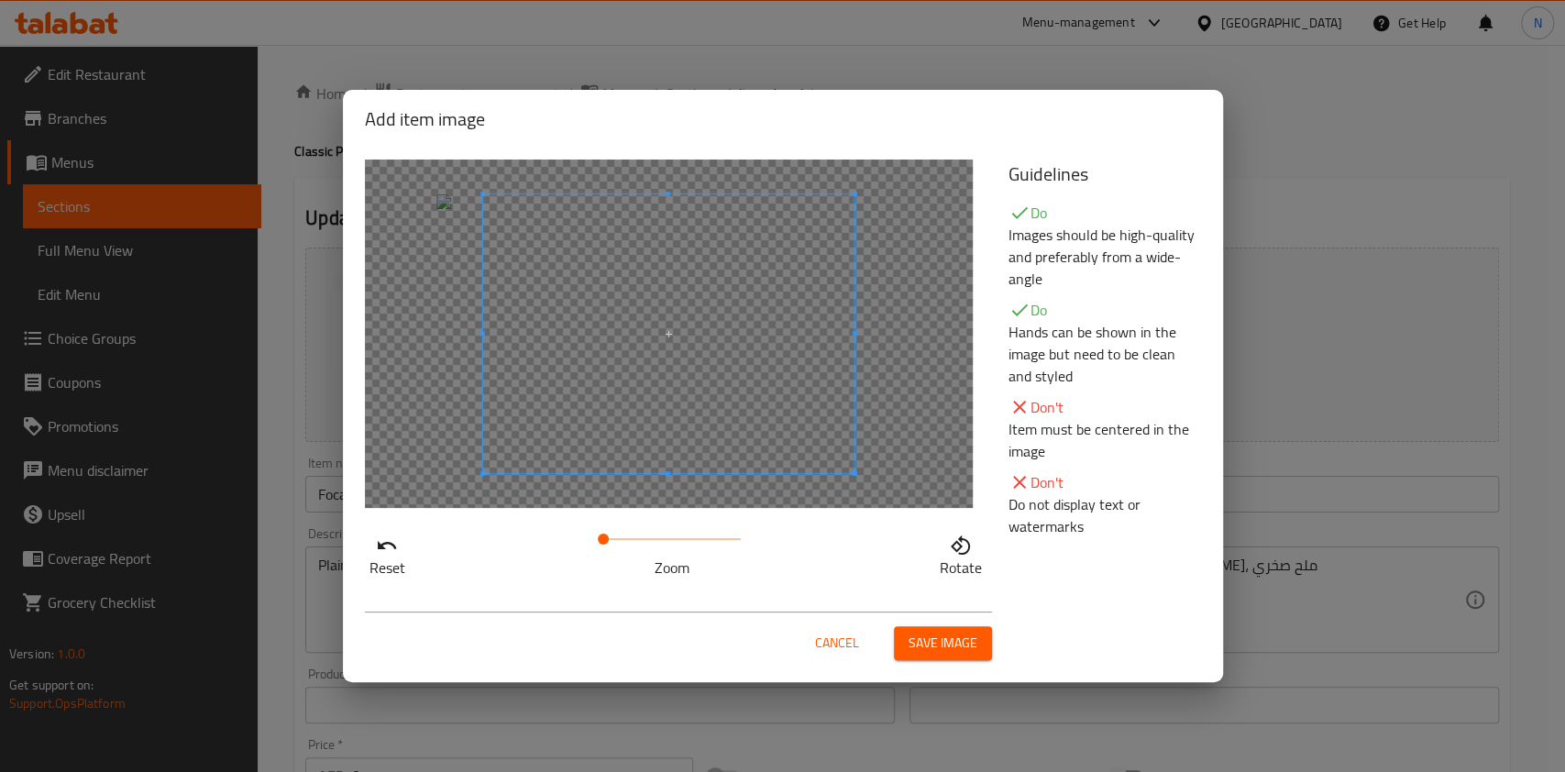
click at [609, 544] on span at bounding box center [603, 538] width 11 height 11
click at [637, 438] on span at bounding box center [653, 366] width 371 height 279
click at [949, 651] on span "Save image" at bounding box center [942, 643] width 69 height 23
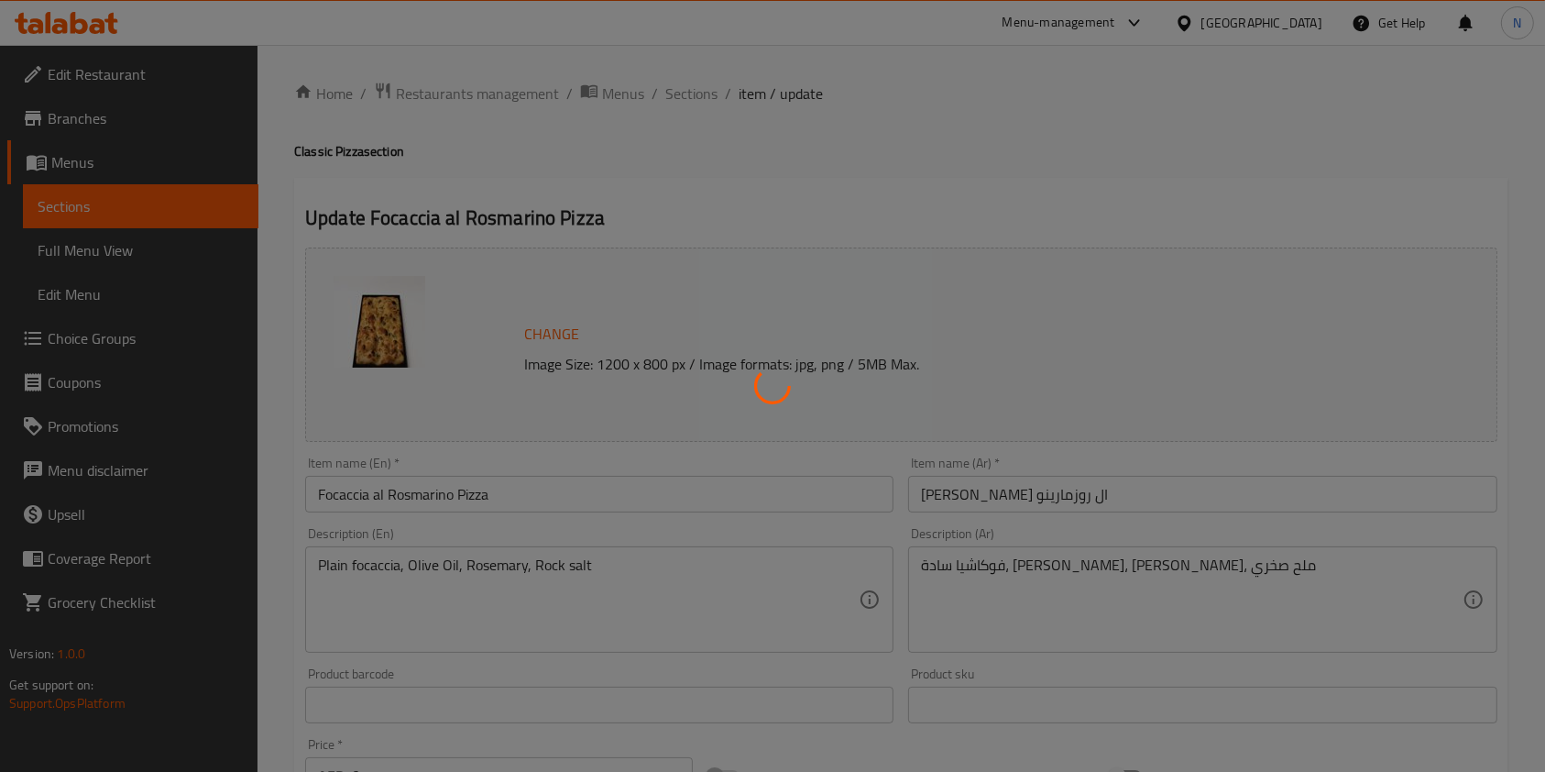
scroll to position [805, 0]
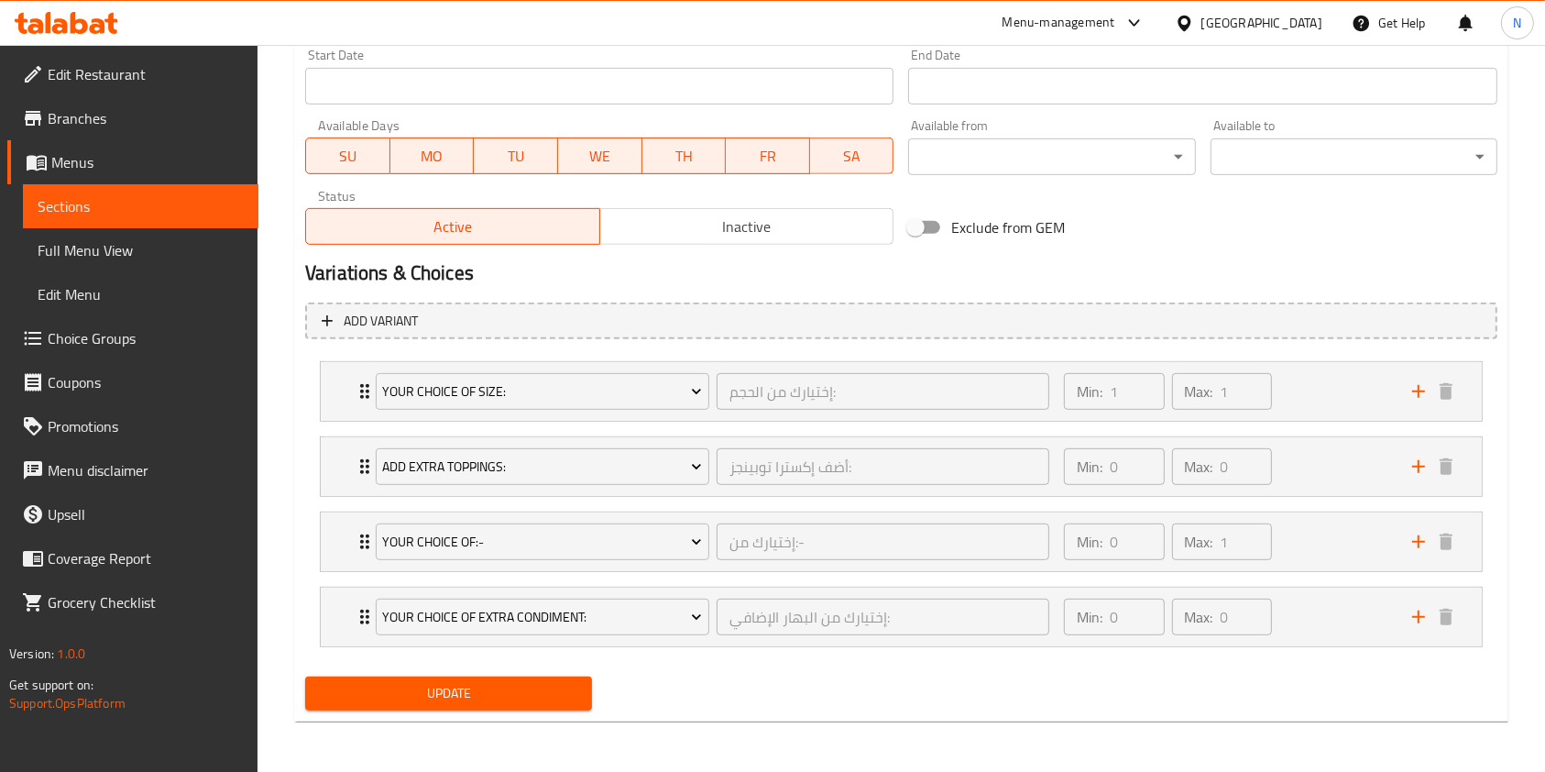
click at [459, 691] on span "Update" at bounding box center [449, 693] width 258 height 23
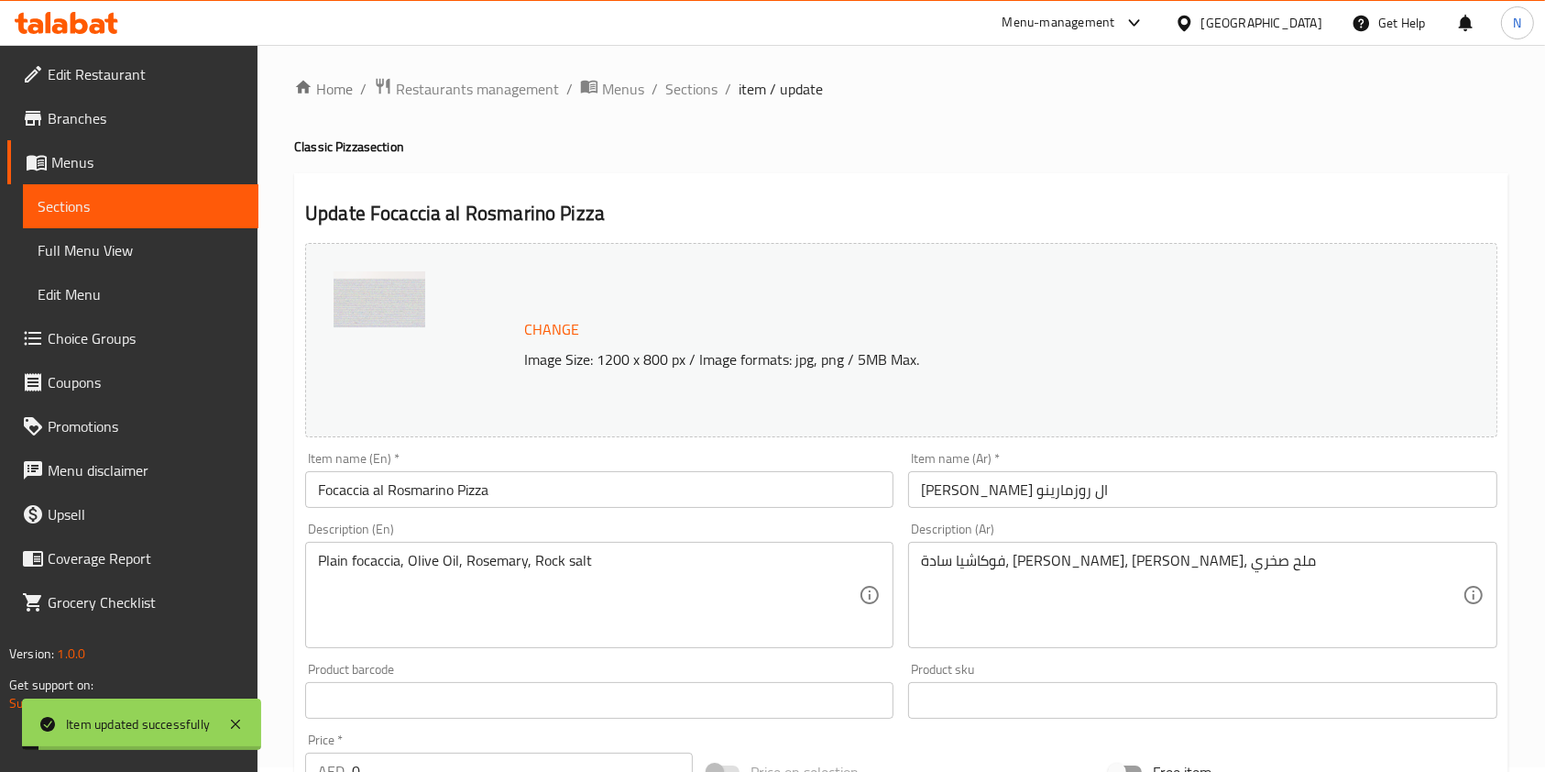
scroll to position [0, 0]
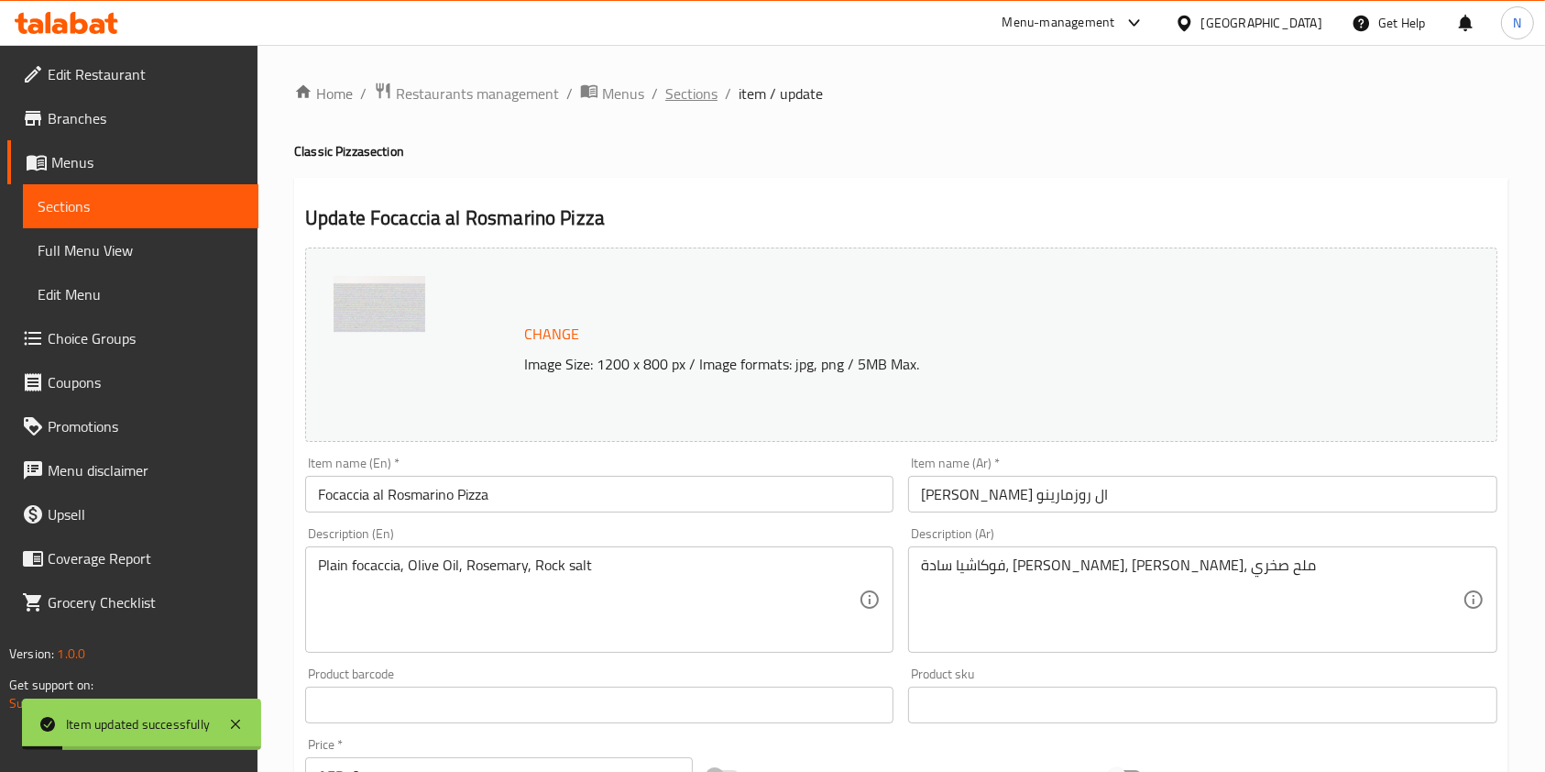
click at [691, 93] on span "Sections" at bounding box center [691, 93] width 52 height 22
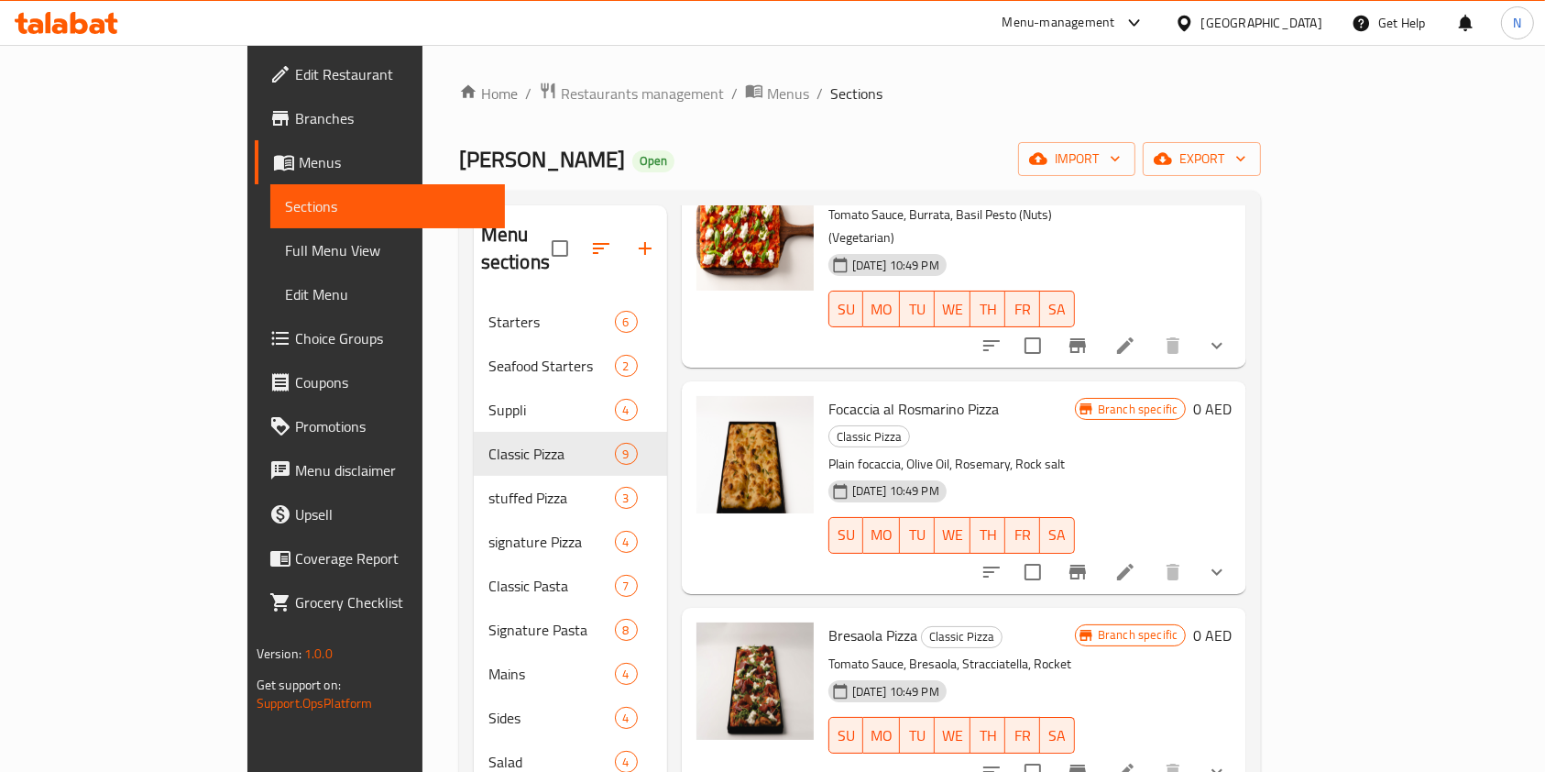
scroll to position [936, 0]
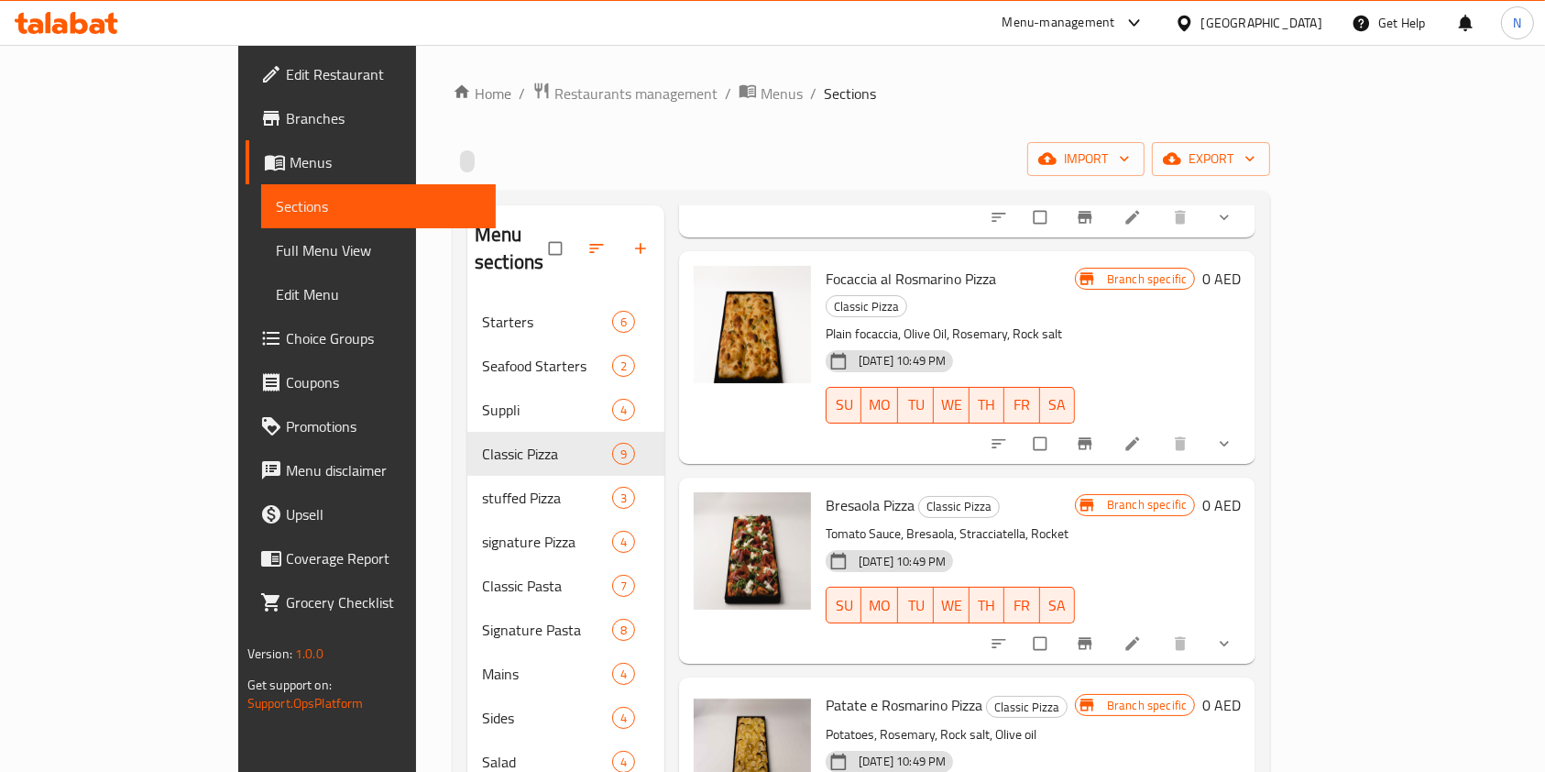
scroll to position [1067, 0]
click at [1160, 627] on li at bounding box center [1134, 641] width 51 height 29
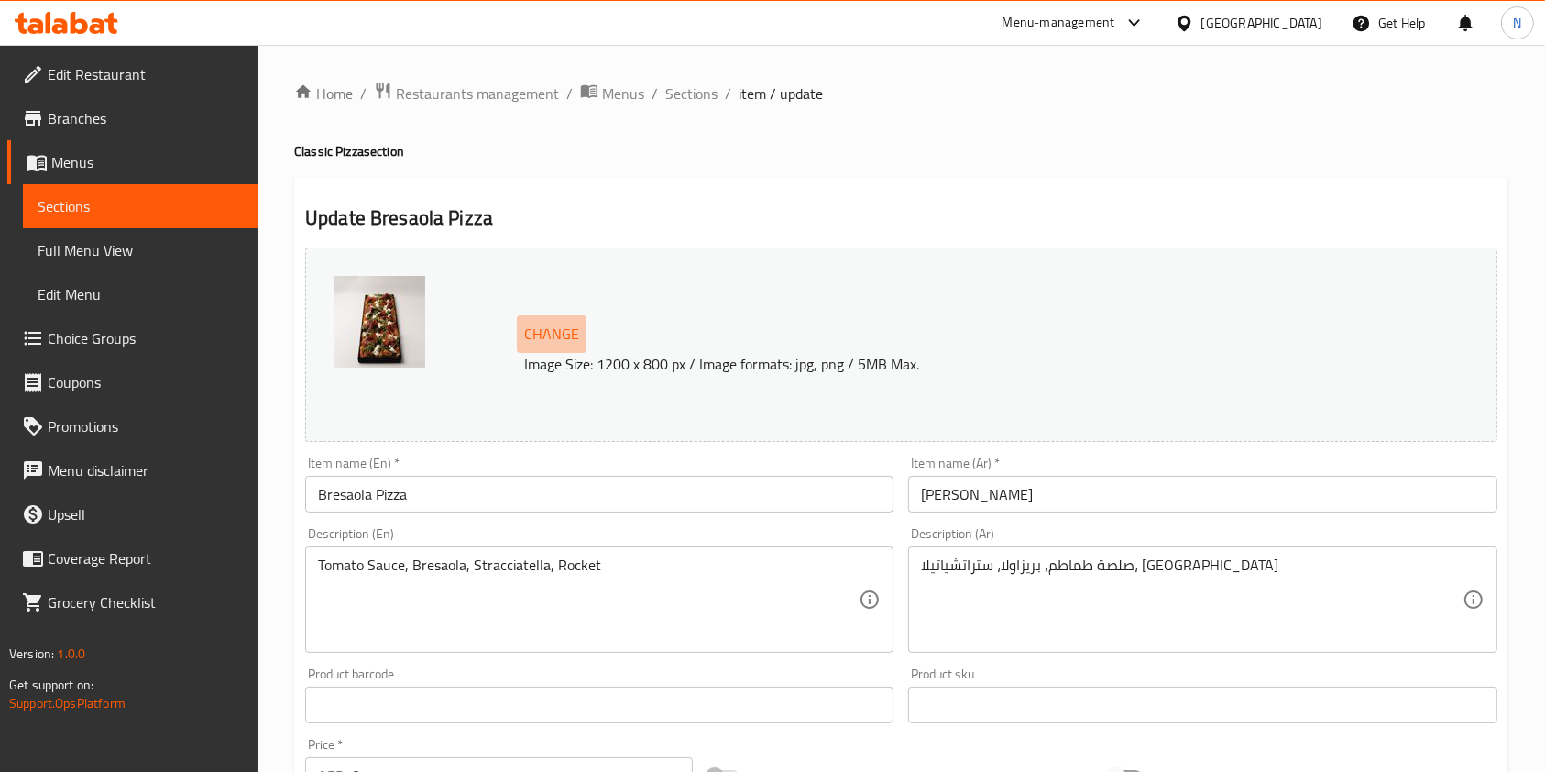
click at [560, 332] on span "Change" at bounding box center [551, 334] width 55 height 27
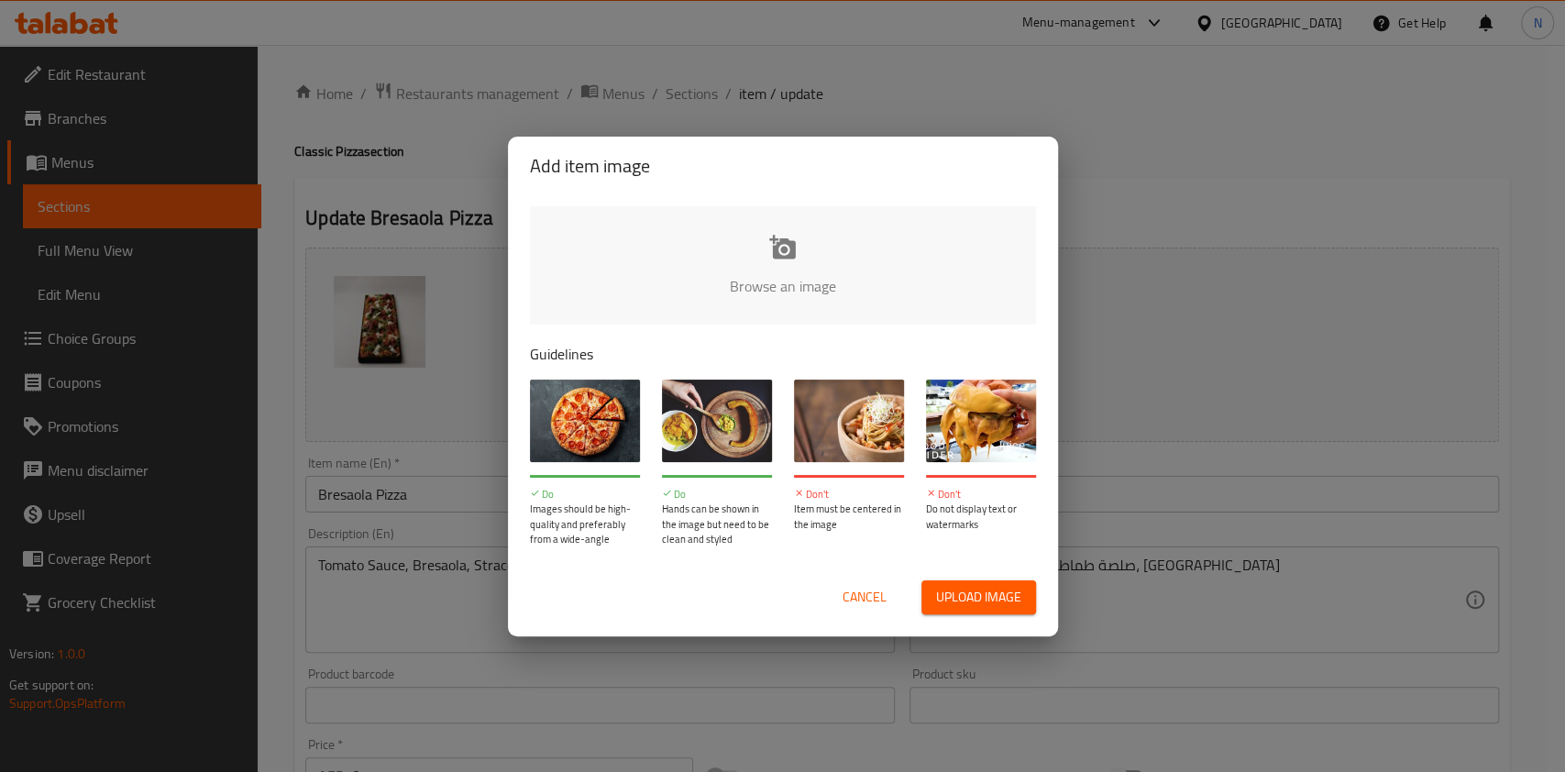
click at [687, 258] on input "file" at bounding box center [1402, 291] width 1745 height 171
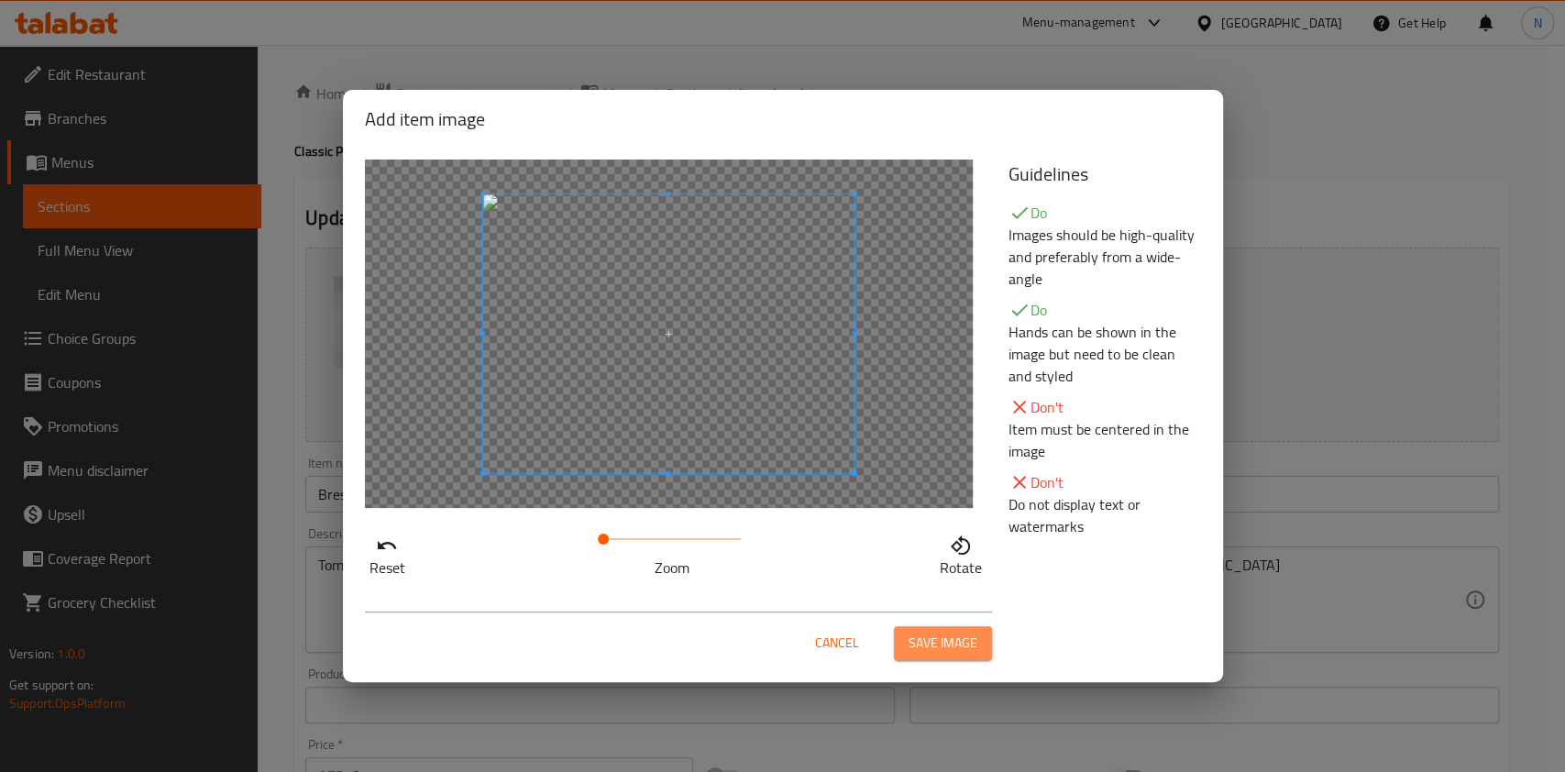
click at [946, 647] on span "Save image" at bounding box center [942, 643] width 69 height 23
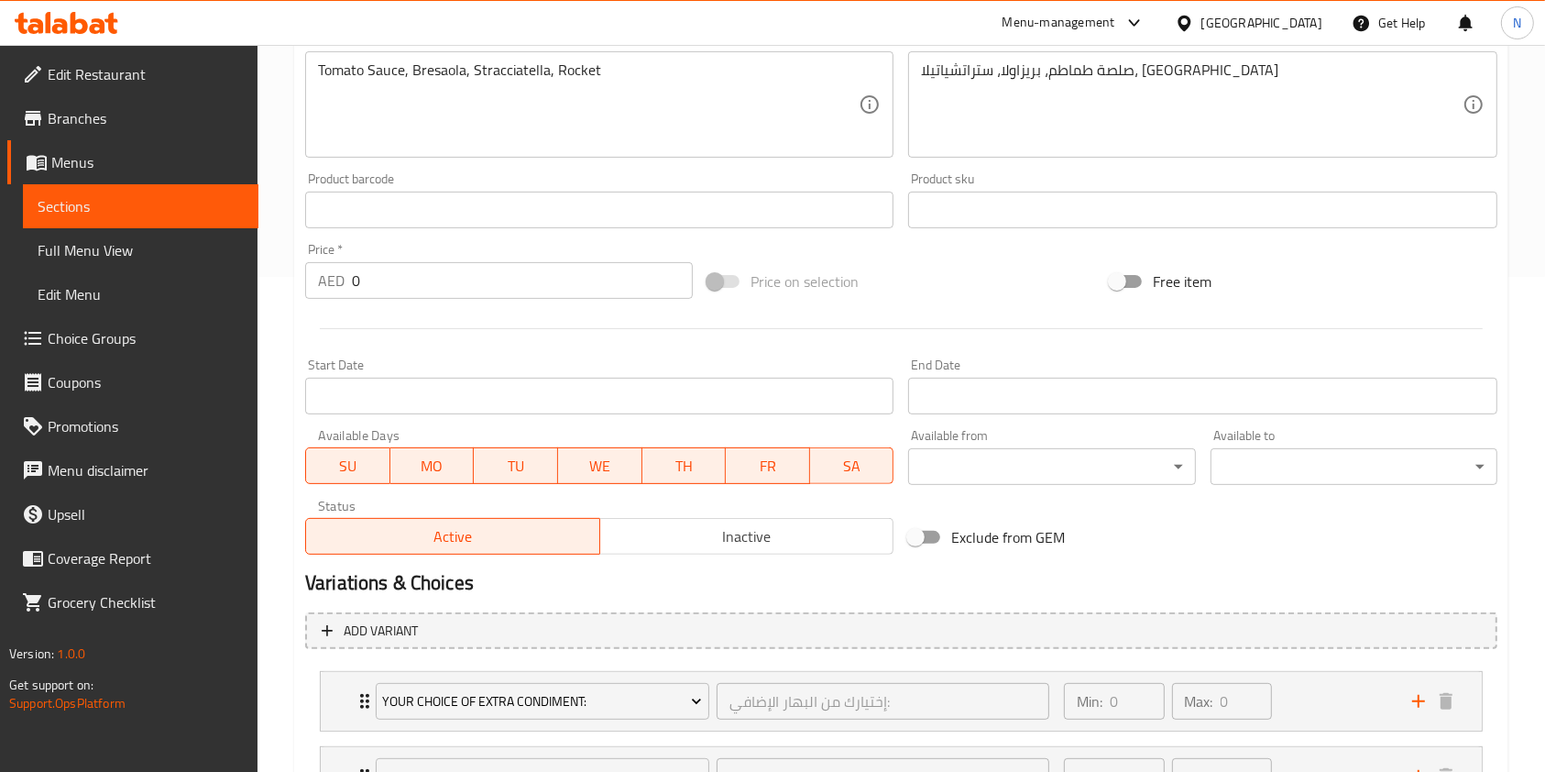
scroll to position [730, 0]
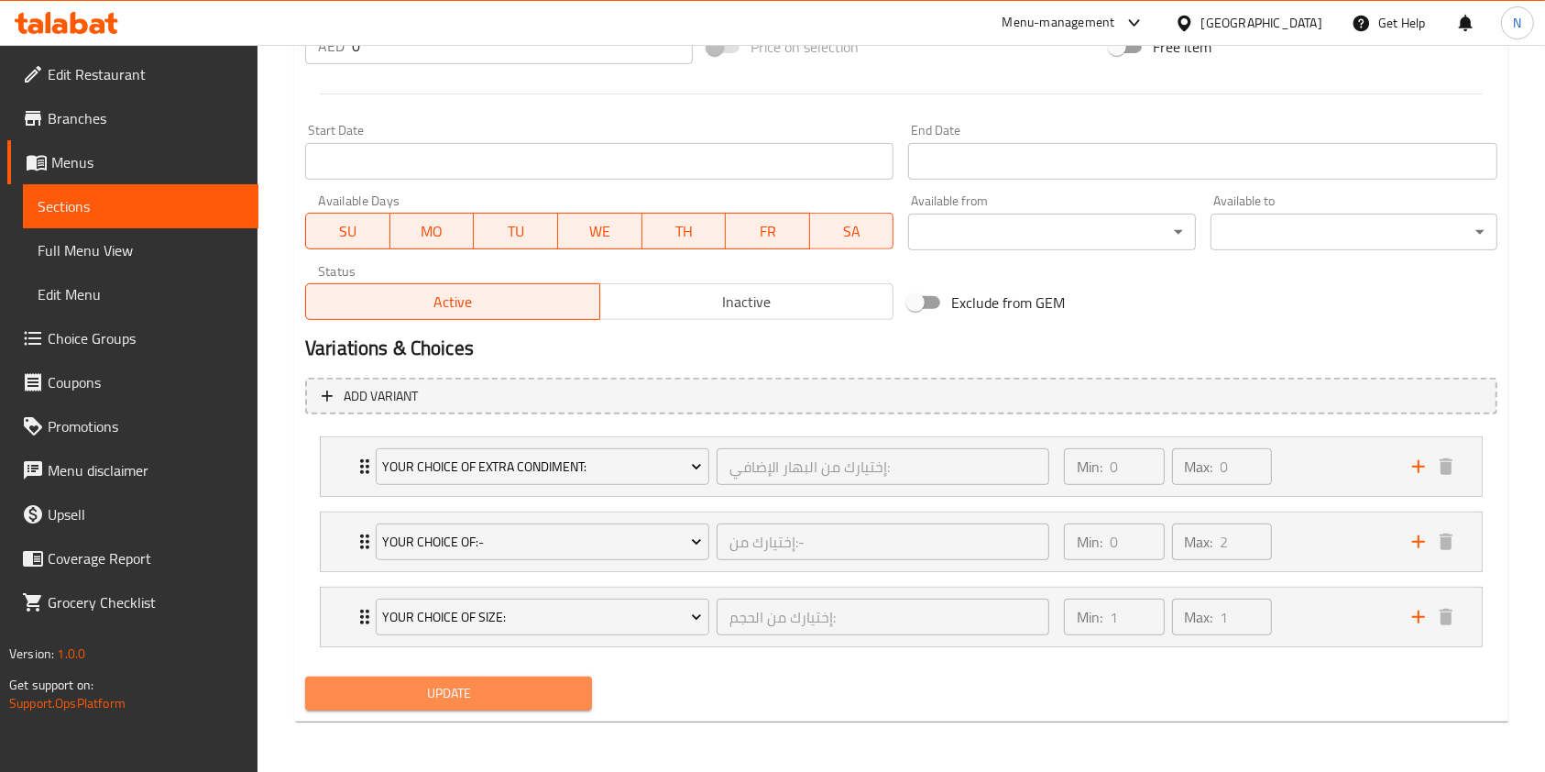
click at [476, 706] on button "Update" at bounding box center [448, 693] width 287 height 34
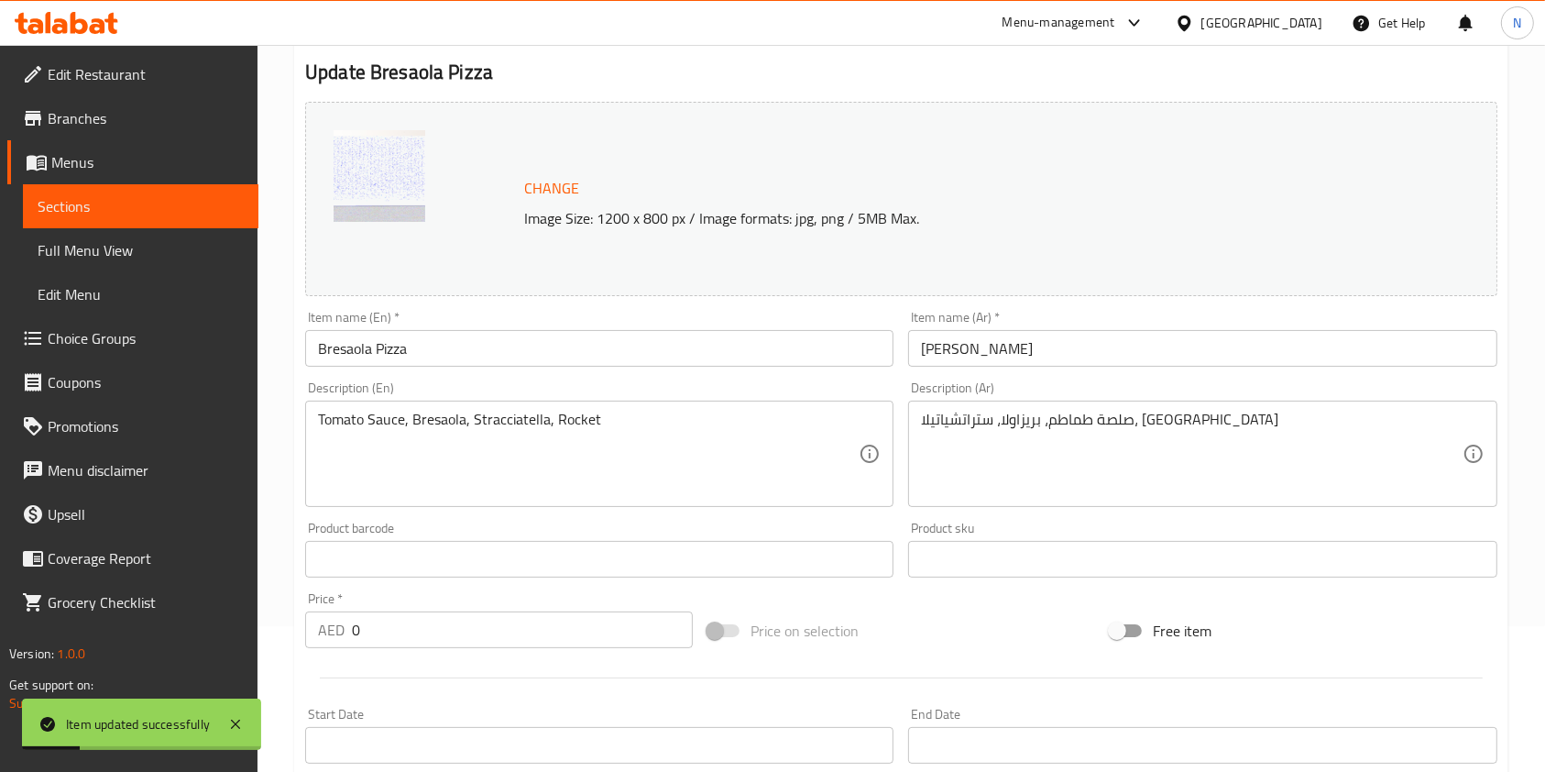
scroll to position [0, 0]
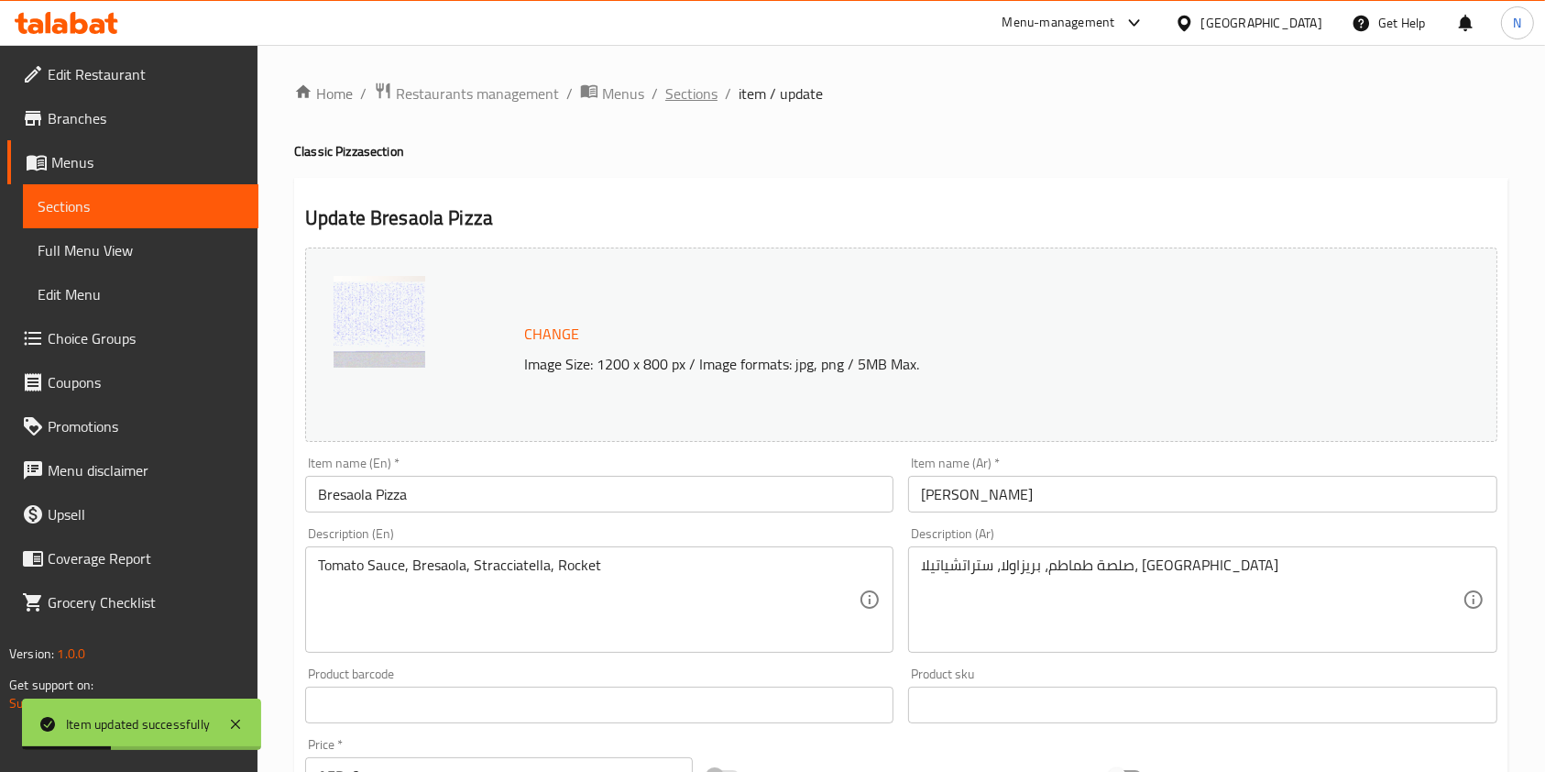
click at [675, 92] on span "Sections" at bounding box center [691, 93] width 52 height 22
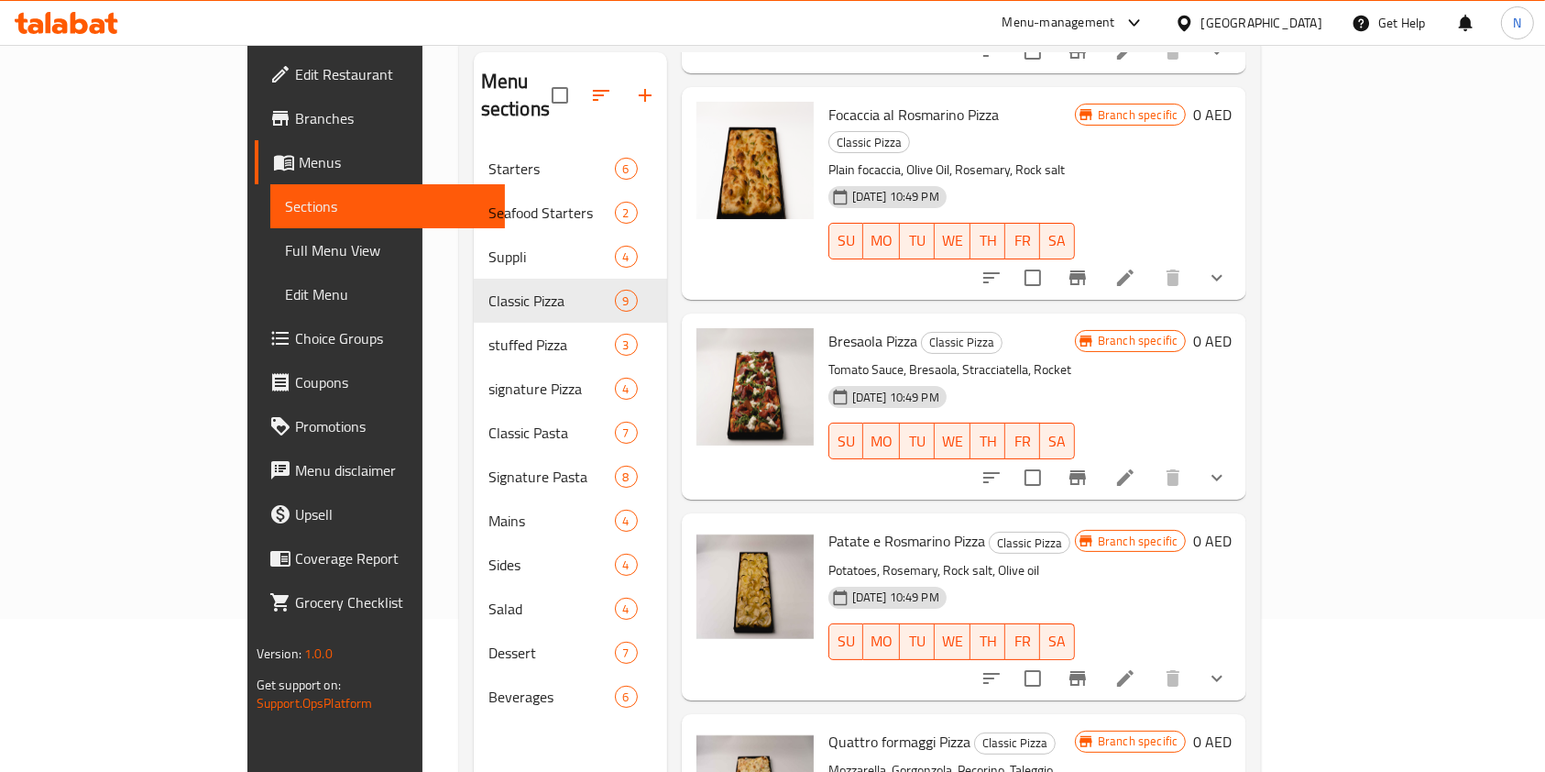
scroll to position [257, 0]
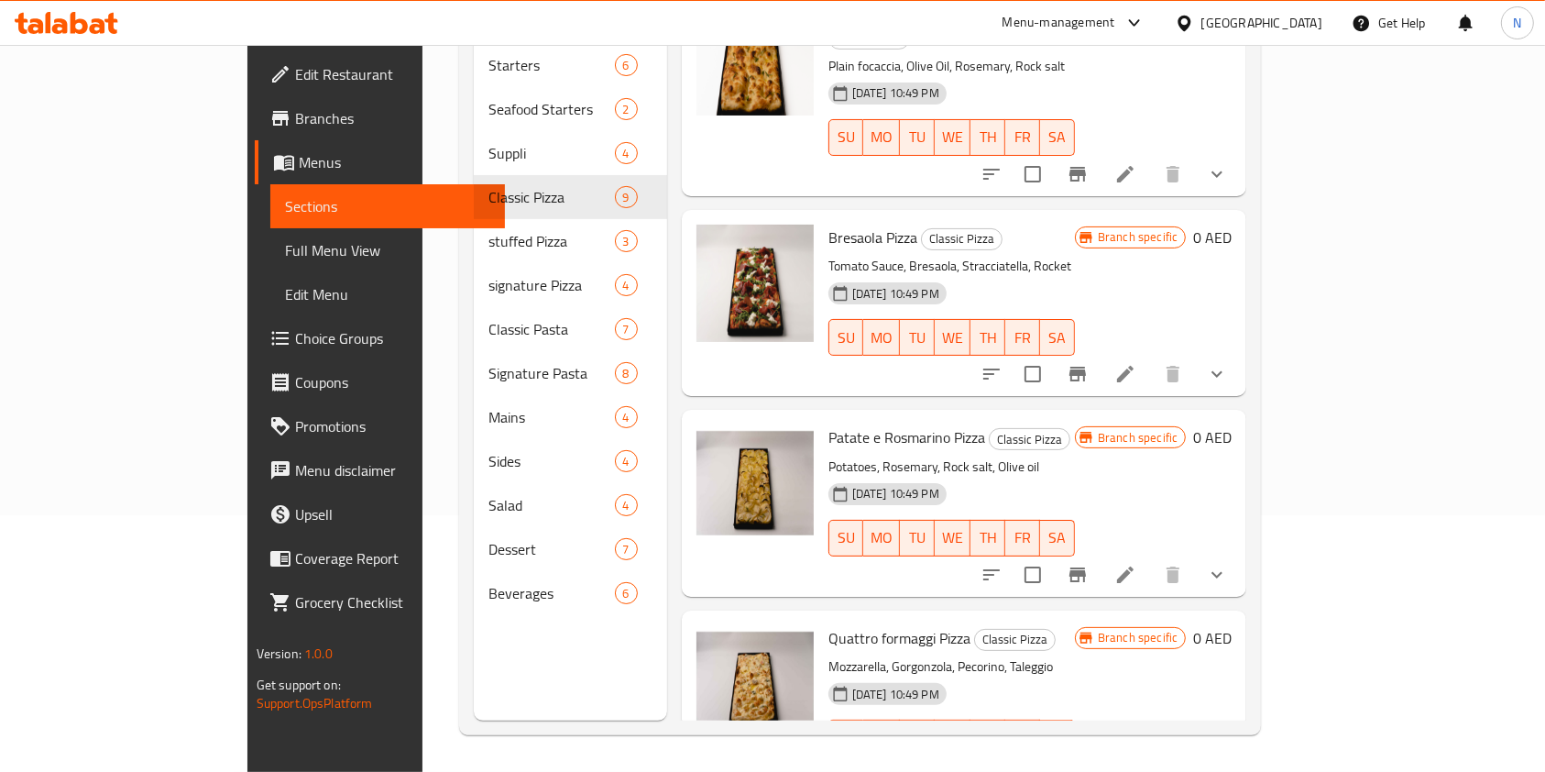
click at [1262, 726] on div "Menu sections Starters 6 Seafood Starters 2 Suppli 4 Classic Pizza 9 stuffed Pi…" at bounding box center [860, 334] width 803 height 801
click at [1137, 763] on icon at bounding box center [1126, 774] width 22 height 22
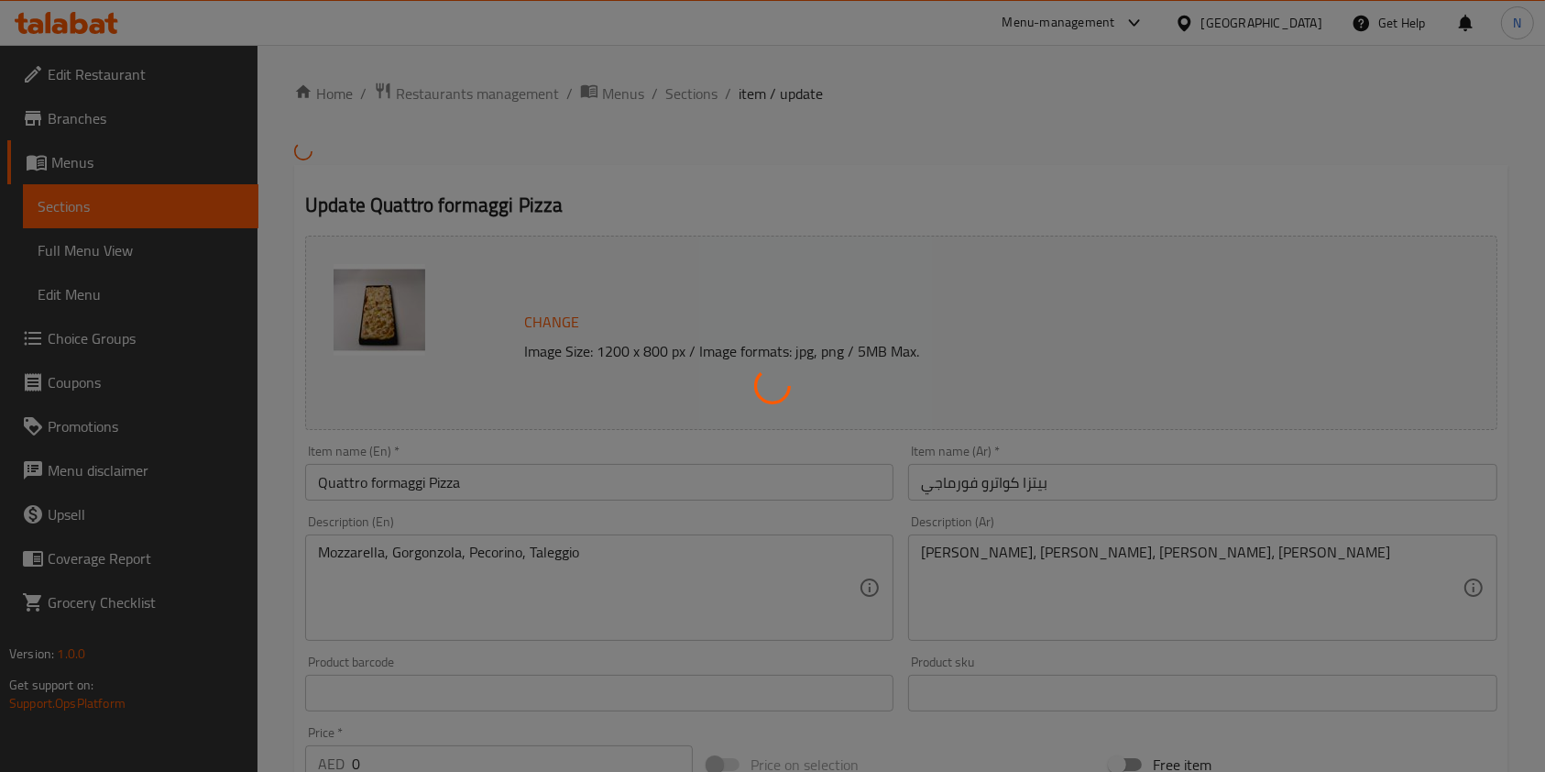
type input "إختيارك من البهار الإضافي:"
type input "0"
type input "إختيارك من:-"
type input "0"
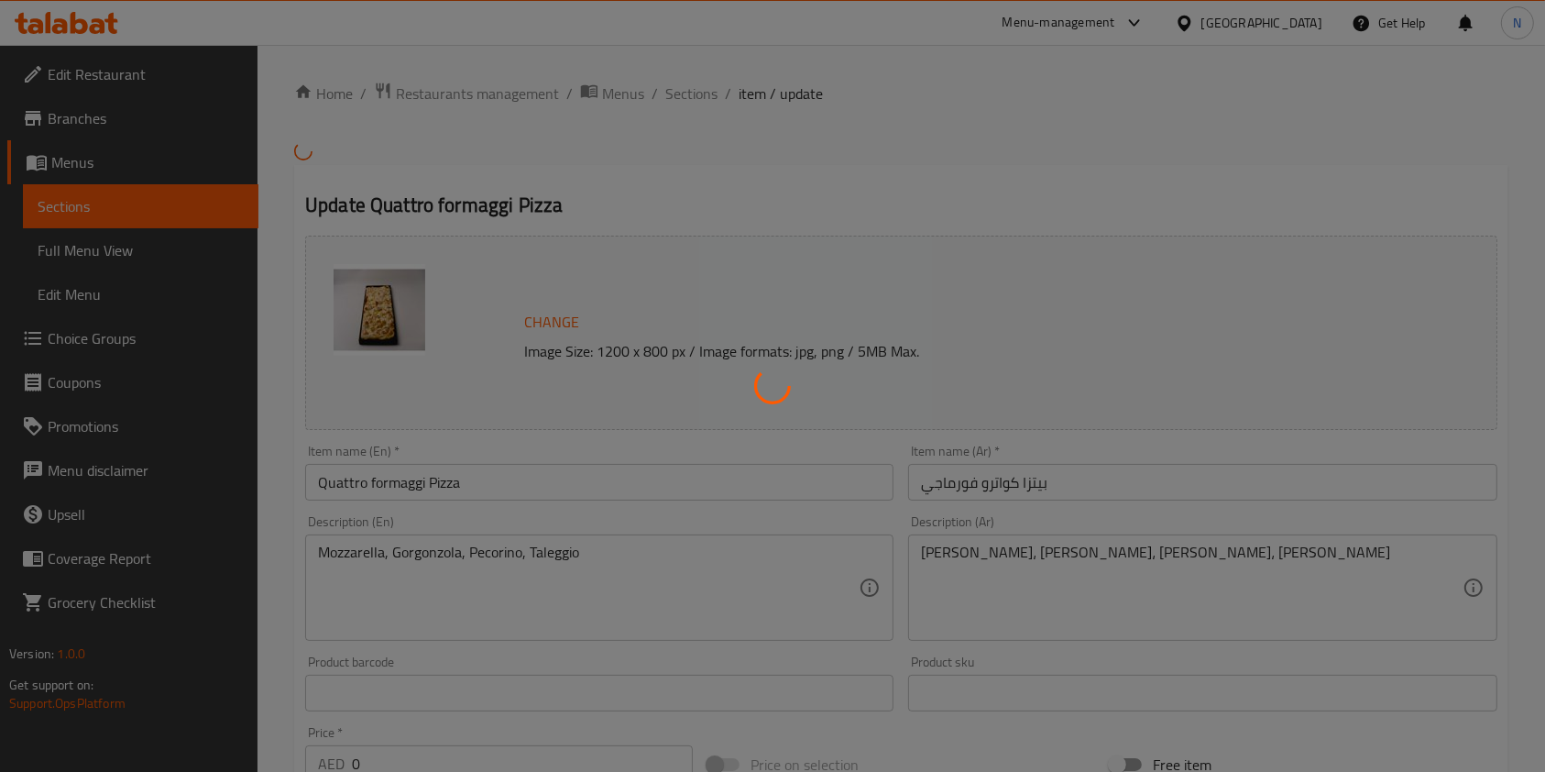
type input "2"
type input "إختيارك من الحجم:"
type input "1"
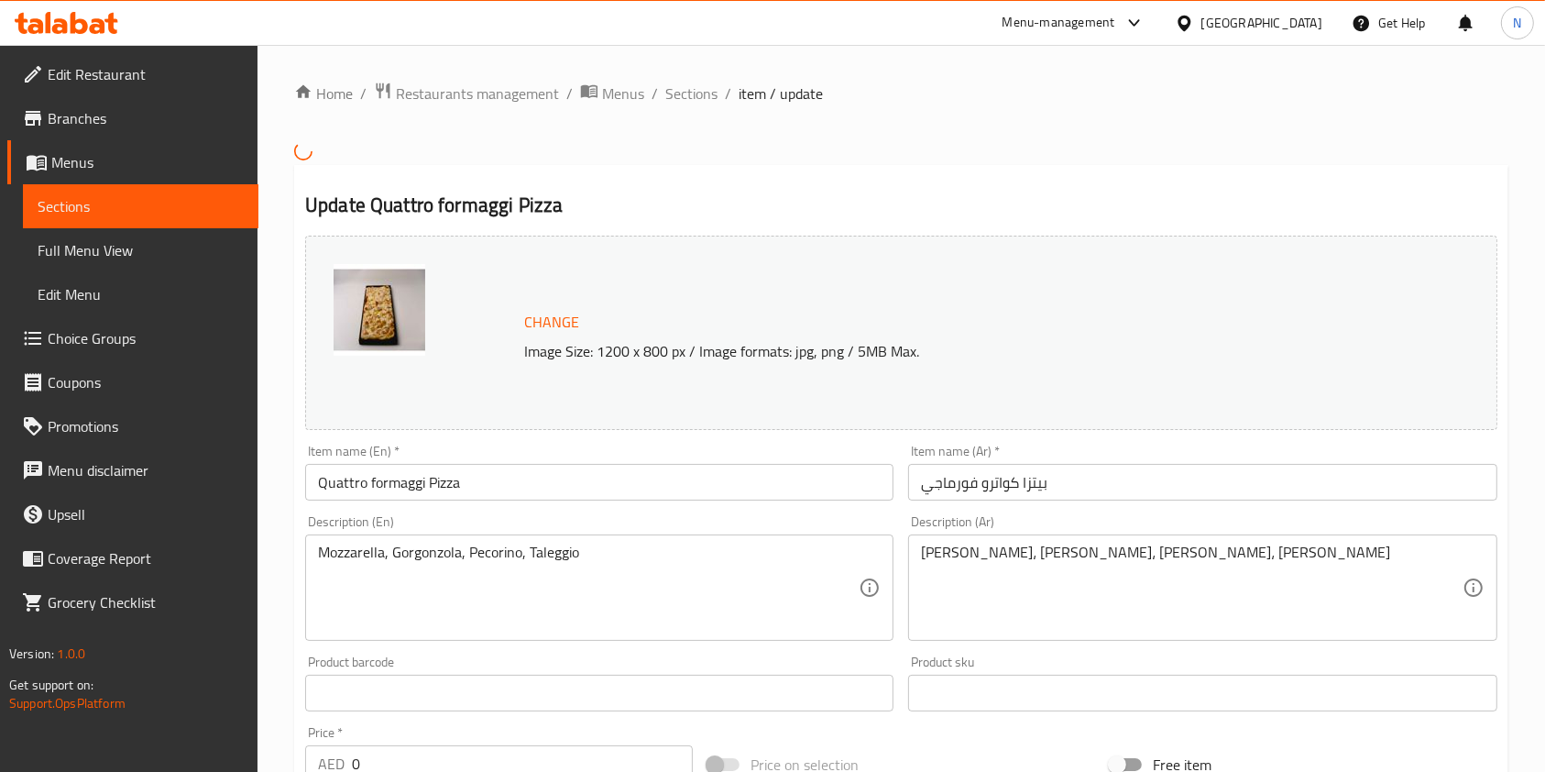
click at [566, 321] on span "Change" at bounding box center [551, 322] width 55 height 27
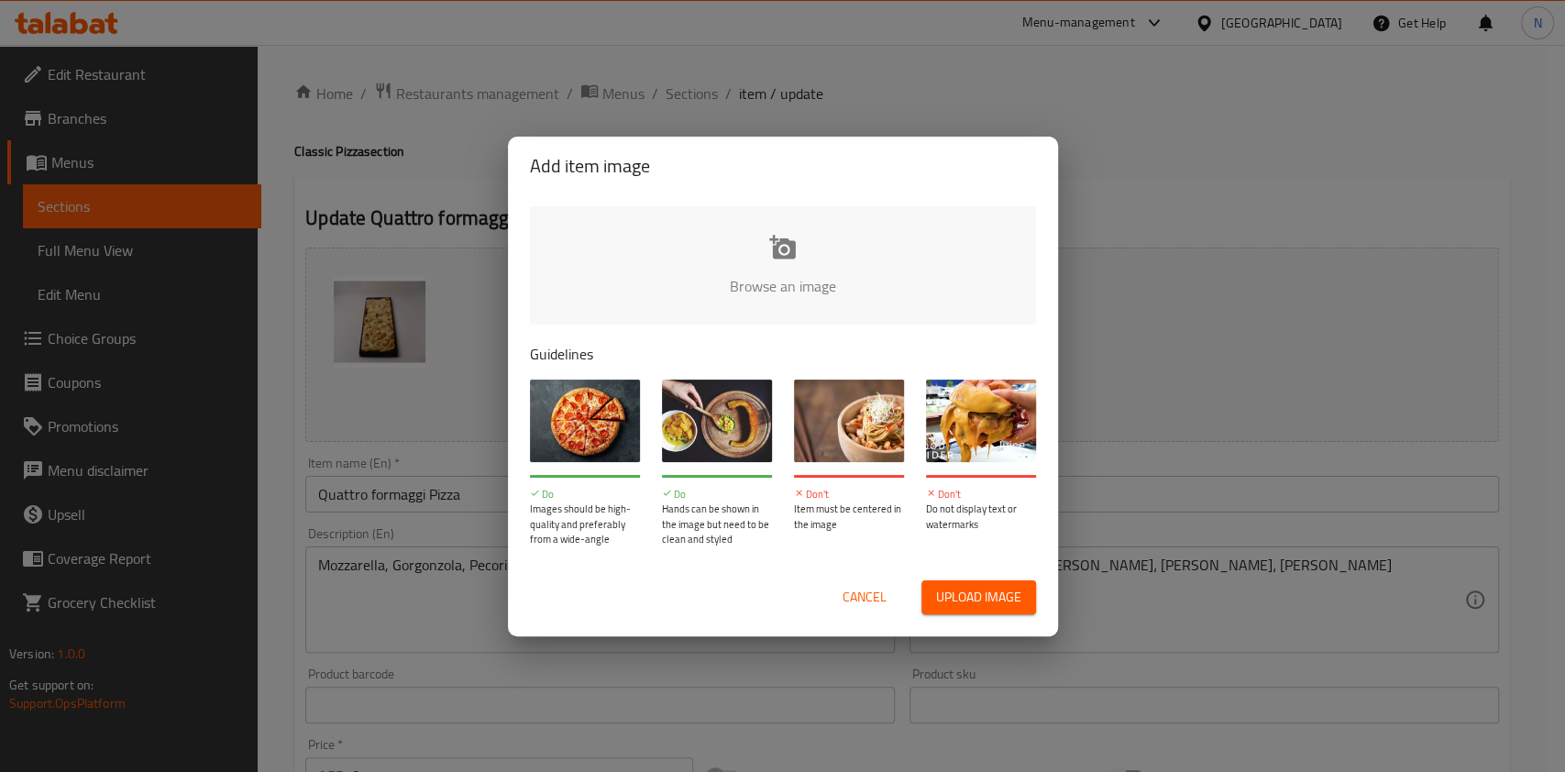
click at [767, 262] on input "file" at bounding box center [1402, 291] width 1745 height 171
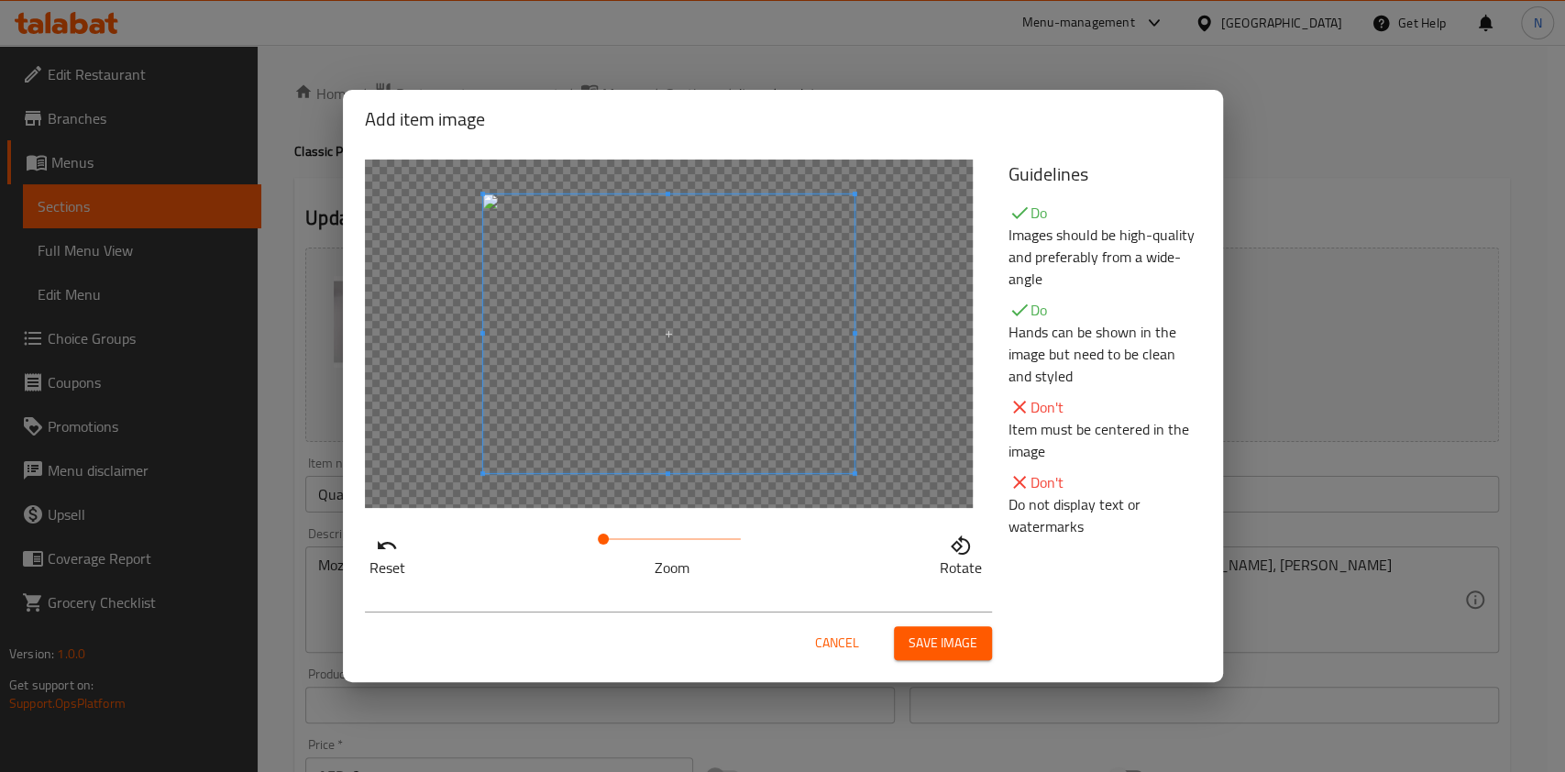
click at [958, 627] on button "Save image" at bounding box center [943, 643] width 98 height 34
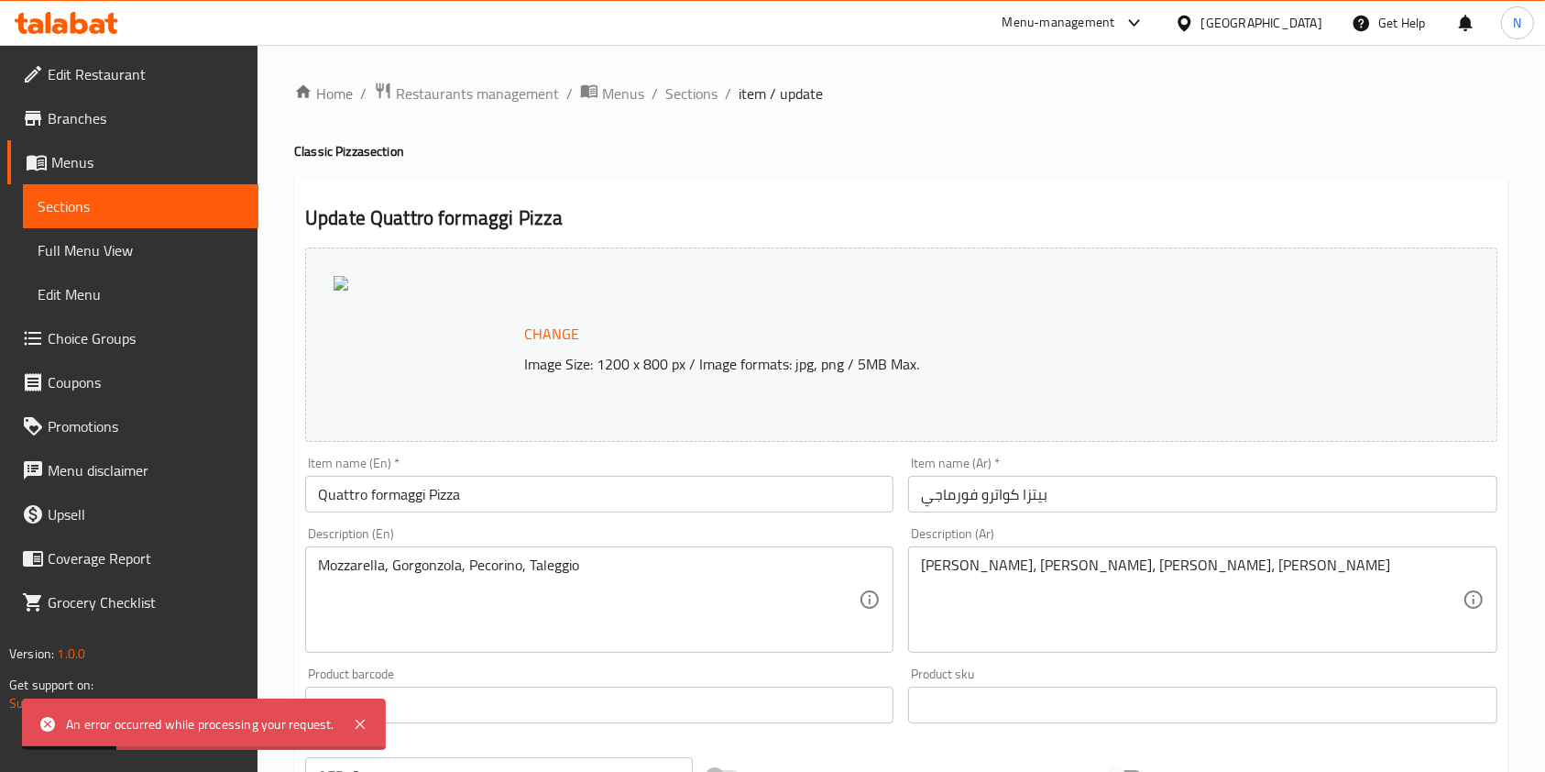
click at [550, 338] on span "Change" at bounding box center [551, 334] width 55 height 27
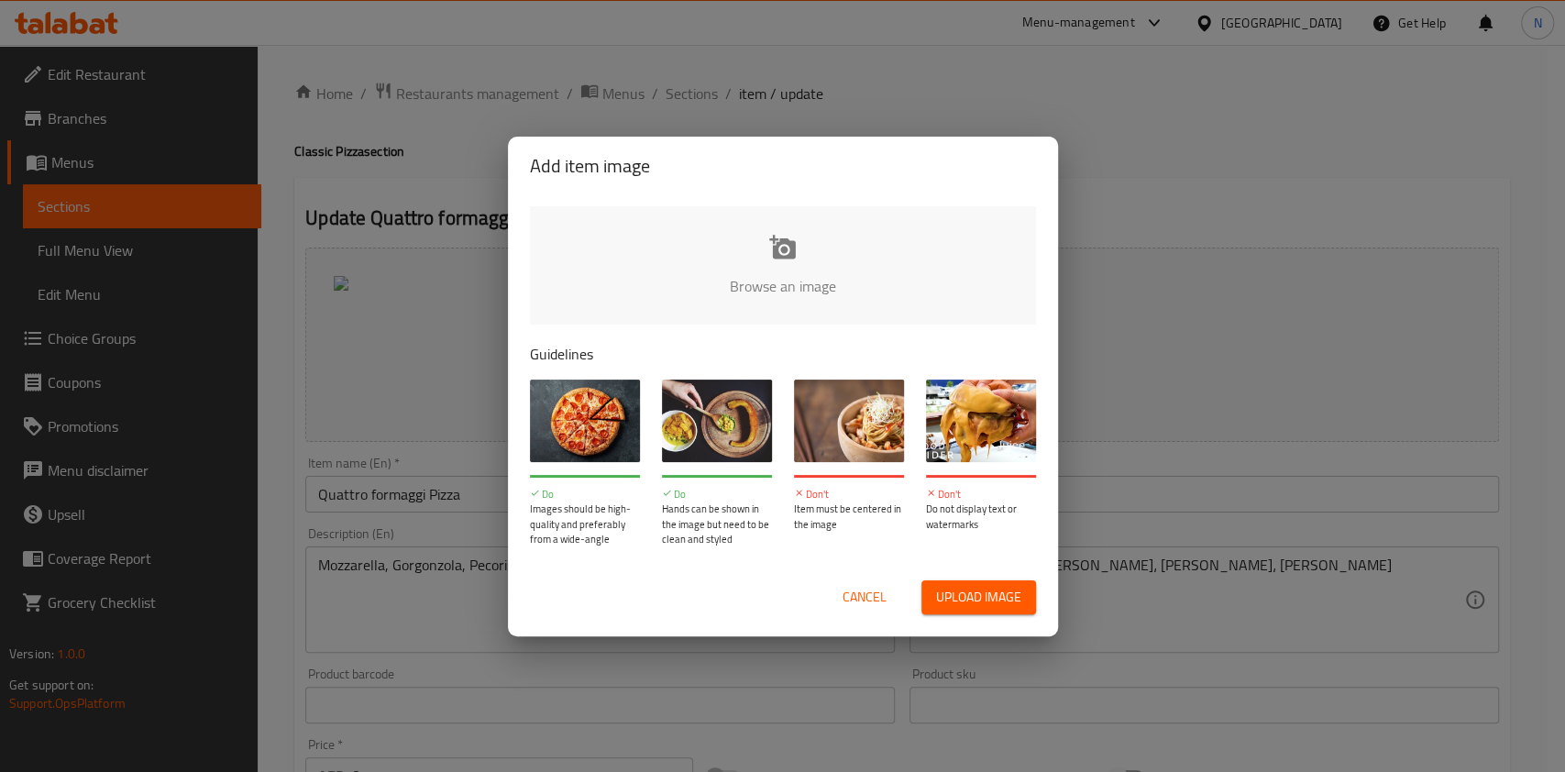
click at [795, 239] on input "file" at bounding box center [1402, 291] width 1745 height 171
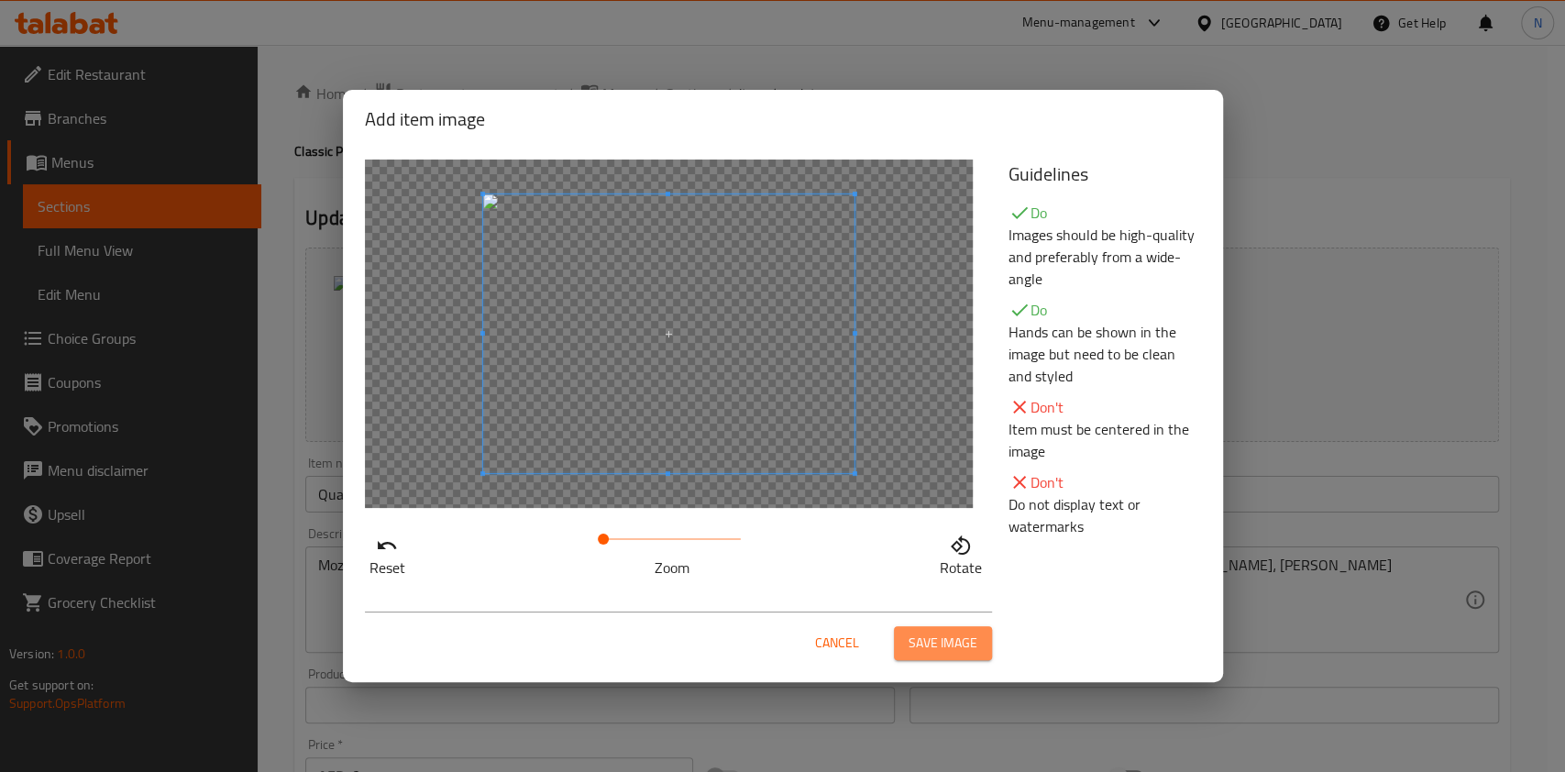
click at [939, 640] on span "Save image" at bounding box center [942, 643] width 69 height 23
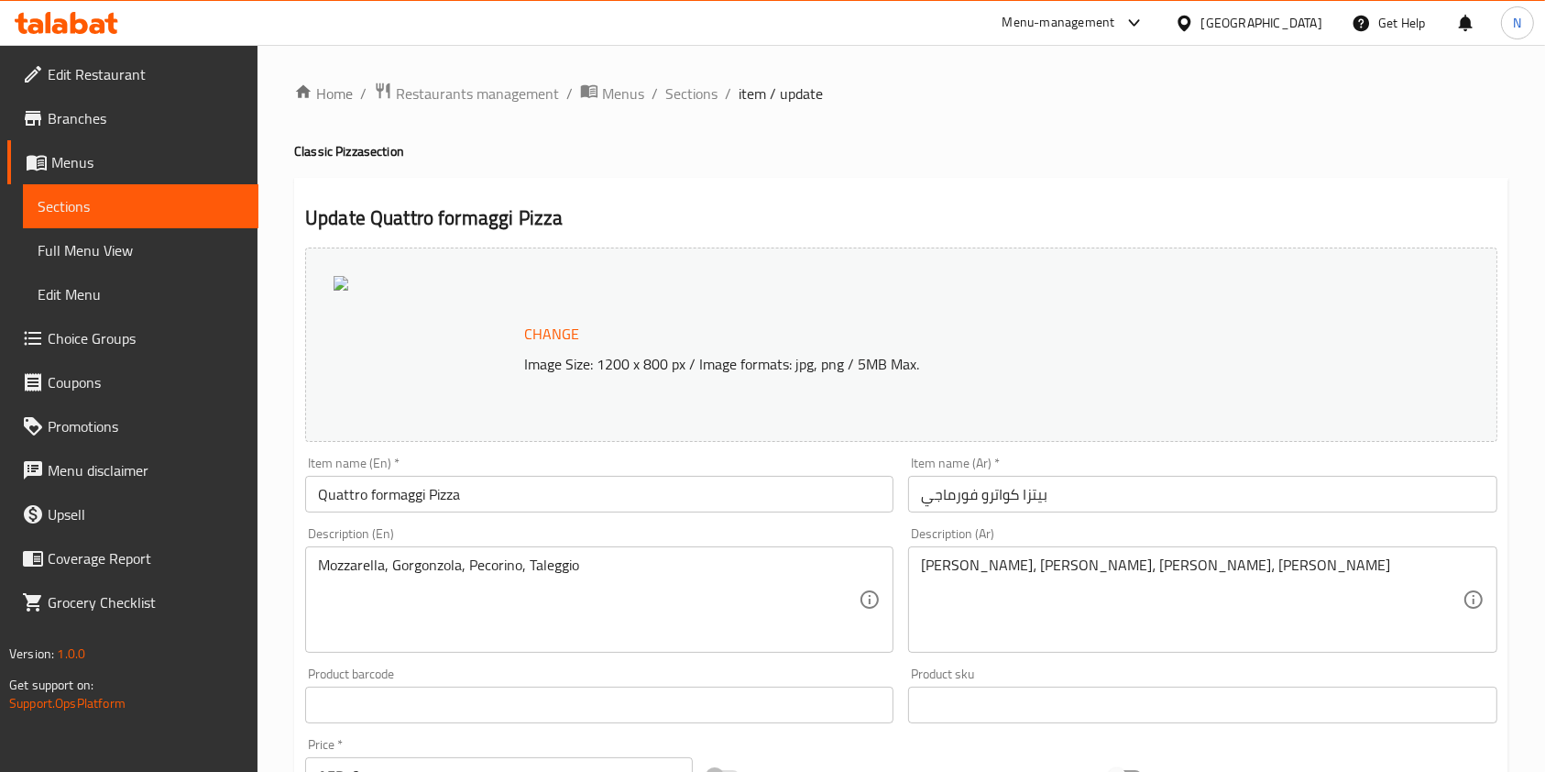
click at [560, 332] on span "Change" at bounding box center [551, 334] width 55 height 27
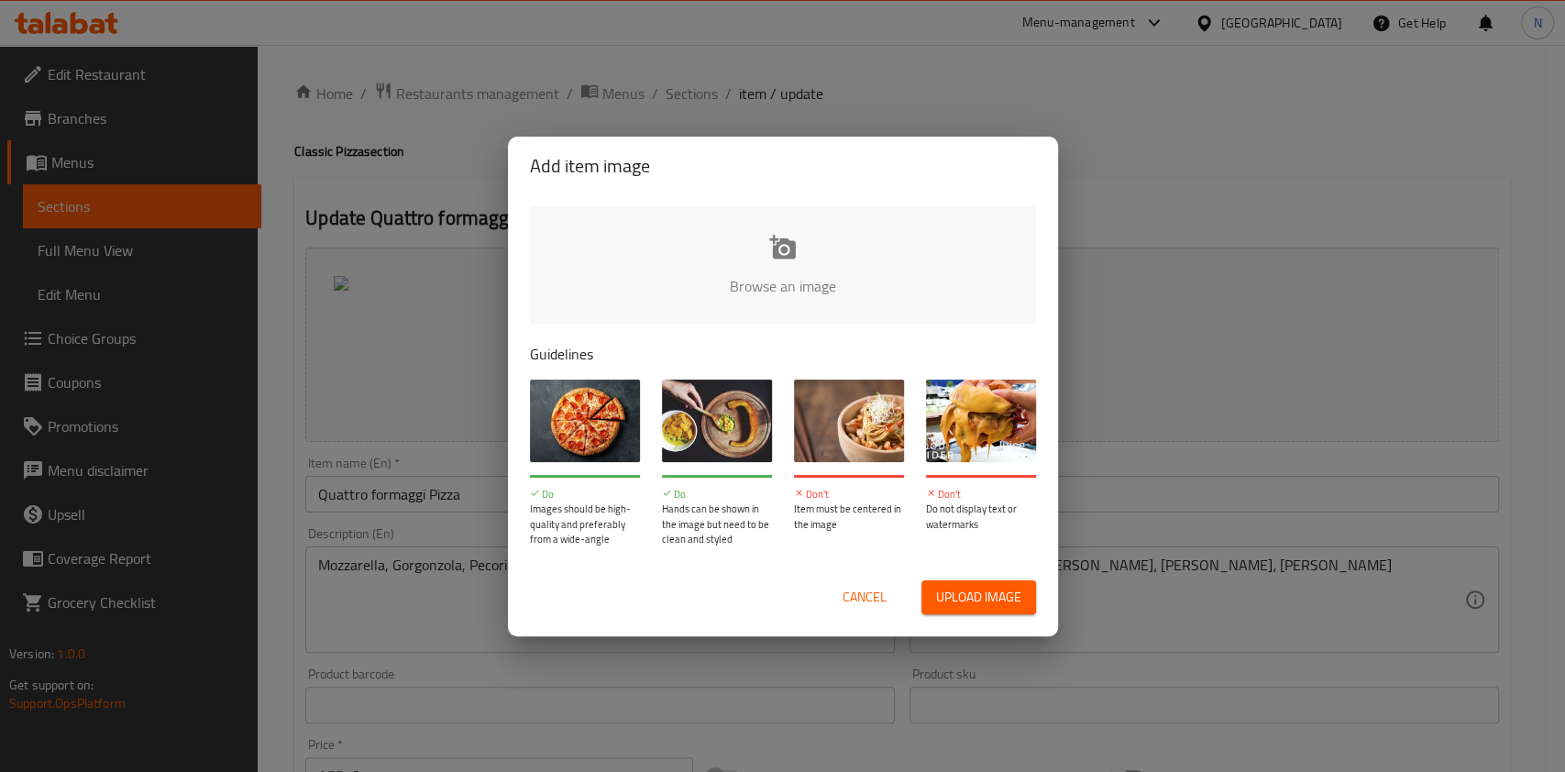
click at [778, 280] on input "file" at bounding box center [1402, 291] width 1745 height 171
click at [795, 236] on input "file" at bounding box center [1402, 291] width 1745 height 171
click at [791, 258] on input "file" at bounding box center [1402, 291] width 1745 height 171
type input "C:\fakepath\FOUR CHEESE (2).jpg"
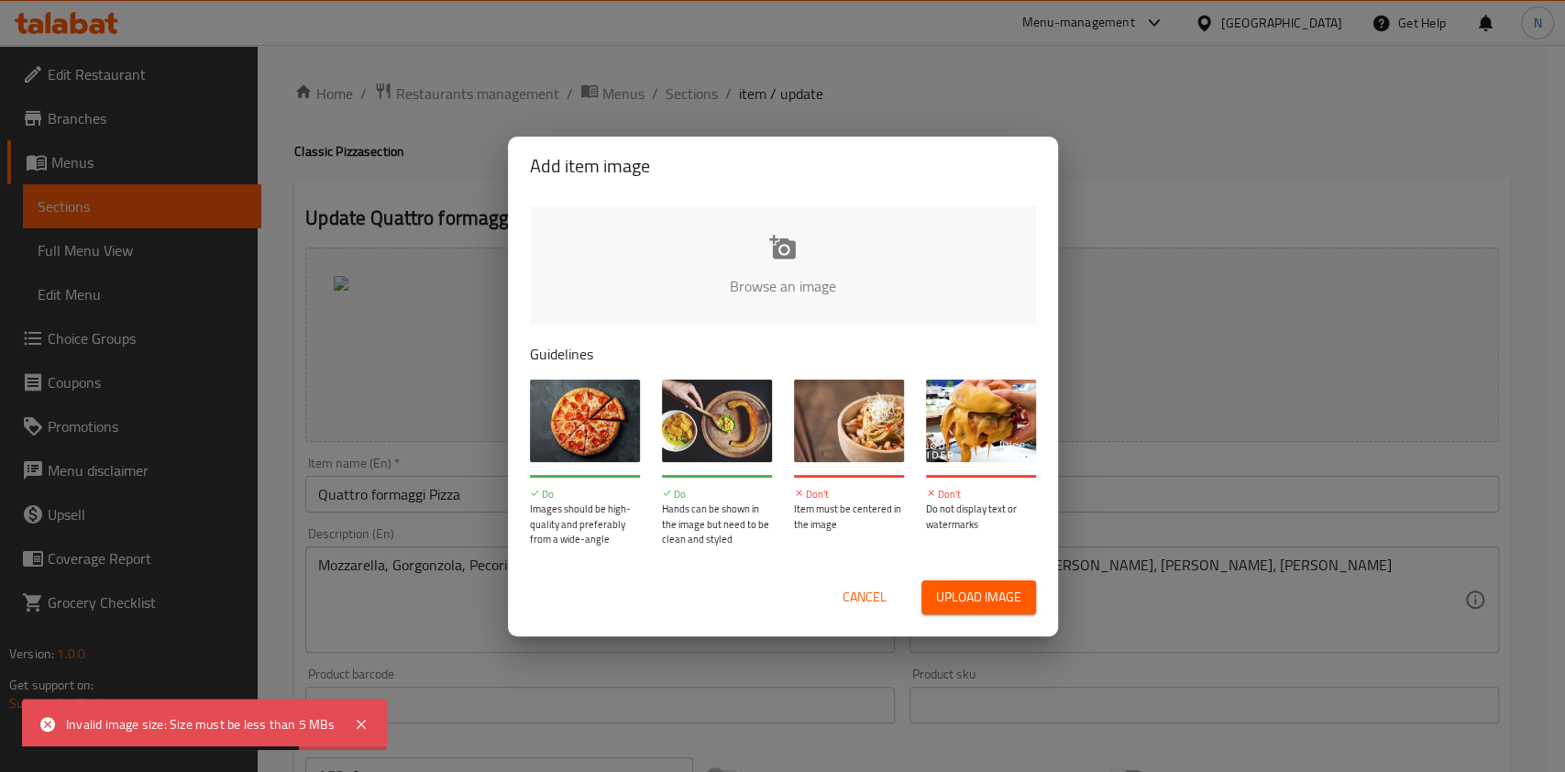
click at [797, 241] on input "file" at bounding box center [1402, 291] width 1745 height 171
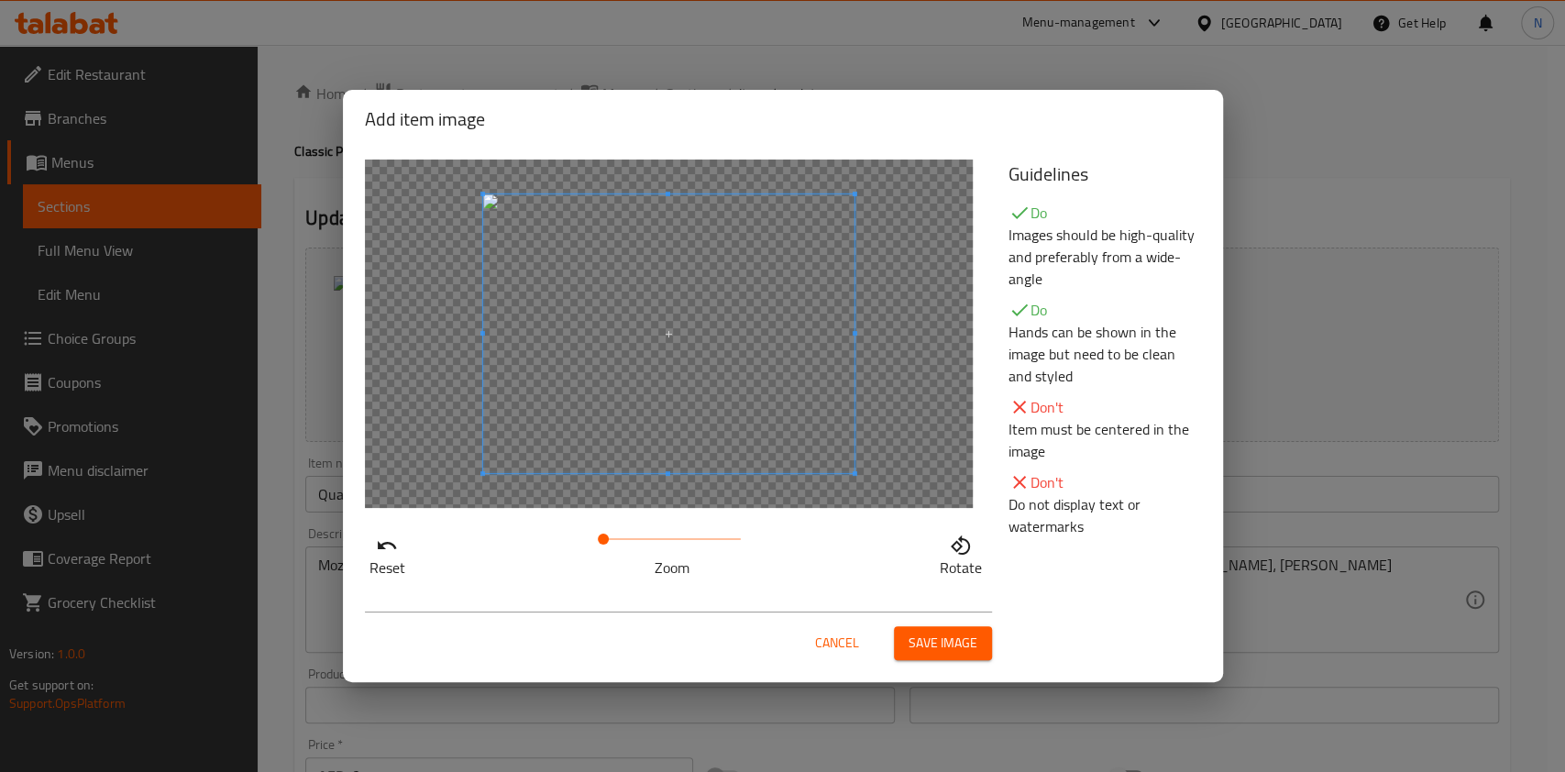
click at [924, 622] on div "Cancel Save image" at bounding box center [678, 635] width 627 height 49
click at [928, 639] on span "Save image" at bounding box center [942, 643] width 69 height 23
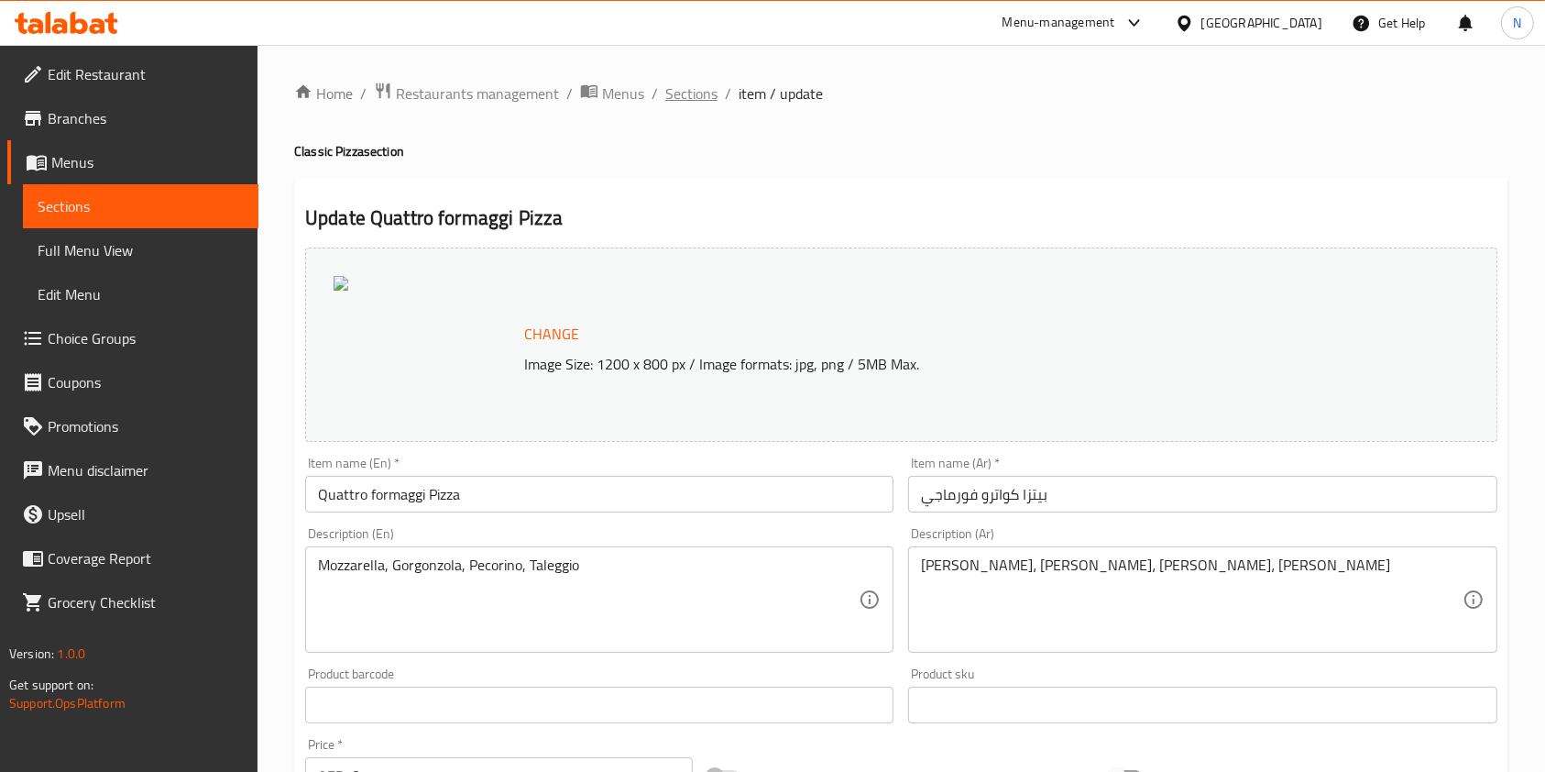
click at [699, 94] on span "Sections" at bounding box center [691, 93] width 52 height 22
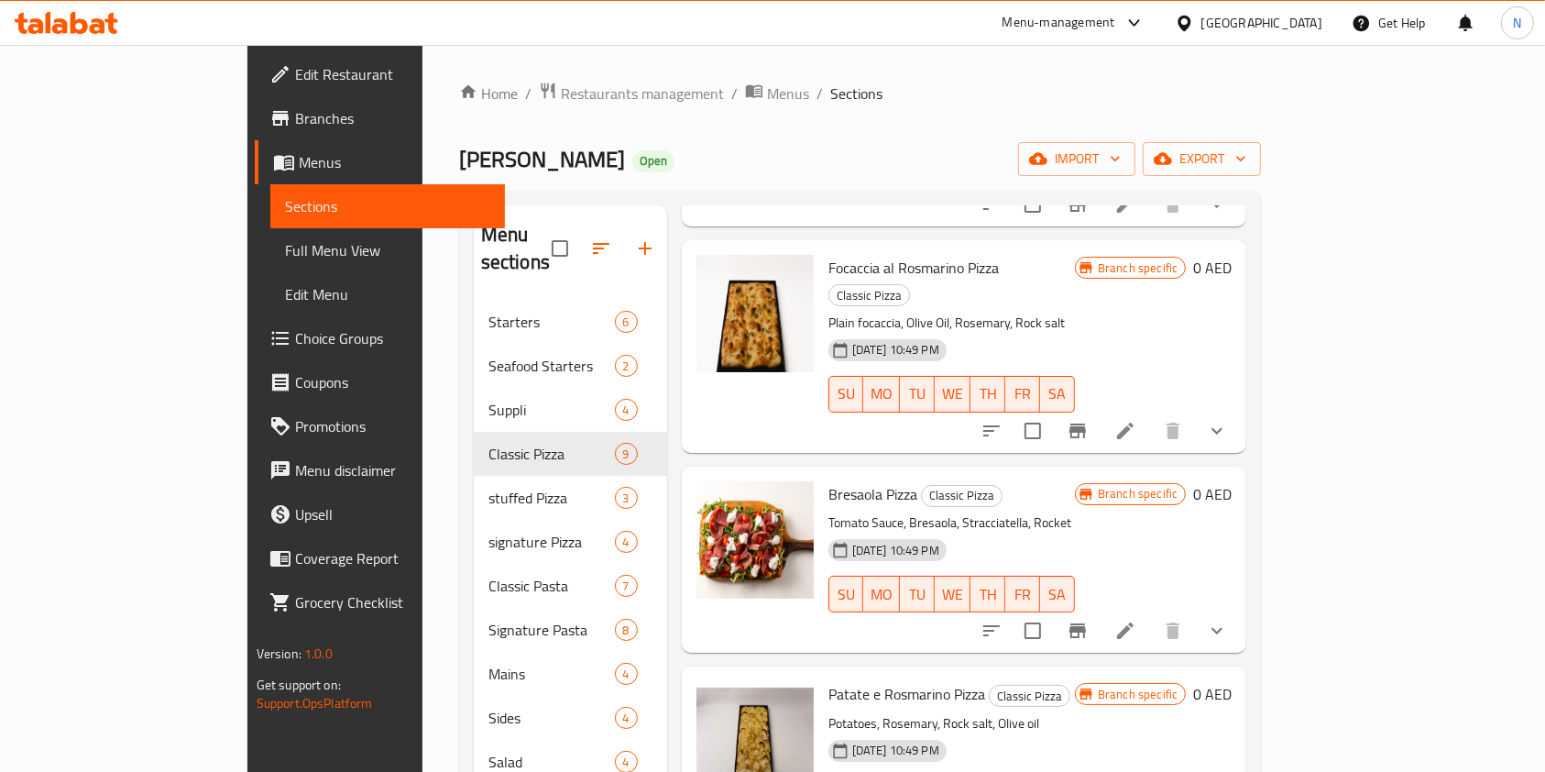
scroll to position [257, 0]
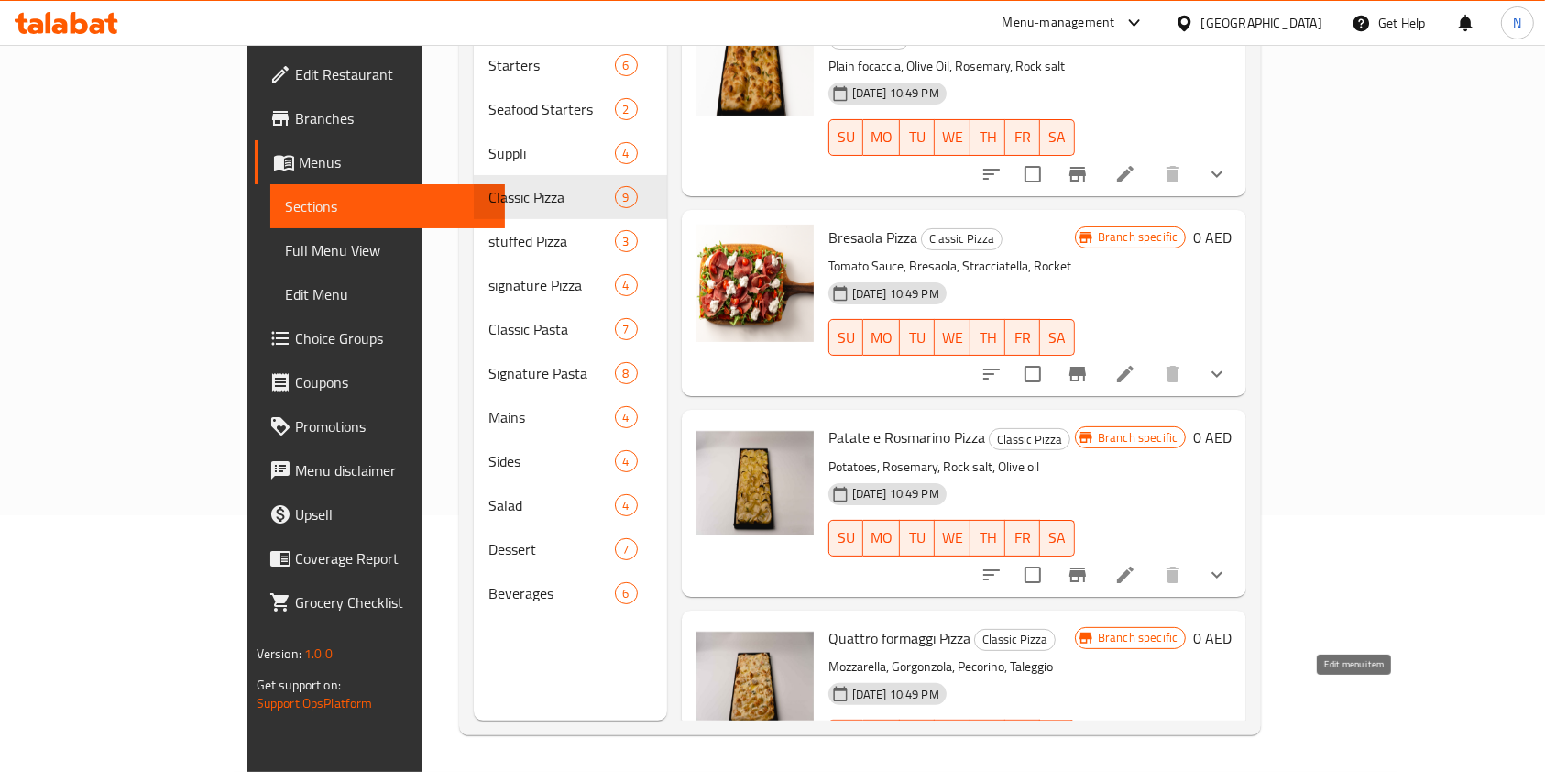
click at [1134, 766] on icon at bounding box center [1125, 774] width 16 height 16
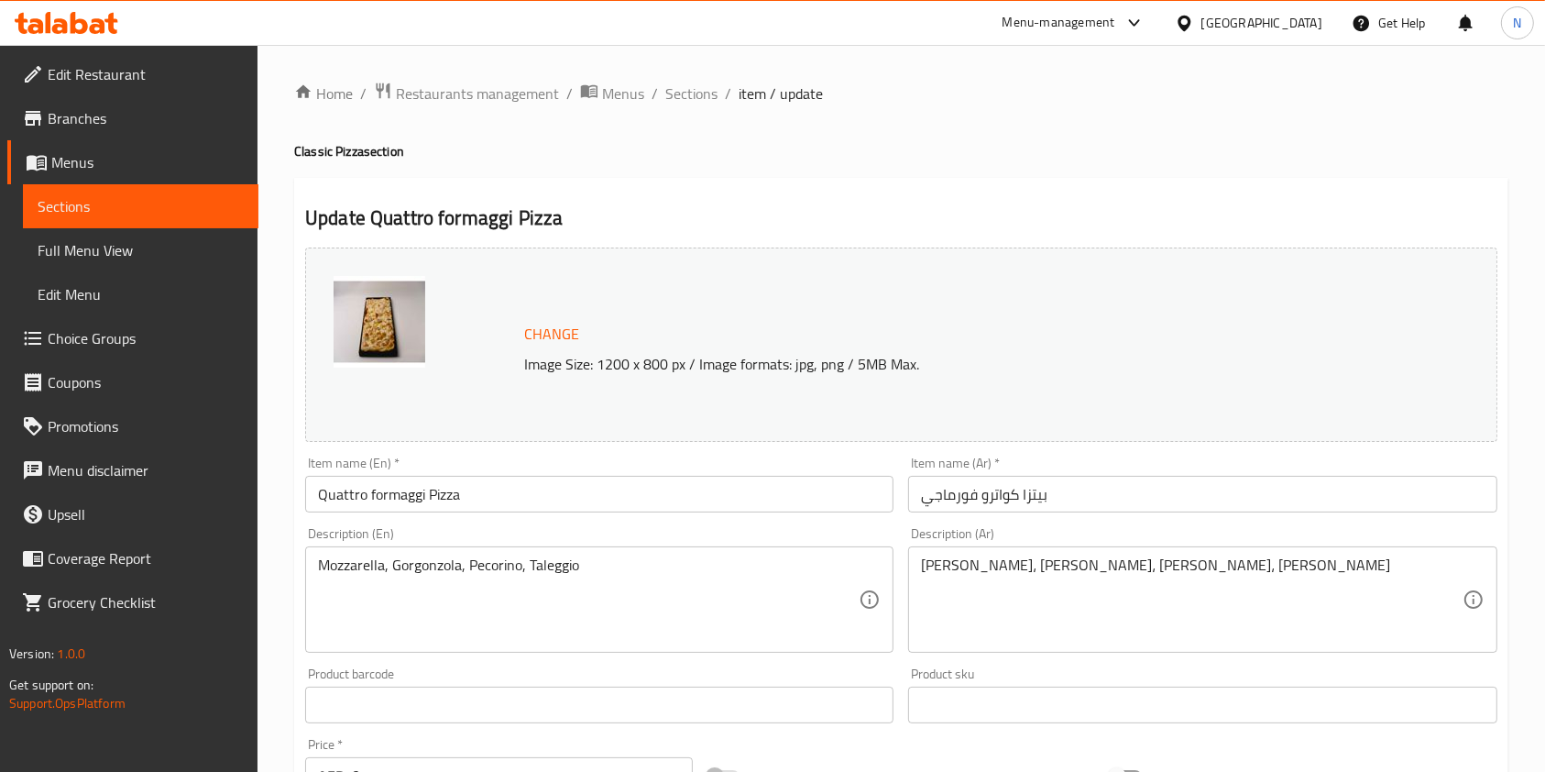
click at [541, 329] on span "Change" at bounding box center [551, 334] width 55 height 27
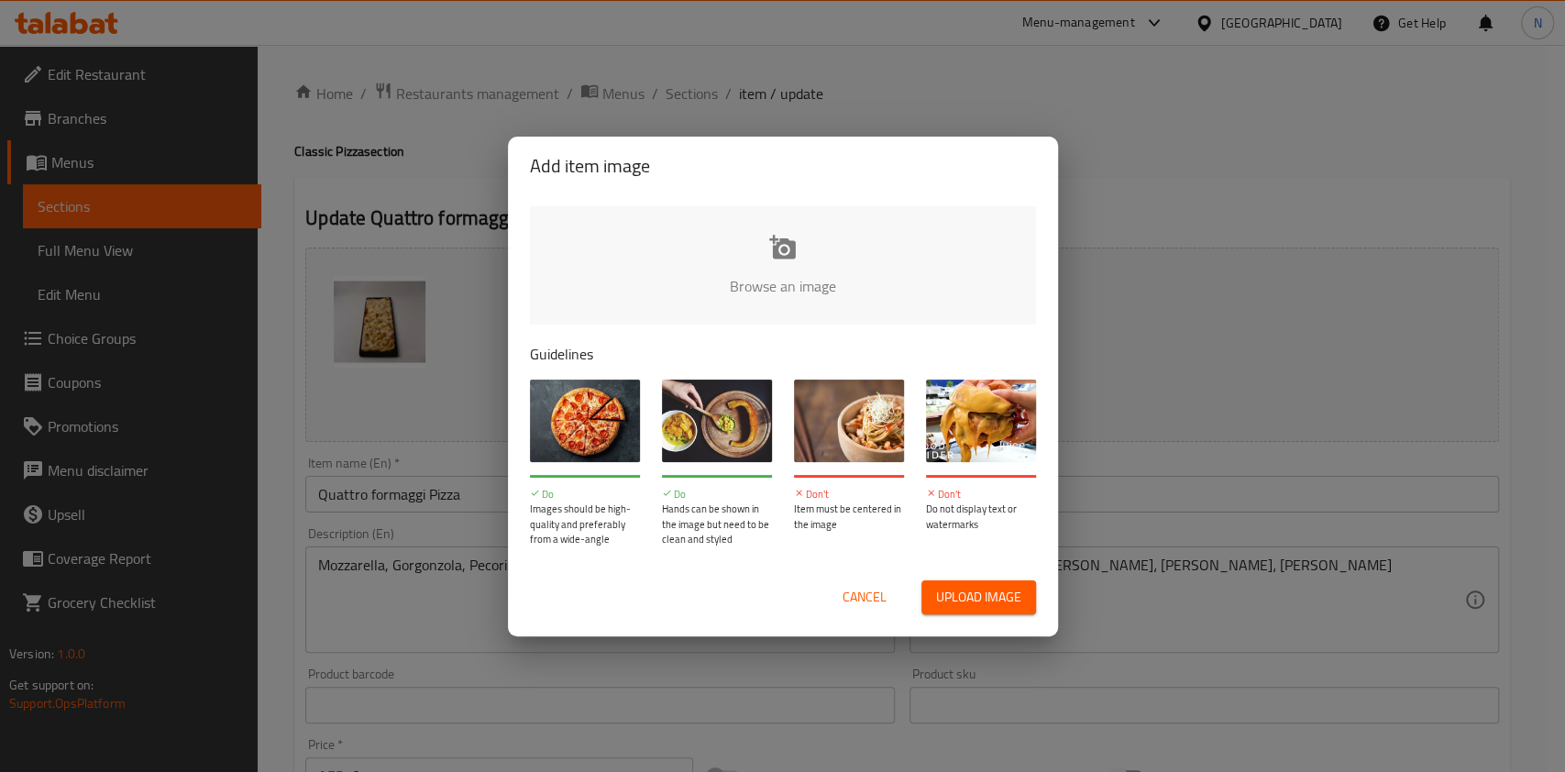
click at [769, 259] on input "file" at bounding box center [1402, 291] width 1745 height 171
type input "C:\fakepath\FOUR CHEESE (2).jpg"
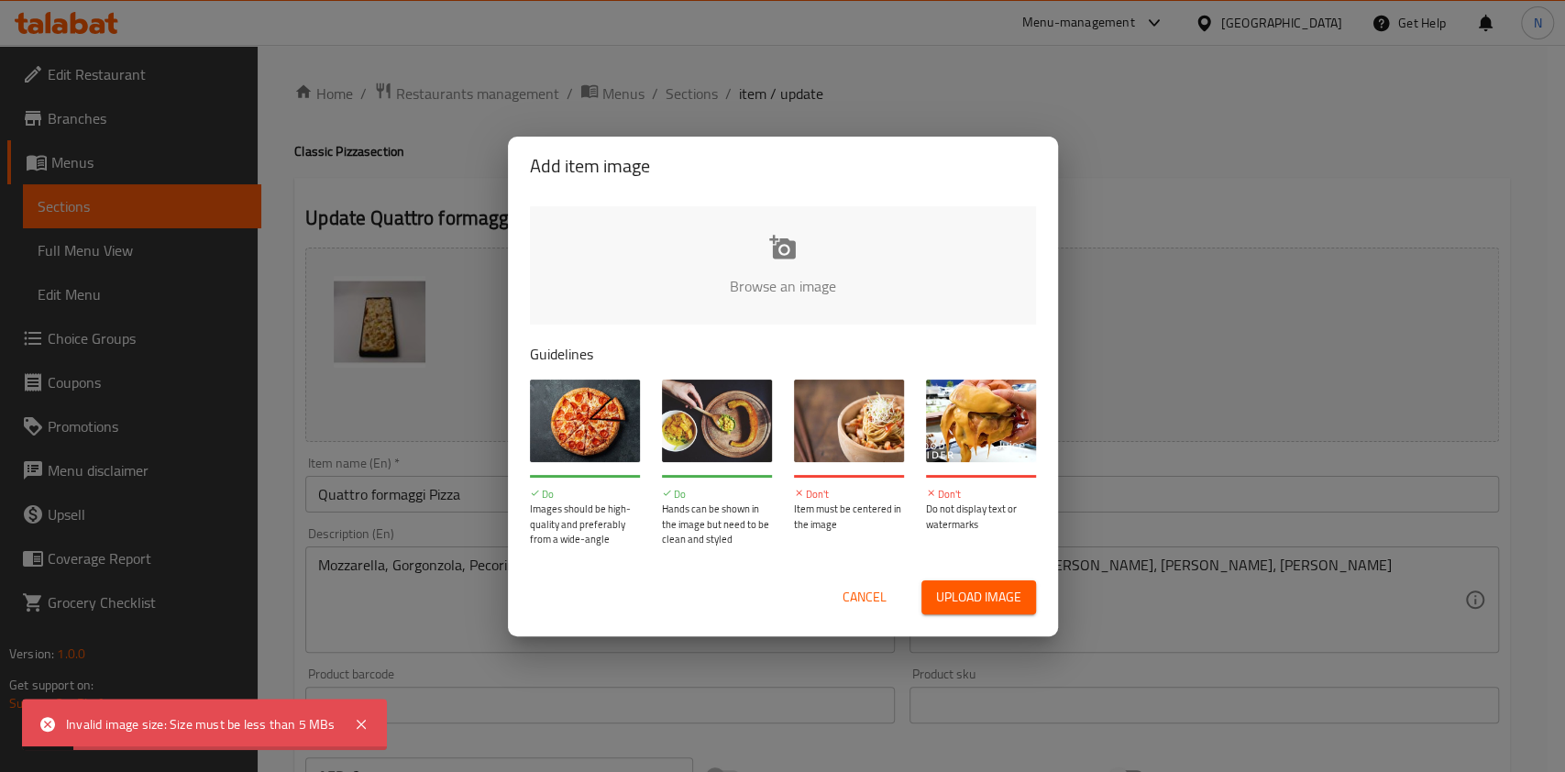
click at [691, 258] on input "file" at bounding box center [1402, 291] width 1745 height 171
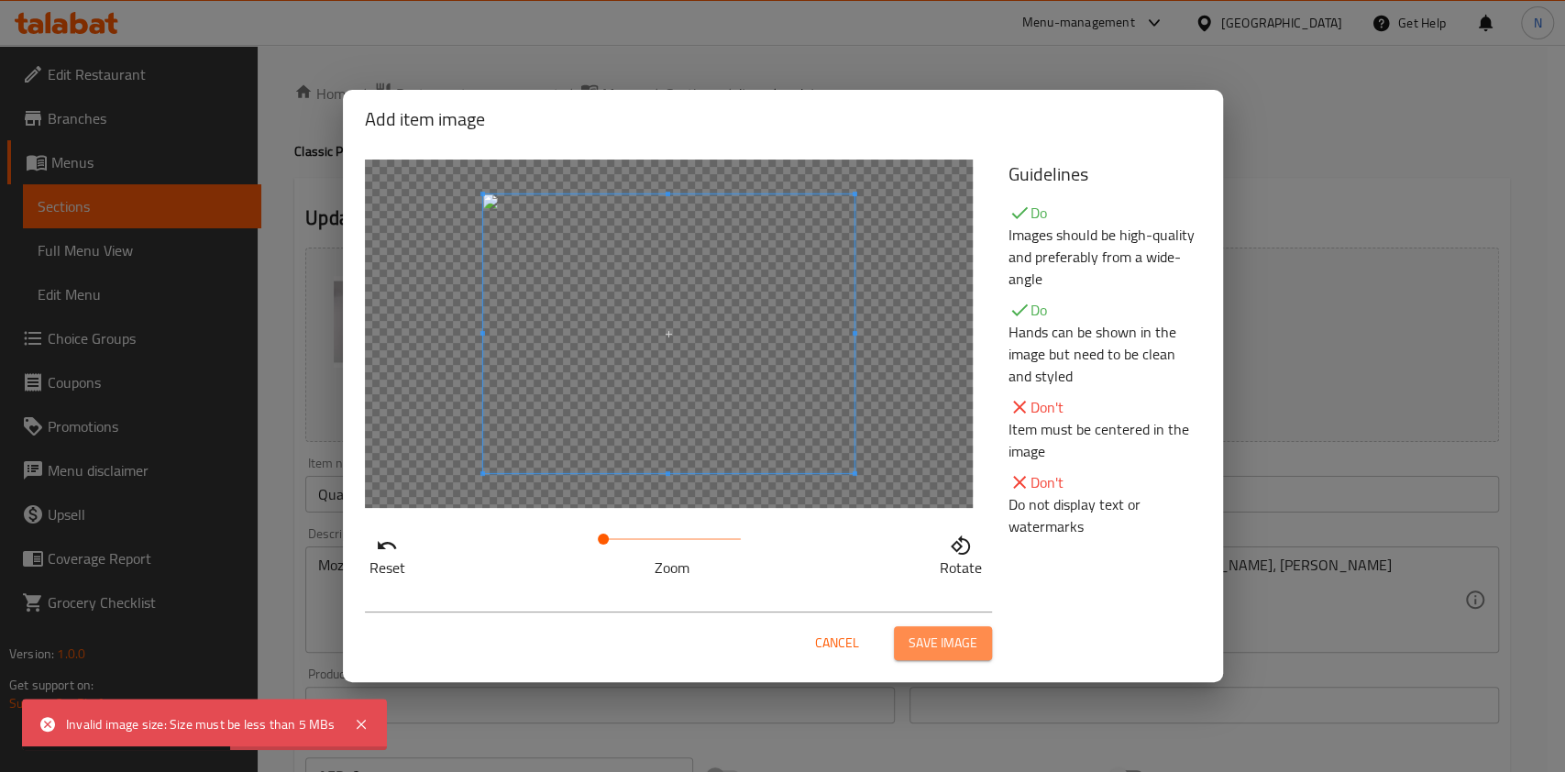
click at [926, 635] on span "Save image" at bounding box center [942, 643] width 69 height 23
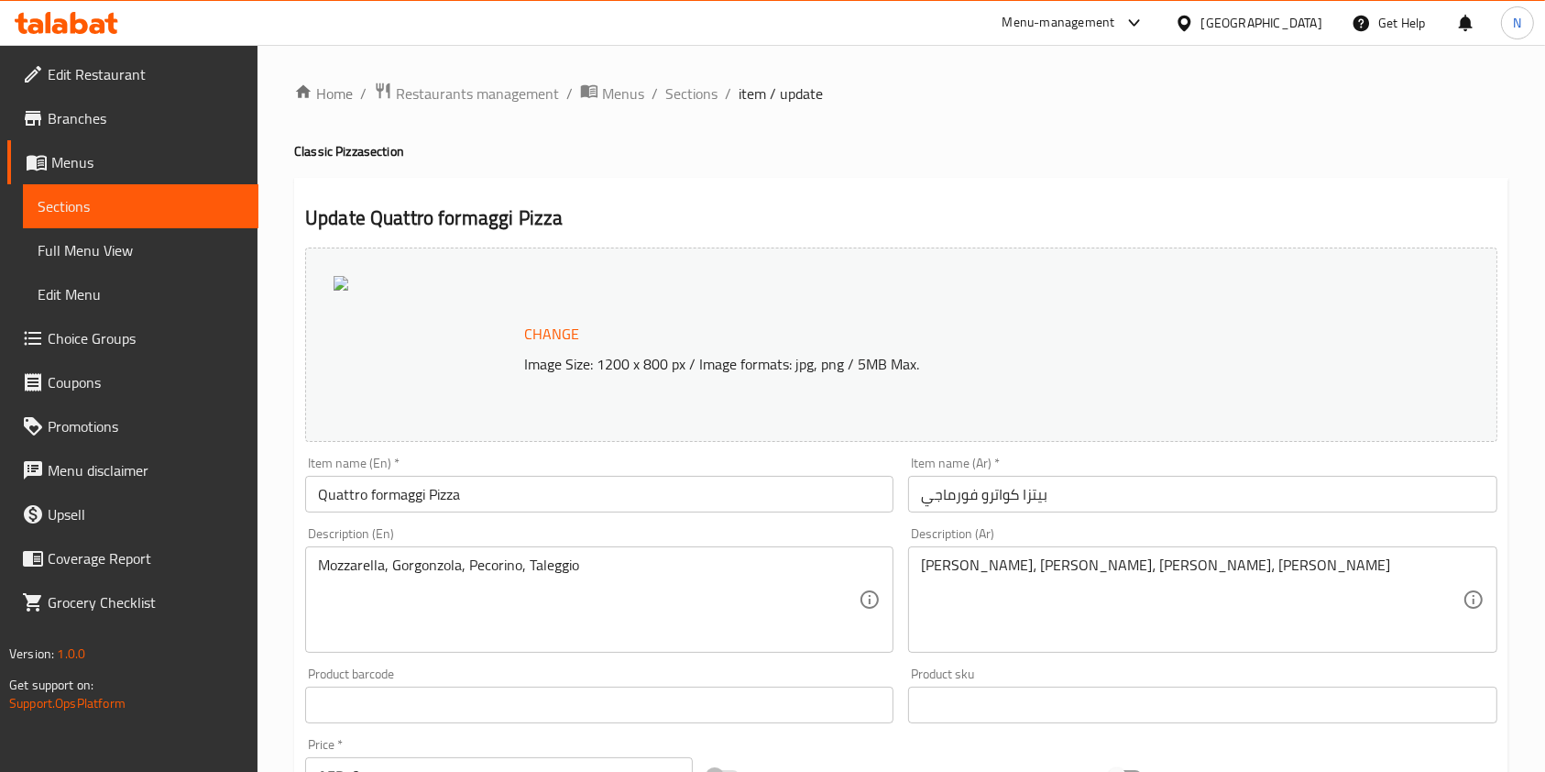
click at [680, 88] on span "Sections" at bounding box center [691, 93] width 52 height 22
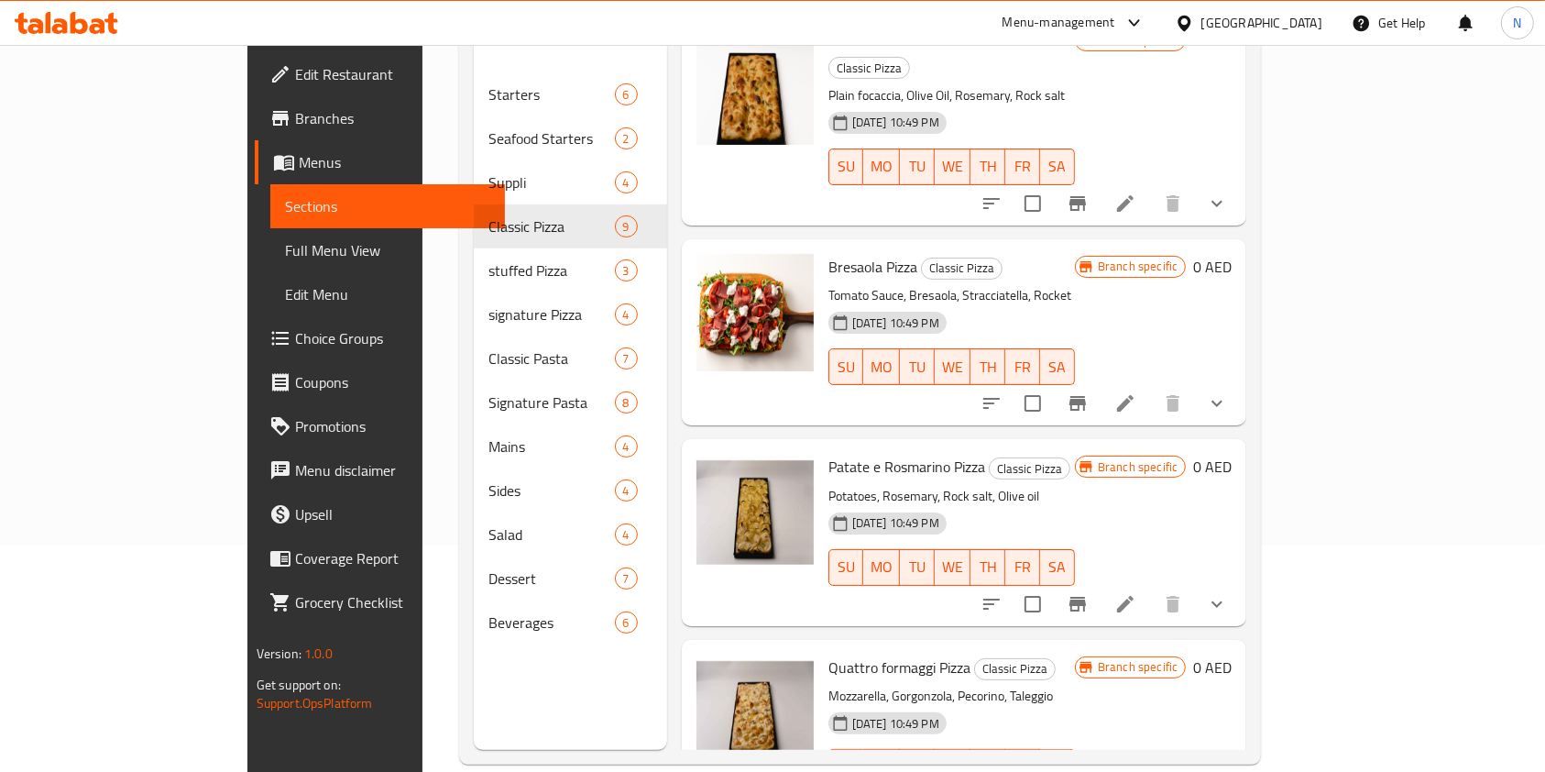
scroll to position [257, 0]
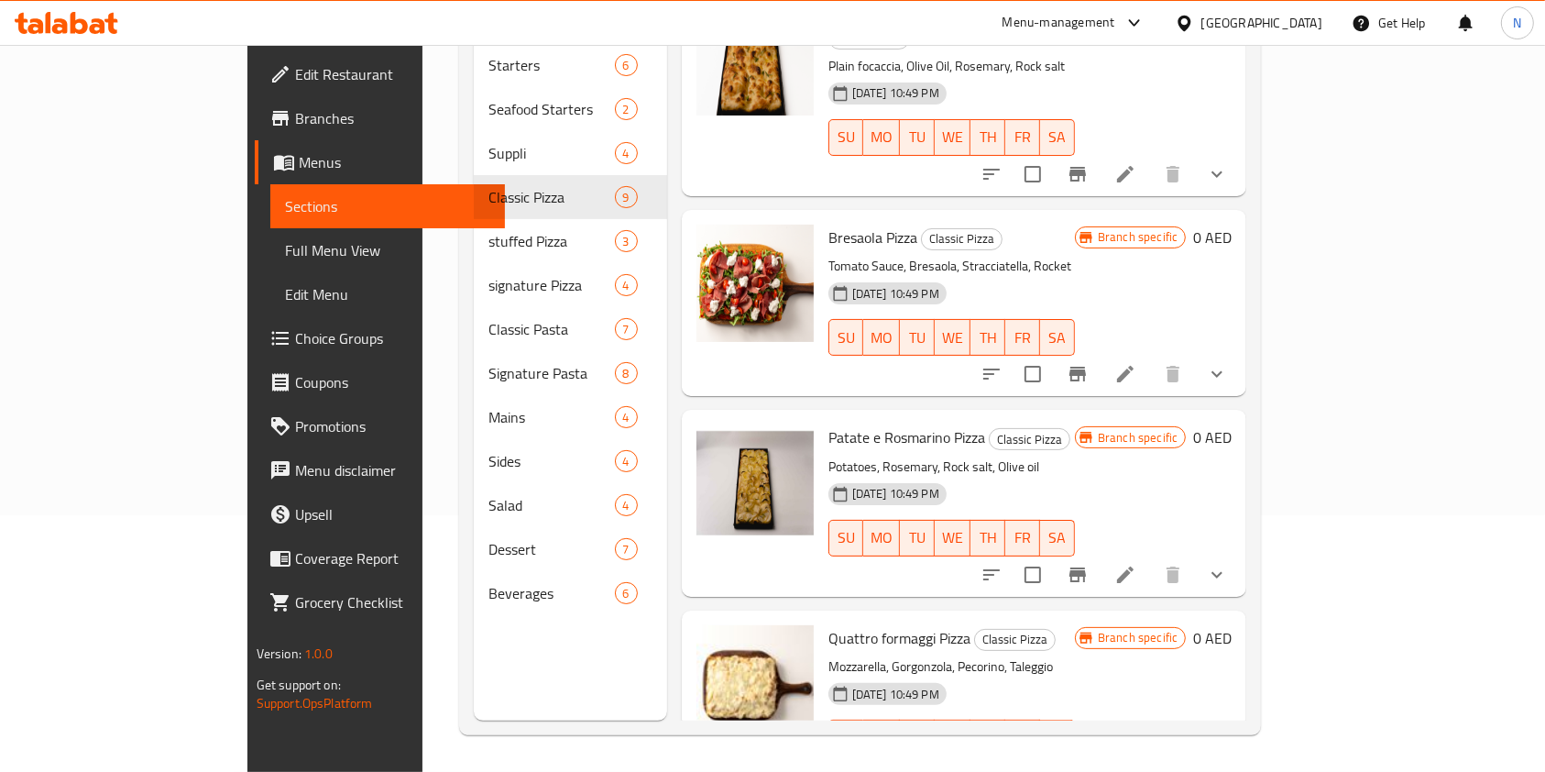
click at [880, 456] on p "Potatoes, Rosemary, Rock salt, Olive oil" at bounding box center [952, 467] width 247 height 23
click at [849, 423] on span "Patate e Rosmarino Pizza" at bounding box center [907, 436] width 157 height 27
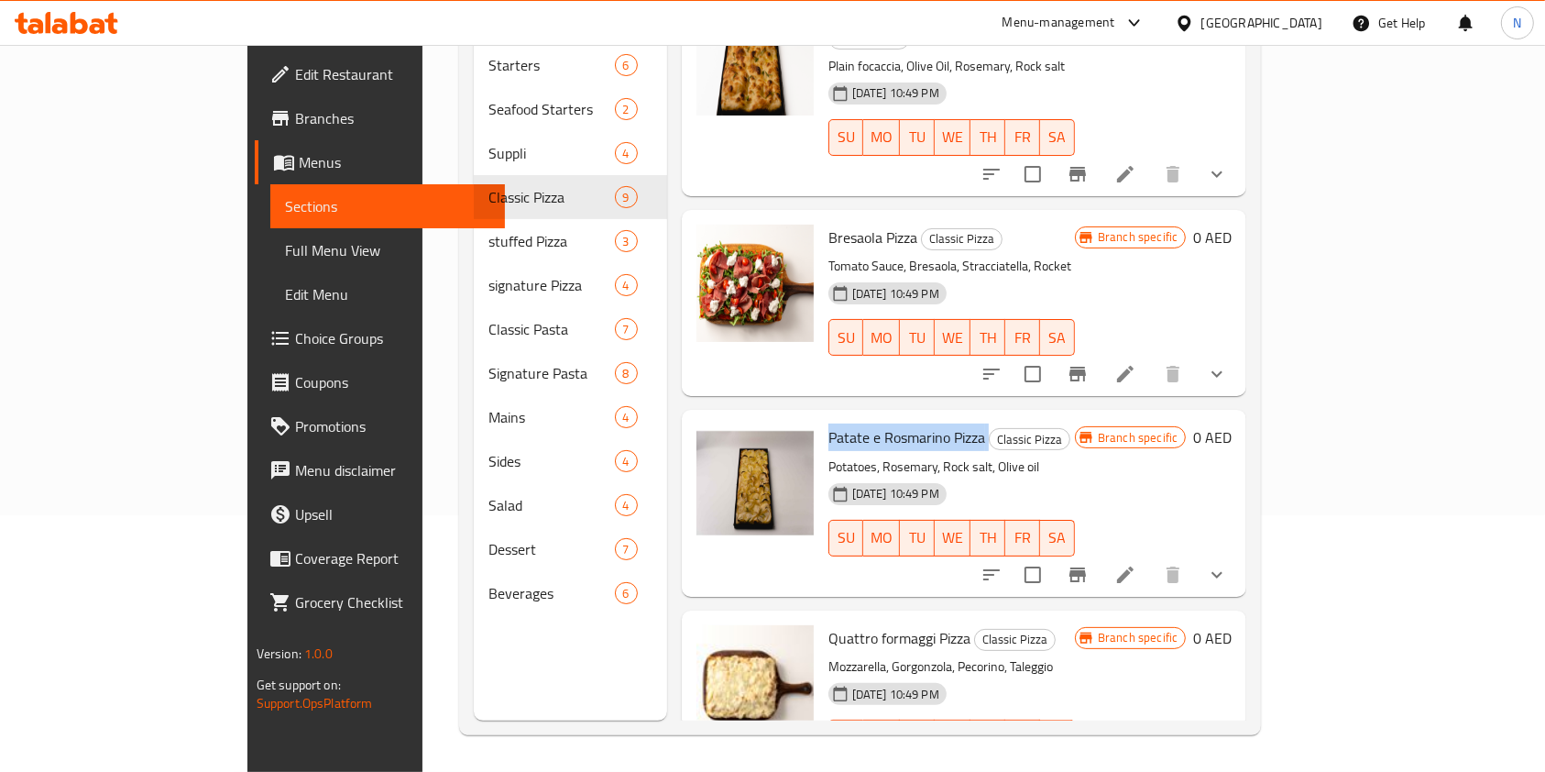
click at [849, 423] on span "Patate e Rosmarino Pizza" at bounding box center [907, 436] width 157 height 27
copy h6 "Patate e Rosmarino Pizza"
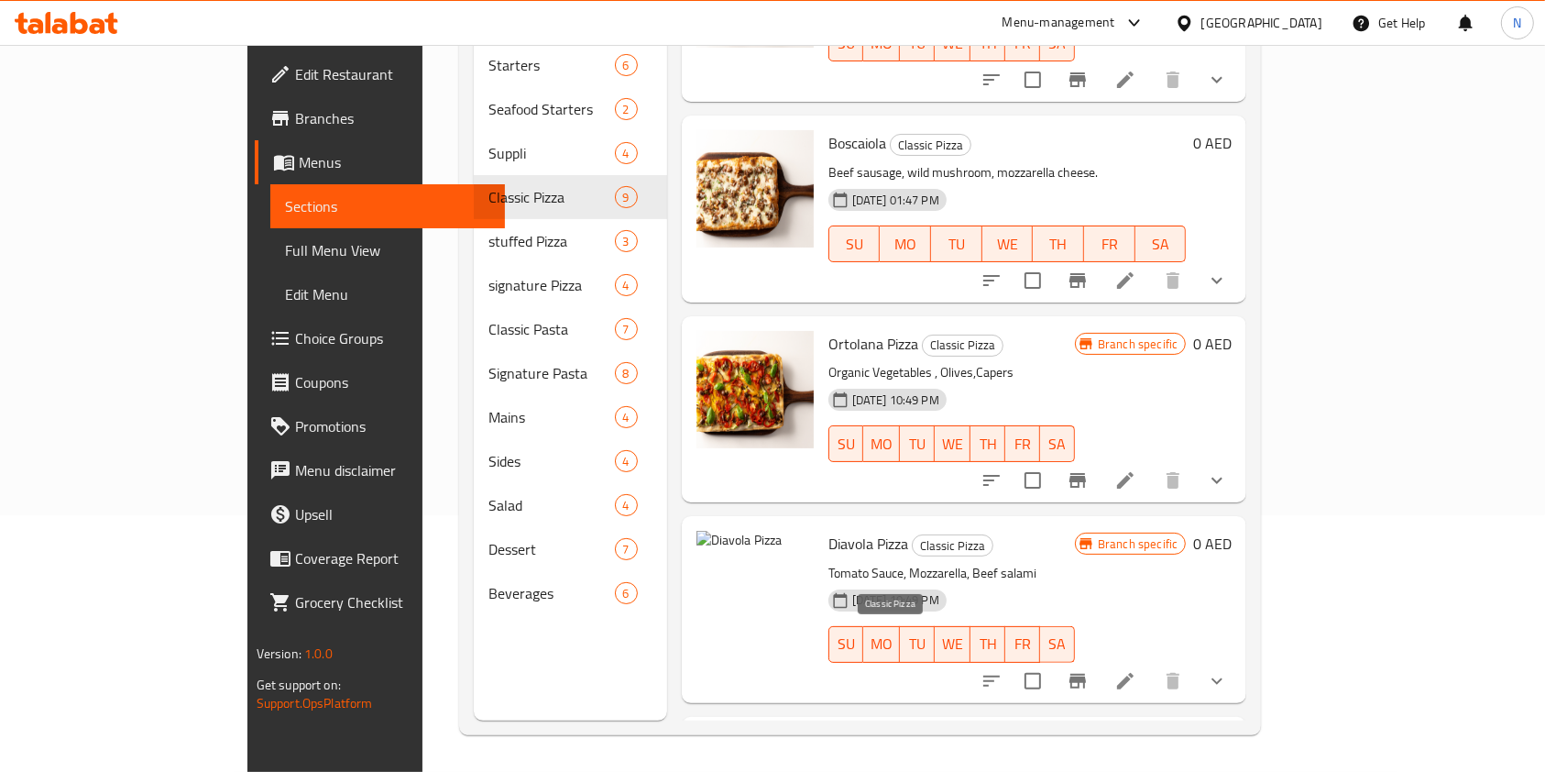
scroll to position [0, 0]
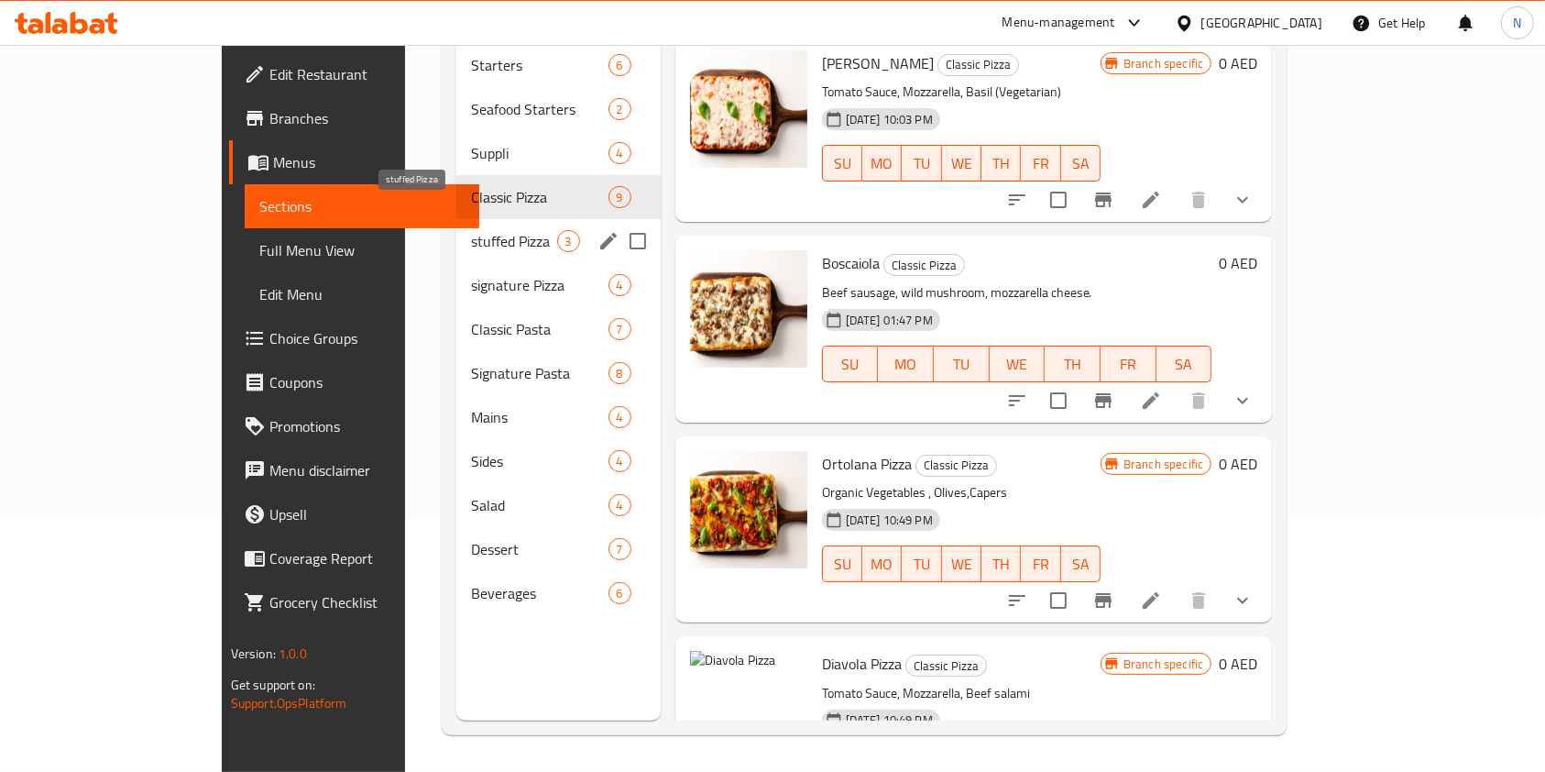
click at [493, 230] on span "stuffed Pizza" at bounding box center [513, 241] width 85 height 22
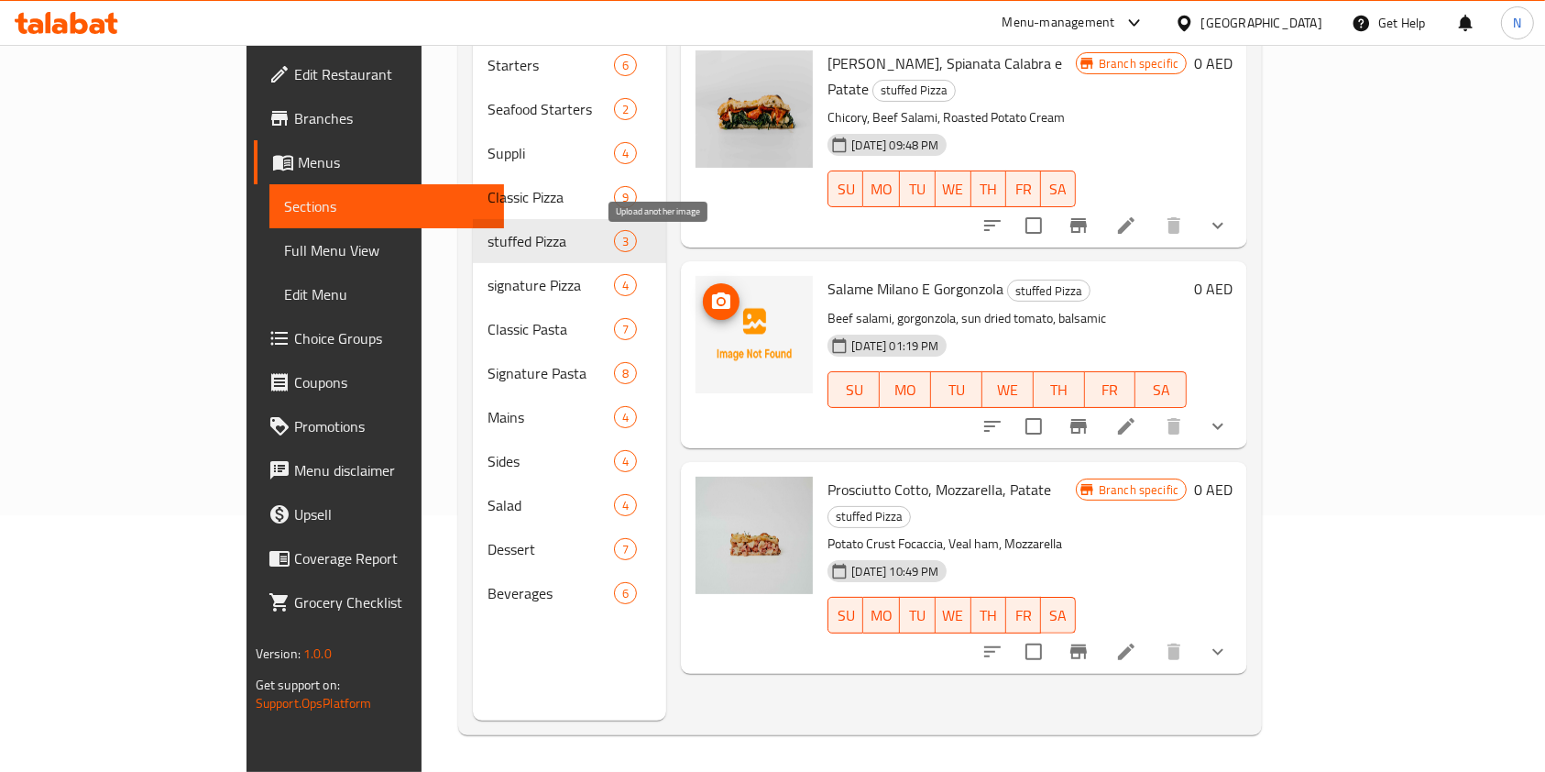
scroll to position [159, 0]
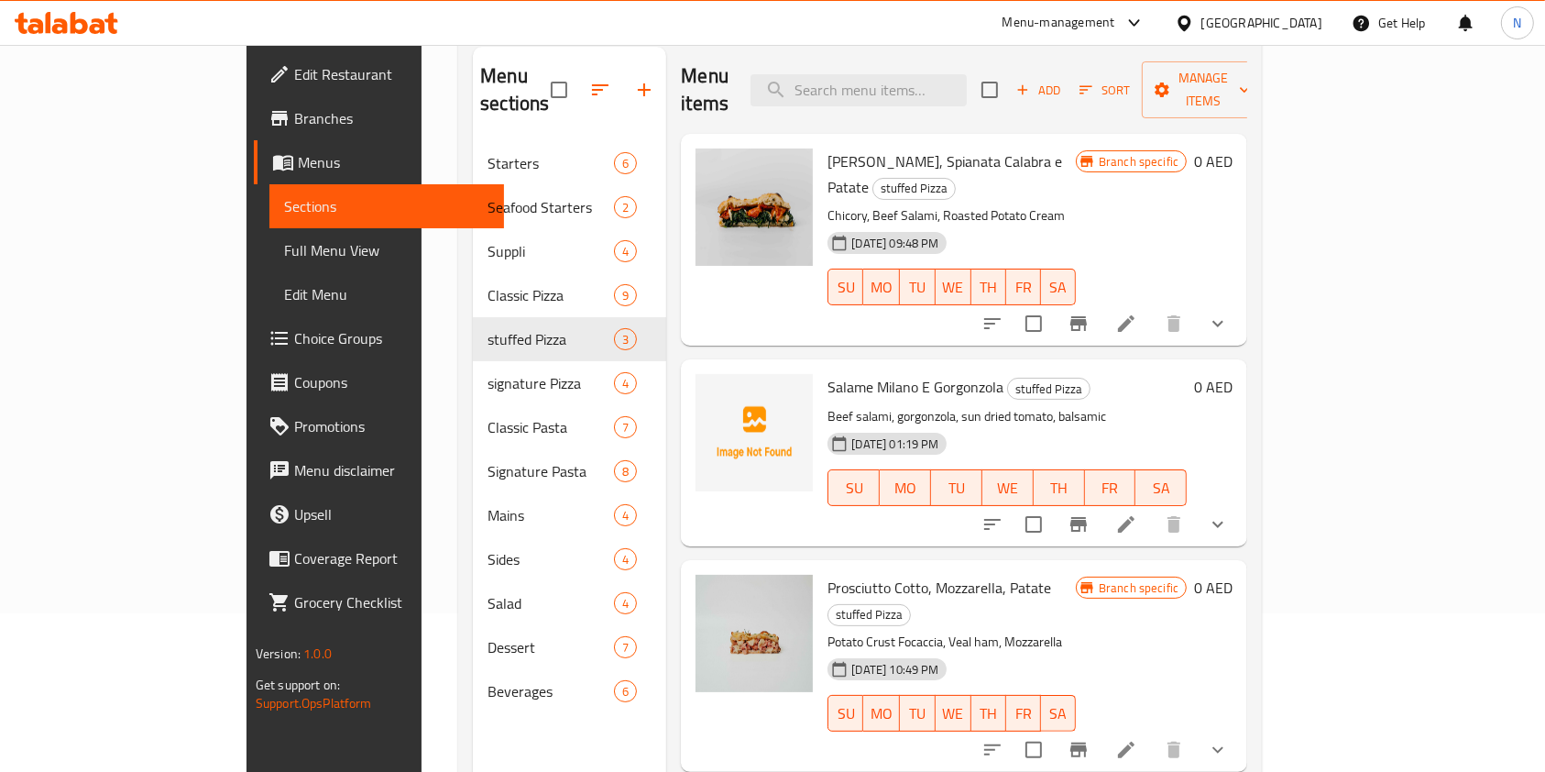
drag, startPoint x: 994, startPoint y: 388, endPoint x: 985, endPoint y: 383, distance: 10.2
click at [993, 425] on div "[DATE] 01:19 PM SU MO TU WE TH FR SA" at bounding box center [1007, 474] width 374 height 99
click at [1135, 516] on icon at bounding box center [1126, 524] width 16 height 16
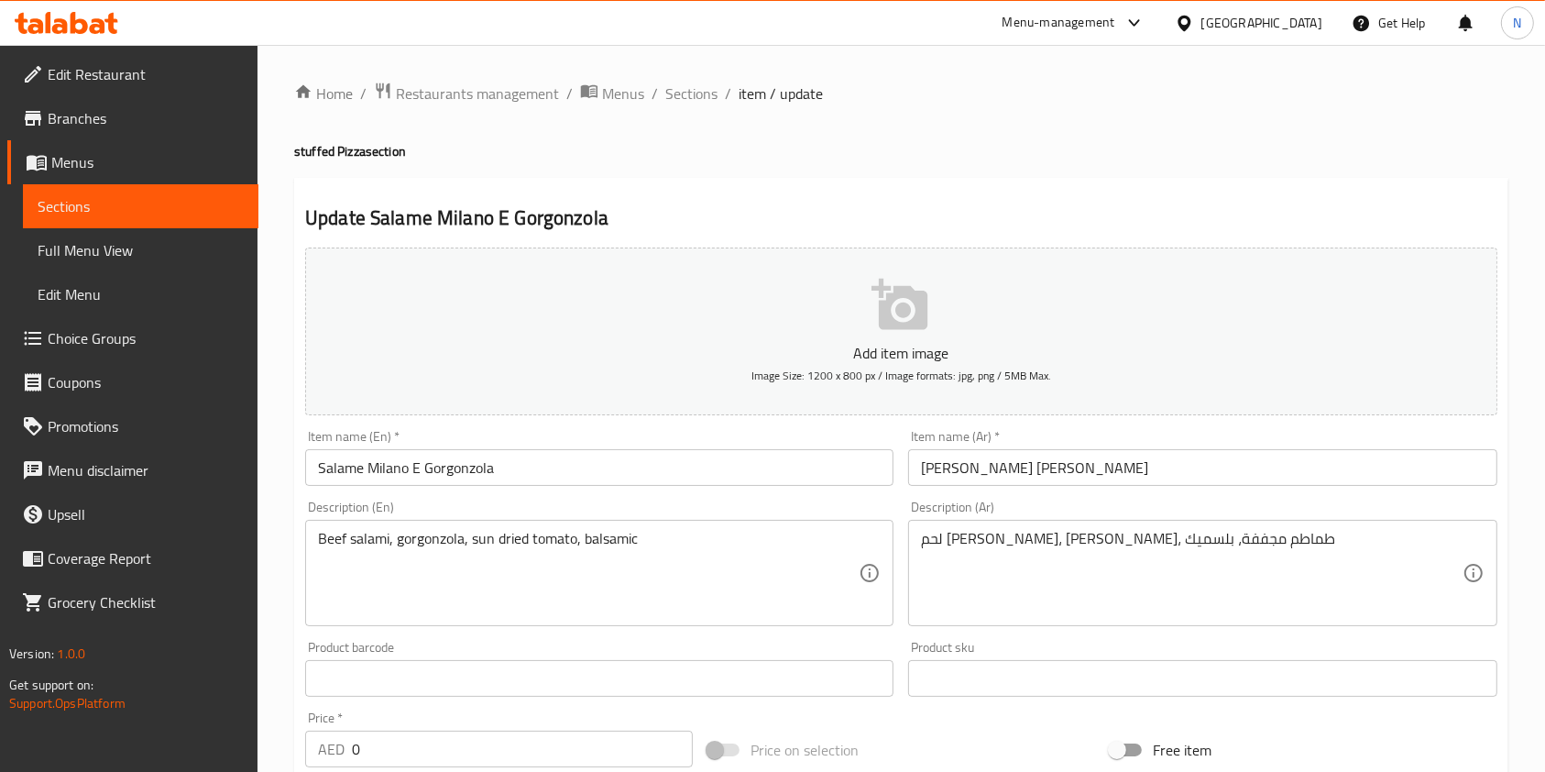
click at [878, 355] on p "Add item image" at bounding box center [902, 353] width 1136 height 22
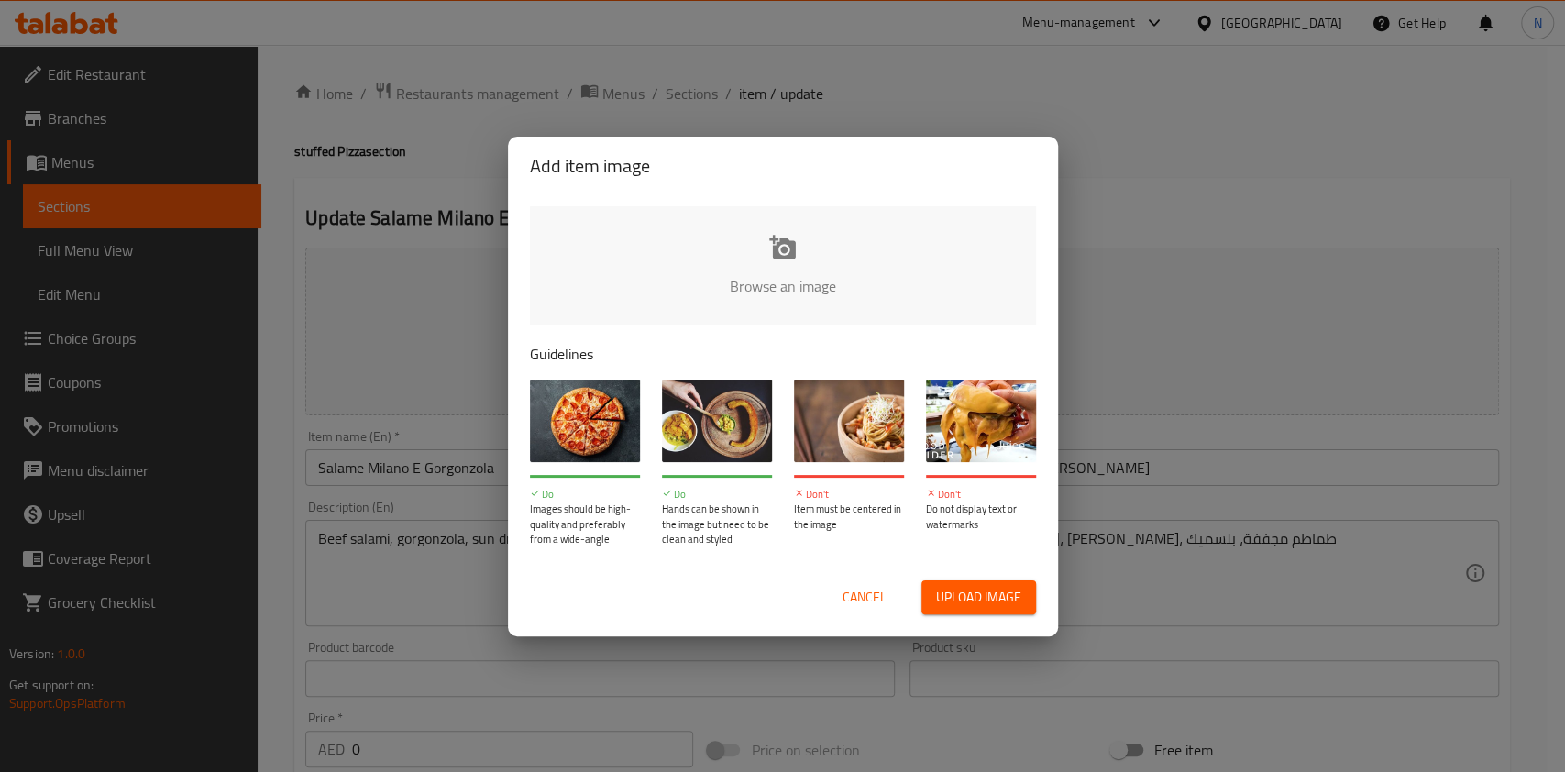
click at [795, 256] on input "file" at bounding box center [1402, 291] width 1745 height 171
type input "C:\fakepath\SALAME STUFFED (1).jpg"
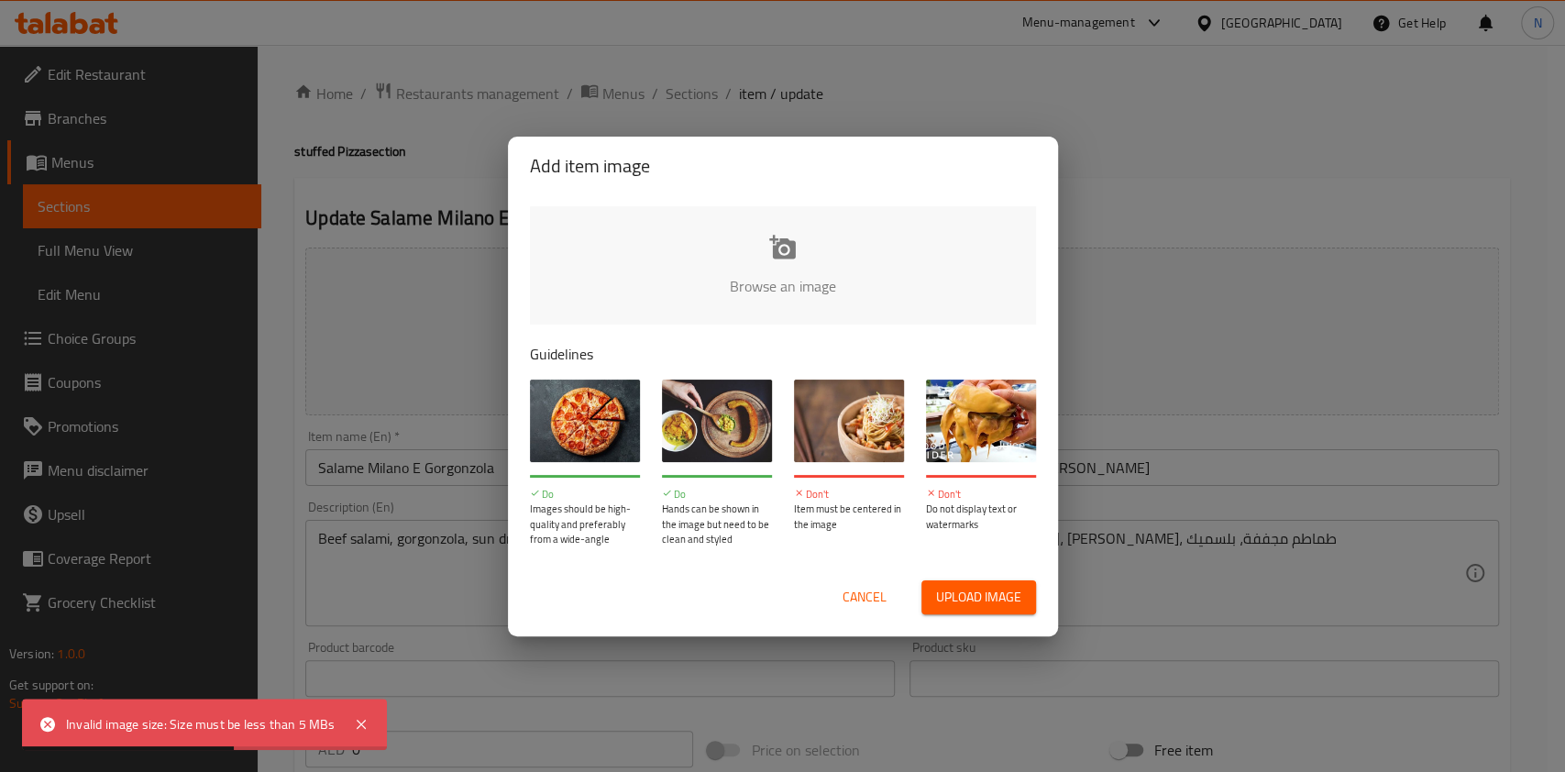
click at [785, 254] on input "file" at bounding box center [1402, 291] width 1745 height 171
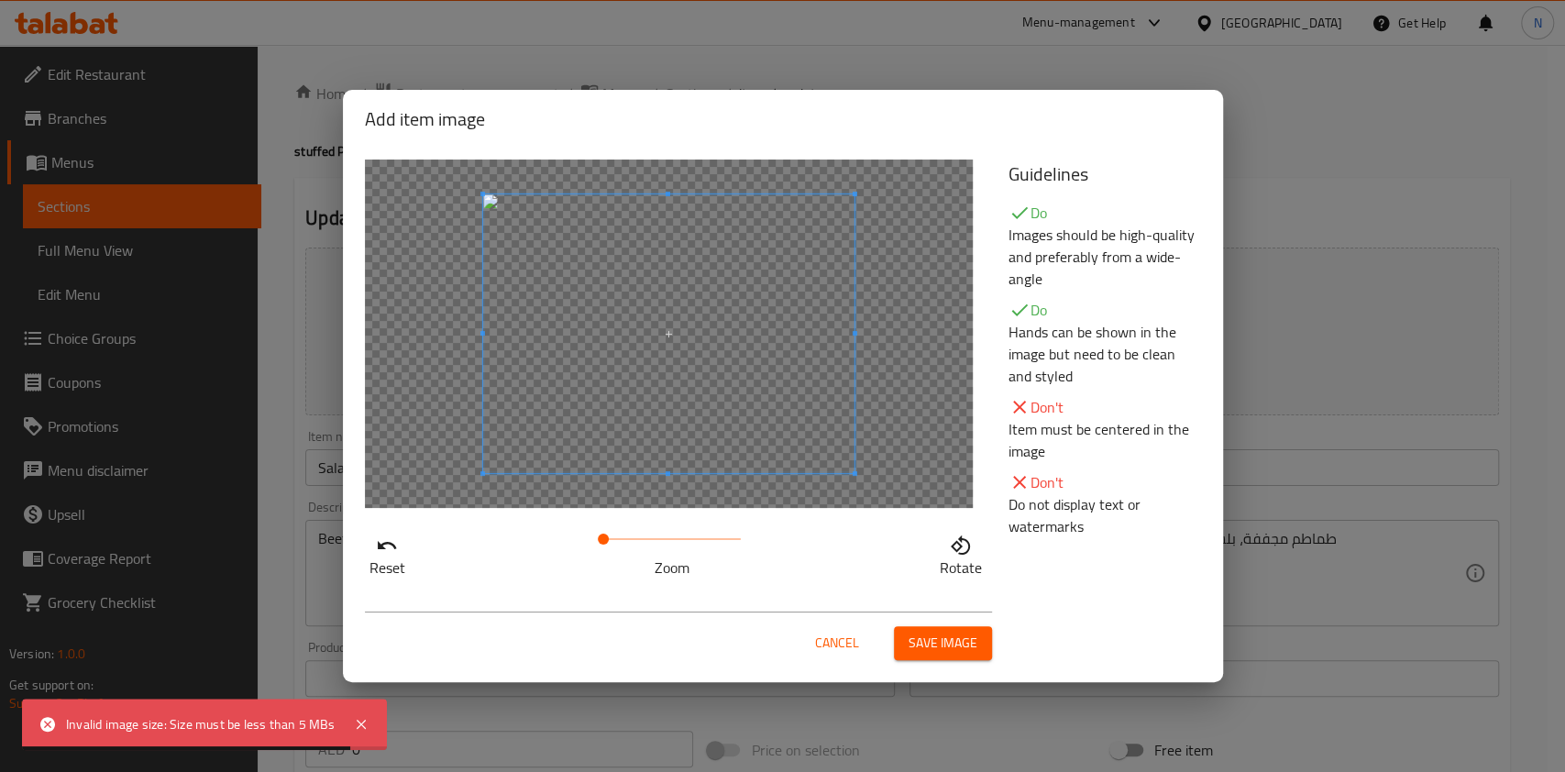
click at [944, 632] on span "Save image" at bounding box center [942, 643] width 69 height 23
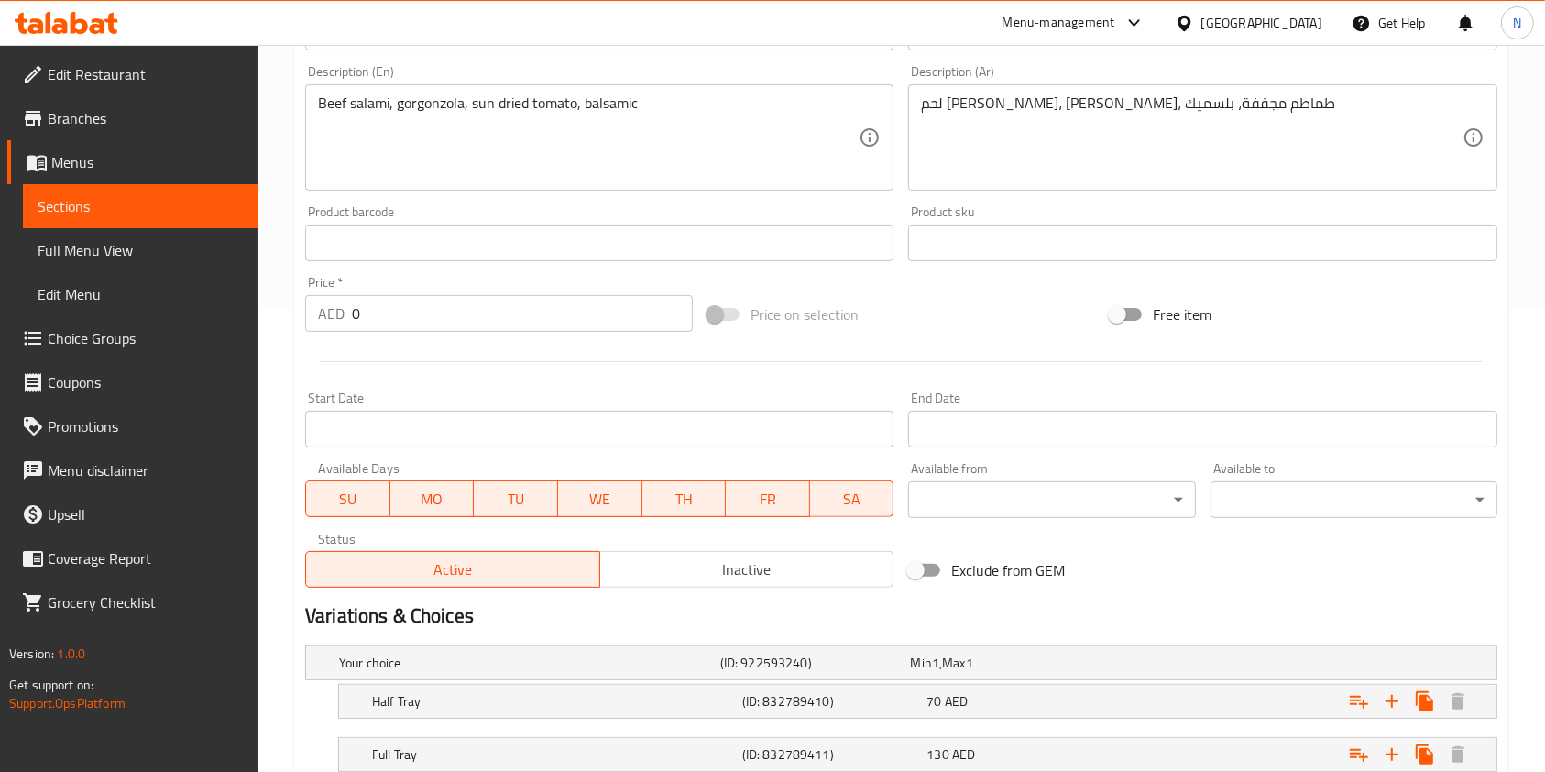
scroll to position [590, 0]
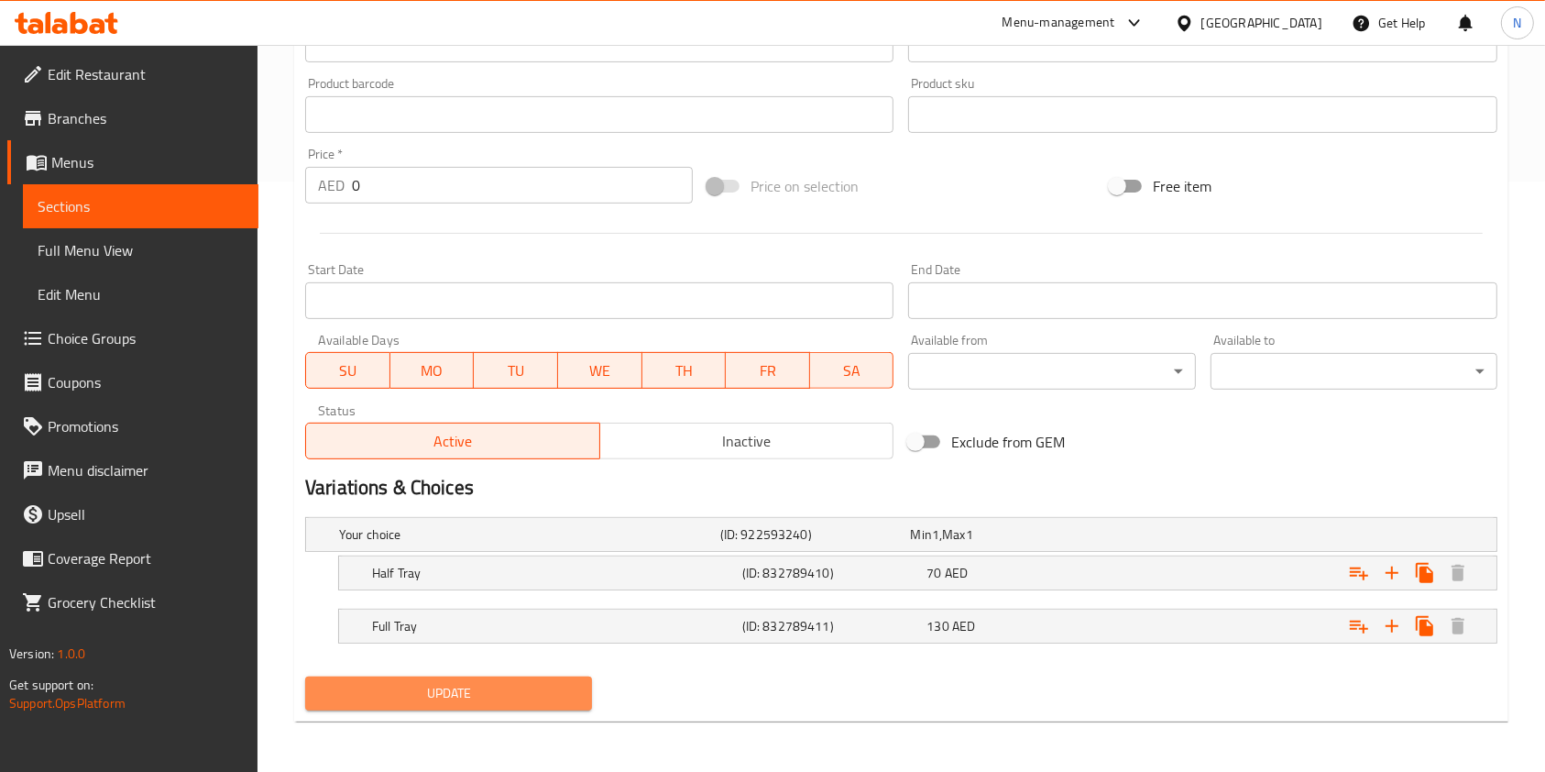
click at [535, 699] on span "Update" at bounding box center [449, 693] width 258 height 23
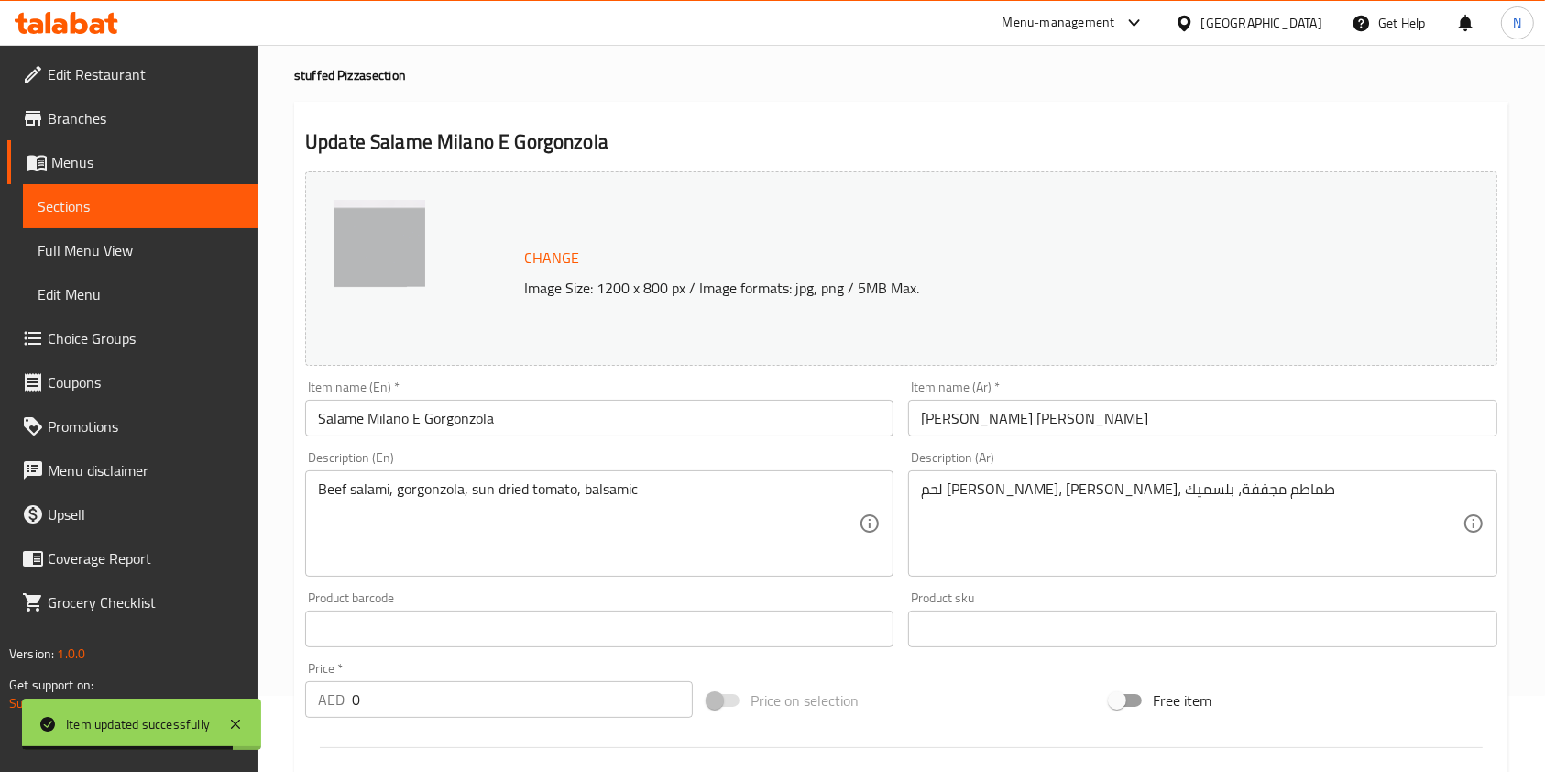
scroll to position [0, 0]
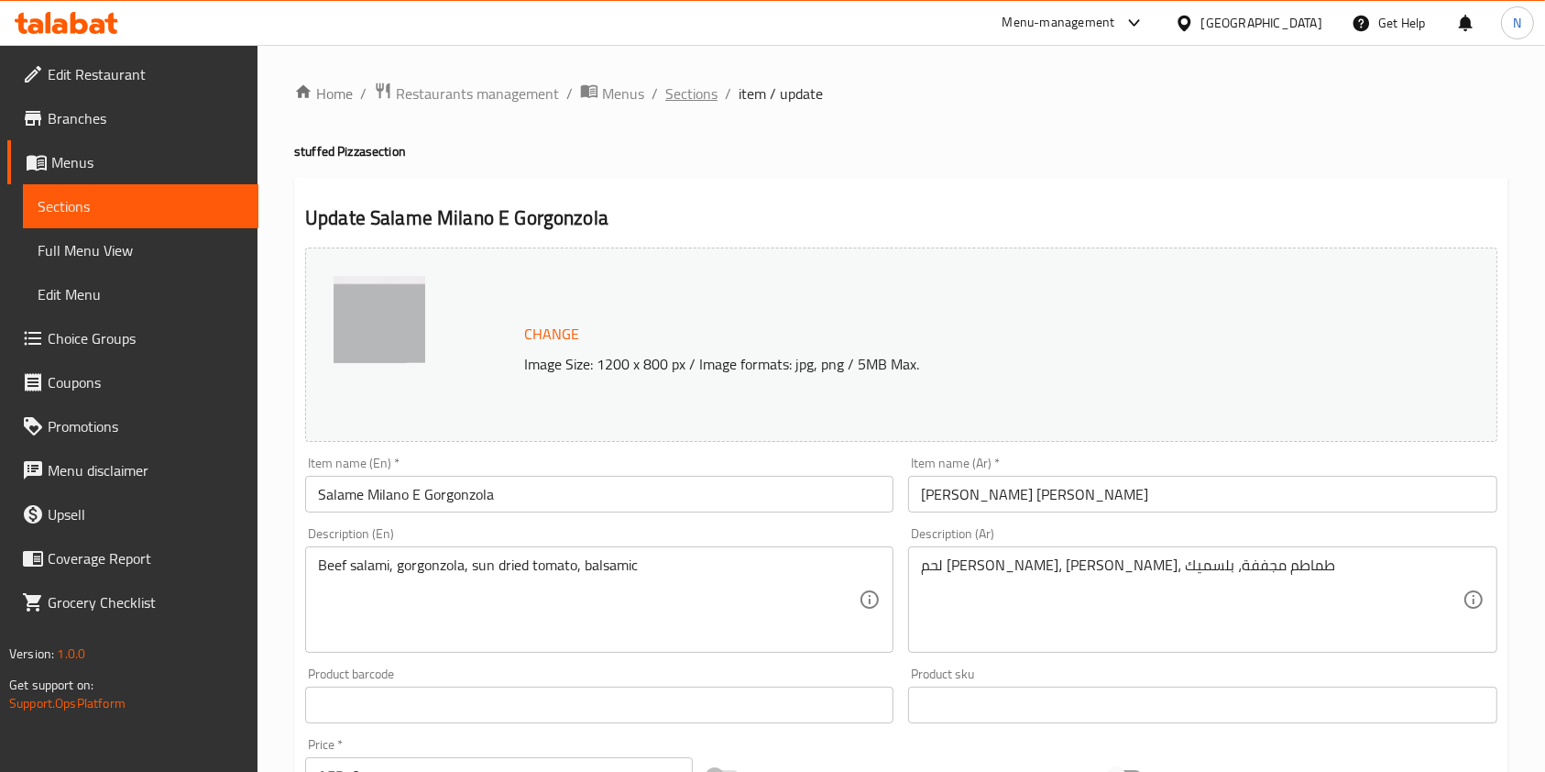
click at [685, 100] on span "Sections" at bounding box center [691, 93] width 52 height 22
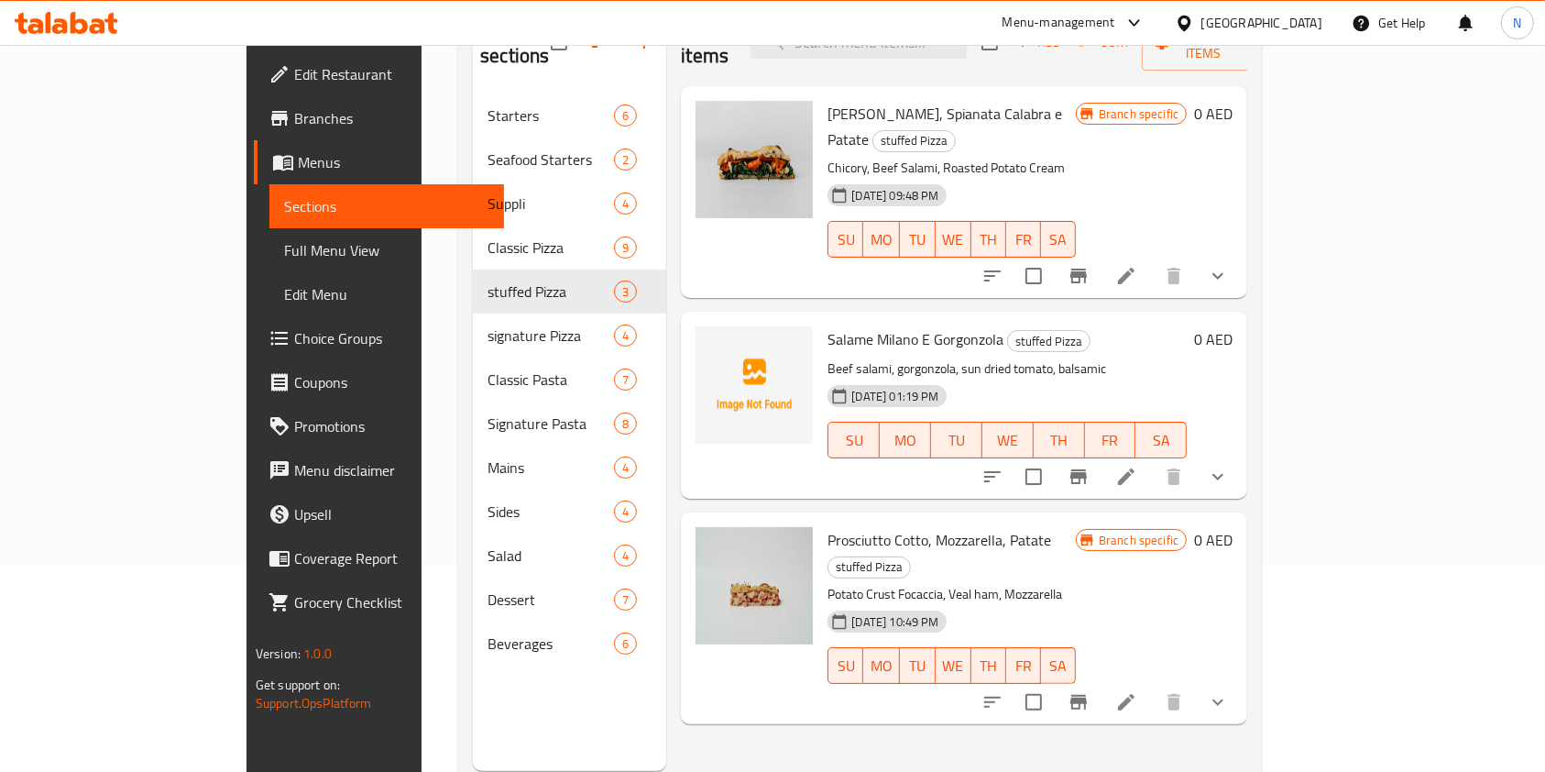
scroll to position [217, 0]
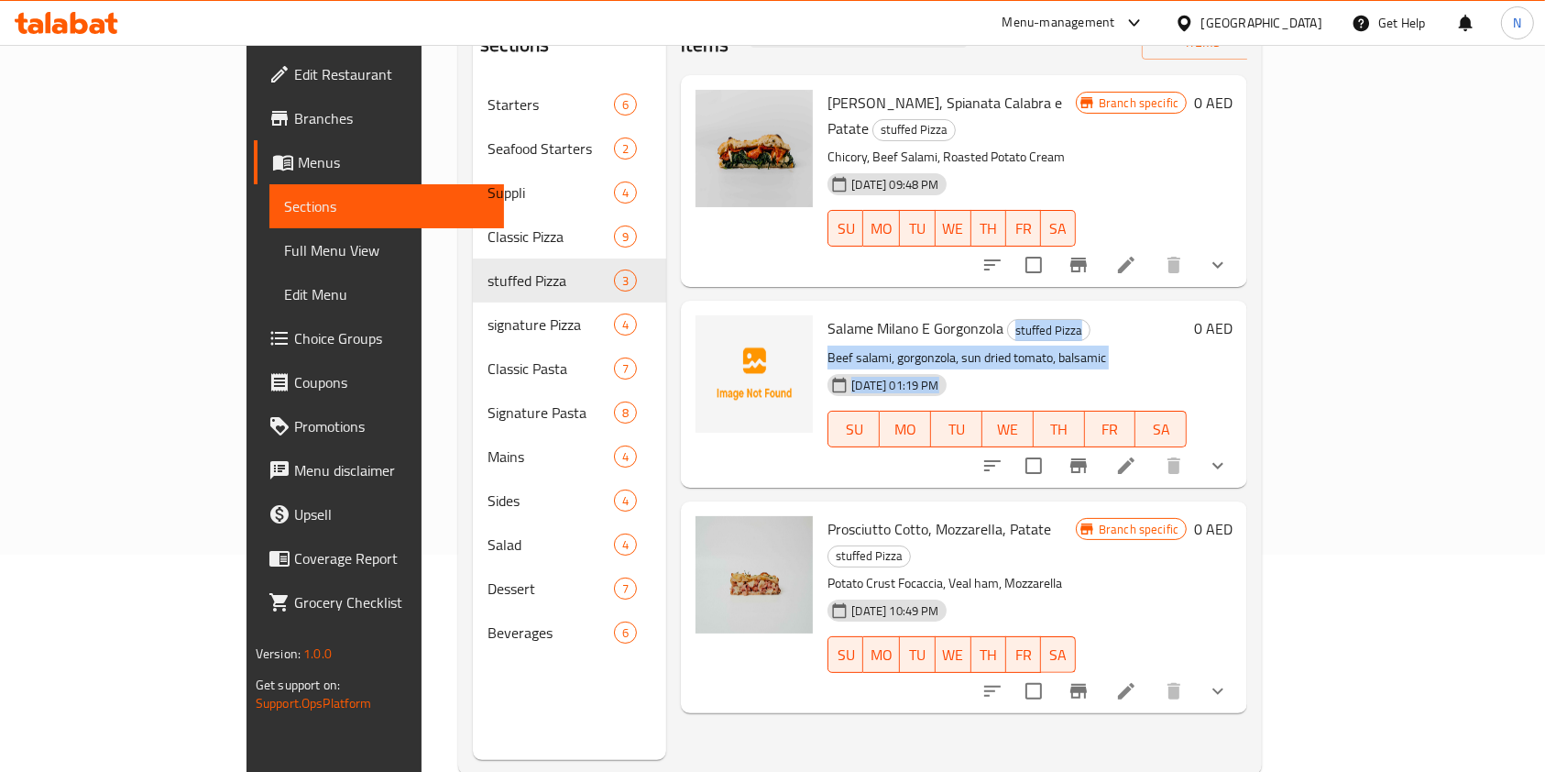
drag, startPoint x: 995, startPoint y: 247, endPoint x: 976, endPoint y: 346, distance: 100.8
click at [976, 346] on div "Salame Milano E Gorgonzola stuffed Pizza Beef salami, gorgonzola, sun dried tom…" at bounding box center [964, 394] width 566 height 186
click at [1135, 683] on icon at bounding box center [1126, 691] width 16 height 16
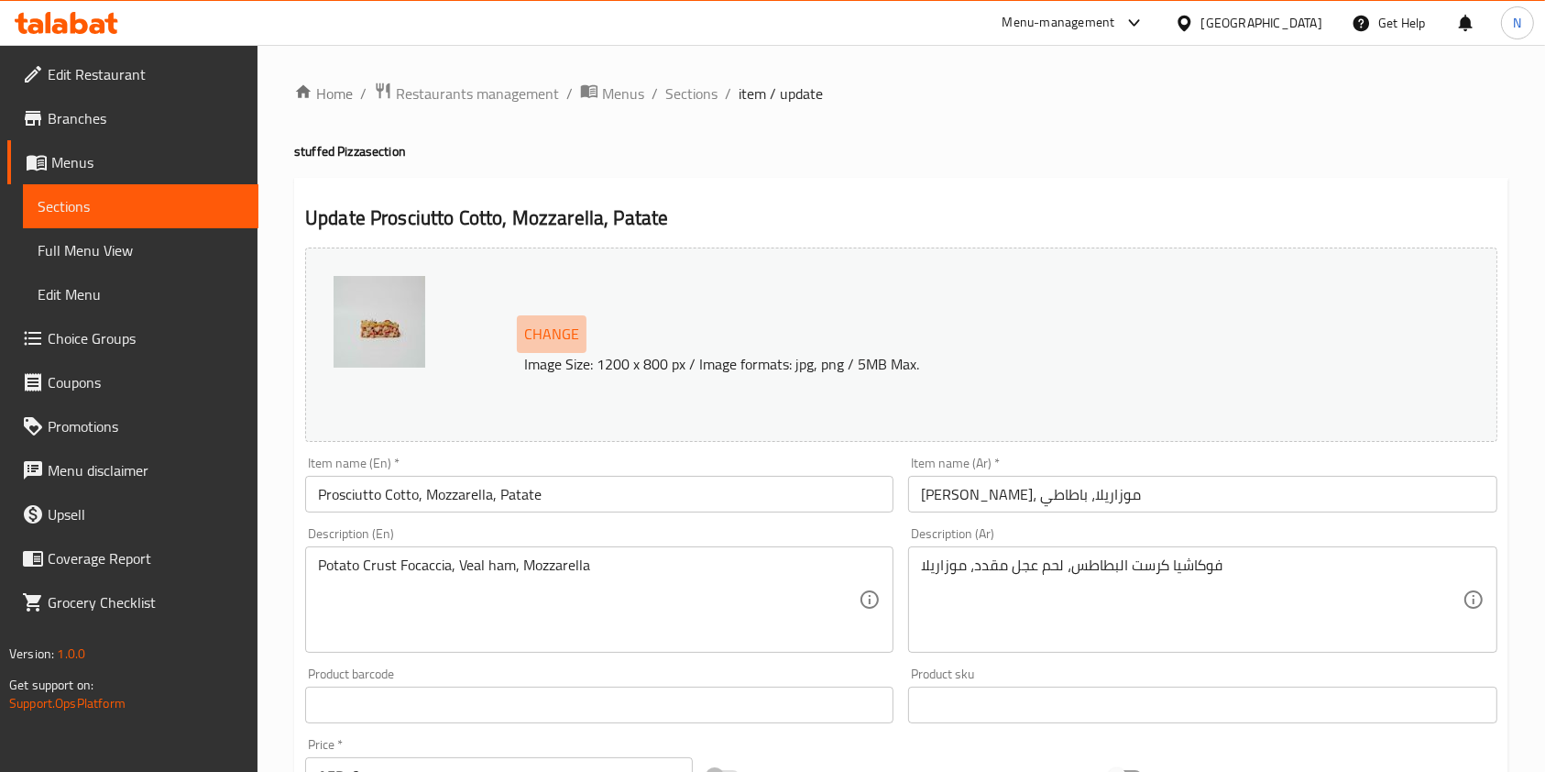
click at [570, 325] on span "Change" at bounding box center [551, 334] width 55 height 27
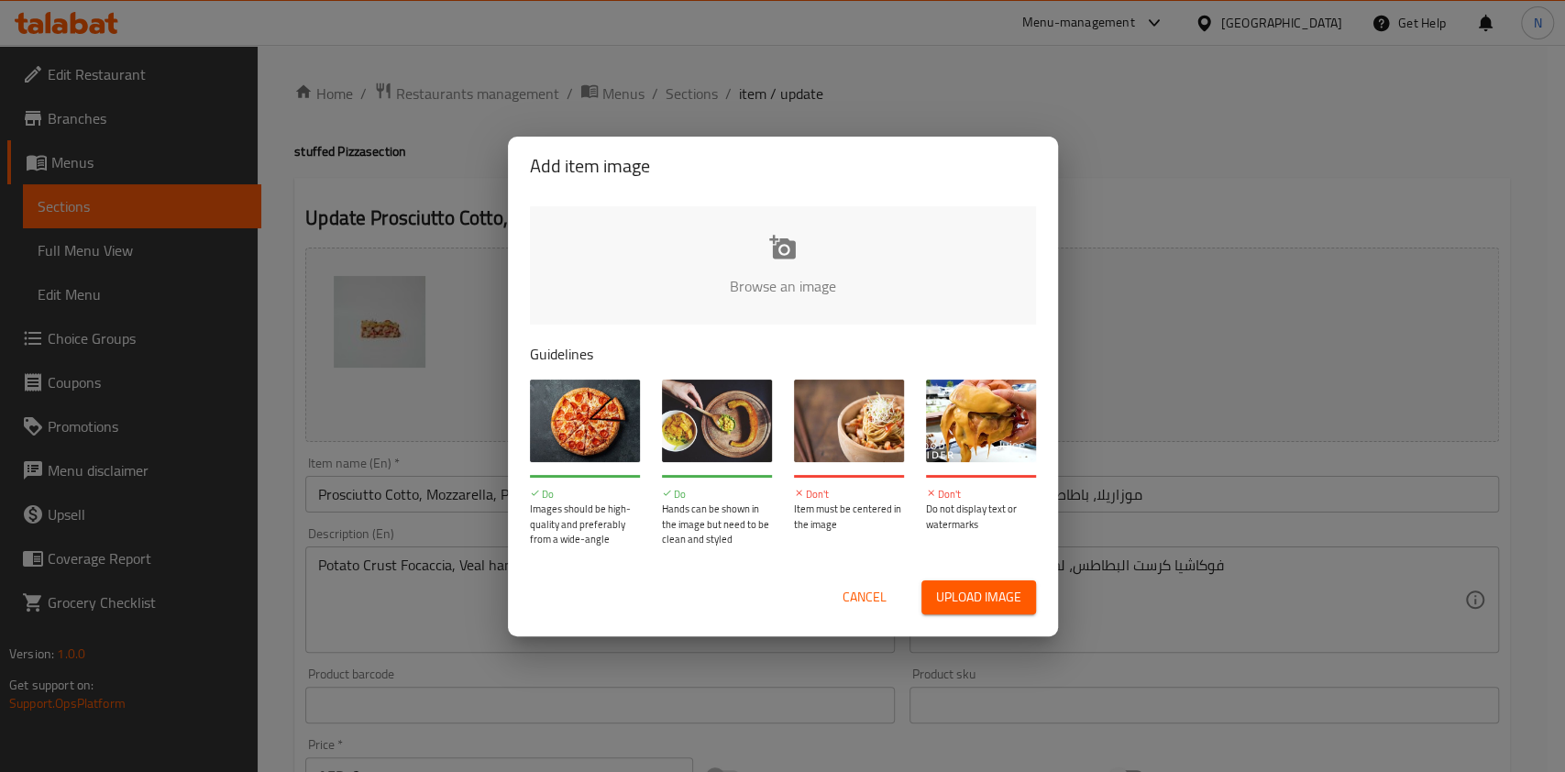
click at [773, 252] on input "file" at bounding box center [1402, 291] width 1745 height 171
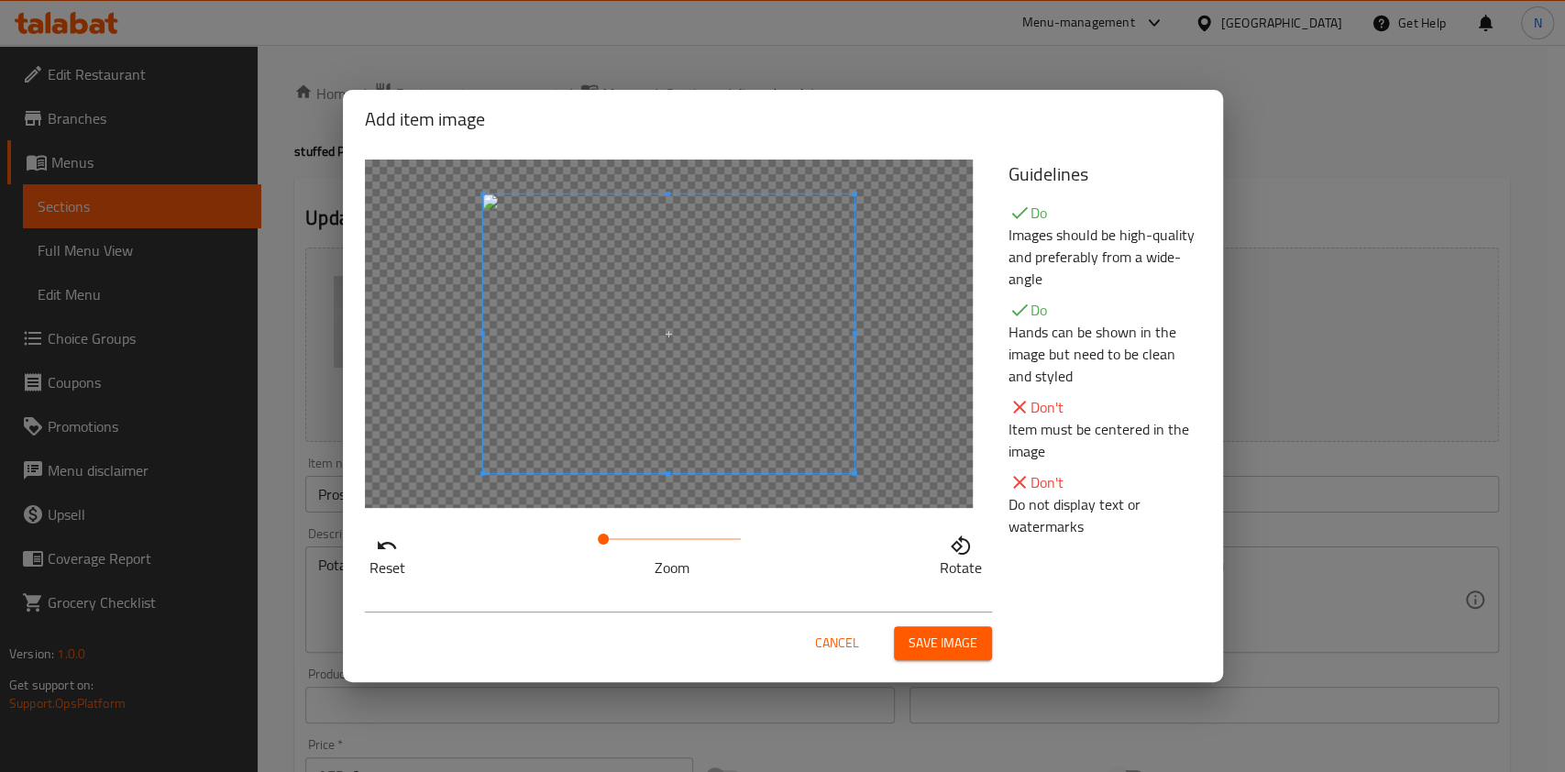
click at [924, 642] on span "Save image" at bounding box center [942, 643] width 69 height 23
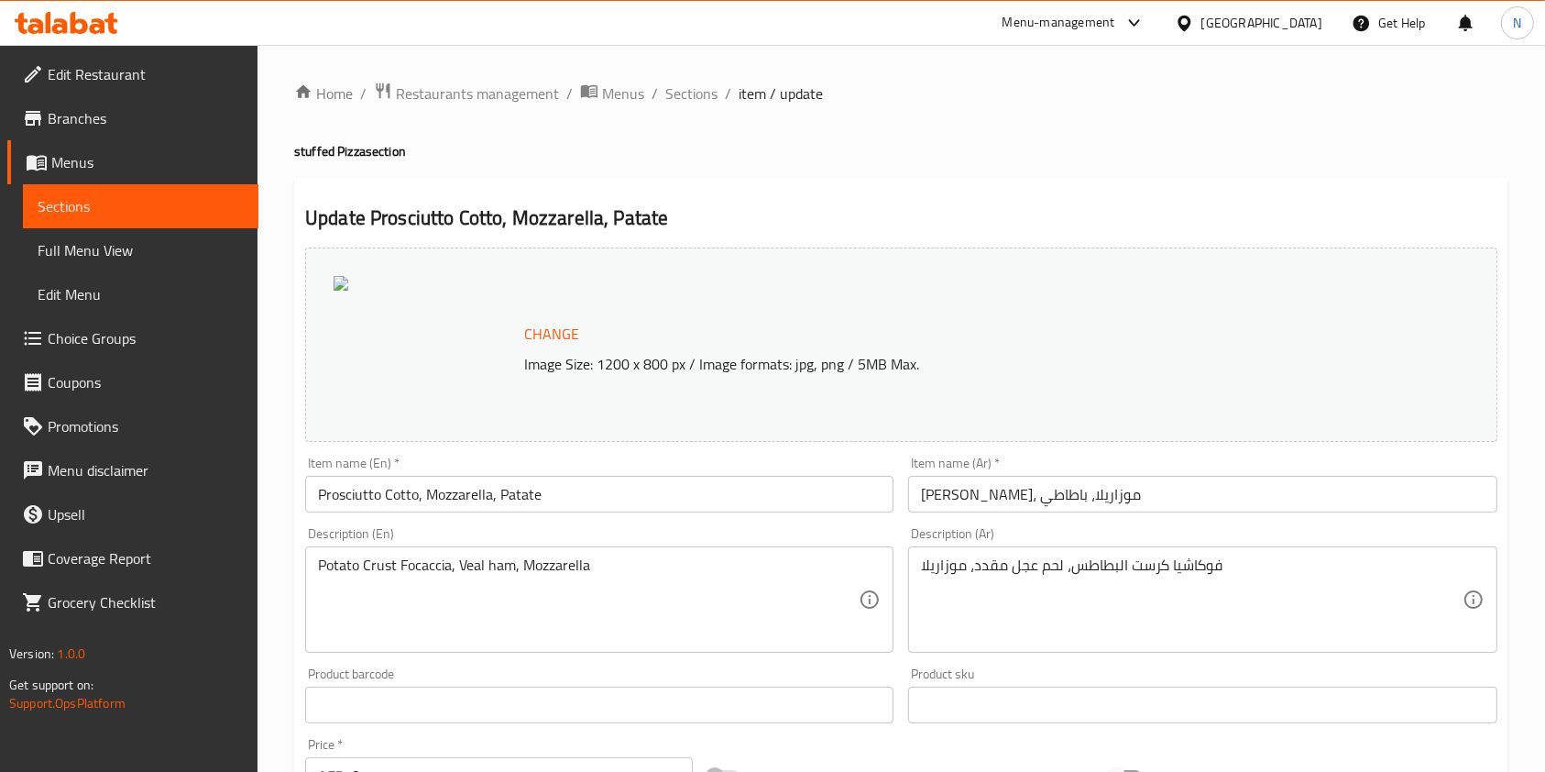
click at [661, 92] on ol "Home / Restaurants management / Menus / Sections / item / update" at bounding box center [901, 94] width 1214 height 24
click at [675, 92] on span "Sections" at bounding box center [691, 93] width 52 height 22
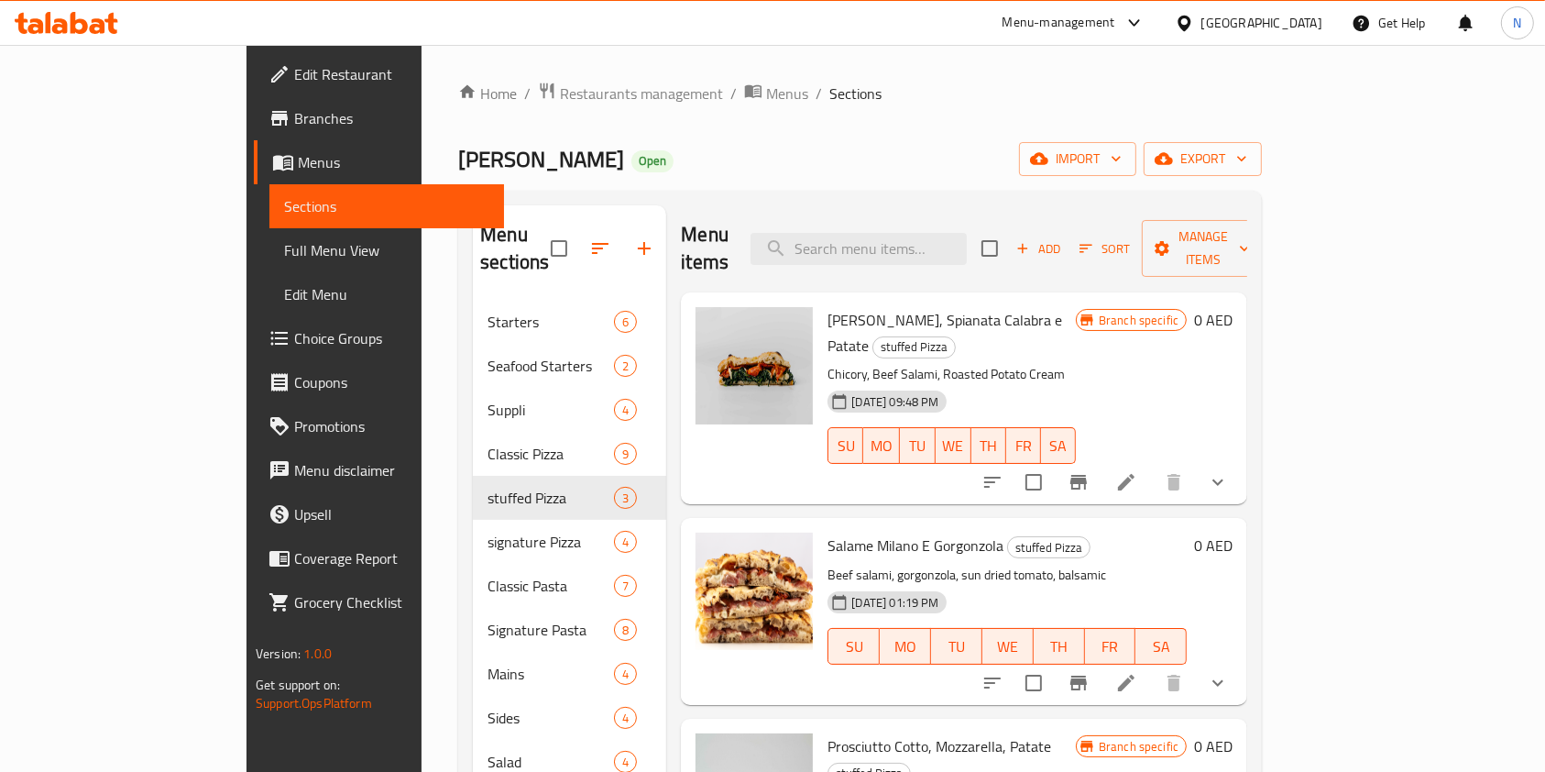
scroll to position [257, 0]
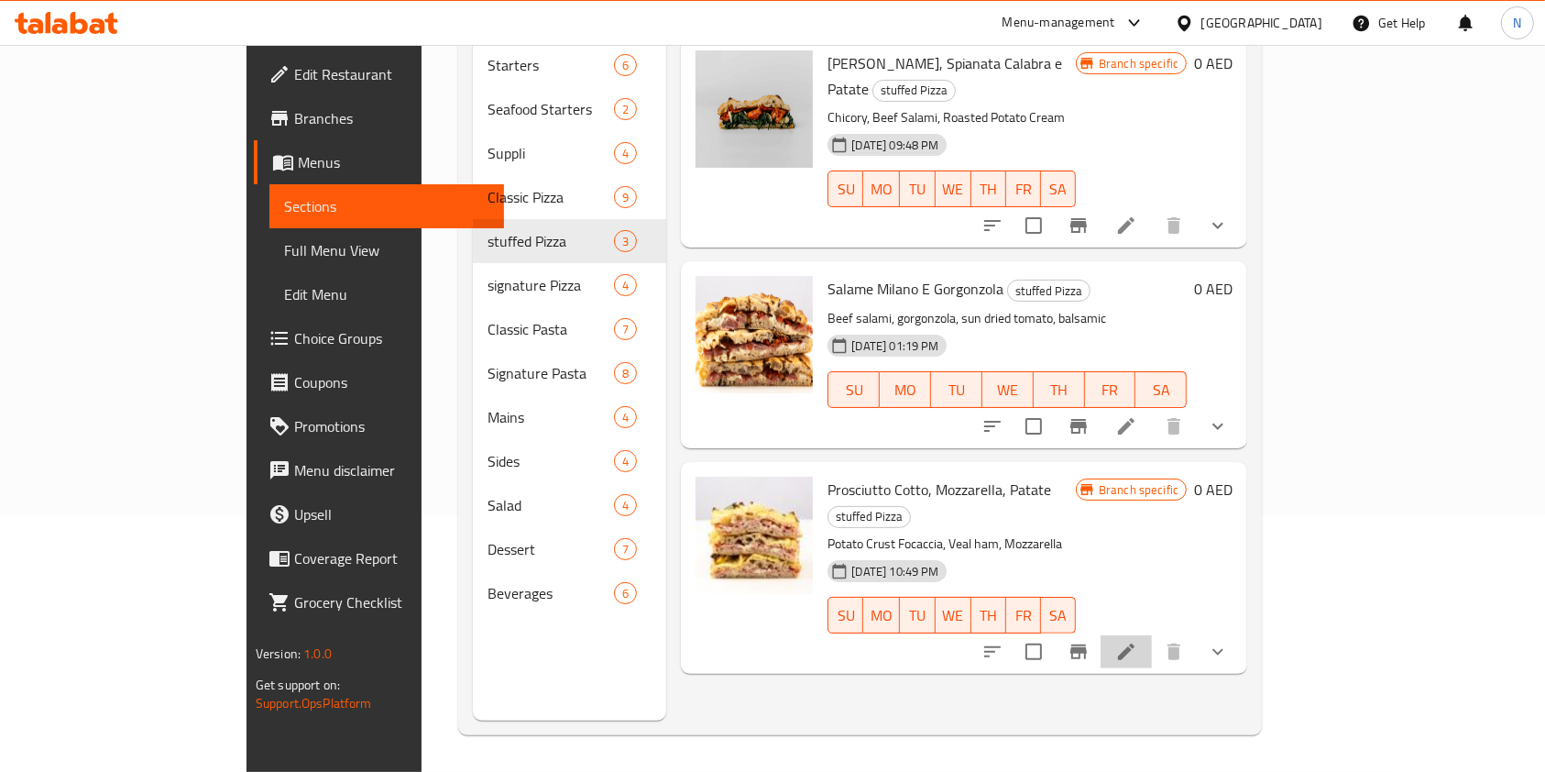
click at [1152, 635] on li at bounding box center [1126, 651] width 51 height 33
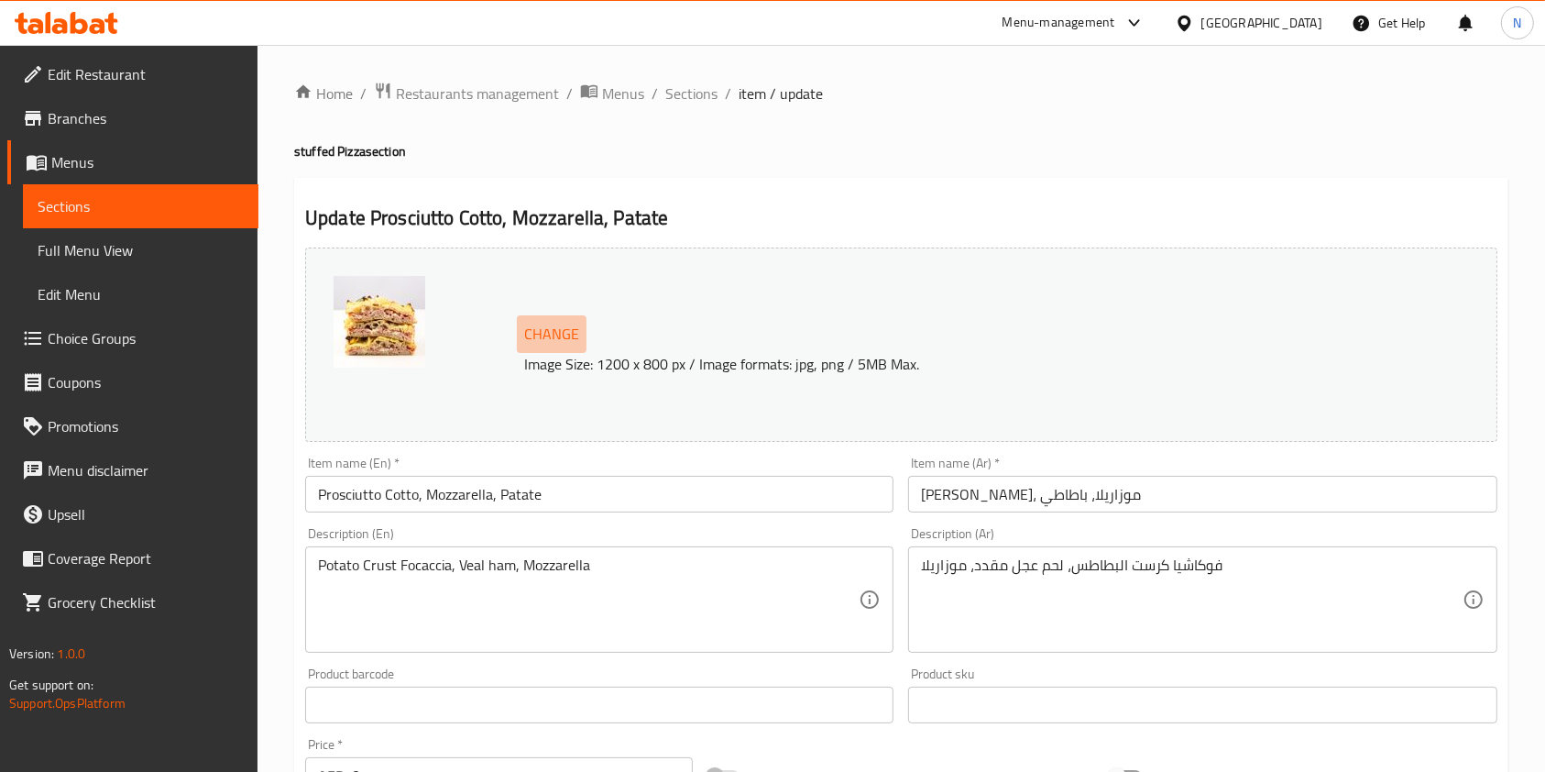
click at [542, 332] on span "Change" at bounding box center [551, 334] width 55 height 27
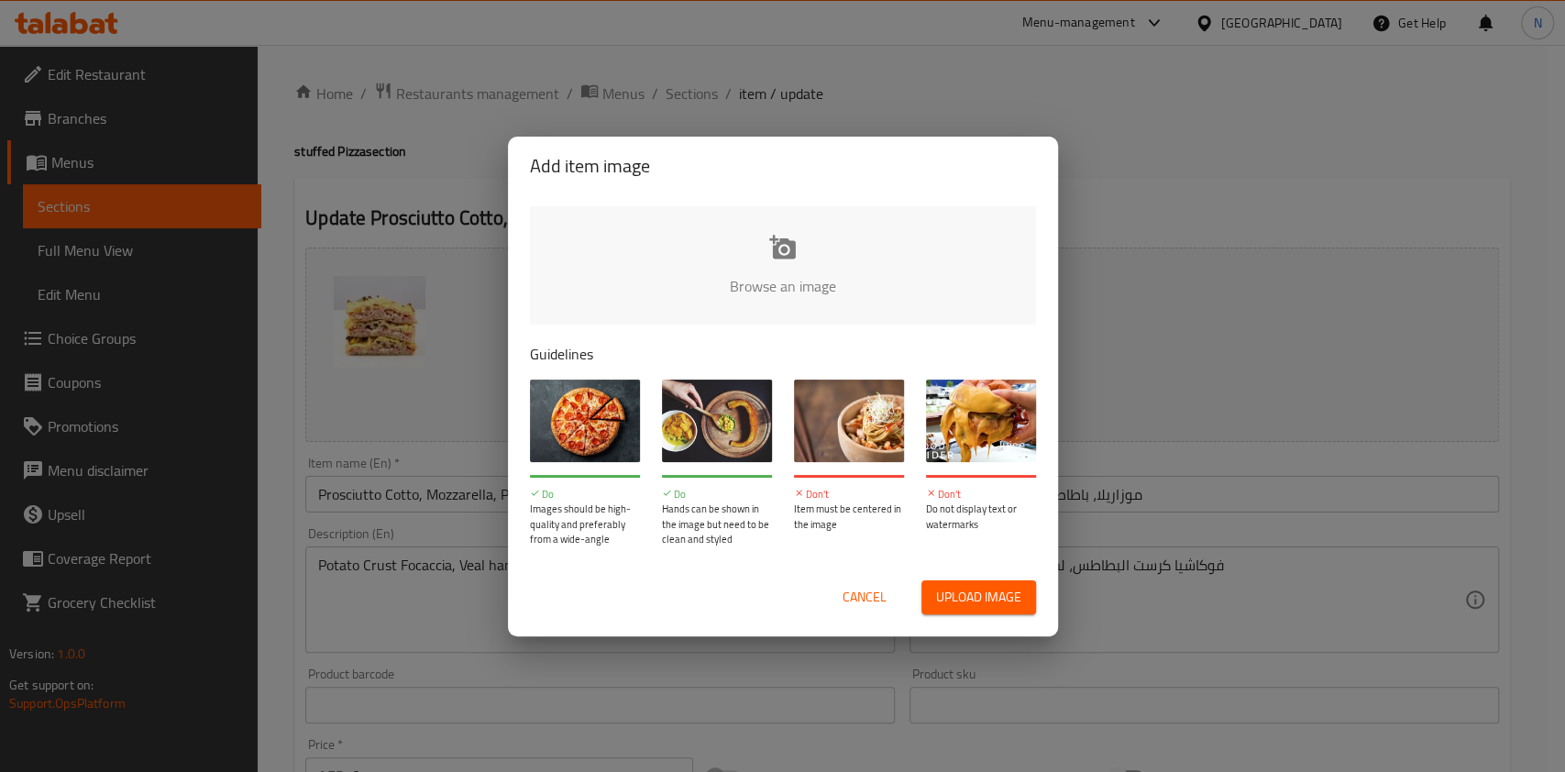
click at [780, 245] on input "file" at bounding box center [1402, 291] width 1745 height 171
